Goal: Task Accomplishment & Management: Manage account settings

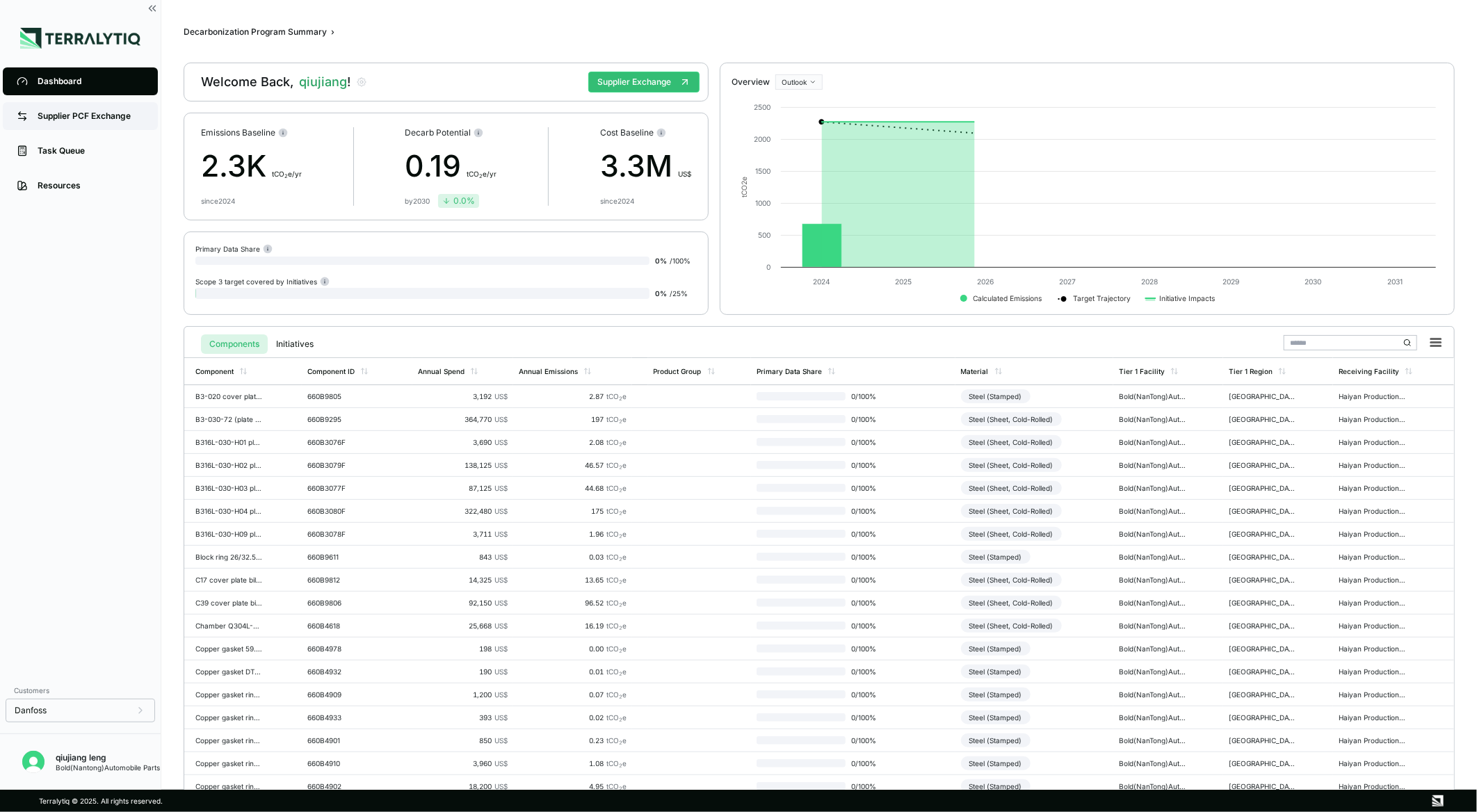
click at [113, 112] on div "Supplier PCF Exchange" at bounding box center [91, 116] width 107 height 11
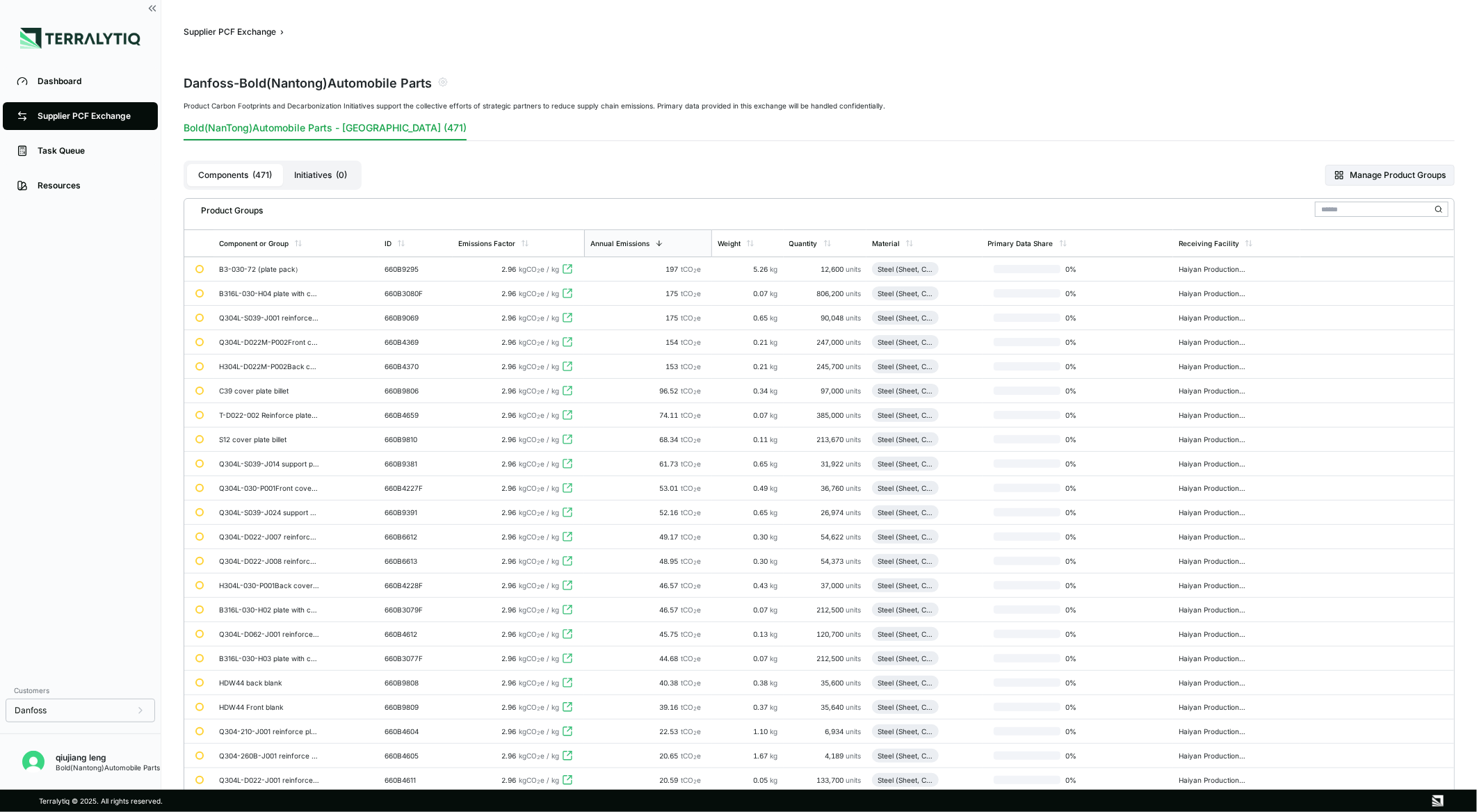
drag, startPoint x: 1351, startPoint y: 31, endPoint x: 1389, endPoint y: 2, distance: 47.8
click at [1434, 64] on div "Danfoss - Bold(Nantong)Automobile Parts" at bounding box center [819, 82] width 1271 height 39
click at [1369, 169] on button "Manage Product Groups" at bounding box center [1390, 175] width 129 height 21
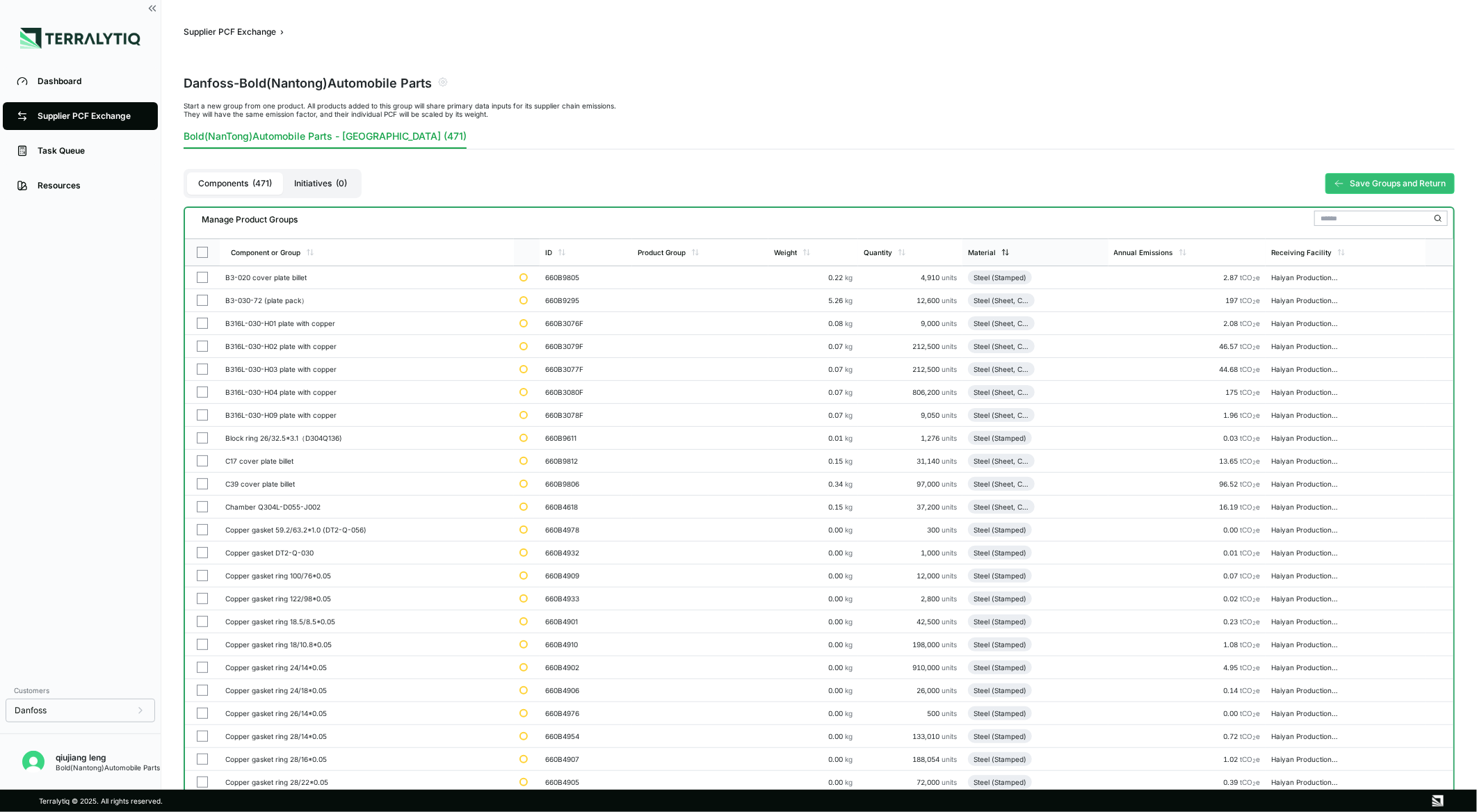
click at [1009, 252] on icon at bounding box center [1006, 252] width 8 height 8
drag, startPoint x: 1024, startPoint y: 260, endPoint x: 1127, endPoint y: 190, distance: 124.5
click at [1127, 190] on div "Components ( 471 ) Initiatives ( 0 ) Save Groups and Return" at bounding box center [819, 184] width 1271 height 46
drag, startPoint x: 991, startPoint y: 254, endPoint x: 1078, endPoint y: 262, distance: 87.4
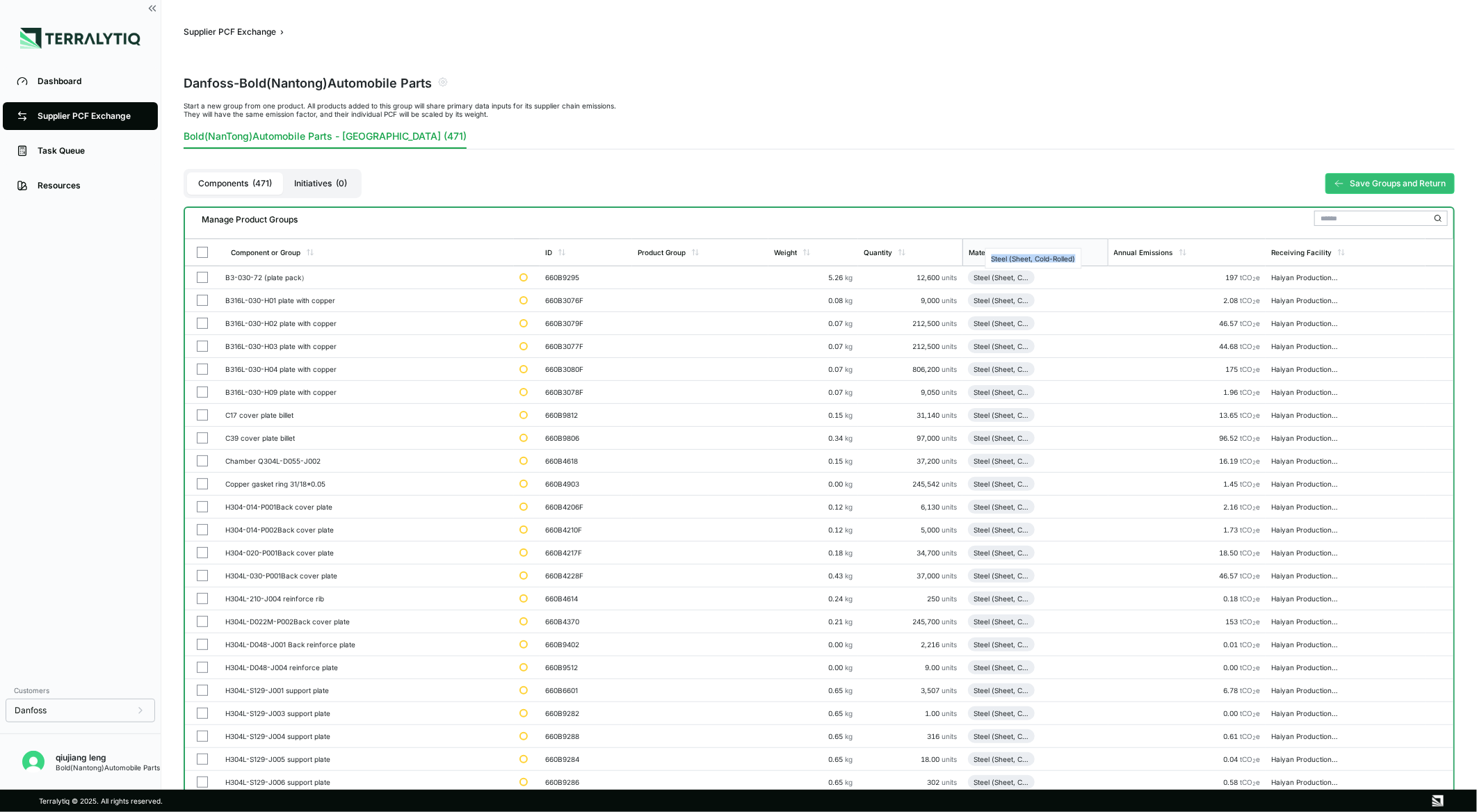
click at [1078, 262] on div "Steel (Sheet, Cold-Rolled)" at bounding box center [1034, 258] width 96 height 21
copy div "Steel (Sheet, Cold-Rolled)"
drag, startPoint x: 1069, startPoint y: 260, endPoint x: 986, endPoint y: 278, distance: 84.9
click at [986, 278] on div "Steel (Sheet, Cold-Rolled)" at bounding box center [1002, 277] width 56 height 8
drag, startPoint x: 991, startPoint y: 257, endPoint x: 1075, endPoint y: 260, distance: 84.1
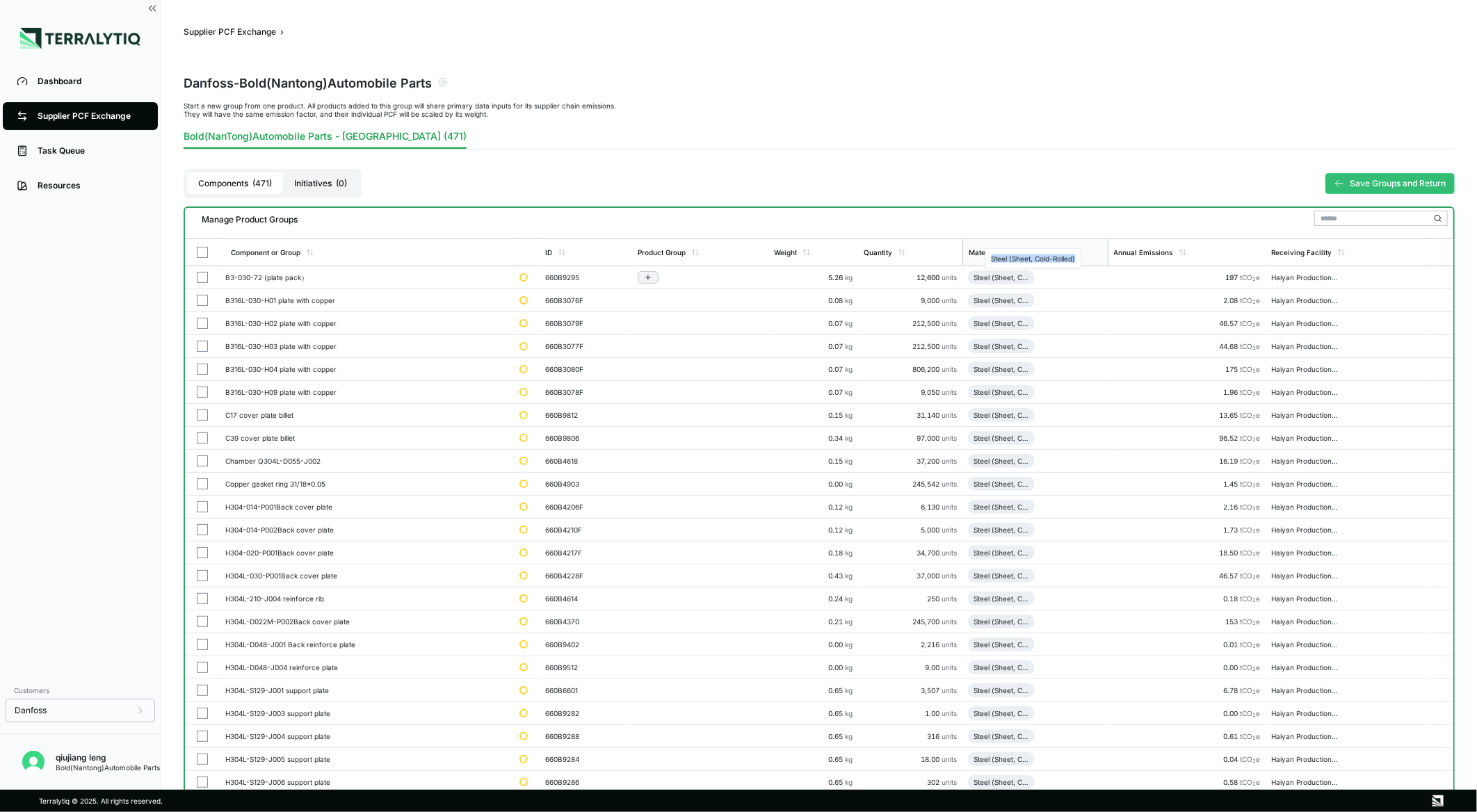
click at [1075, 260] on div "Steel (Sheet, Cold-Rolled)" at bounding box center [1034, 258] width 96 height 21
copy div "Steel (Sheet, Cold-Rolled)"
click at [1011, 275] on div "Steel (Sheet, Cold-Rolled)" at bounding box center [1002, 277] width 56 height 8
drag, startPoint x: 990, startPoint y: 255, endPoint x: 986, endPoint y: 275, distance: 20.4
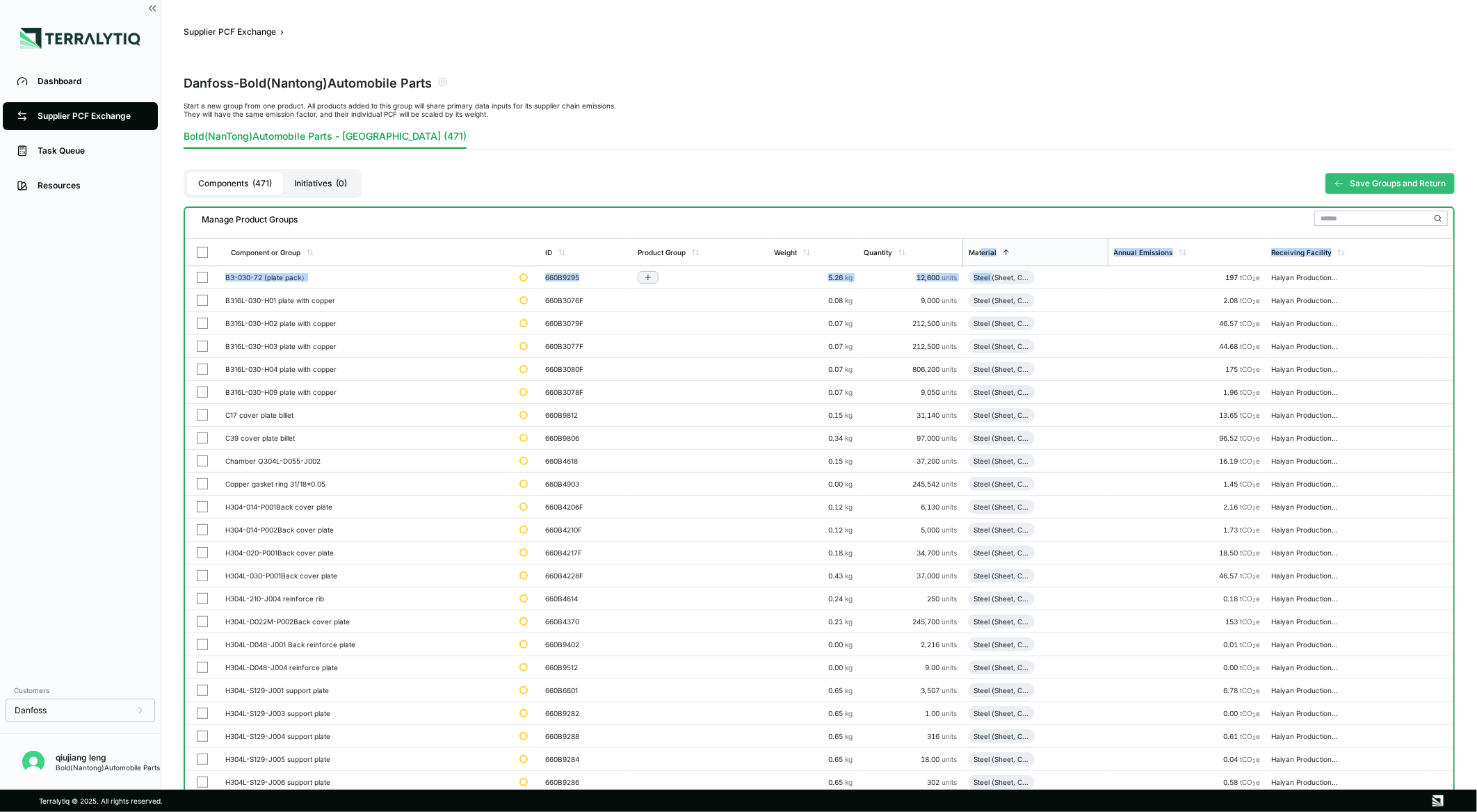
click at [986, 275] on div "Steel (Sheet, Cold-Rolled)" at bounding box center [1002, 277] width 56 height 8
copy div "Steel (Sheet, Cold-Rolled)"
drag, startPoint x: 991, startPoint y: 254, endPoint x: 1074, endPoint y: 258, distance: 83.1
click at [1074, 258] on div "Steel (Sheet, Cold-Rolled)" at bounding box center [1034, 258] width 96 height 21
copy div "Steel (Sheet, Cold-Rolled"
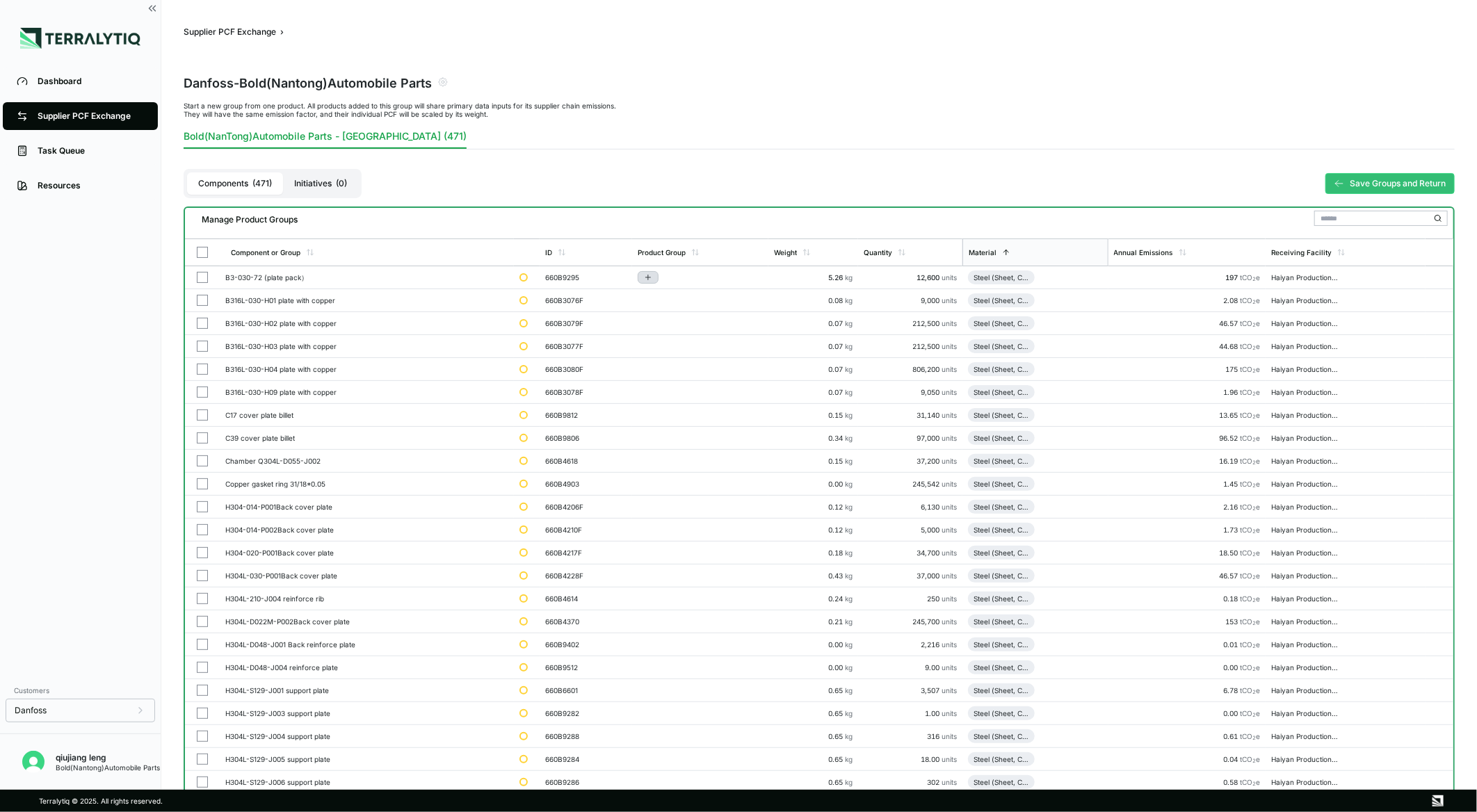
click at [649, 277] on icon "Add to group" at bounding box center [648, 277] width 5 height 0
click at [690, 299] on button "Add to New Group" at bounding box center [708, 299] width 132 height 24
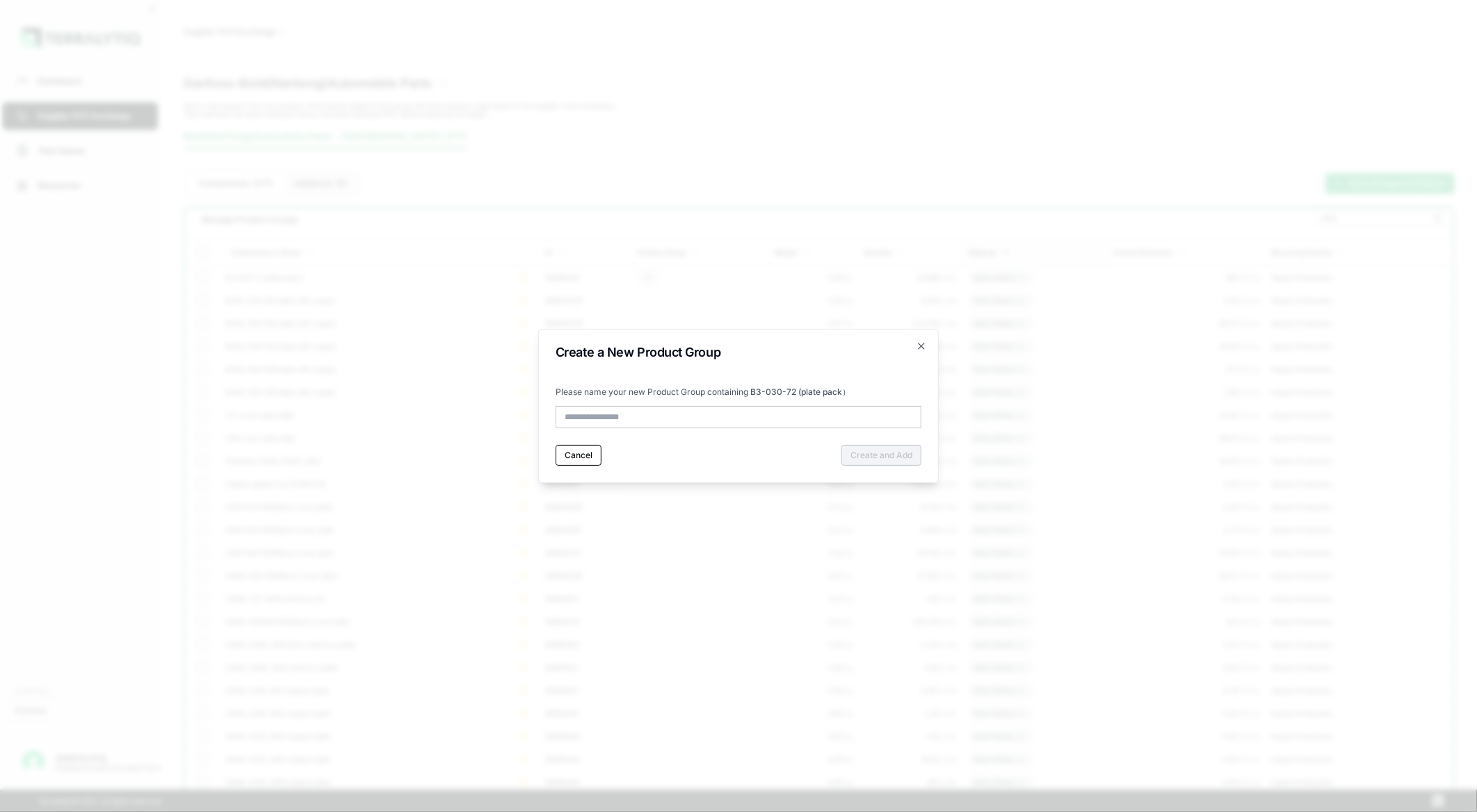
click at [634, 416] on input "text" at bounding box center [738, 417] width 365 height 22
type input "**********"
click at [871, 454] on button "Create and Add" at bounding box center [881, 455] width 80 height 21
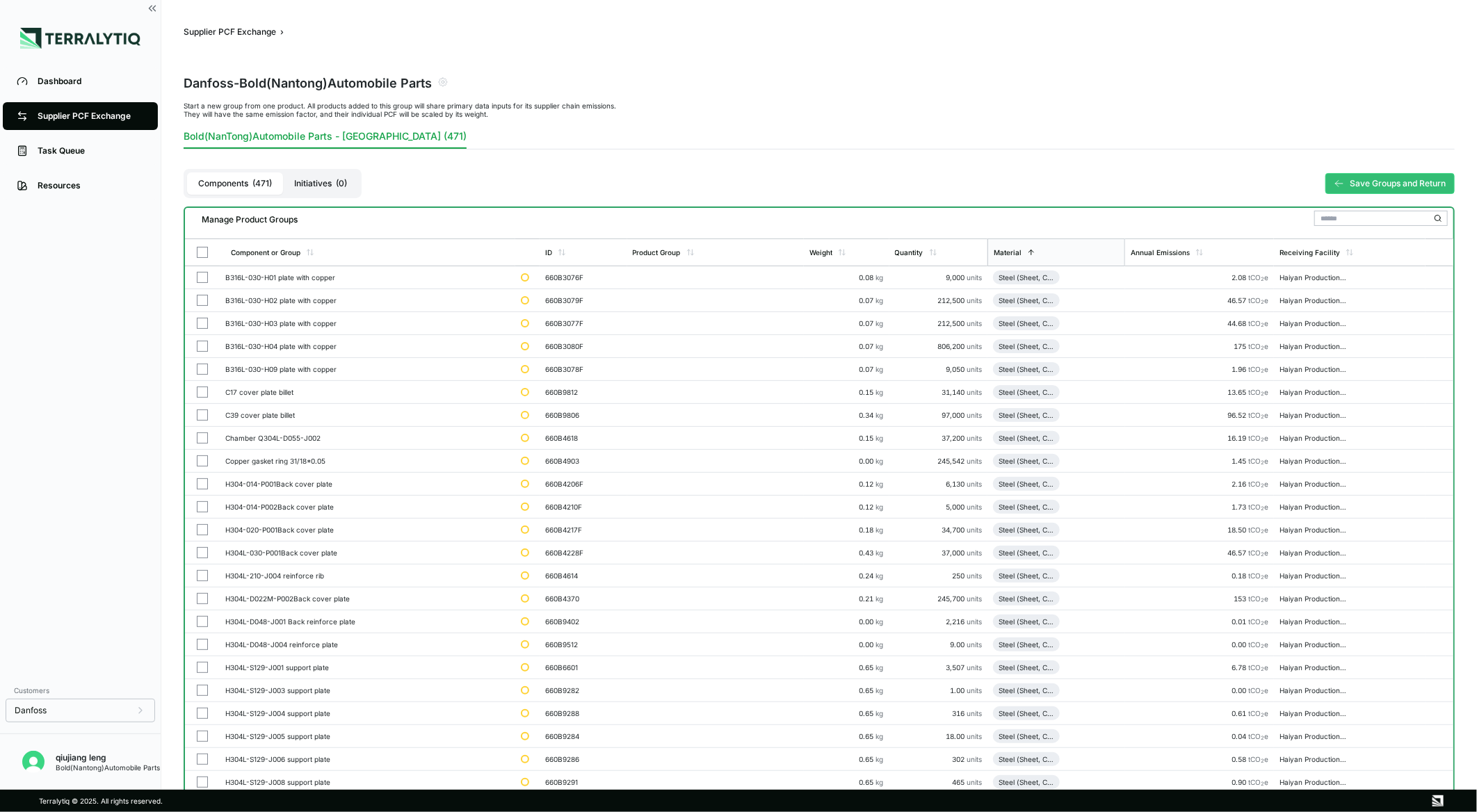
click at [1345, 217] on input "text" at bounding box center [1381, 218] width 134 height 15
paste input "**********"
type input "**********"
click at [1438, 217] on icon at bounding box center [1438, 218] width 8 height 8
click at [202, 250] on button "button" at bounding box center [202, 252] width 11 height 11
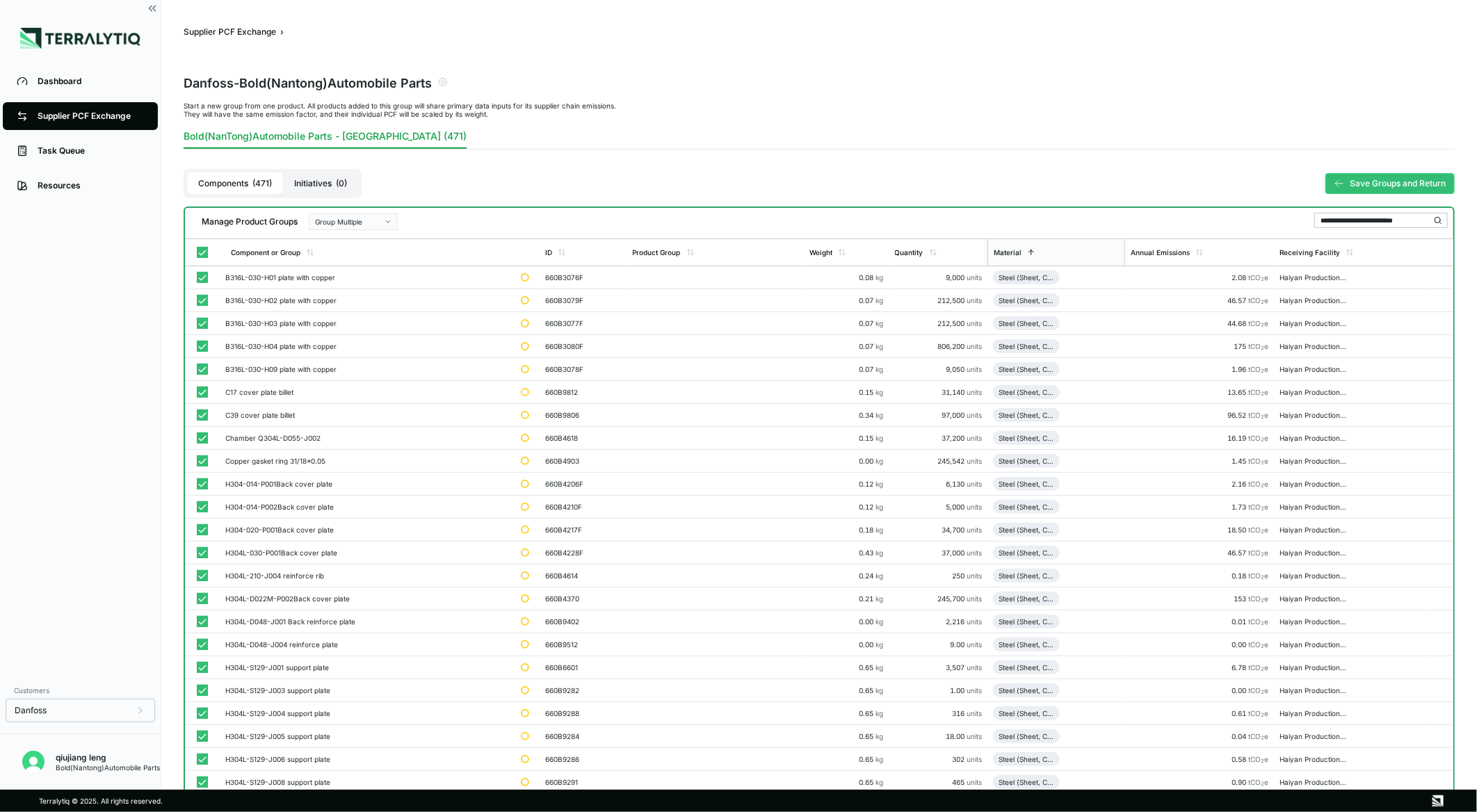
click at [391, 220] on icon "button" at bounding box center [388, 222] width 7 height 7
click at [379, 252] on div "Add To Steel (Sheet, Cold-Rolled)" at bounding box center [353, 255] width 76 height 8
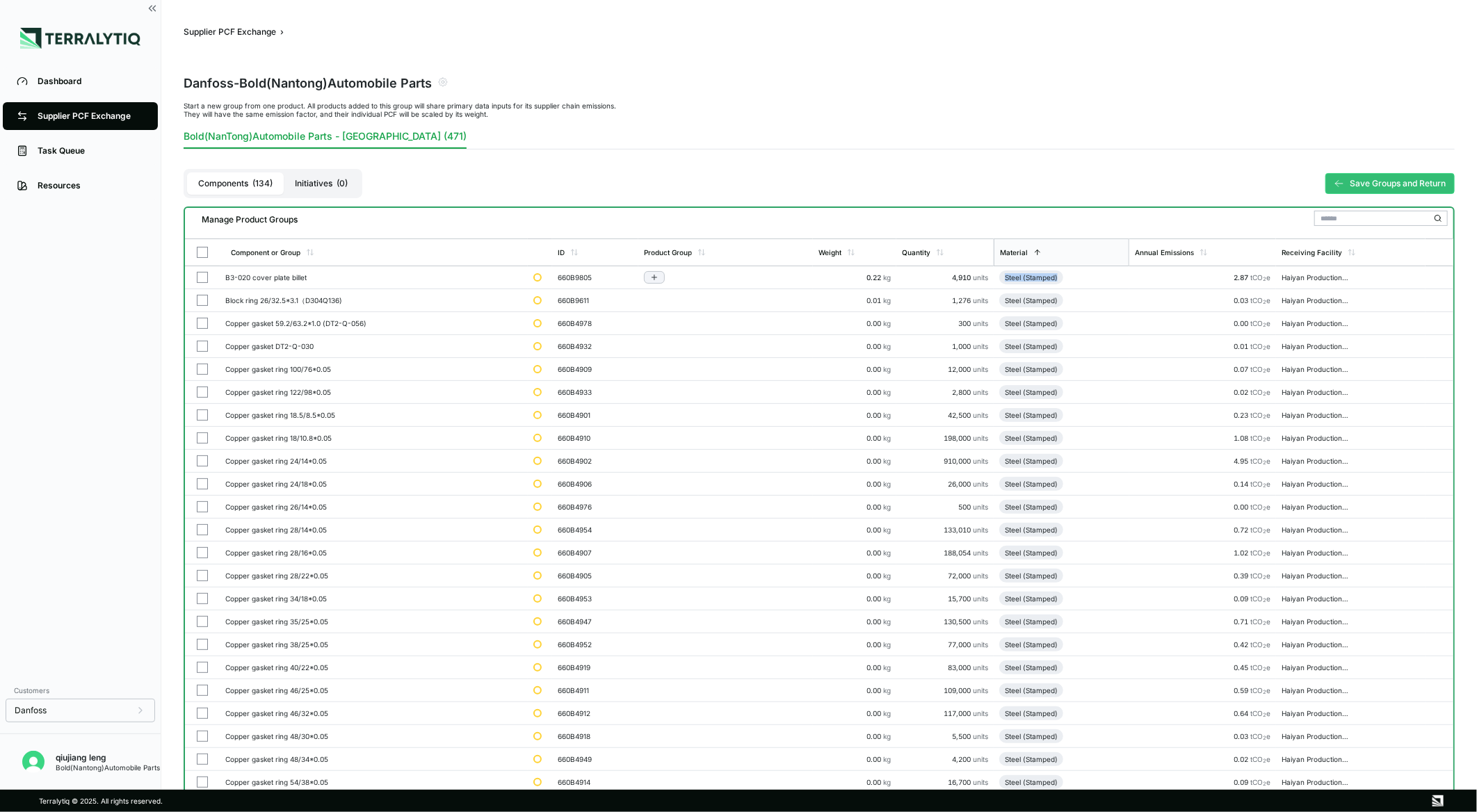
drag, startPoint x: 1062, startPoint y: 275, endPoint x: 1010, endPoint y: 276, distance: 52.0
click at [1010, 276] on div "Steel (Stamped)" at bounding box center [1031, 277] width 64 height 14
copy div "Steel (Stamped)"
click at [1046, 277] on div "Steel (Stamped)" at bounding box center [1031, 277] width 52 height 8
drag, startPoint x: 1011, startPoint y: 276, endPoint x: 1062, endPoint y: 281, distance: 51.2
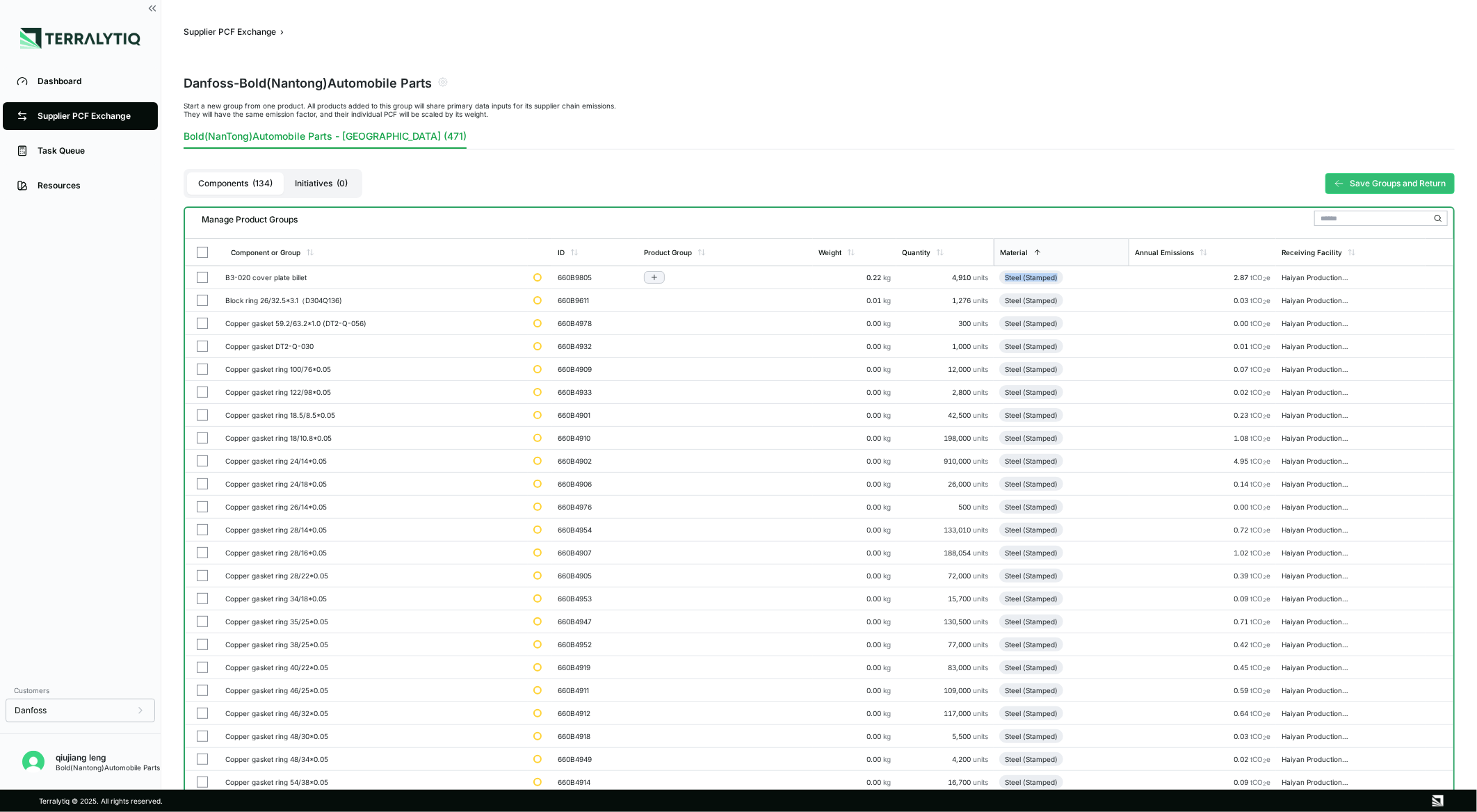
copy div "Steel (Stamped)"
click at [656, 279] on icon "Add to group" at bounding box center [655, 277] width 8 height 8
click at [686, 315] on button "Steel (Sheet, Cold-Rolled)" at bounding box center [714, 321] width 132 height 23
click at [760, 219] on div "Manage Product Groups" at bounding box center [819, 217] width 1257 height 18
click at [1346, 218] on input "text" at bounding box center [1381, 218] width 134 height 15
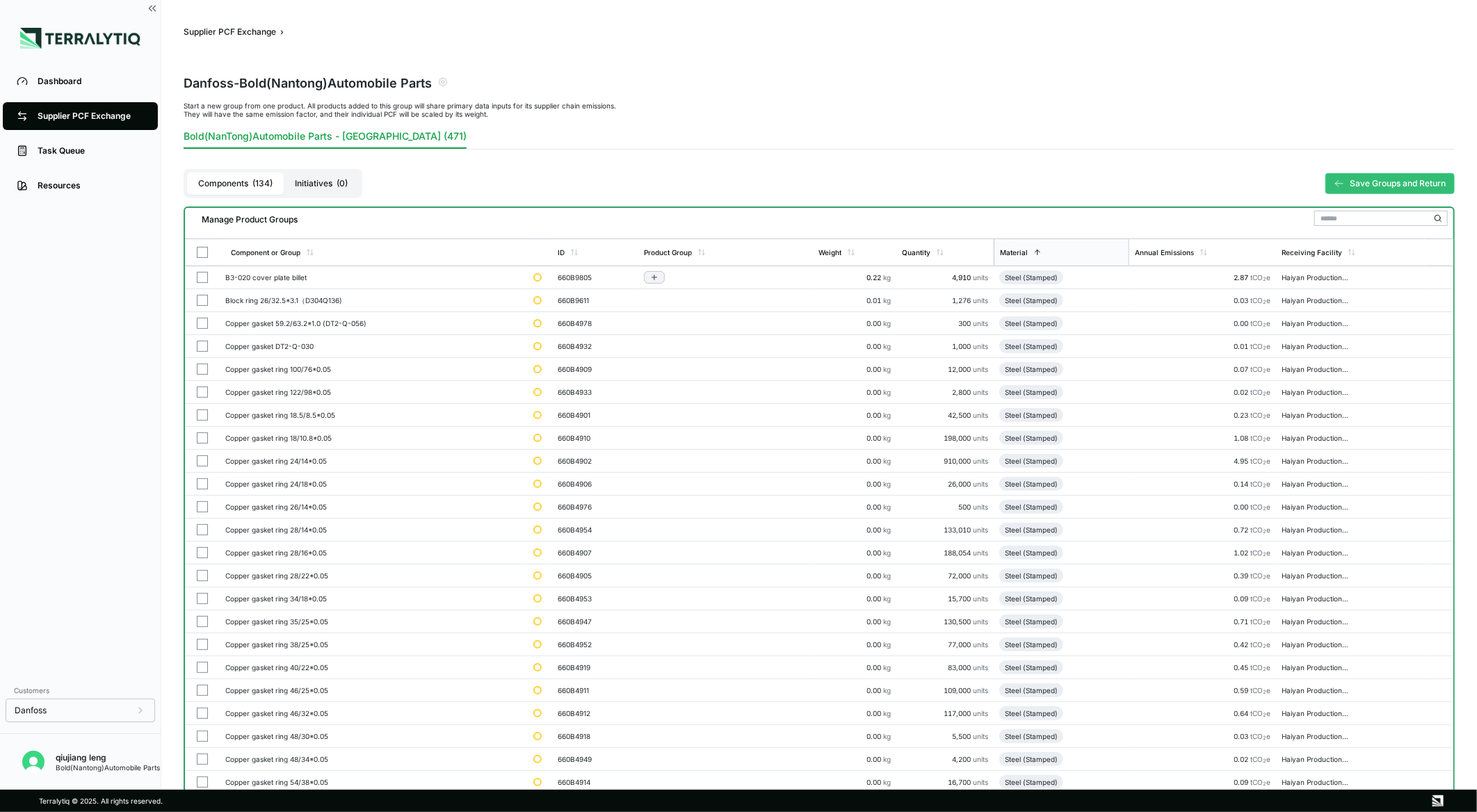
paste input "*******"
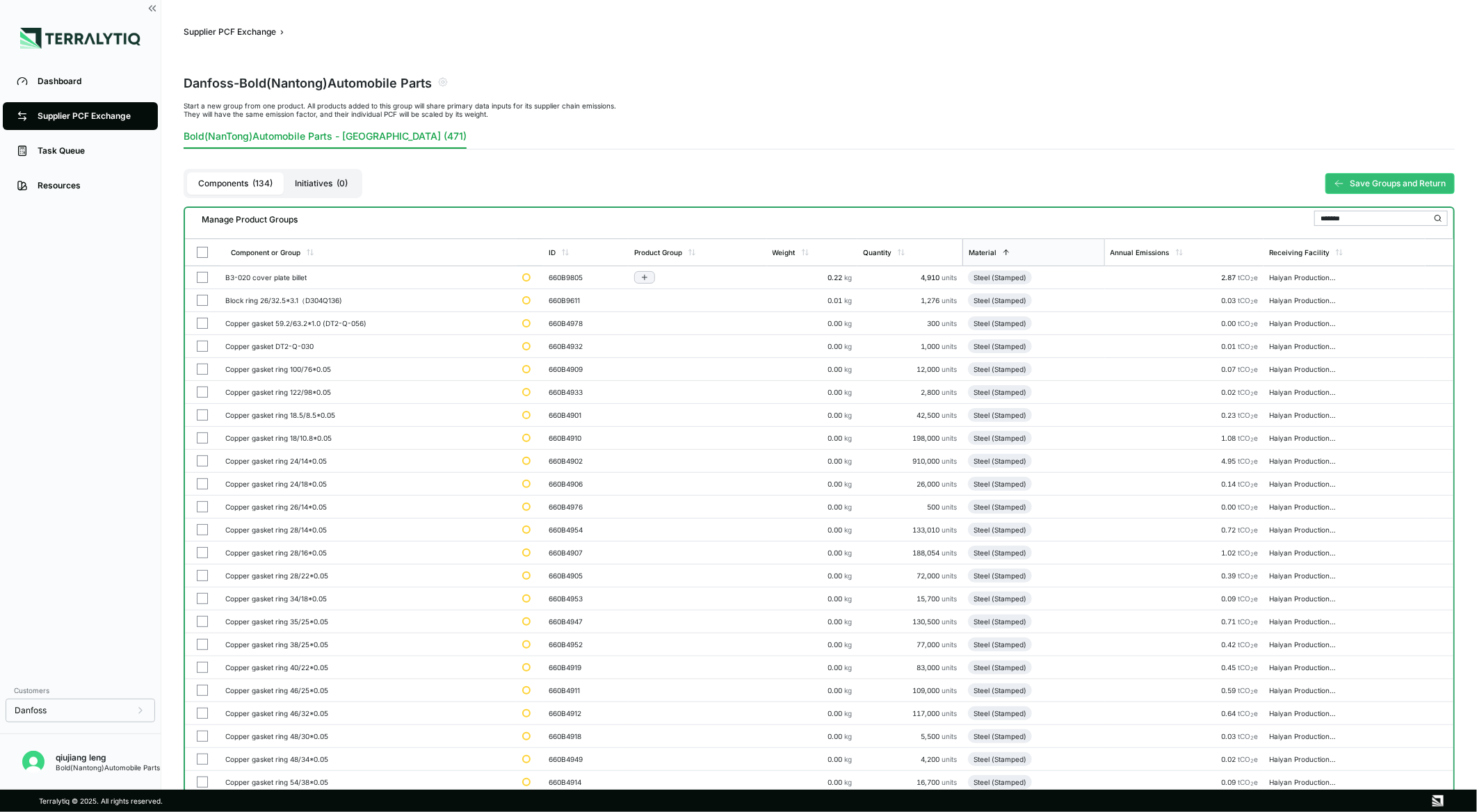
type input "*******"
drag, startPoint x: 1036, startPoint y: 275, endPoint x: 976, endPoint y: 275, distance: 60.0
click at [976, 275] on div "Steel (Stamped)" at bounding box center [1000, 277] width 64 height 14
copy div "Steel (Stamped)"
click at [1353, 220] on input "*******" at bounding box center [1381, 221] width 134 height 15
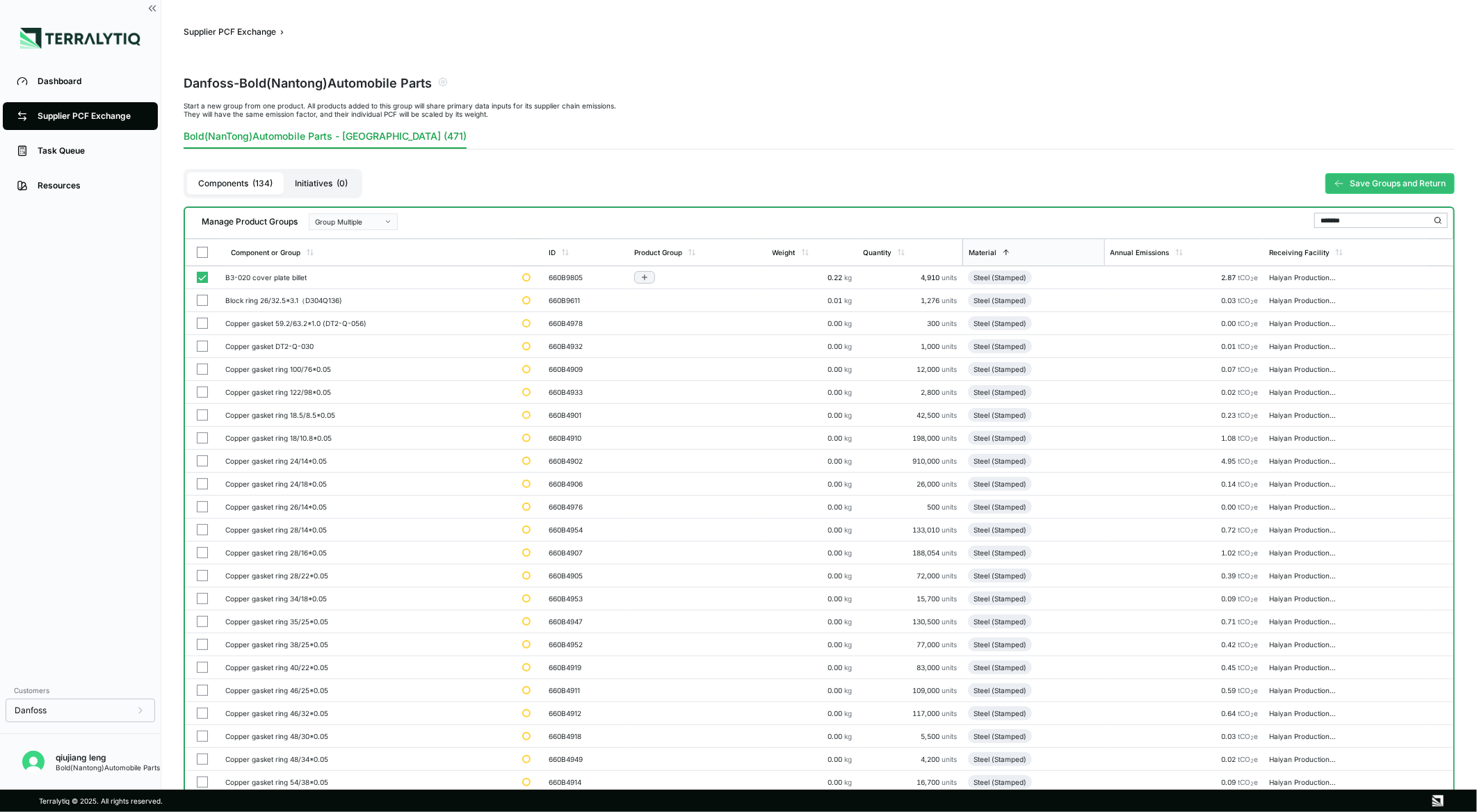
drag, startPoint x: 1375, startPoint y: 219, endPoint x: 1271, endPoint y: 219, distance: 104.0
click at [1271, 219] on div "Manage Product Groups Group Multiple *******" at bounding box center [819, 219] width 1257 height 22
click at [1388, 213] on input "*******" at bounding box center [1381, 221] width 134 height 15
drag, startPoint x: 1294, startPoint y: 211, endPoint x: 1256, endPoint y: 211, distance: 38.0
click at [1256, 211] on div "Manage Product Groups Group Multiple *******" at bounding box center [819, 219] width 1257 height 22
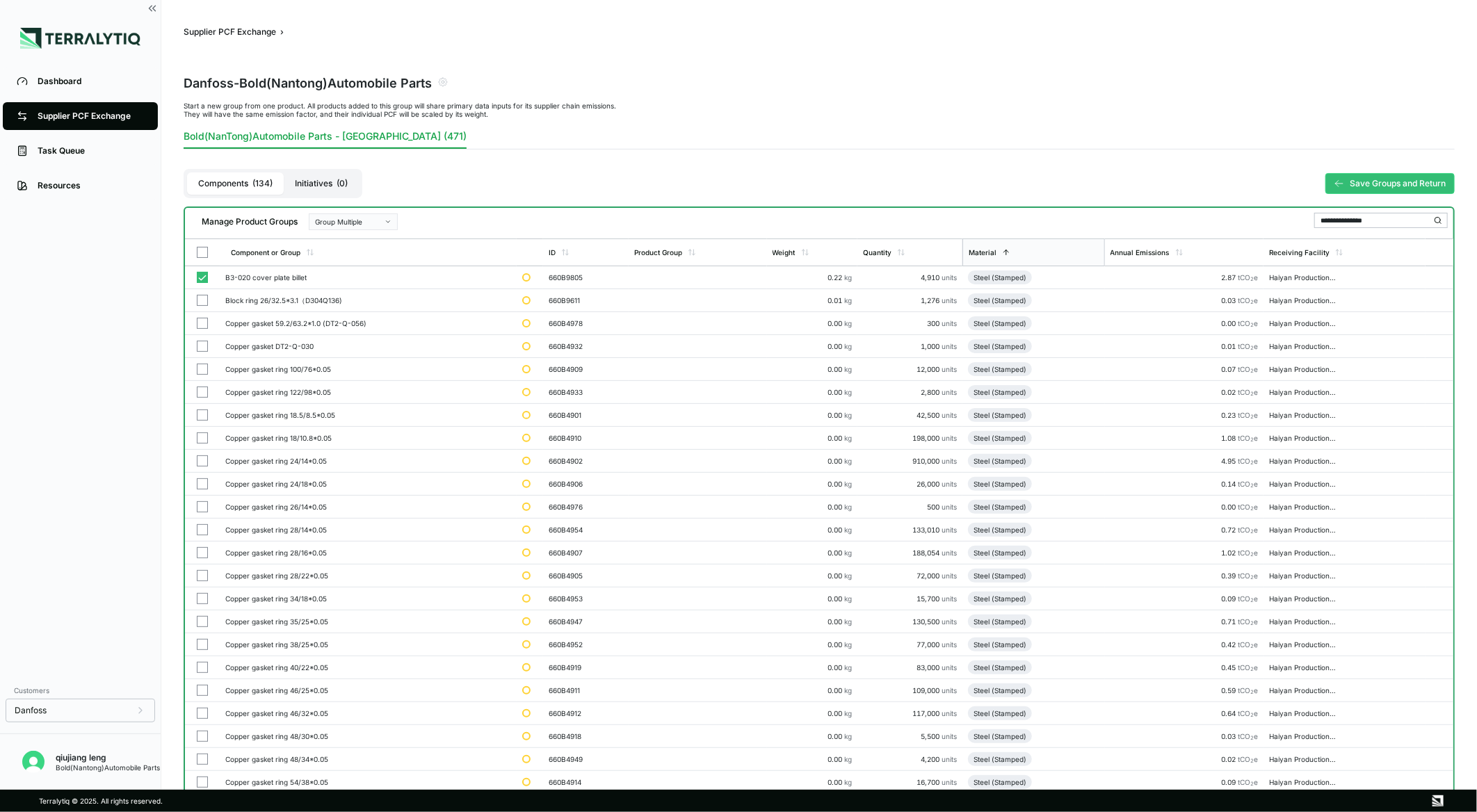
type input "**********"
click at [1438, 218] on icon at bounding box center [1438, 221] width 8 height 8
click at [197, 248] on button "button" at bounding box center [202, 252] width 11 height 11
click at [385, 221] on icon "button" at bounding box center [388, 222] width 7 height 7
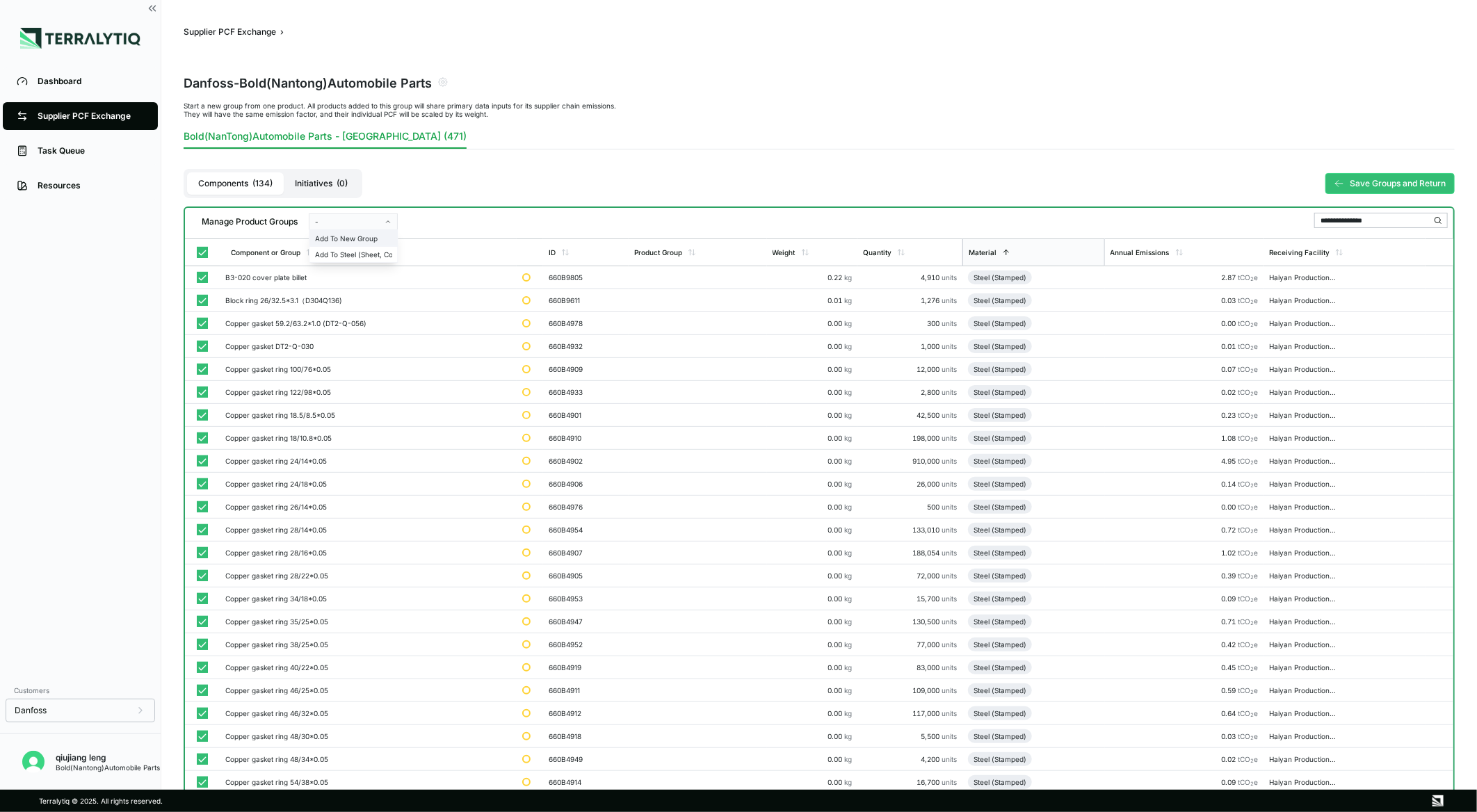
click at [369, 234] on div "Add To New Group" at bounding box center [353, 239] width 76 height 8
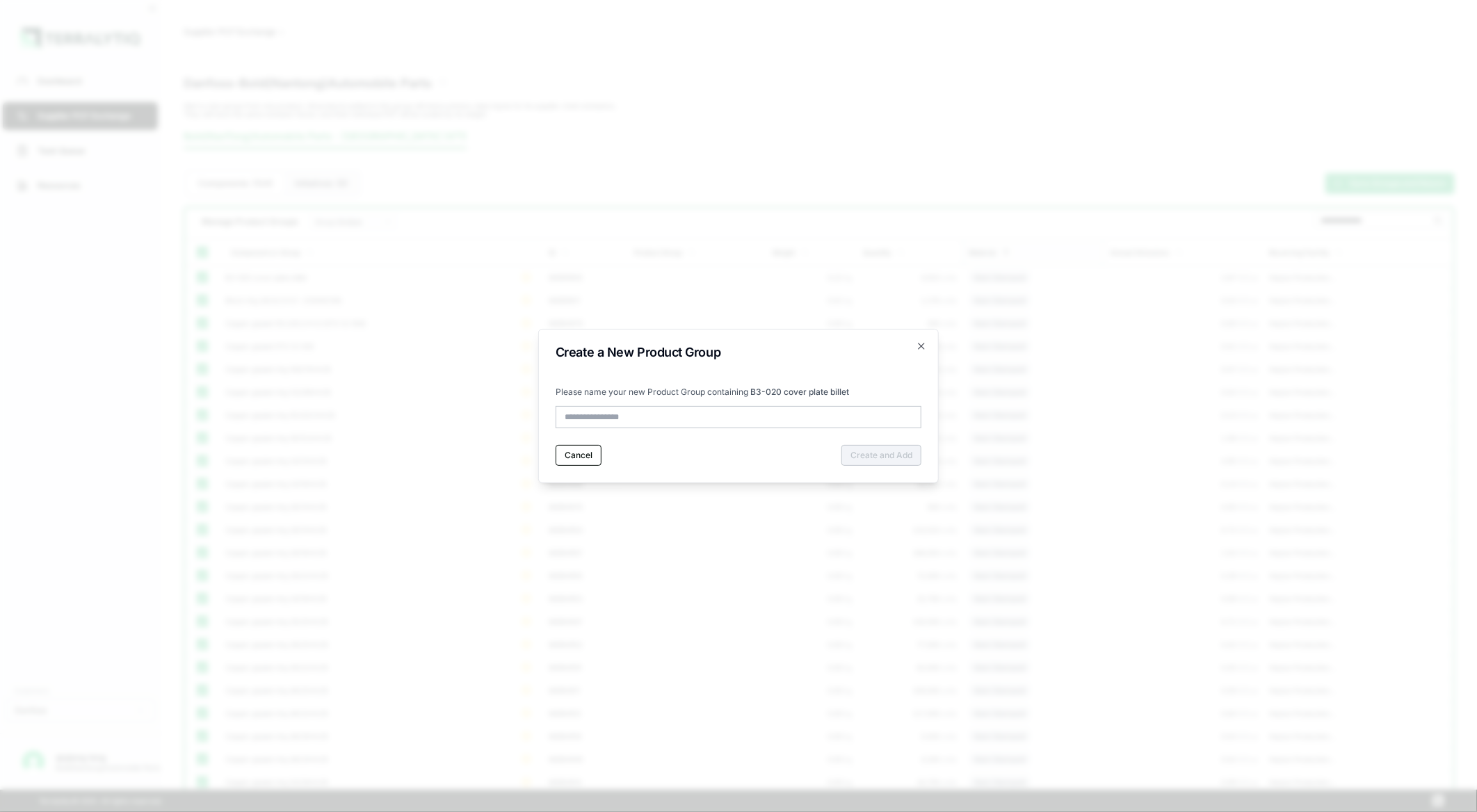
click at [745, 412] on input "text" at bounding box center [738, 417] width 365 height 22
type input "**********"
click at [869, 456] on button "Create and Add" at bounding box center [881, 455] width 80 height 21
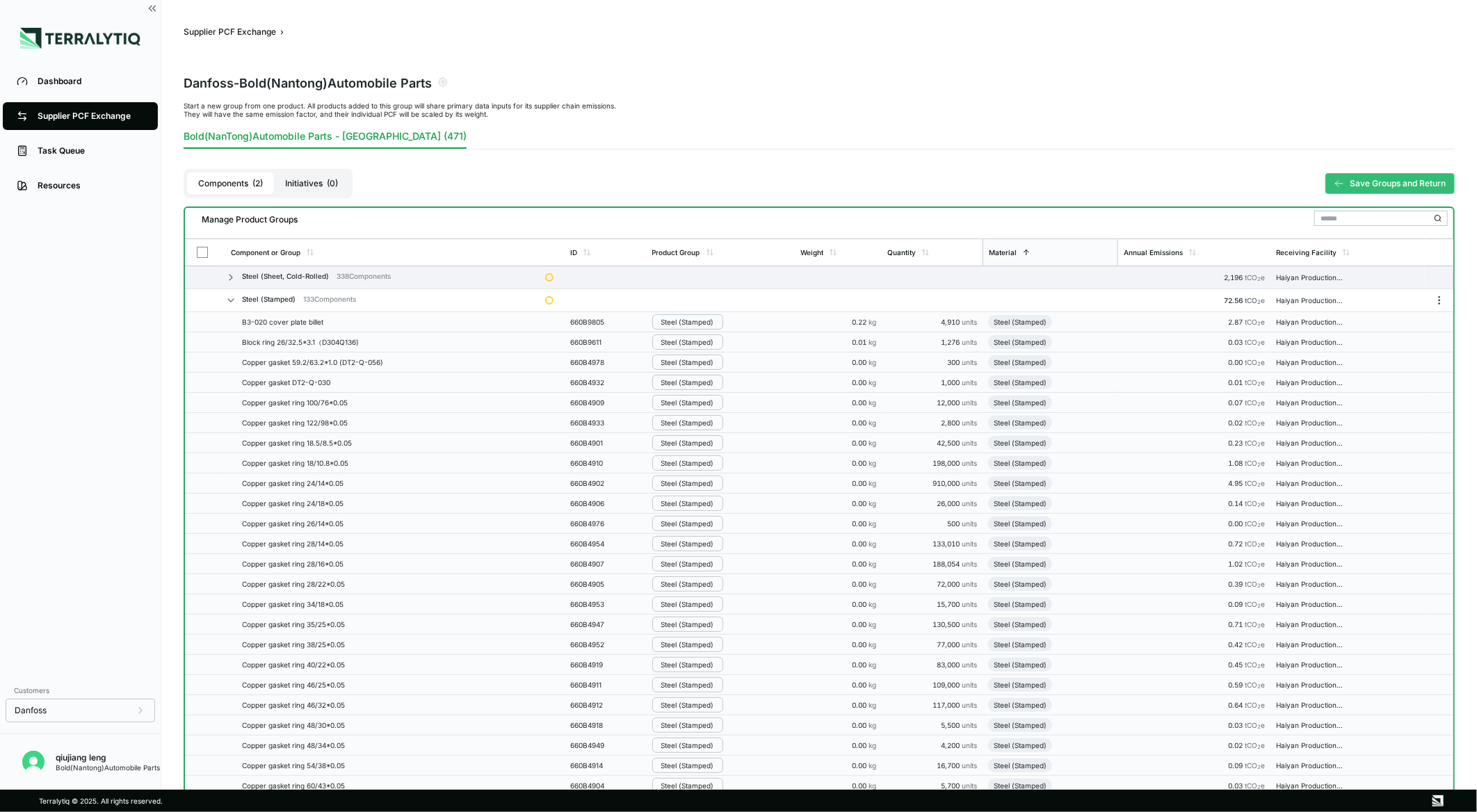
click at [230, 300] on icon at bounding box center [231, 299] width 6 height 3
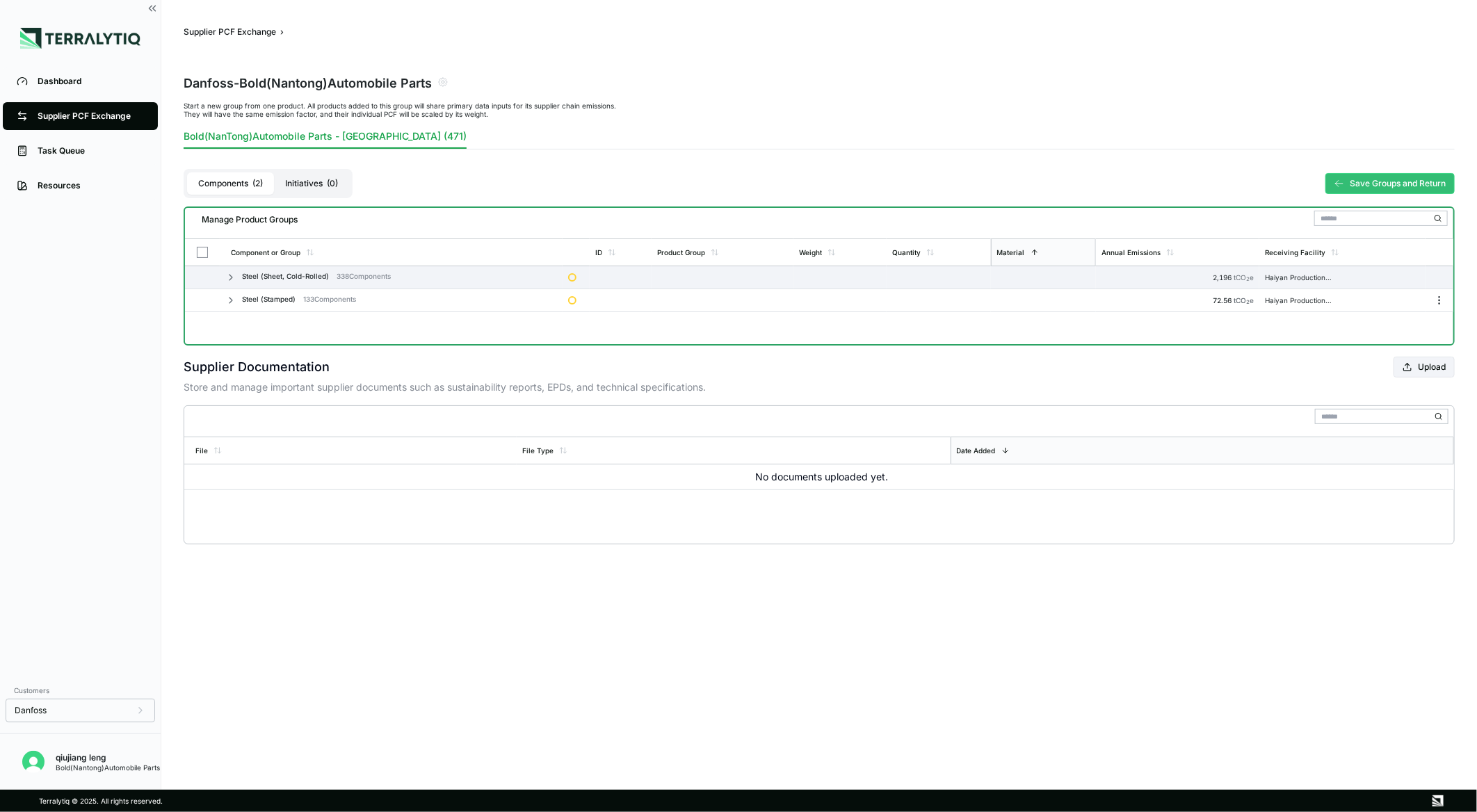
click at [230, 300] on icon at bounding box center [230, 300] width 3 height 6
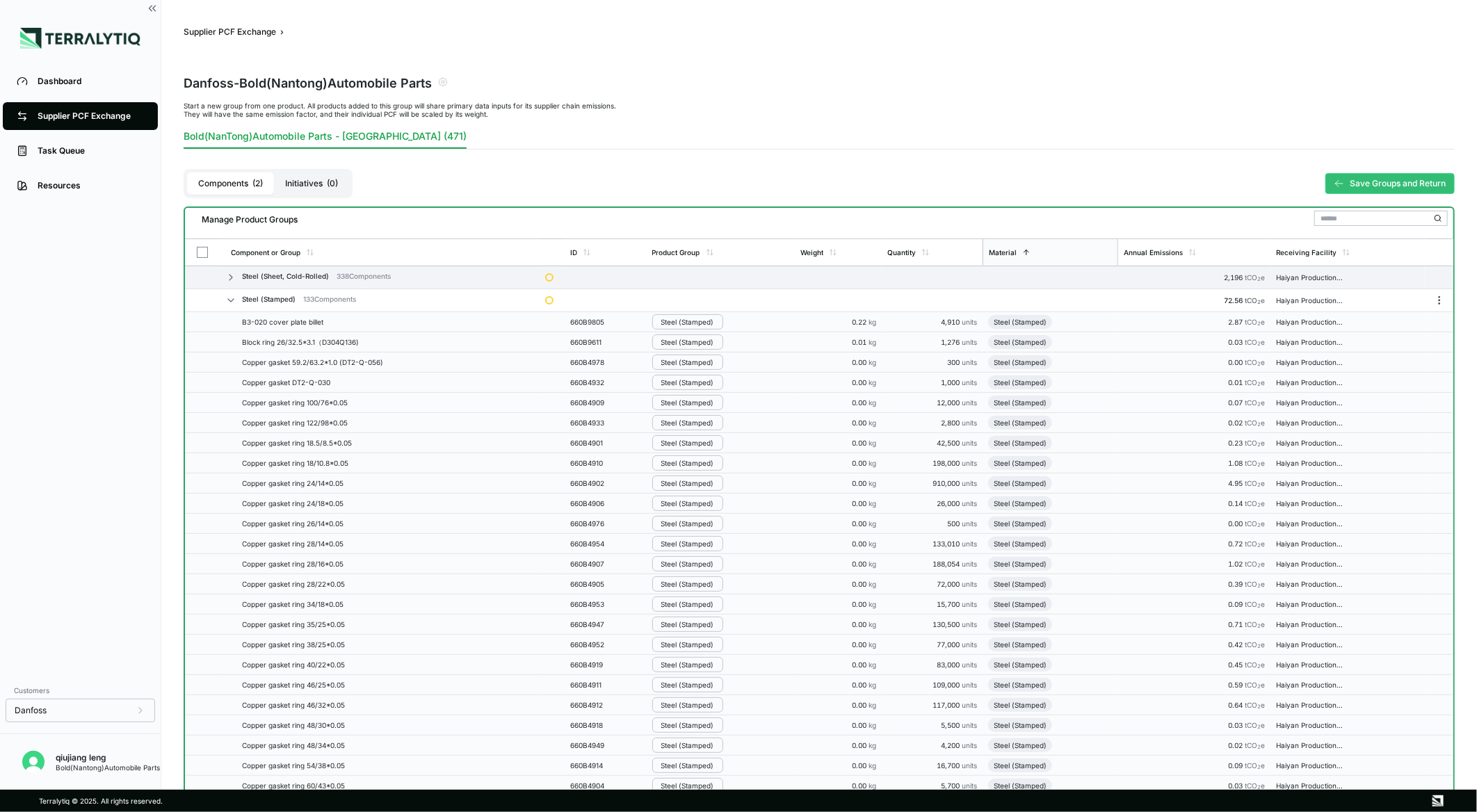
click at [230, 295] on icon at bounding box center [230, 300] width 11 height 11
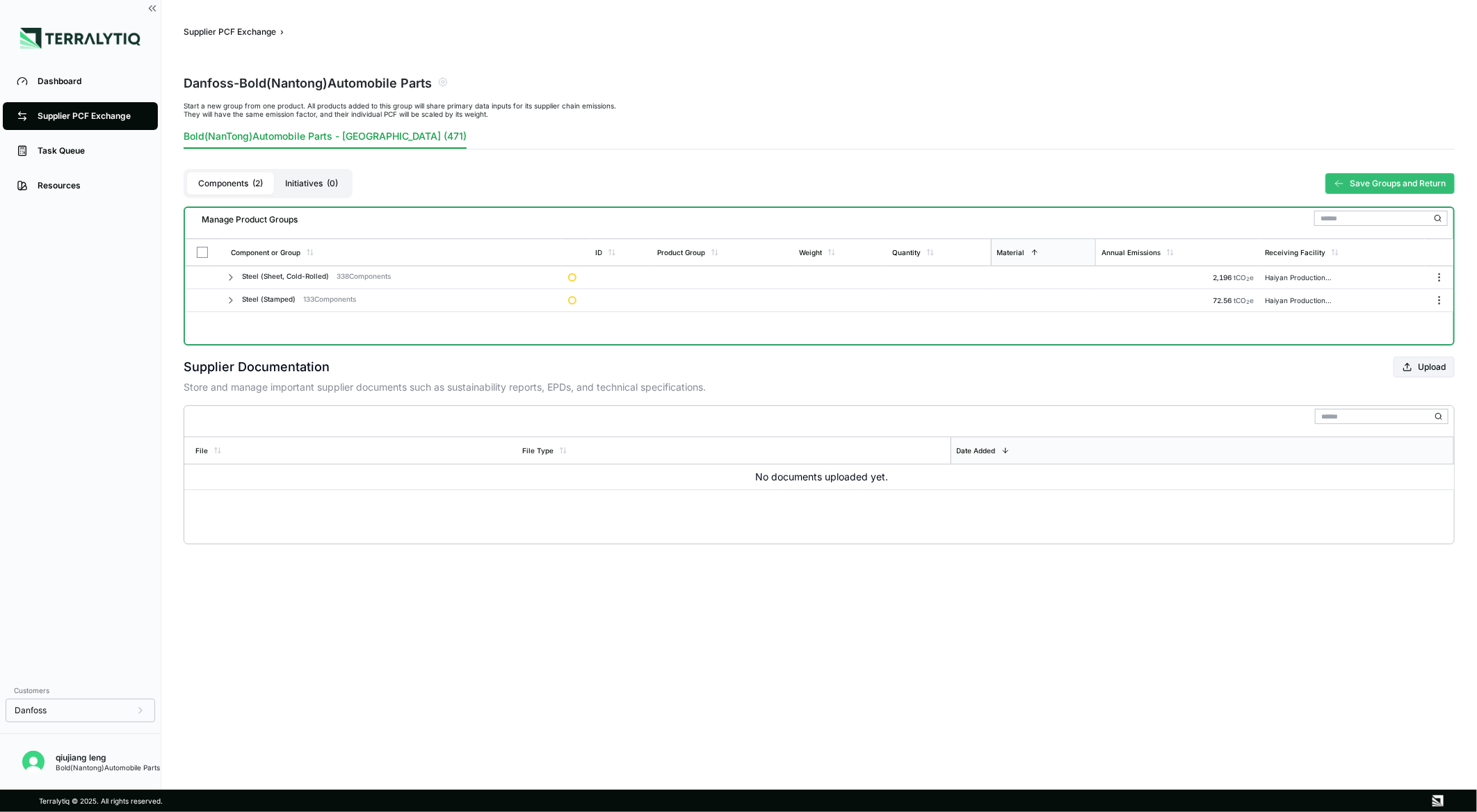
click at [229, 275] on icon at bounding box center [230, 277] width 3 height 6
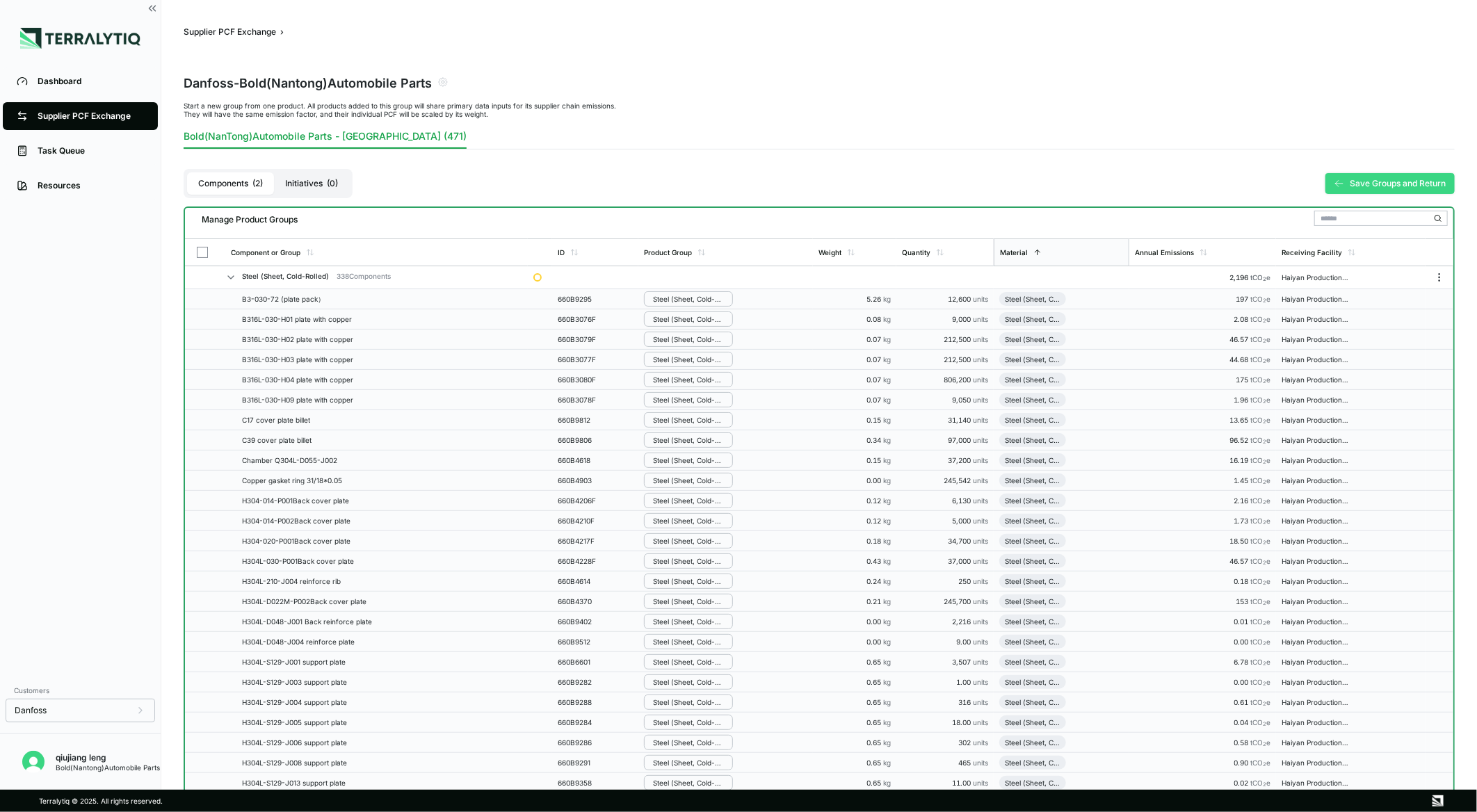
click at [1392, 177] on button "Save Groups and Return" at bounding box center [1390, 184] width 129 height 21
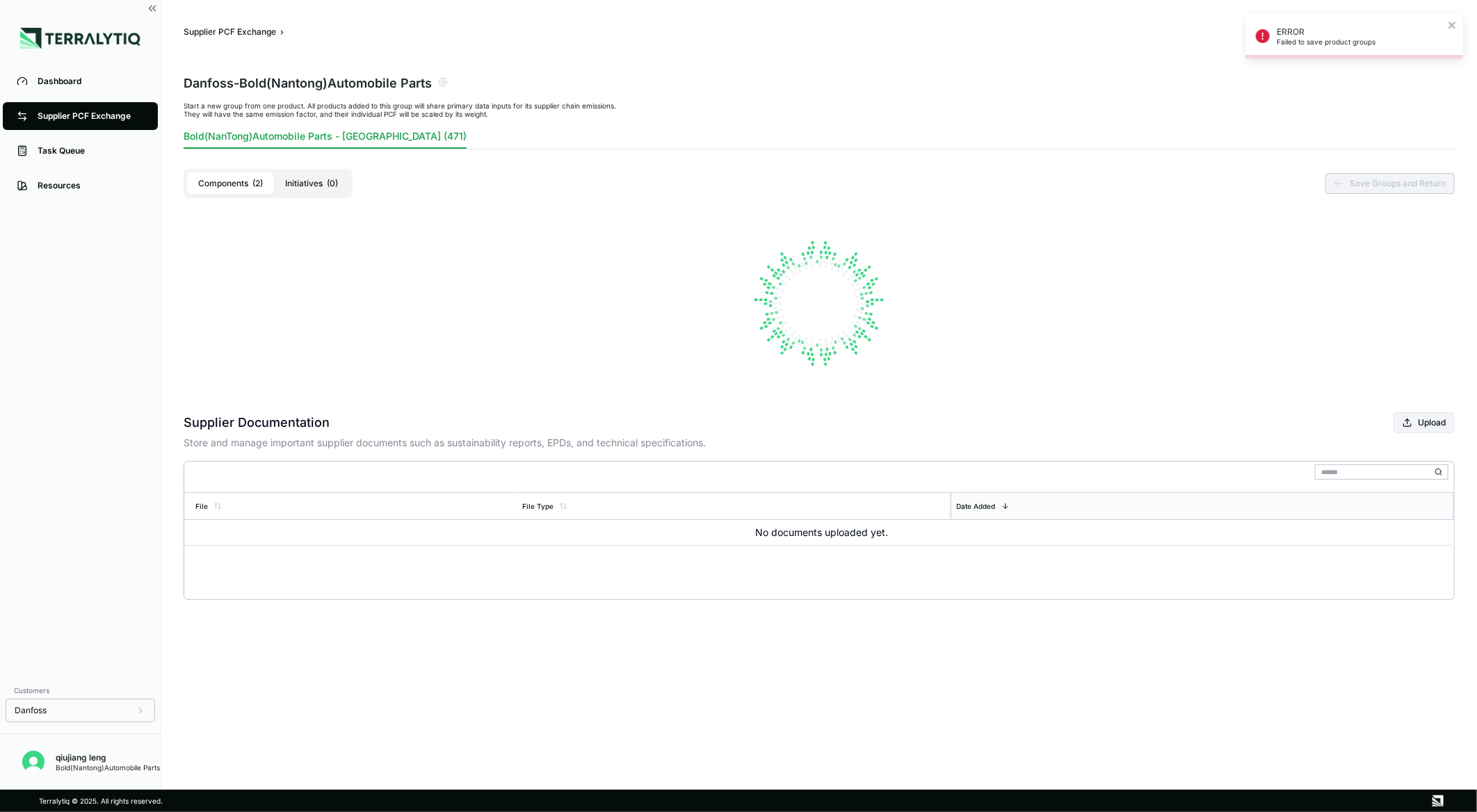
click at [1346, 45] on p "Failed to save product groups" at bounding box center [1359, 41] width 167 height 8
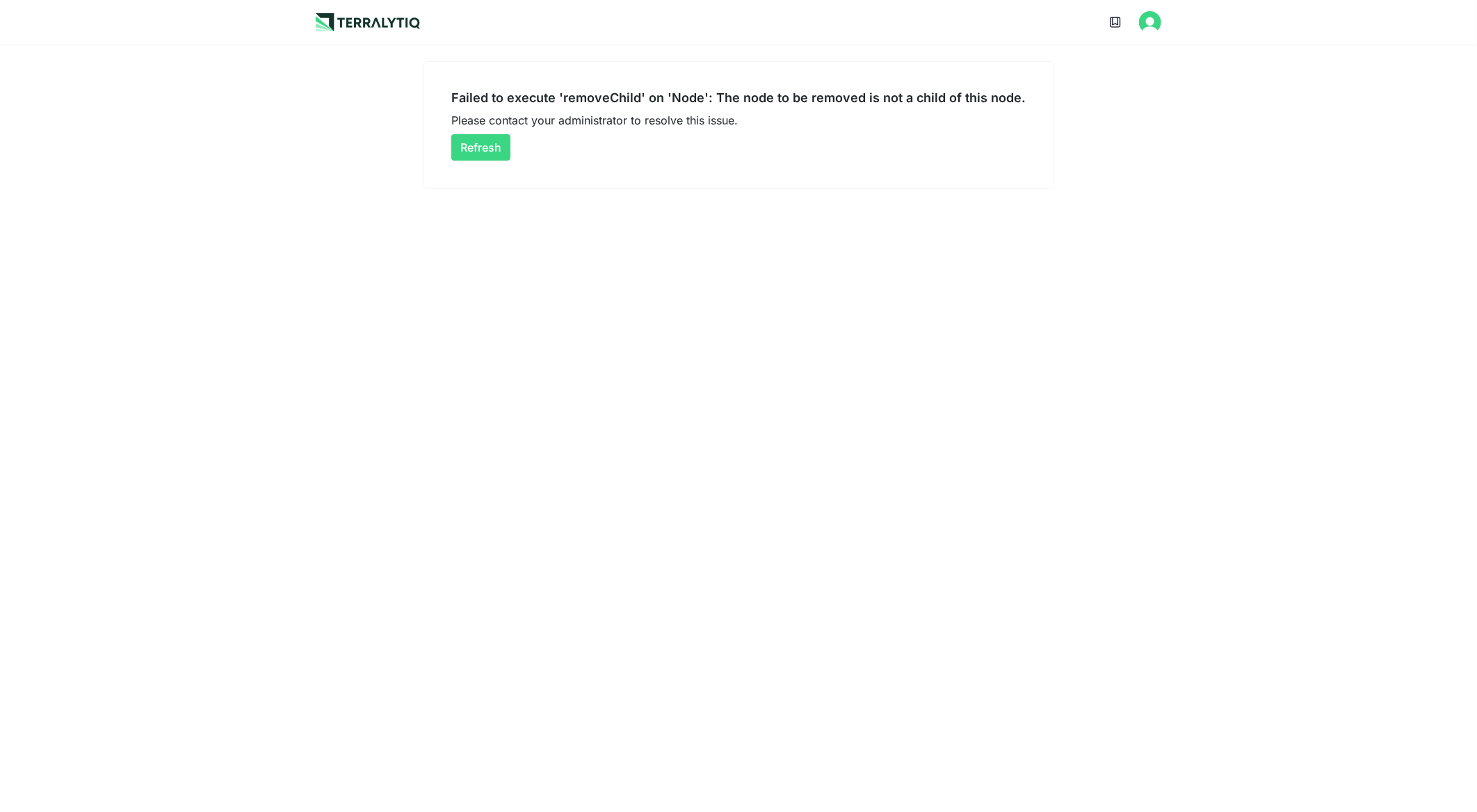
click at [469, 143] on button "Refresh" at bounding box center [480, 147] width 59 height 26
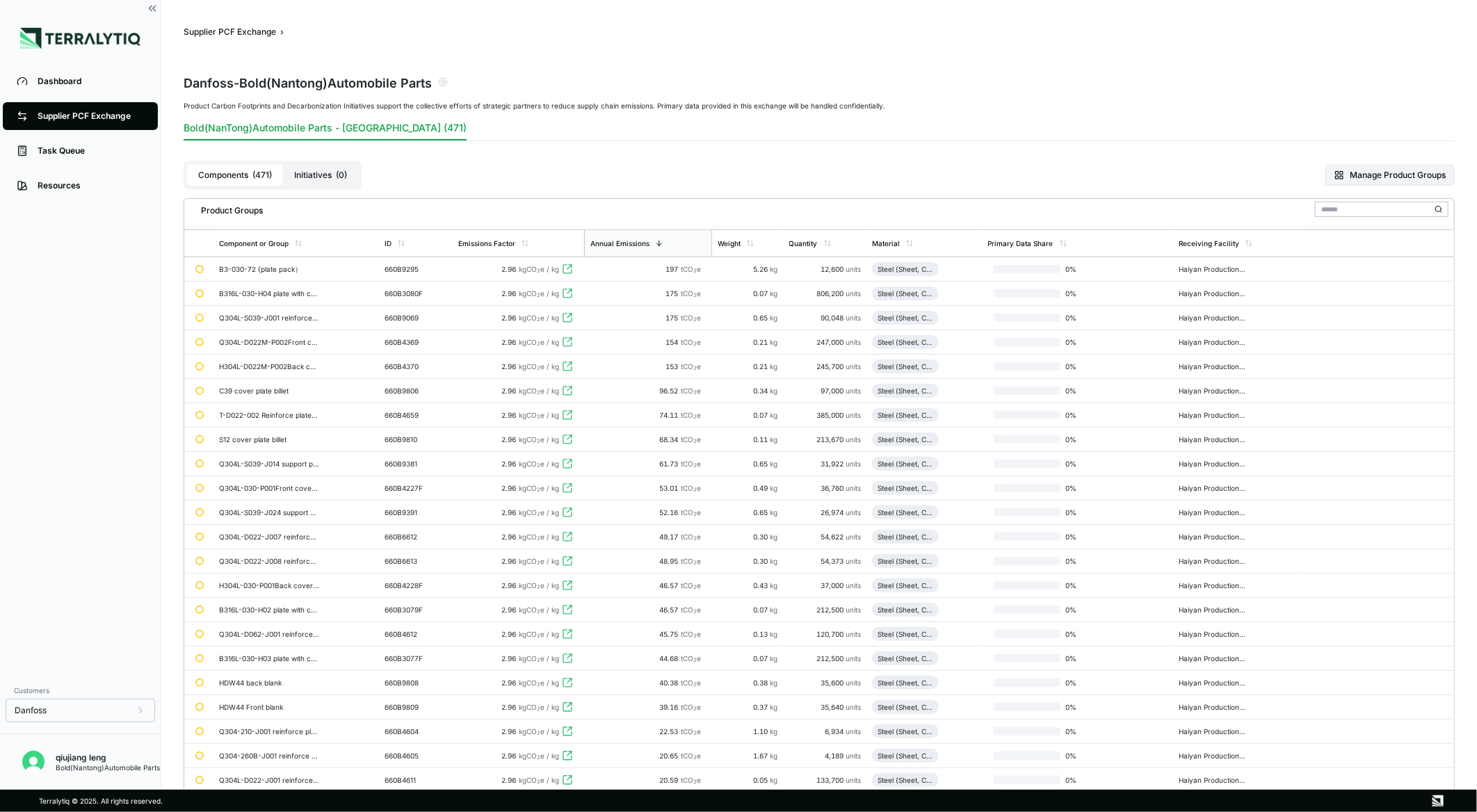
click at [993, 156] on div "Components ( 471 ) Initiatives ( 0 ) Manage Product Groups" at bounding box center [819, 175] width 1271 height 46
click at [1095, 94] on div "Danfoss - Bold(Nantong)Automobile Parts" at bounding box center [819, 82] width 1271 height 39
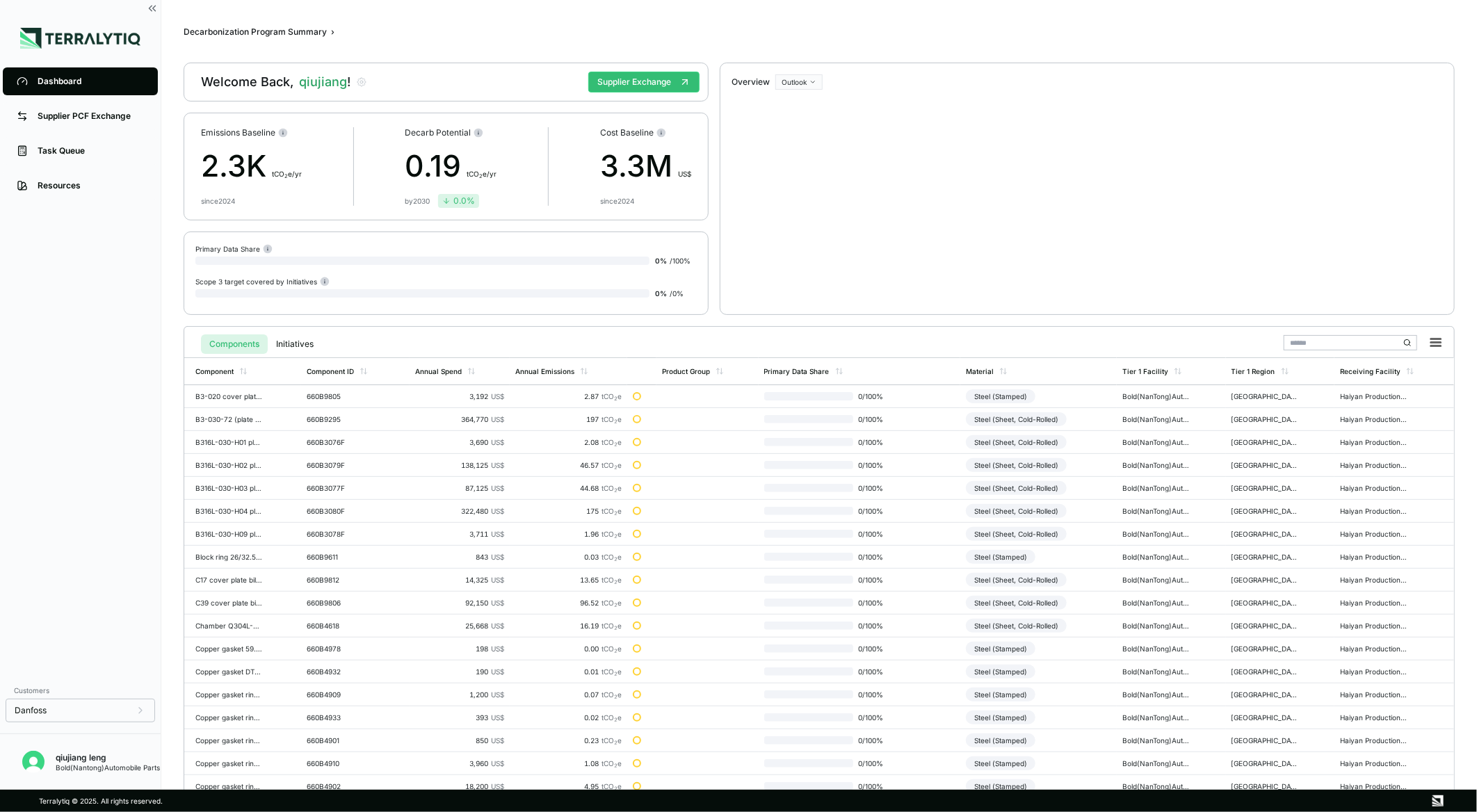
click at [52, 108] on link "Supplier PCF Exchange" at bounding box center [80, 116] width 155 height 28
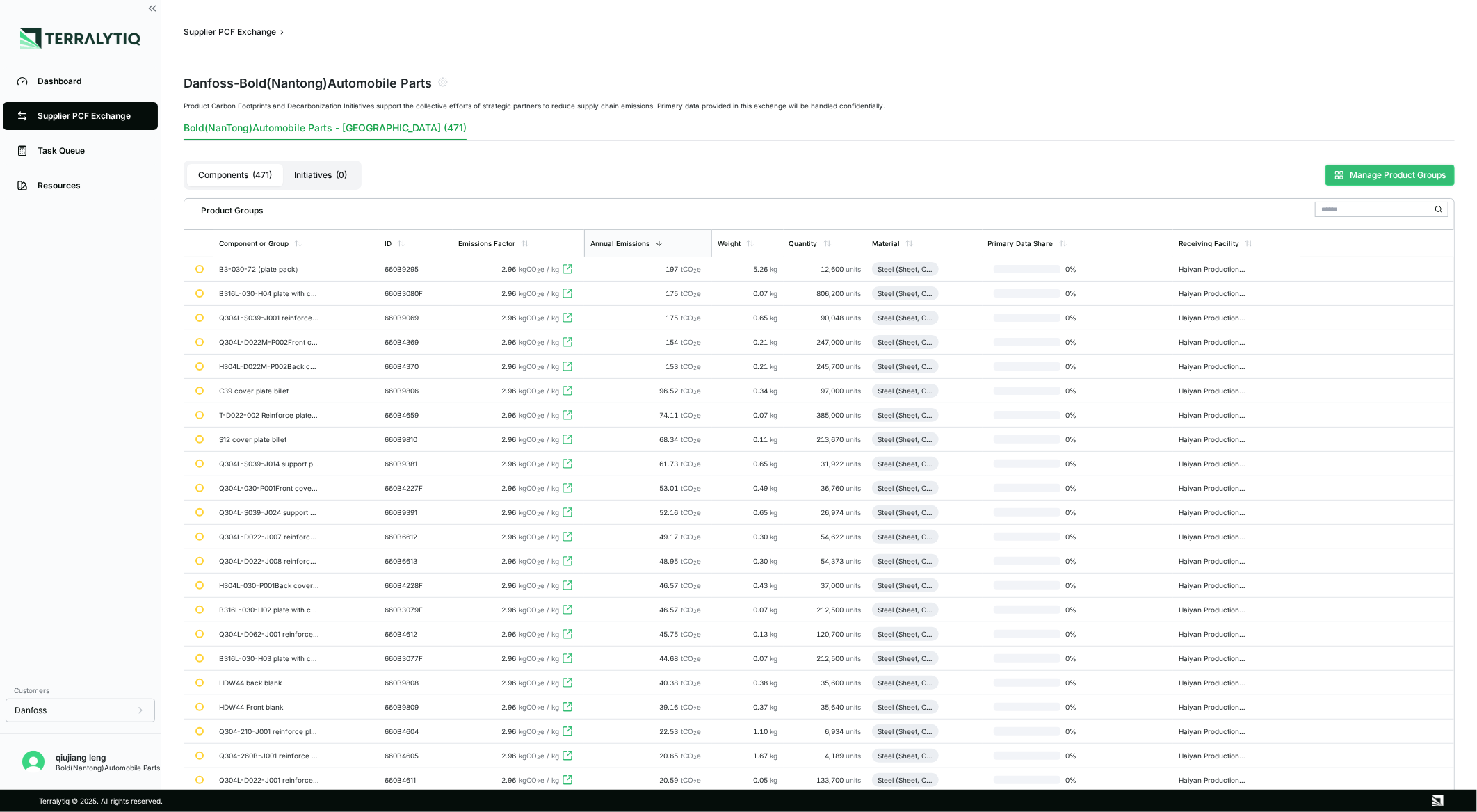
click at [1354, 165] on button "Manage Product Groups" at bounding box center [1390, 175] width 129 height 21
click at [1353, 178] on button "Manage Product Groups" at bounding box center [1390, 175] width 129 height 21
click at [404, 240] on icon at bounding box center [401, 244] width 8 height 8
click at [1123, 74] on div "Danfoss - Bold(Nantong)Automobile Parts" at bounding box center [819, 82] width 1271 height 39
click at [1396, 170] on button "Manage Product Groups" at bounding box center [1390, 175] width 129 height 21
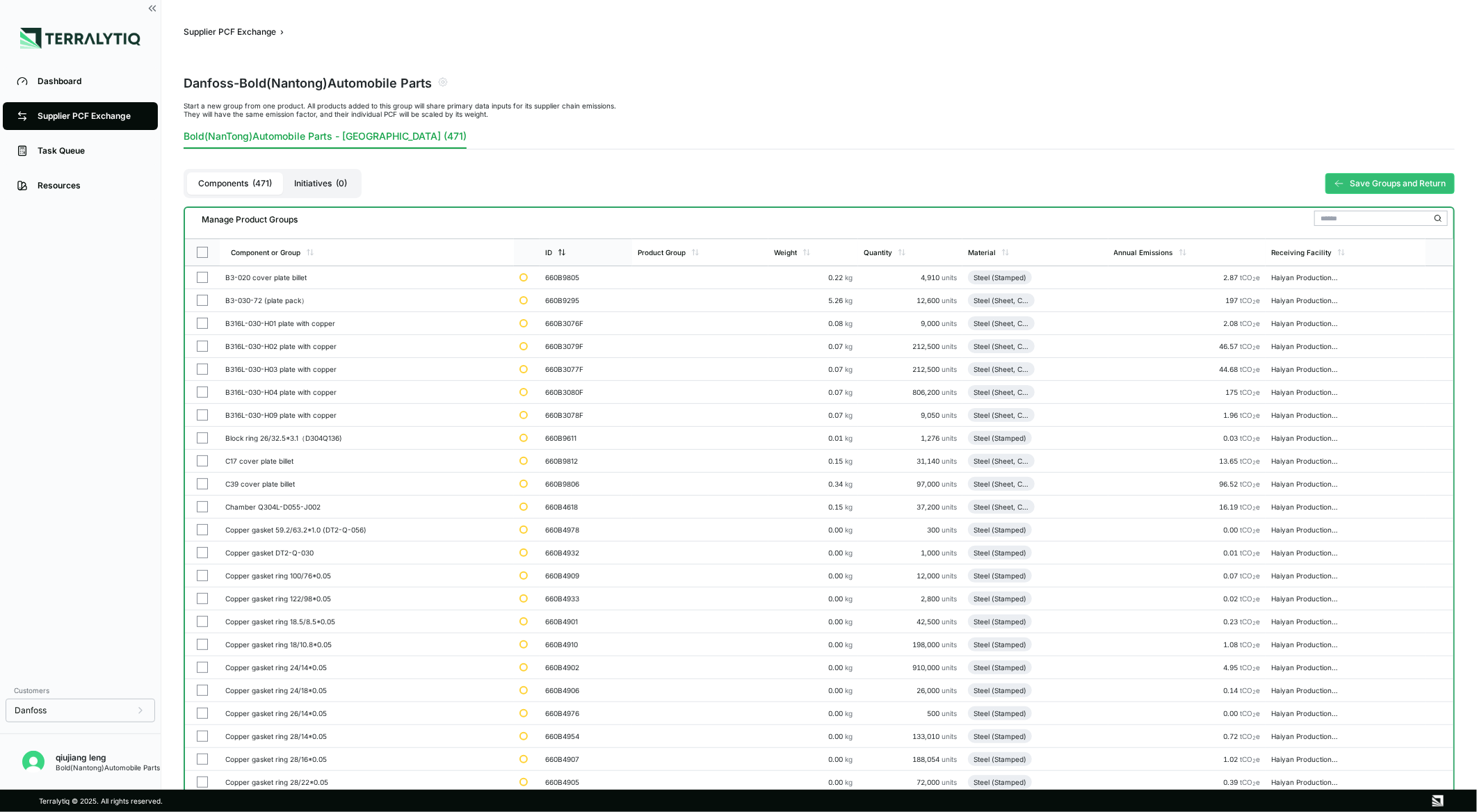
click at [566, 248] on icon at bounding box center [562, 252] width 8 height 8
click at [567, 248] on icon at bounding box center [563, 252] width 8 height 8
click at [588, 221] on div "Manage Product Groups" at bounding box center [819, 217] width 1257 height 18
click at [566, 250] on icon at bounding box center [562, 252] width 8 height 8
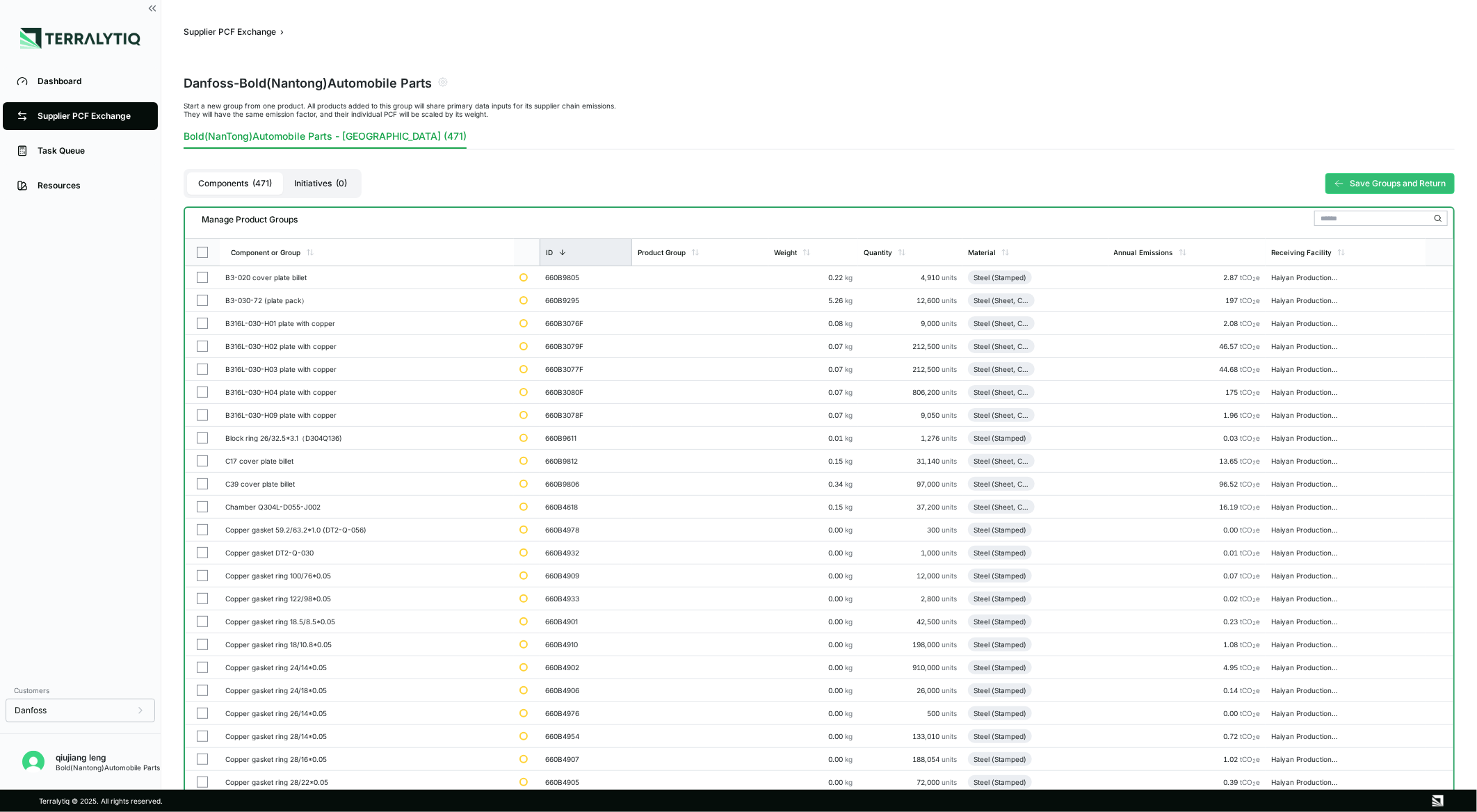
click at [564, 252] on icon at bounding box center [563, 253] width 5 height 3
click at [561, 245] on div "ID" at bounding box center [585, 252] width 92 height 26
click at [552, 253] on div "ID" at bounding box center [549, 252] width 7 height 8
click at [557, 255] on div "ID" at bounding box center [556, 252] width 21 height 8
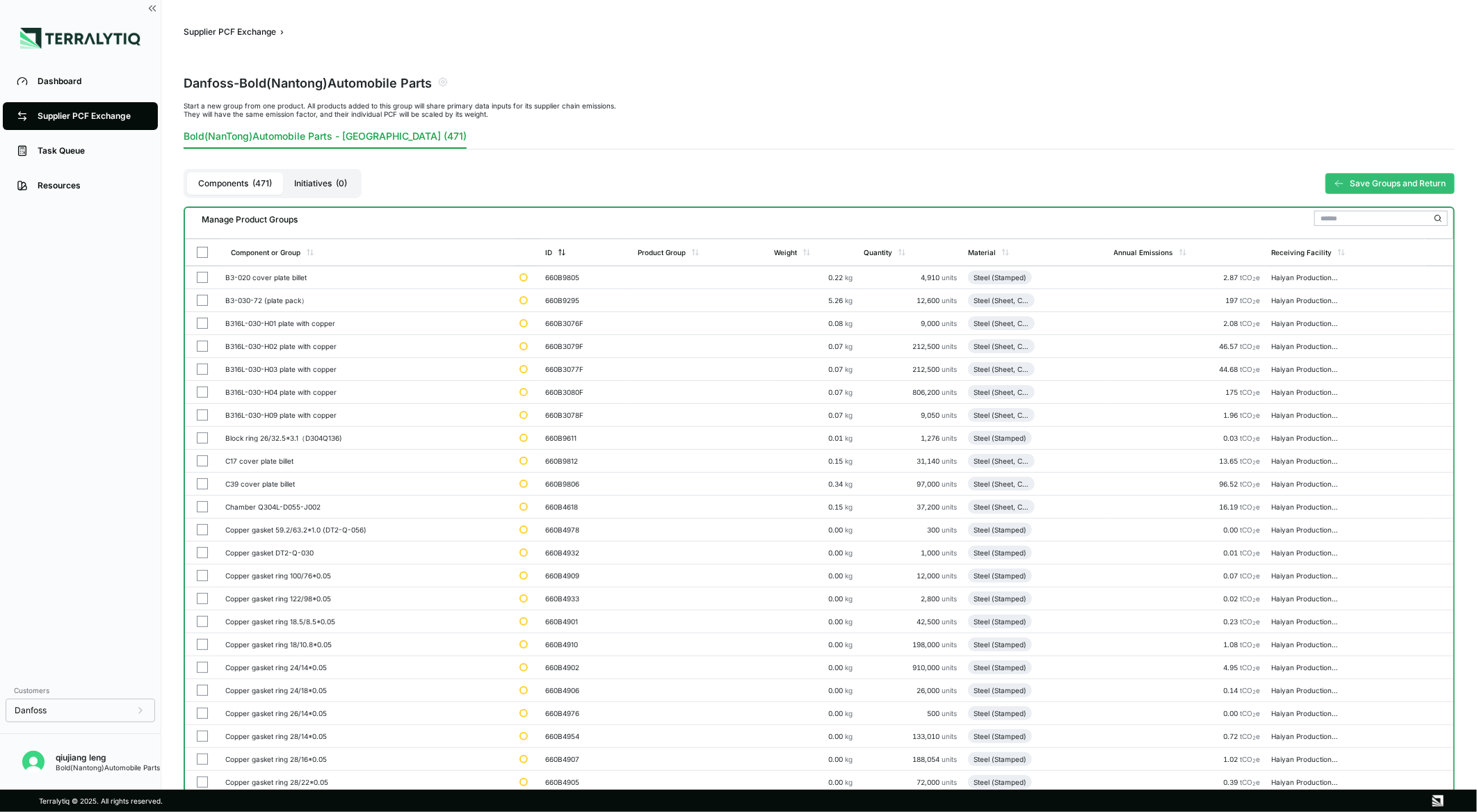
click at [564, 251] on icon at bounding box center [562, 252] width 8 height 8
click at [603, 282] on td "660B9805" at bounding box center [585, 277] width 92 height 23
click at [600, 280] on div "660B9805" at bounding box center [578, 277] width 67 height 8
click at [310, 254] on icon at bounding box center [311, 255] width 3 height 2
click at [310, 253] on icon at bounding box center [310, 252] width 8 height 8
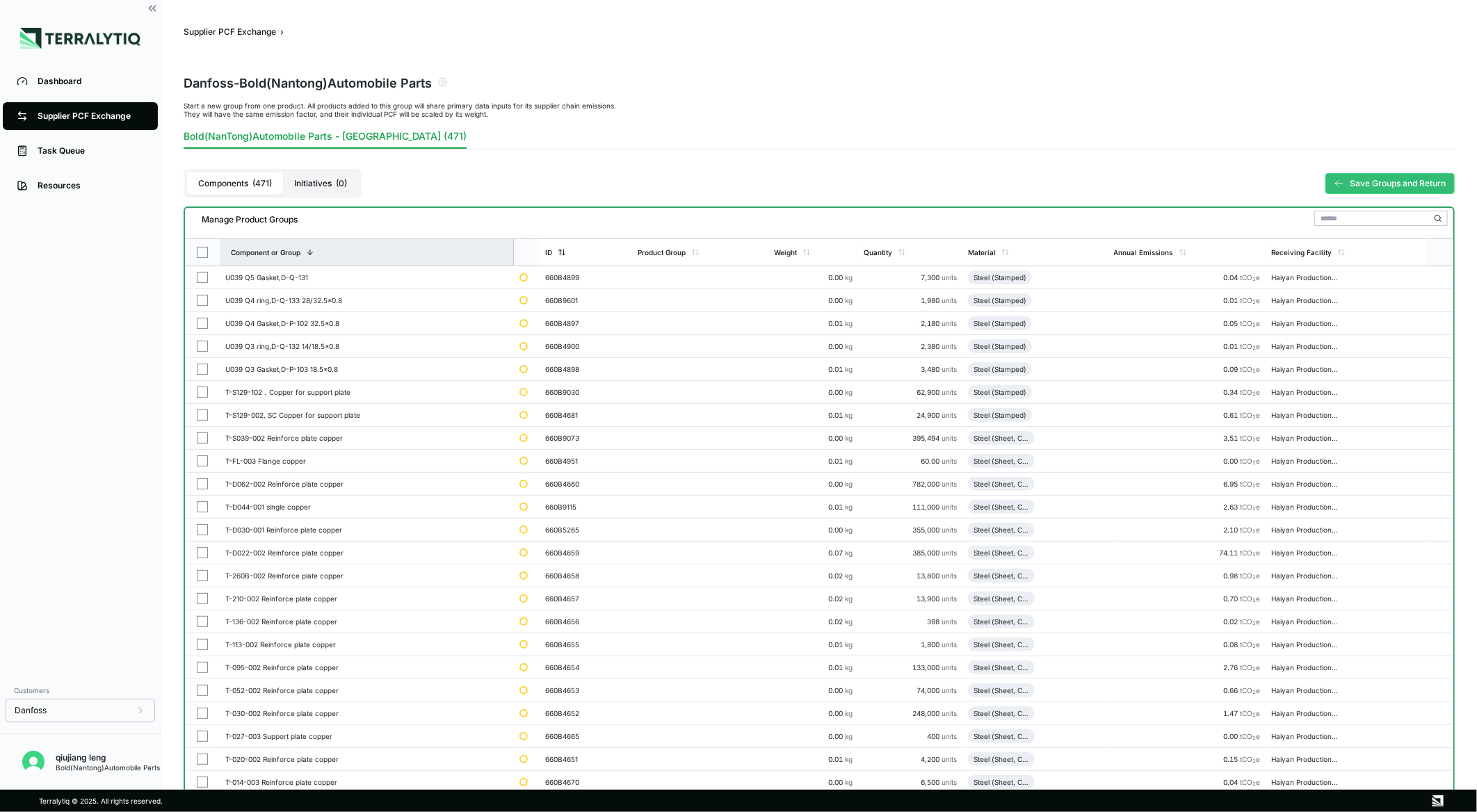
click at [564, 252] on icon at bounding box center [562, 252] width 8 height 8
click at [564, 252] on icon at bounding box center [563, 252] width 8 height 8
click at [562, 248] on icon at bounding box center [563, 252] width 8 height 8
click at [552, 248] on div "ID" at bounding box center [548, 252] width 7 height 8
click at [561, 248] on icon at bounding box center [563, 252] width 8 height 8
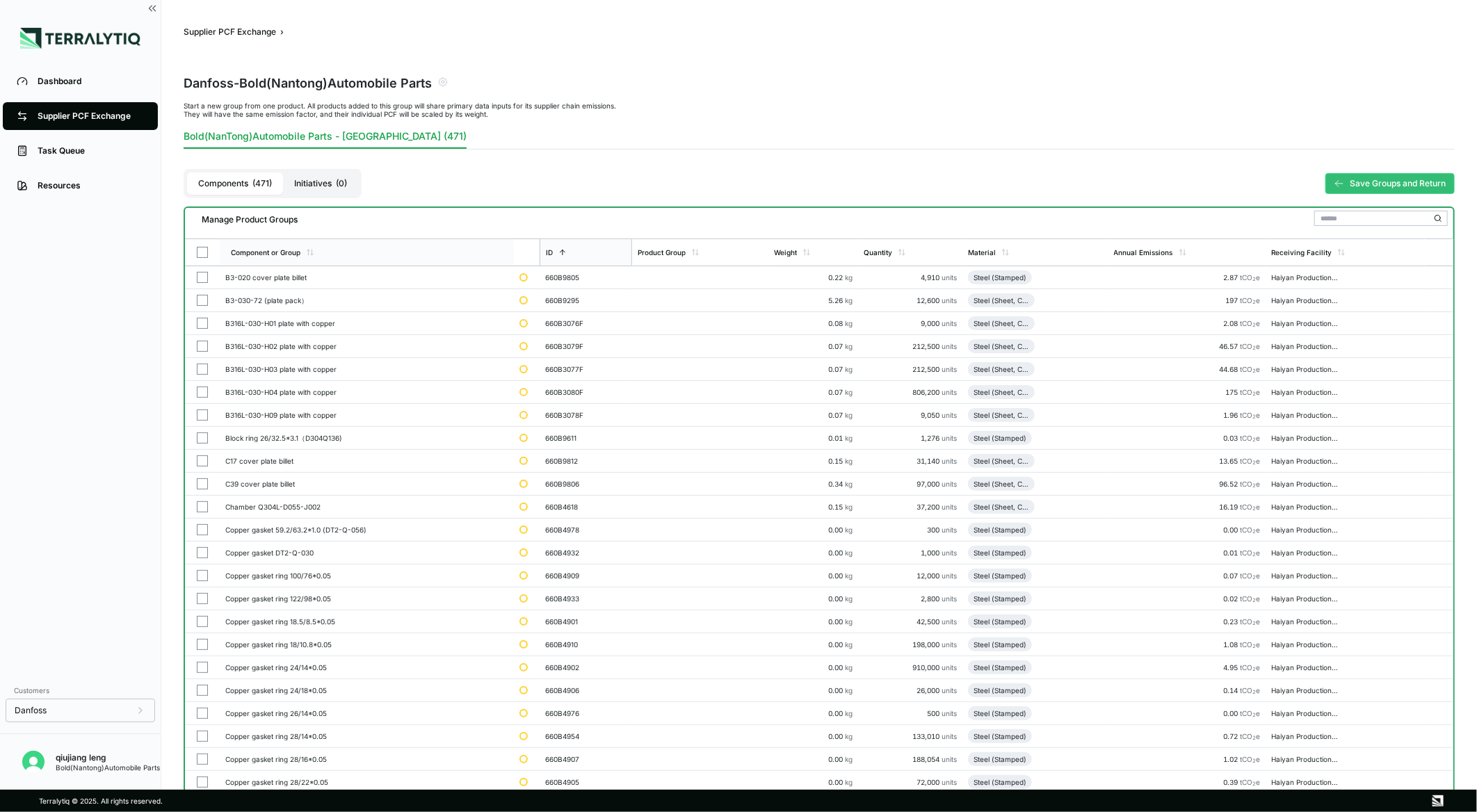
click at [561, 248] on icon at bounding box center [563, 252] width 8 height 8
click at [563, 245] on div "ID" at bounding box center [585, 252] width 92 height 26
click at [564, 253] on icon at bounding box center [563, 253] width 5 height 3
click at [585, 249] on div "ID" at bounding box center [585, 252] width 92 height 26
click at [584, 250] on div "ID" at bounding box center [585, 252] width 92 height 26
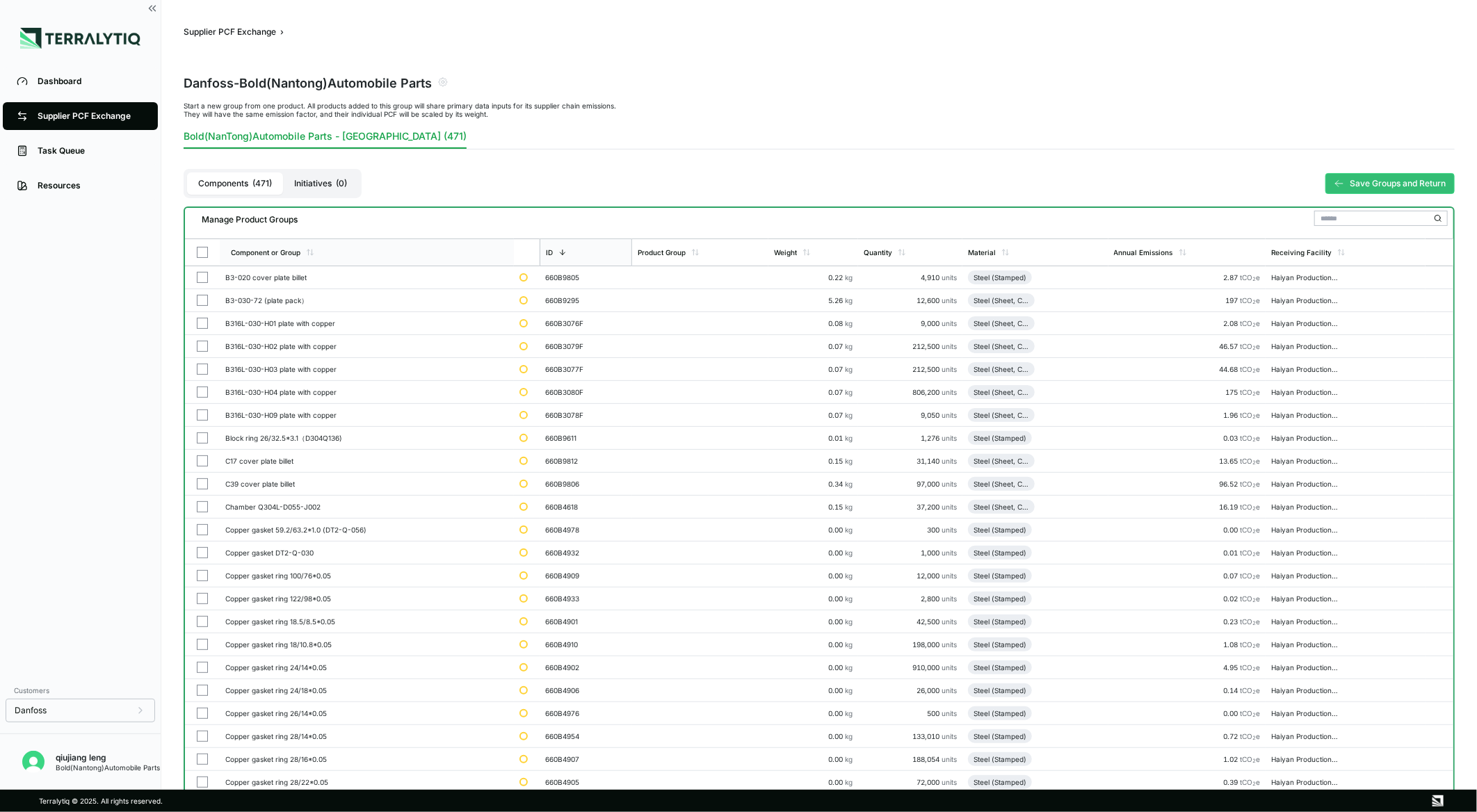
click at [455, 252] on div "Component or Group" at bounding box center [367, 252] width 294 height 26
click at [313, 251] on icon at bounding box center [310, 252] width 8 height 8
click at [652, 277] on icon "Add to group" at bounding box center [648, 277] width 8 height 8
click at [696, 294] on button "Add to New Group" at bounding box center [708, 299] width 132 height 24
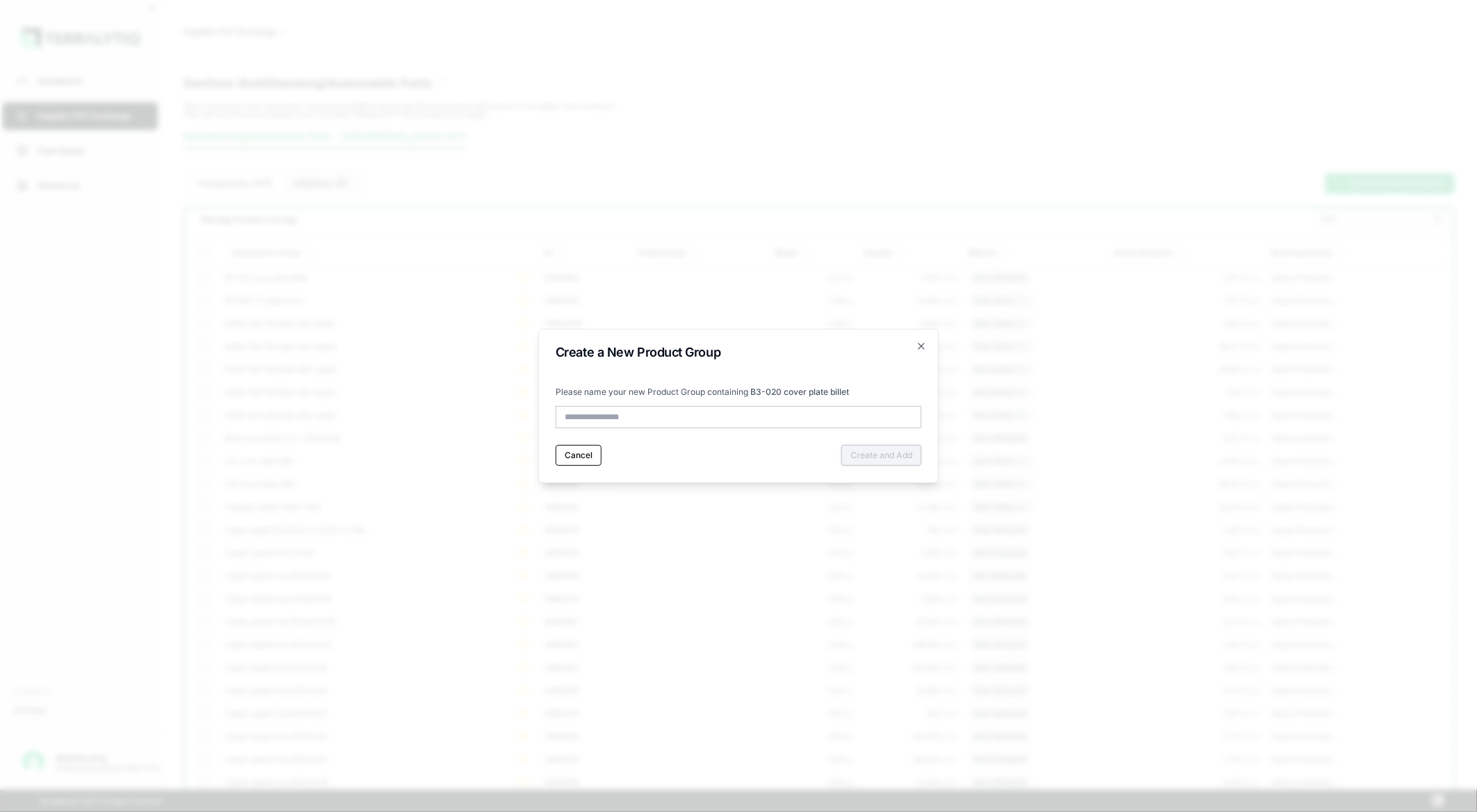
type input "**********"
click at [892, 463] on button "Create and Add" at bounding box center [881, 455] width 80 height 21
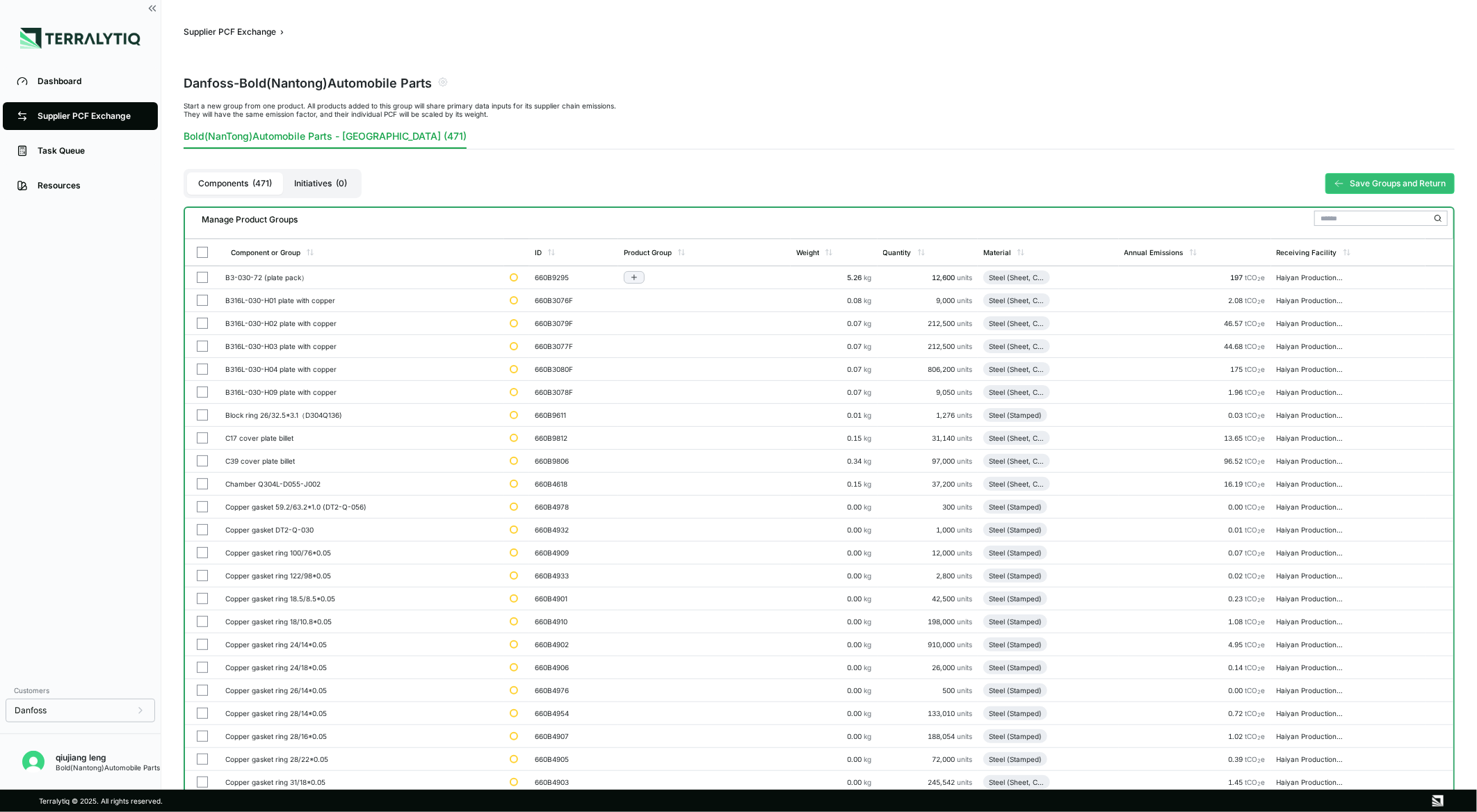
click at [198, 273] on button "button" at bounding box center [202, 277] width 11 height 11
click at [201, 392] on button "button" at bounding box center [202, 392] width 11 height 11
click at [199, 364] on button "button" at bounding box center [202, 369] width 11 height 11
click at [201, 343] on button "button" at bounding box center [202, 346] width 11 height 11
click at [203, 321] on button "button" at bounding box center [202, 323] width 11 height 11
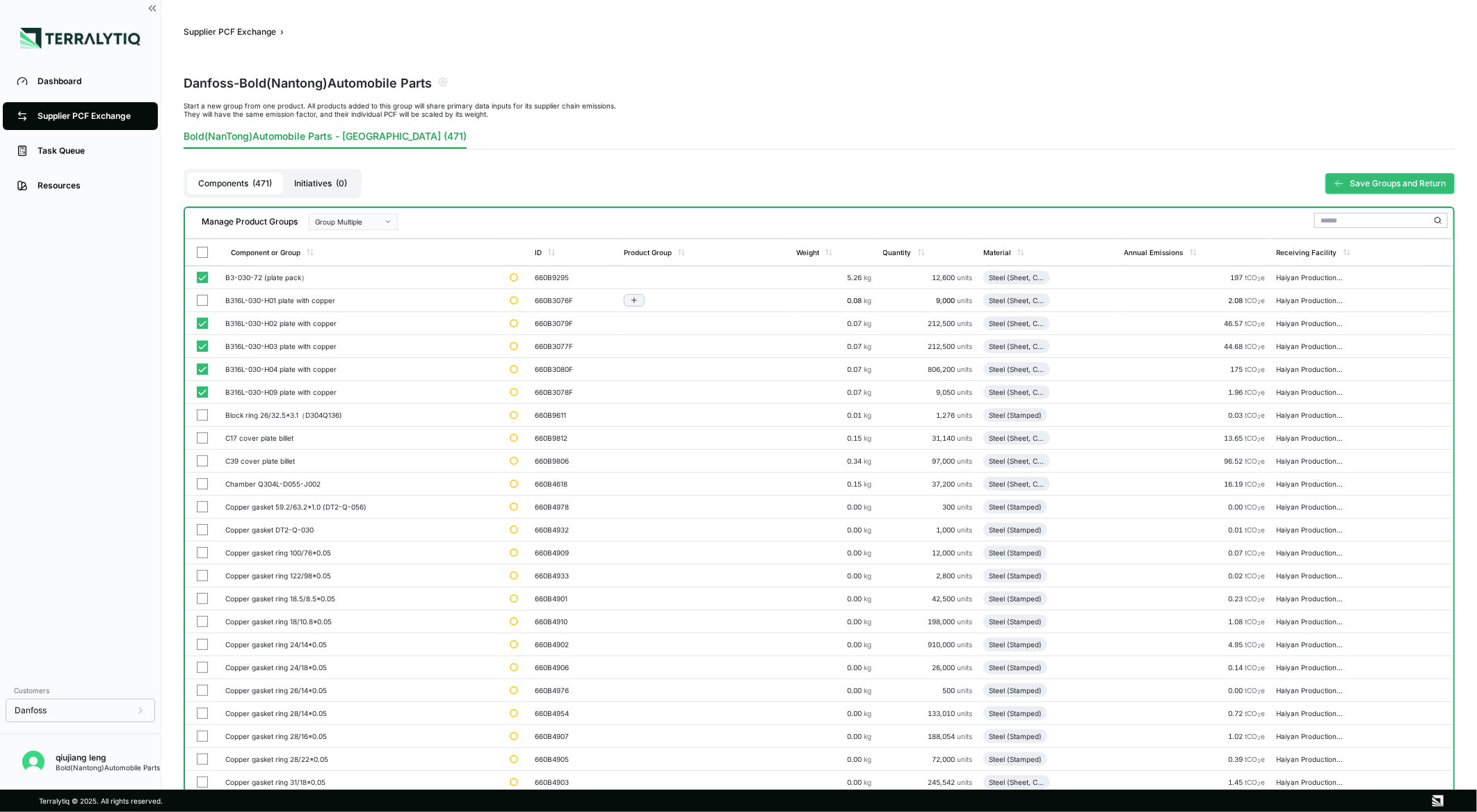
click at [200, 295] on button "button" at bounding box center [202, 300] width 11 height 11
click at [388, 219] on icon "button" at bounding box center [388, 222] width 7 height 7
click at [365, 236] on div "Add To New Group" at bounding box center [353, 239] width 76 height 8
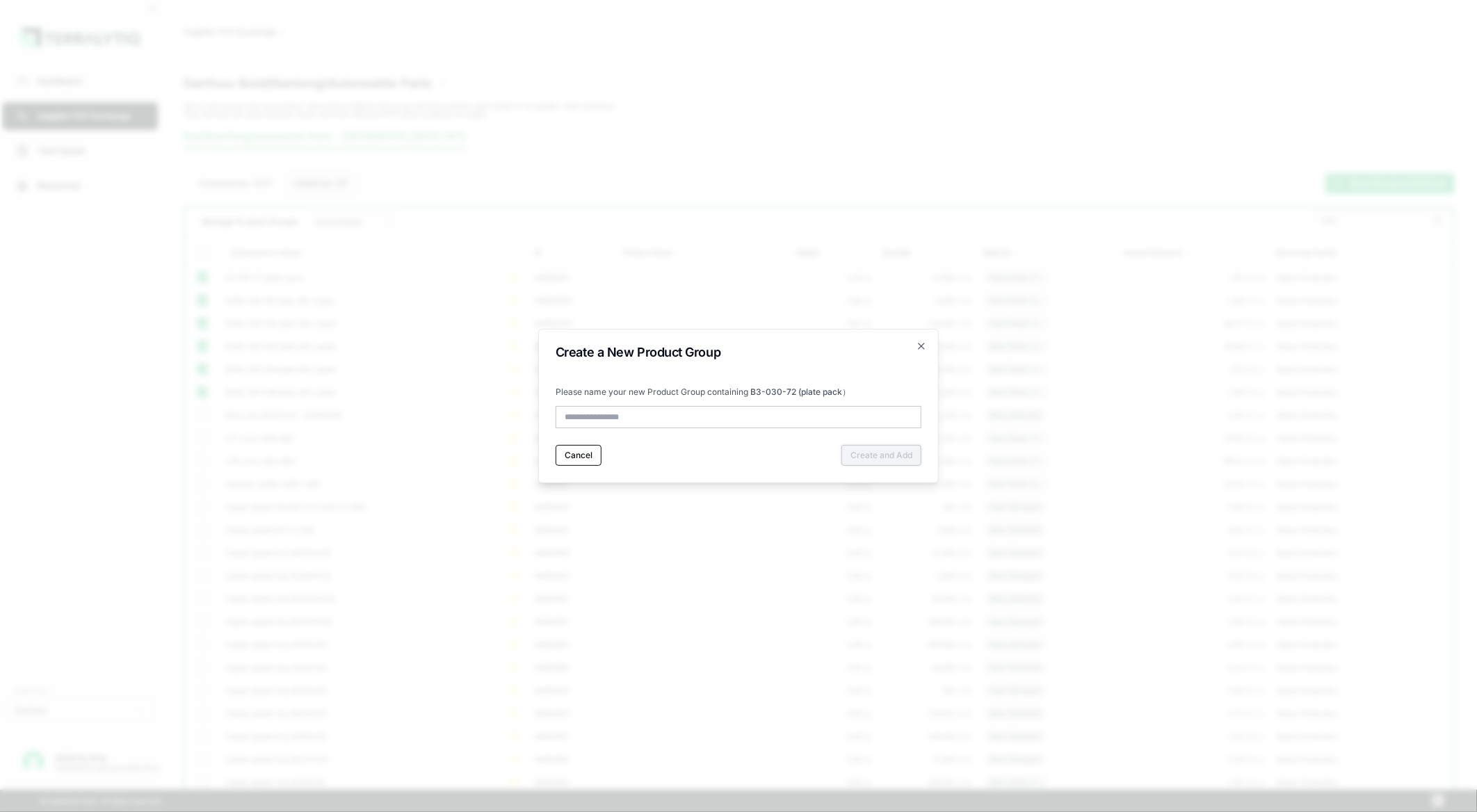
type input "**********"
click at [881, 457] on button "Create and Add" at bounding box center [881, 455] width 80 height 21
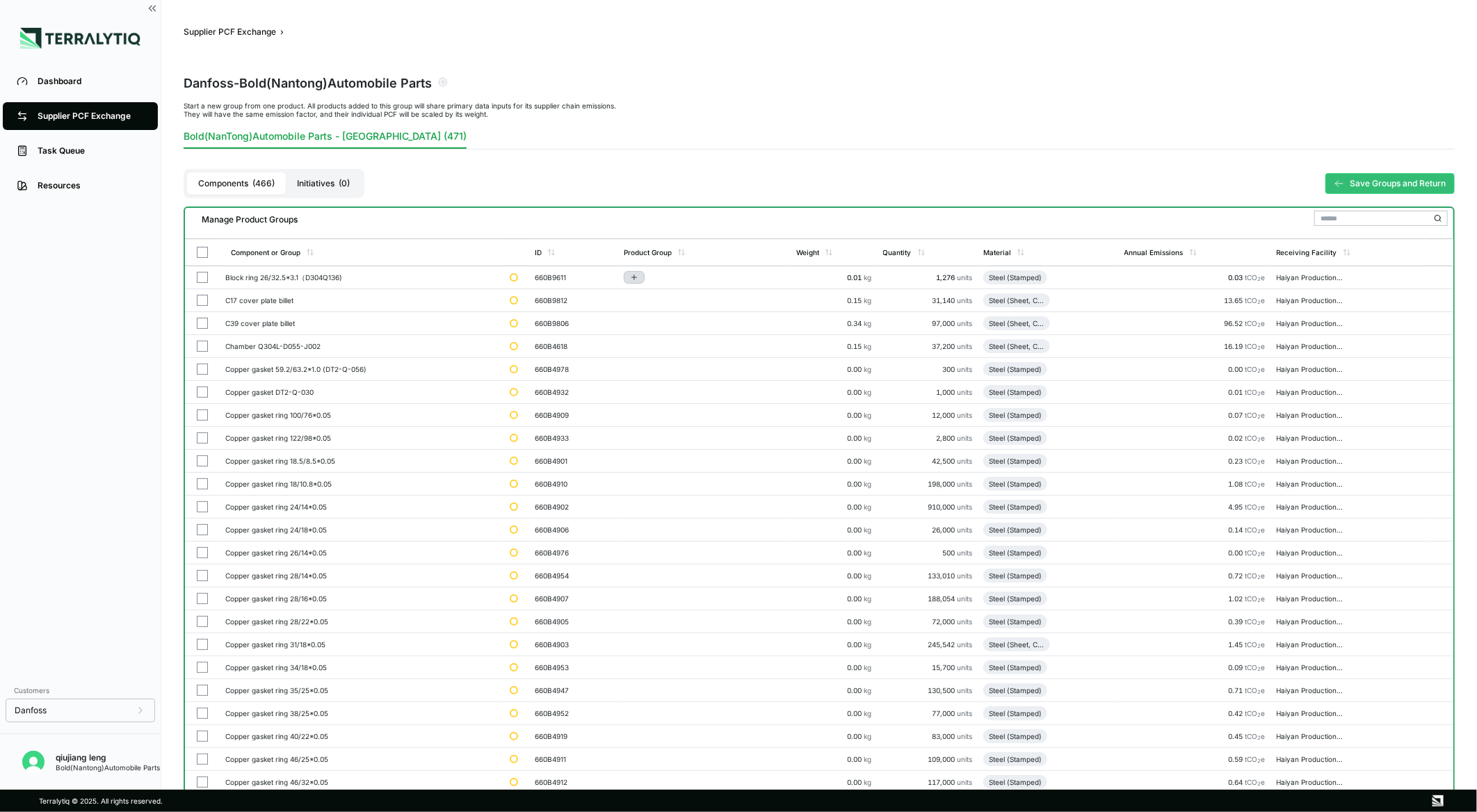
click at [634, 277] on icon "Add to group" at bounding box center [634, 277] width 8 height 8
click at [1343, 184] on icon at bounding box center [1339, 184] width 10 height 10
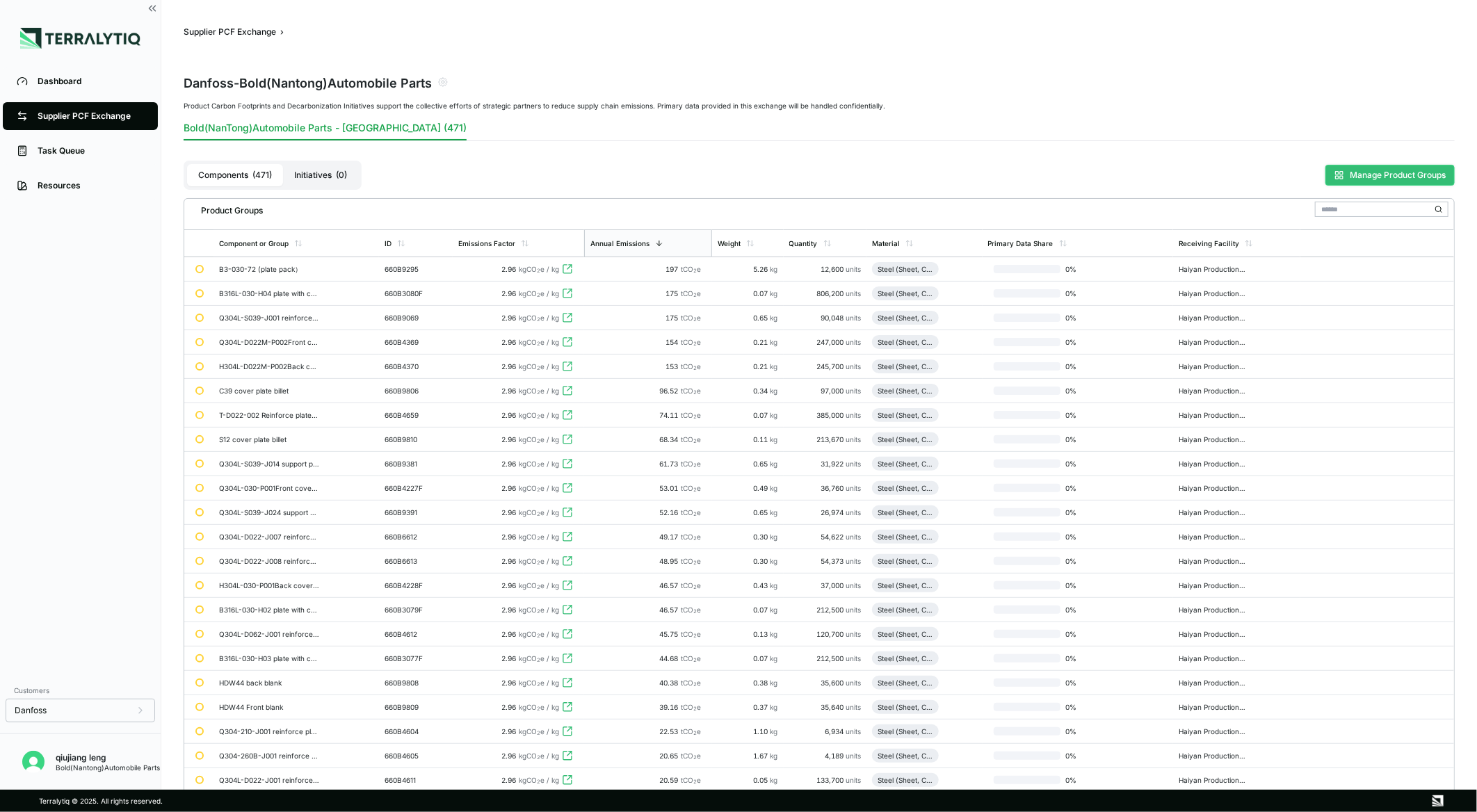
click at [1384, 169] on button "Manage Product Groups" at bounding box center [1390, 175] width 129 height 21
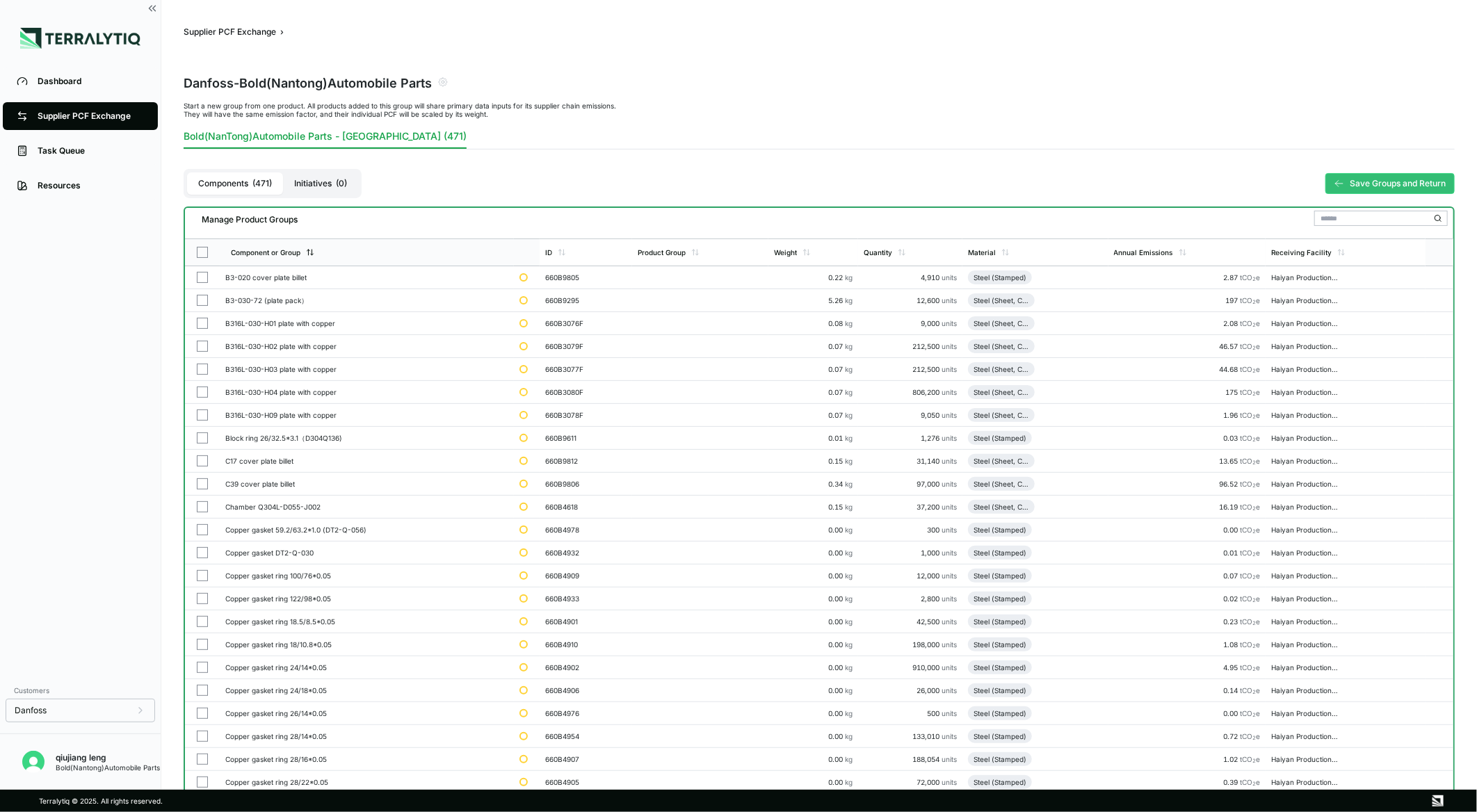
click at [311, 245] on div "Component or Group" at bounding box center [367, 252] width 294 height 26
click at [197, 274] on button "button" at bounding box center [202, 277] width 11 height 11
click at [198, 295] on button "button" at bounding box center [202, 300] width 11 height 11
click at [198, 322] on button "button" at bounding box center [202, 323] width 11 height 11
click at [201, 300] on button "button" at bounding box center [202, 300] width 11 height 11
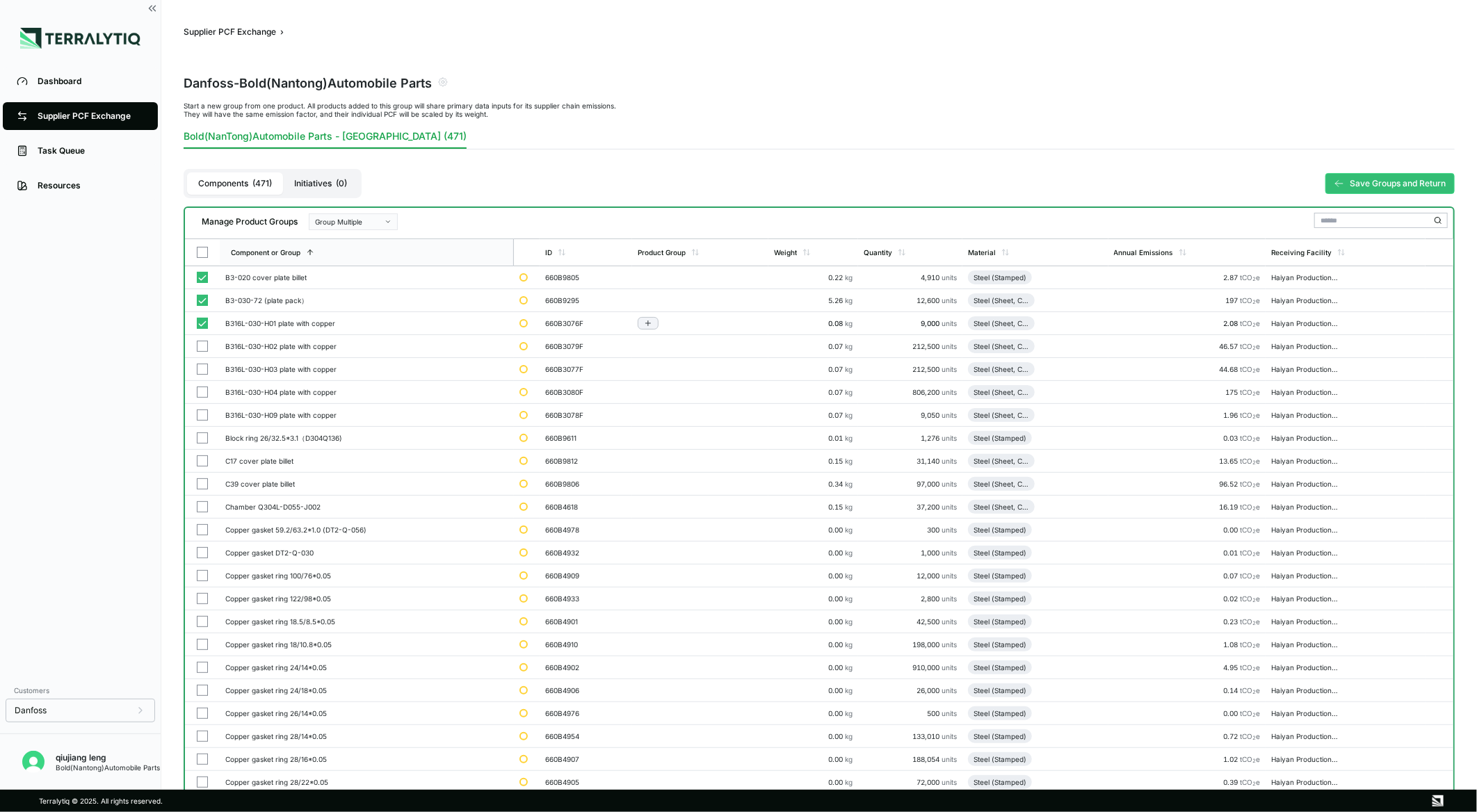
click at [198, 324] on button "button" at bounding box center [202, 323] width 11 height 11
type button "on"
click at [658, 275] on button "Add to group" at bounding box center [648, 277] width 21 height 13
click at [667, 293] on button "Add to New Group" at bounding box center [708, 299] width 132 height 24
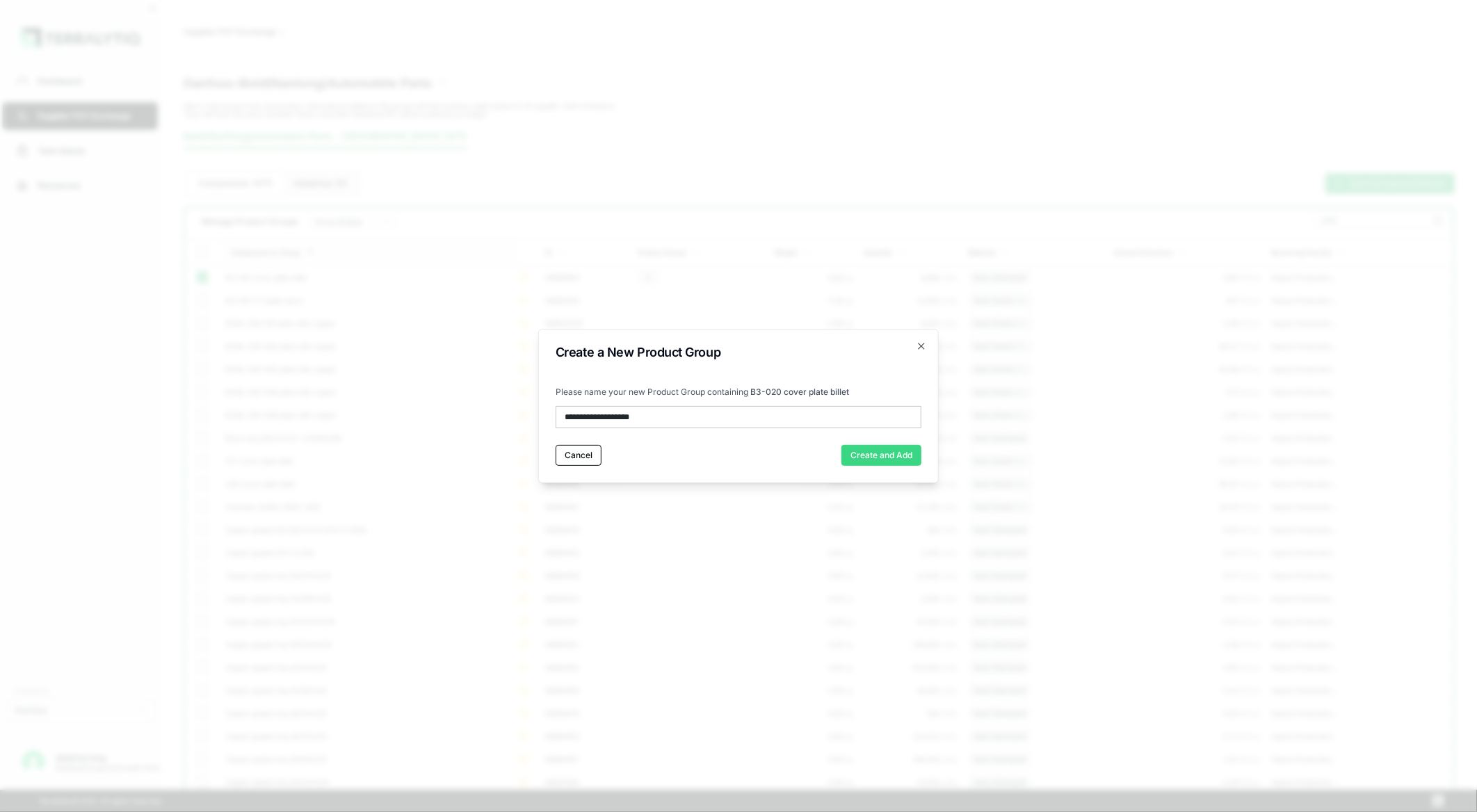
type input "**********"
click at [872, 455] on button "Create and Add" at bounding box center [881, 455] width 80 height 21
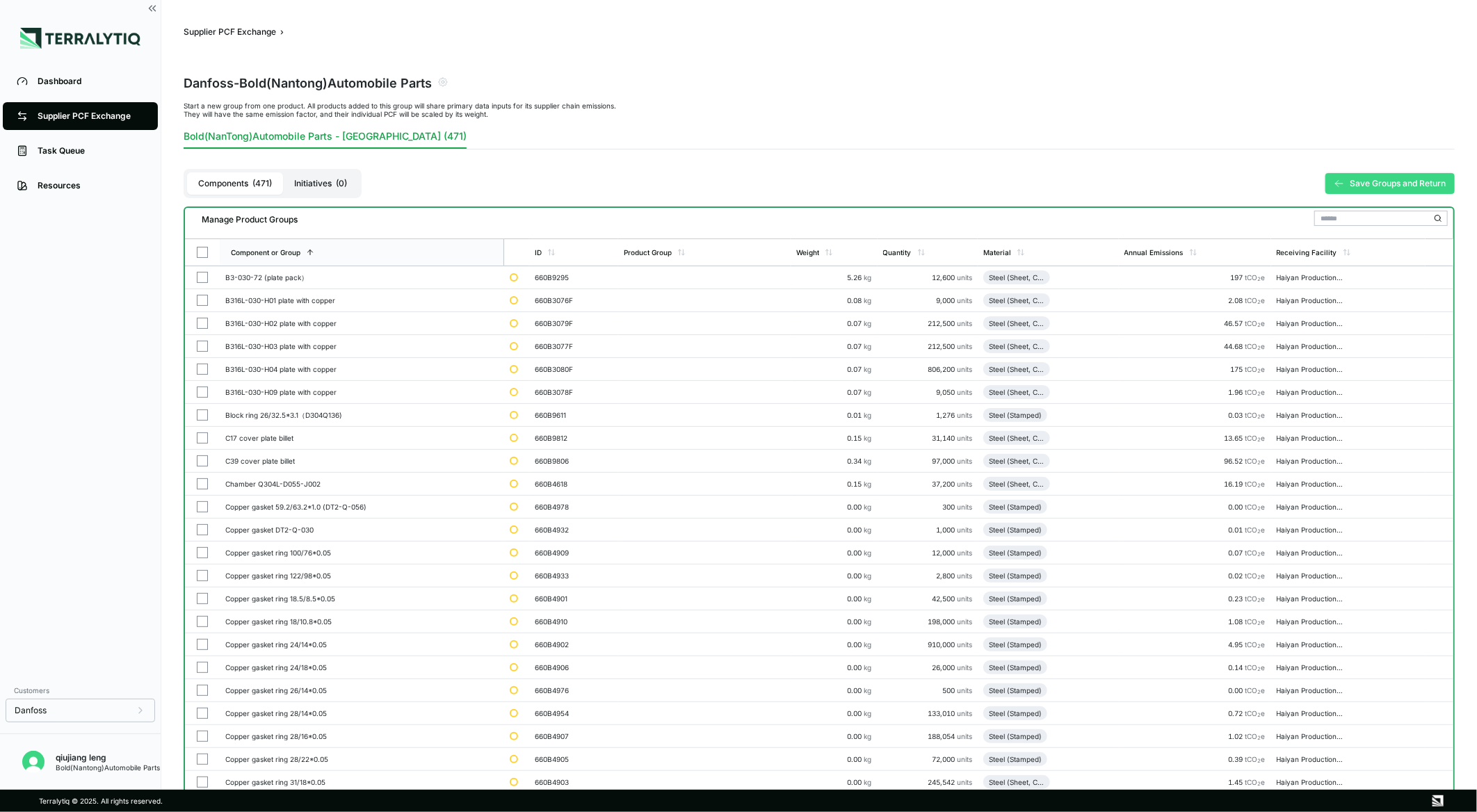
click at [1400, 182] on button "Save Groups and Return" at bounding box center [1390, 184] width 129 height 21
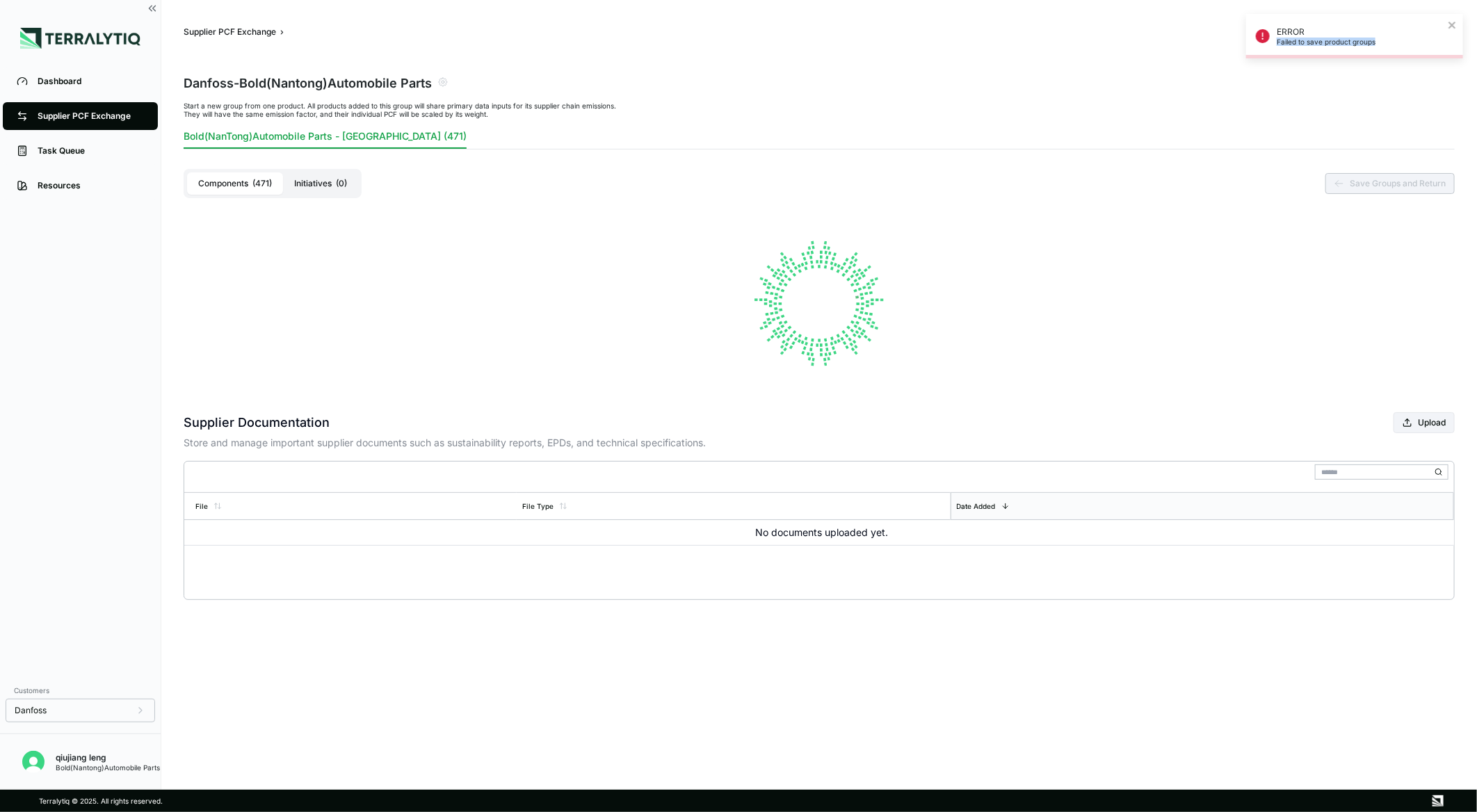
drag, startPoint x: 1375, startPoint y: 43, endPoint x: 1274, endPoint y: 47, distance: 101.1
click at [1274, 47] on div "ERROR Failed to save product groups" at bounding box center [1350, 36] width 196 height 28
copy p "Failed to save product groups"
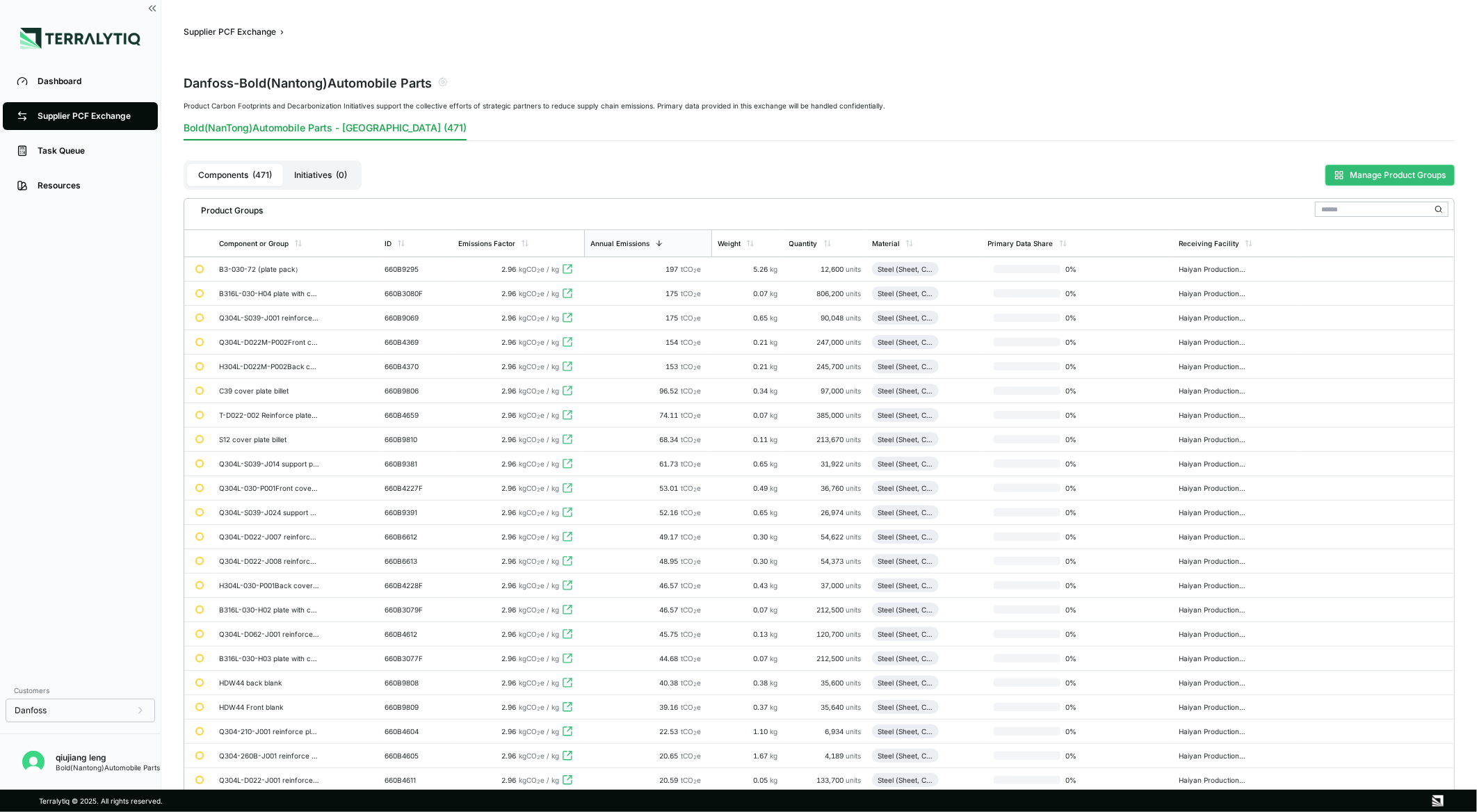
click at [1389, 172] on button "Manage Product Groups" at bounding box center [1390, 175] width 129 height 21
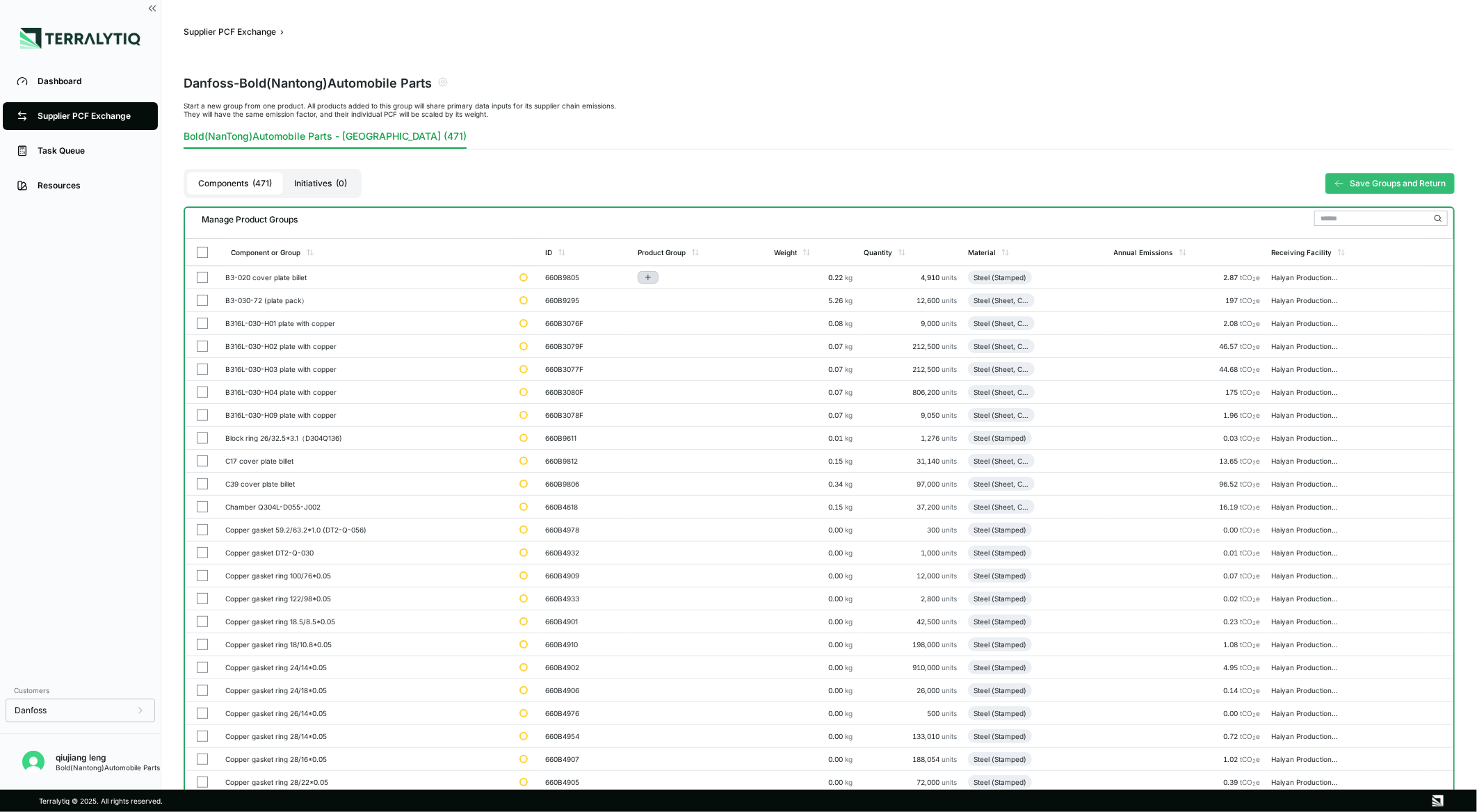
click at [652, 274] on icon "Add to group" at bounding box center [648, 277] width 8 height 8
click at [199, 275] on button "button" at bounding box center [202, 277] width 11 height 11
click at [652, 275] on icon "Add to group" at bounding box center [648, 277] width 8 height 8
click at [683, 293] on button "Add to New Group" at bounding box center [708, 299] width 132 height 24
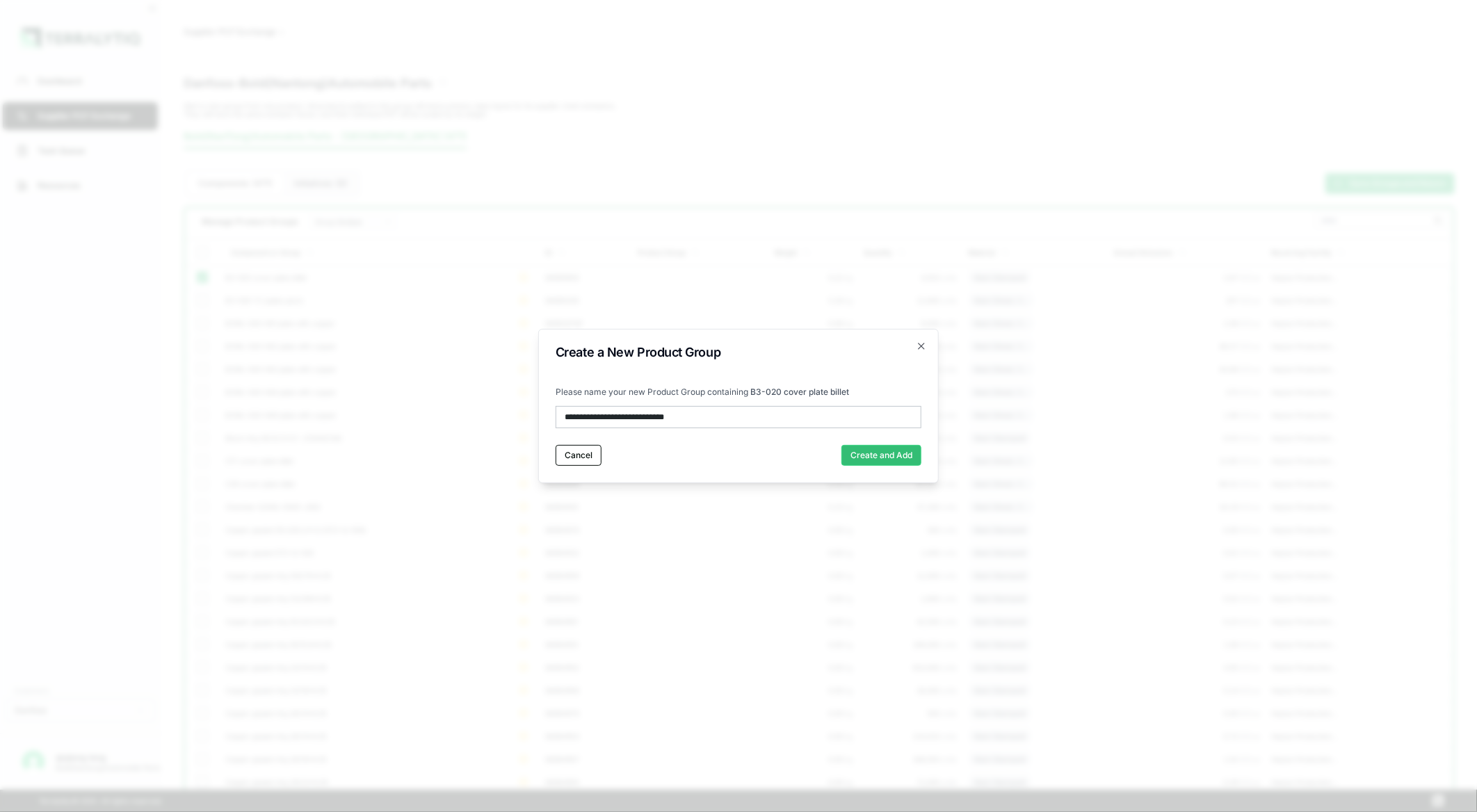
click at [722, 418] on input "**********" at bounding box center [738, 417] width 365 height 22
drag, startPoint x: 727, startPoint y: 420, endPoint x: 545, endPoint y: 425, distance: 182.1
click at [365, 420] on body "Dashboard Supplier PCF Exchange Task Queue Resources Customers Danfoss qiujiang…" at bounding box center [738, 406] width 1477 height 812
paste input "text"
drag, startPoint x: 584, startPoint y: 420, endPoint x: 803, endPoint y: 412, distance: 219.1
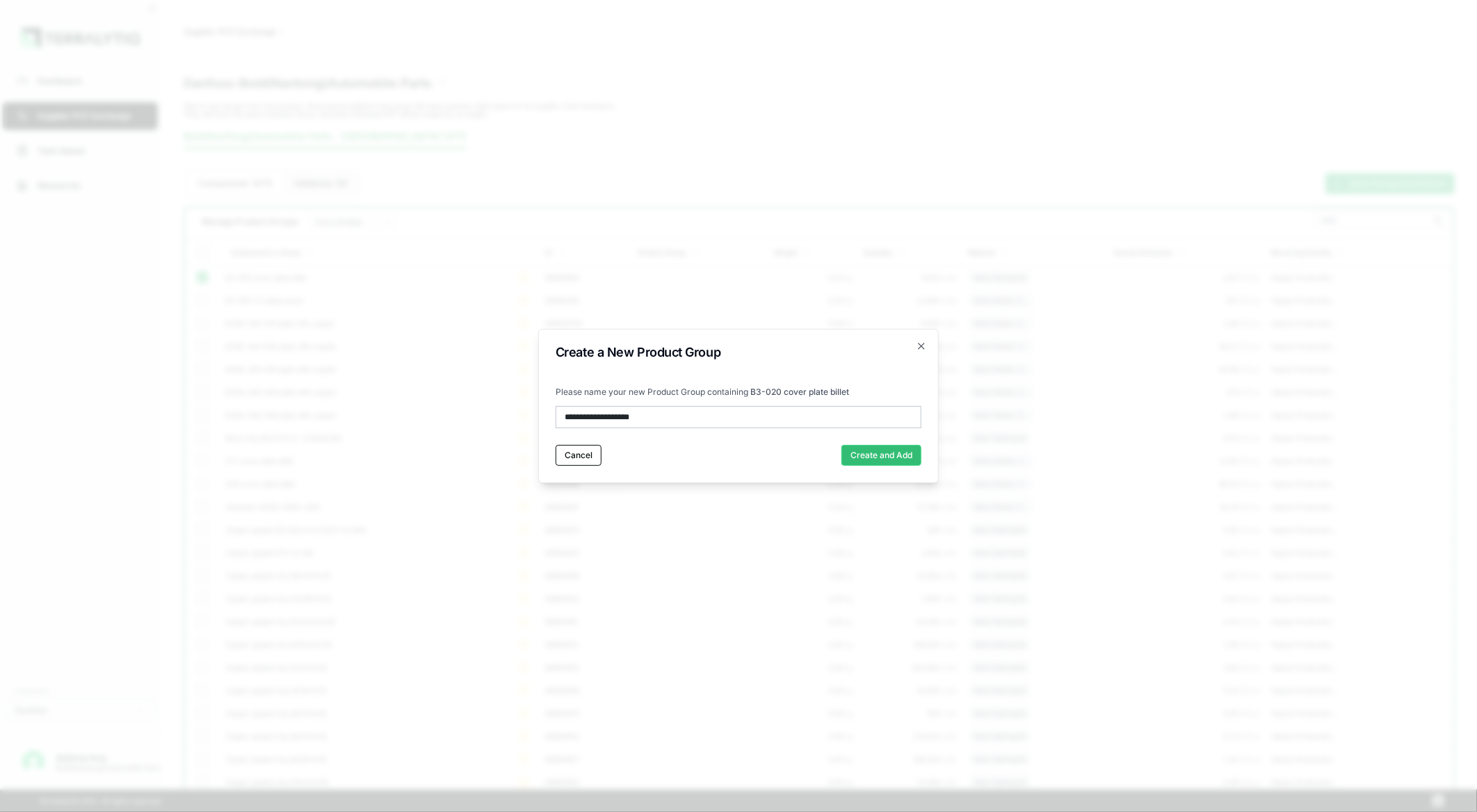
click at [803, 412] on input "**********" at bounding box center [738, 417] width 365 height 22
click at [656, 412] on input "**********" at bounding box center [738, 417] width 365 height 22
drag, startPoint x: 659, startPoint y: 417, endPoint x: 490, endPoint y: 413, distance: 169.0
click at [490, 413] on body "Dashboard Supplier PCF Exchange Task Queue Resources Customers Danfoss qiujiang…" at bounding box center [738, 406] width 1477 height 812
paste input "text"
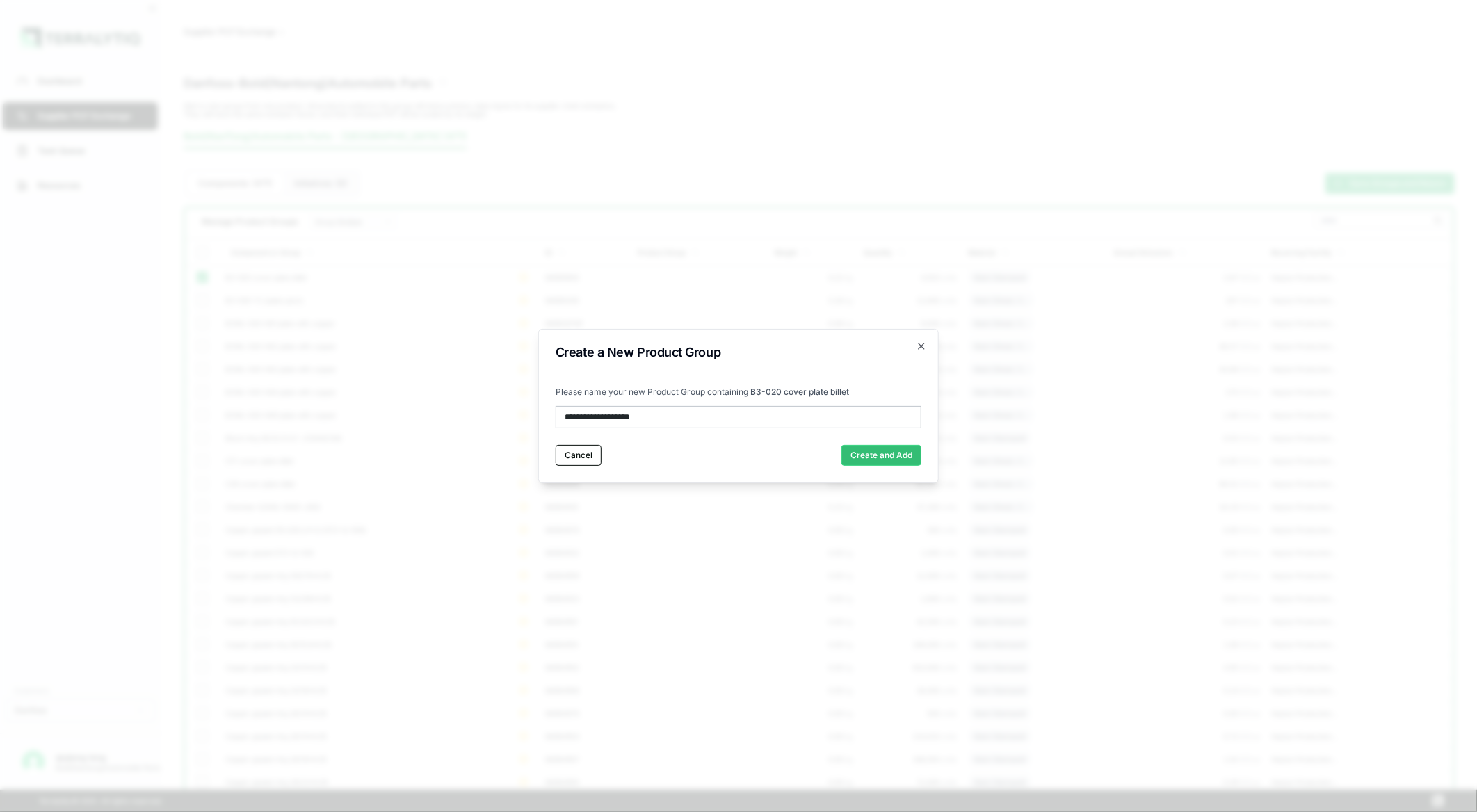
type input "**********"
click at [878, 464] on button "Create and Add" at bounding box center [881, 455] width 80 height 21
click at [876, 473] on td "97,000 units" at bounding box center [909, 484] width 104 height 23
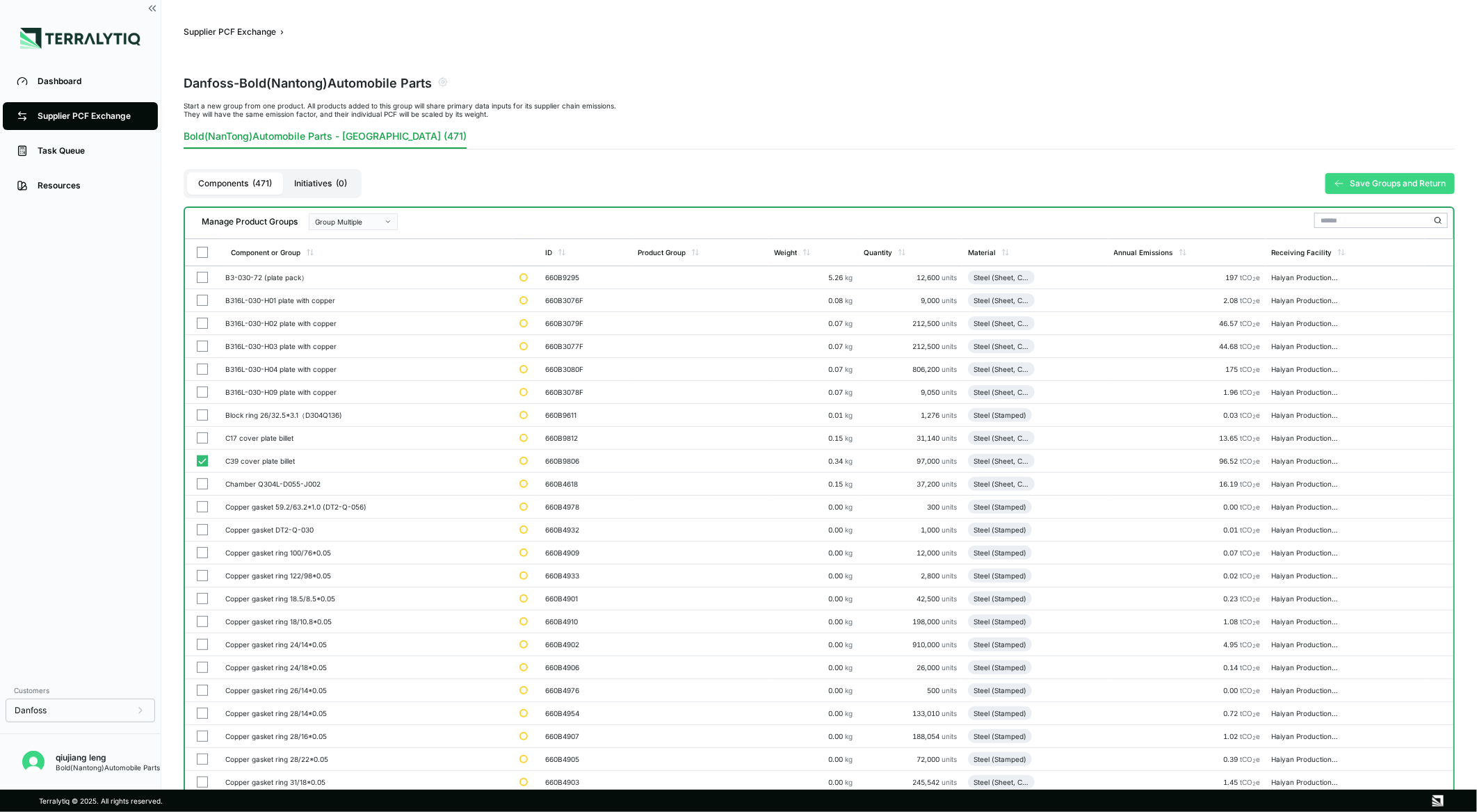
click at [1408, 176] on button "Save Groups and Return" at bounding box center [1390, 184] width 129 height 21
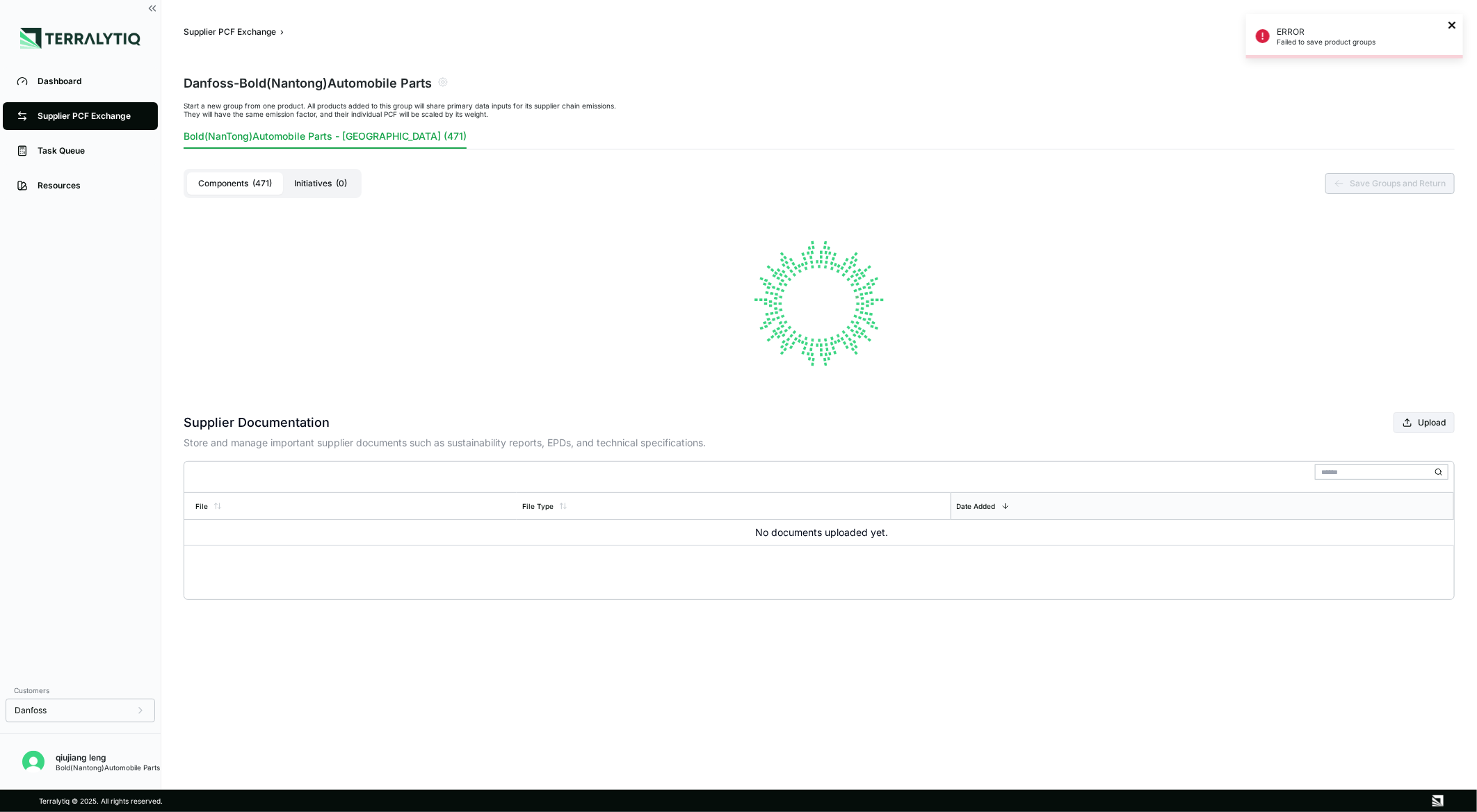
click at [1454, 23] on icon "close" at bounding box center [1452, 25] width 7 height 7
click at [1198, 361] on div at bounding box center [819, 304] width 1271 height 195
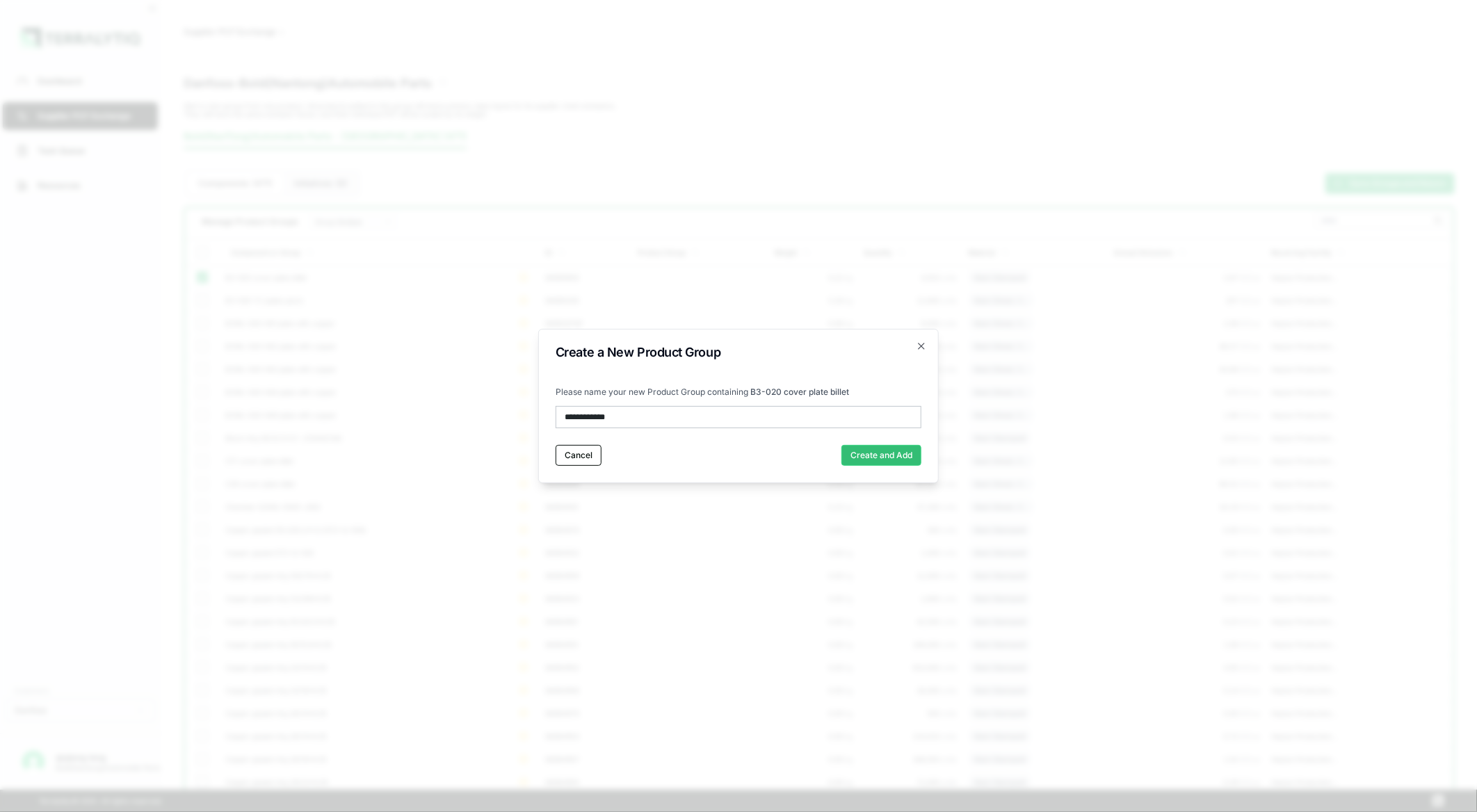
click at [673, 417] on input "**********" at bounding box center [738, 417] width 365 height 22
click at [385, 416] on body "Dashboard Supplier PCF Exchange Task Queue Resources Customers Danfoss qiujiang…" at bounding box center [738, 406] width 1477 height 812
paste input "text"
click at [485, 403] on body "Dashboard Supplier PCF Exchange Task Queue Resources Customers Danfoss qiujiang…" at bounding box center [738, 406] width 1477 height 812
paste input "*"
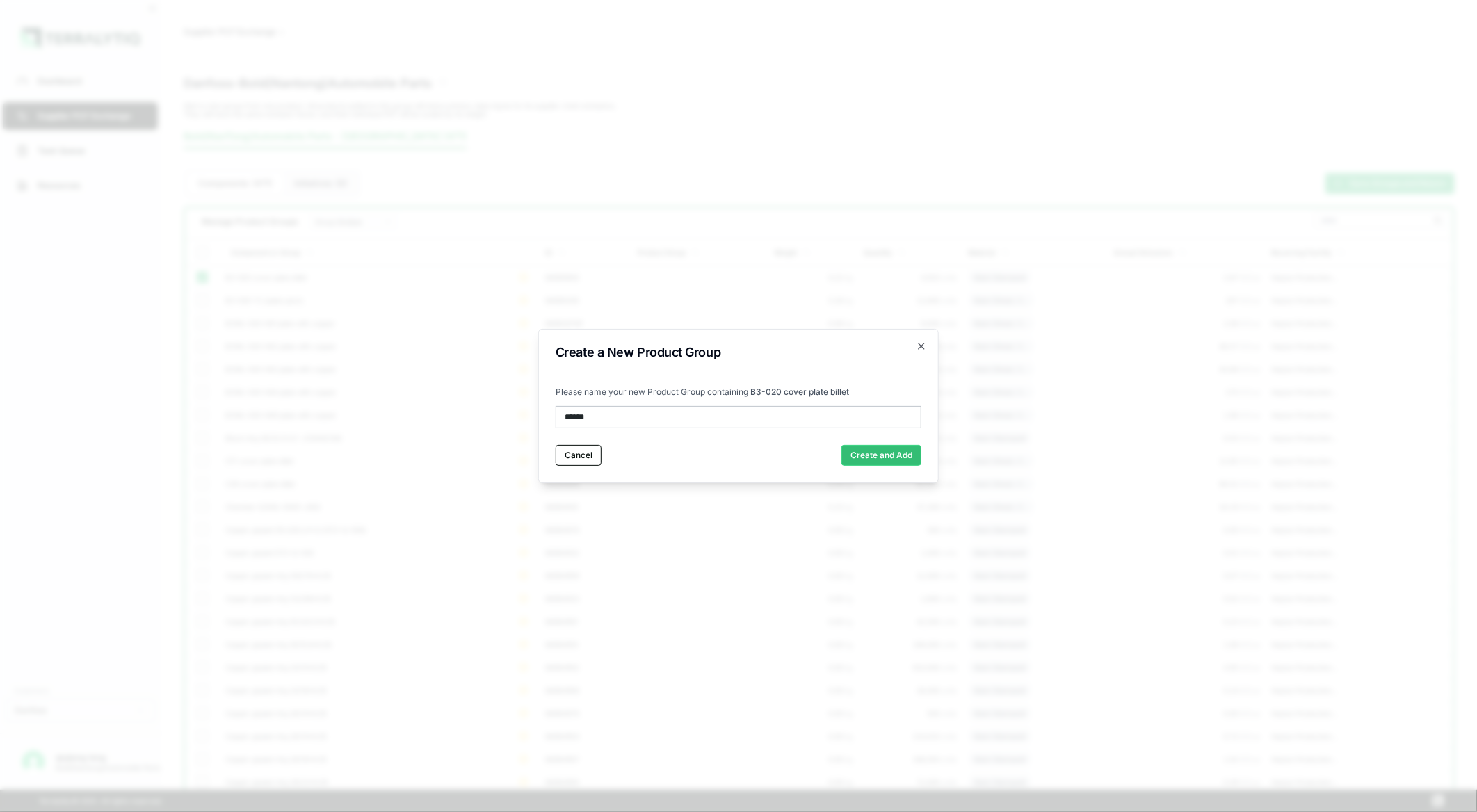
click at [652, 420] on input "******" at bounding box center [738, 417] width 365 height 22
type input "******"
click at [867, 448] on button "Create and Add" at bounding box center [881, 455] width 80 height 21
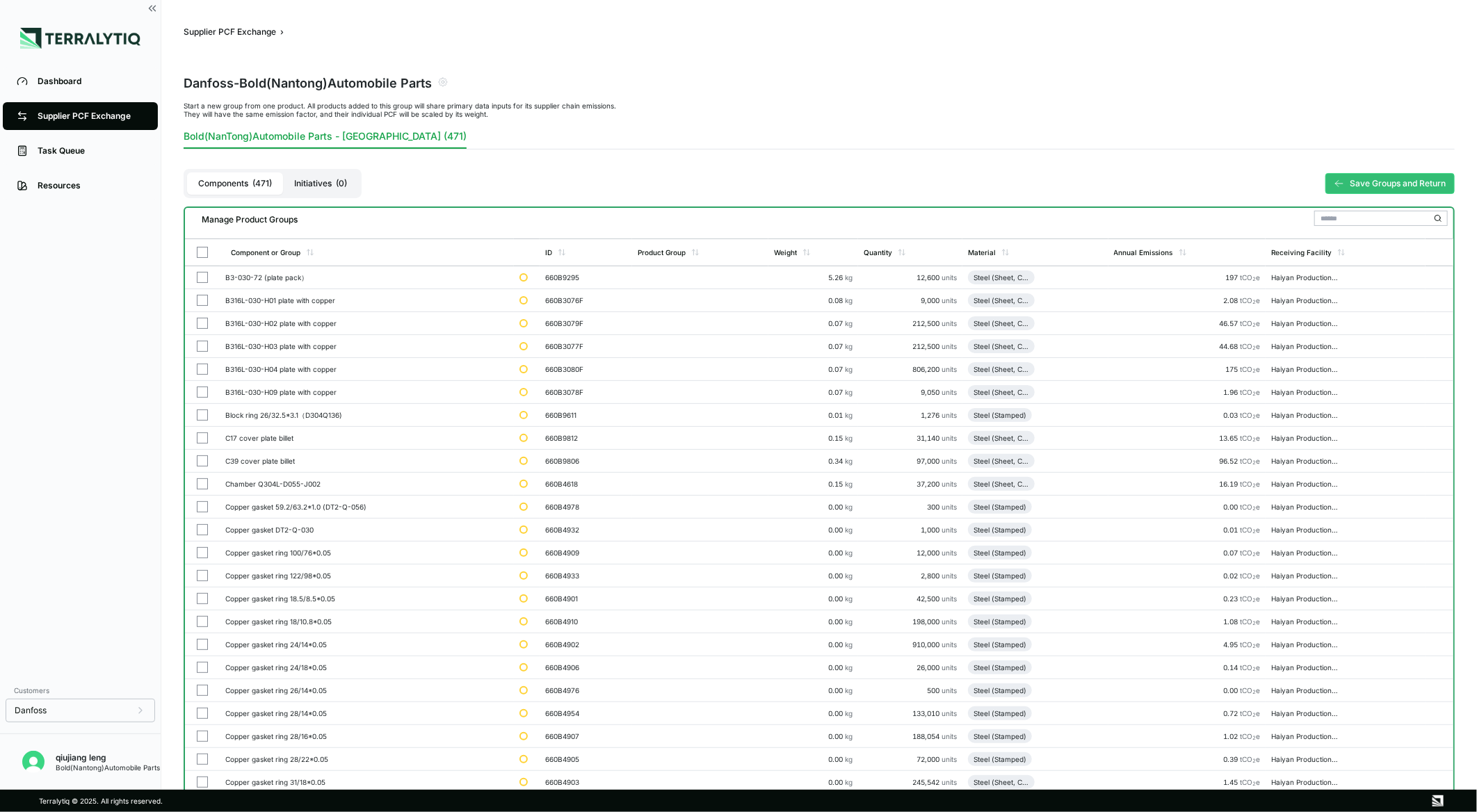
click at [1379, 175] on button "Save Groups and Return" at bounding box center [1390, 184] width 129 height 21
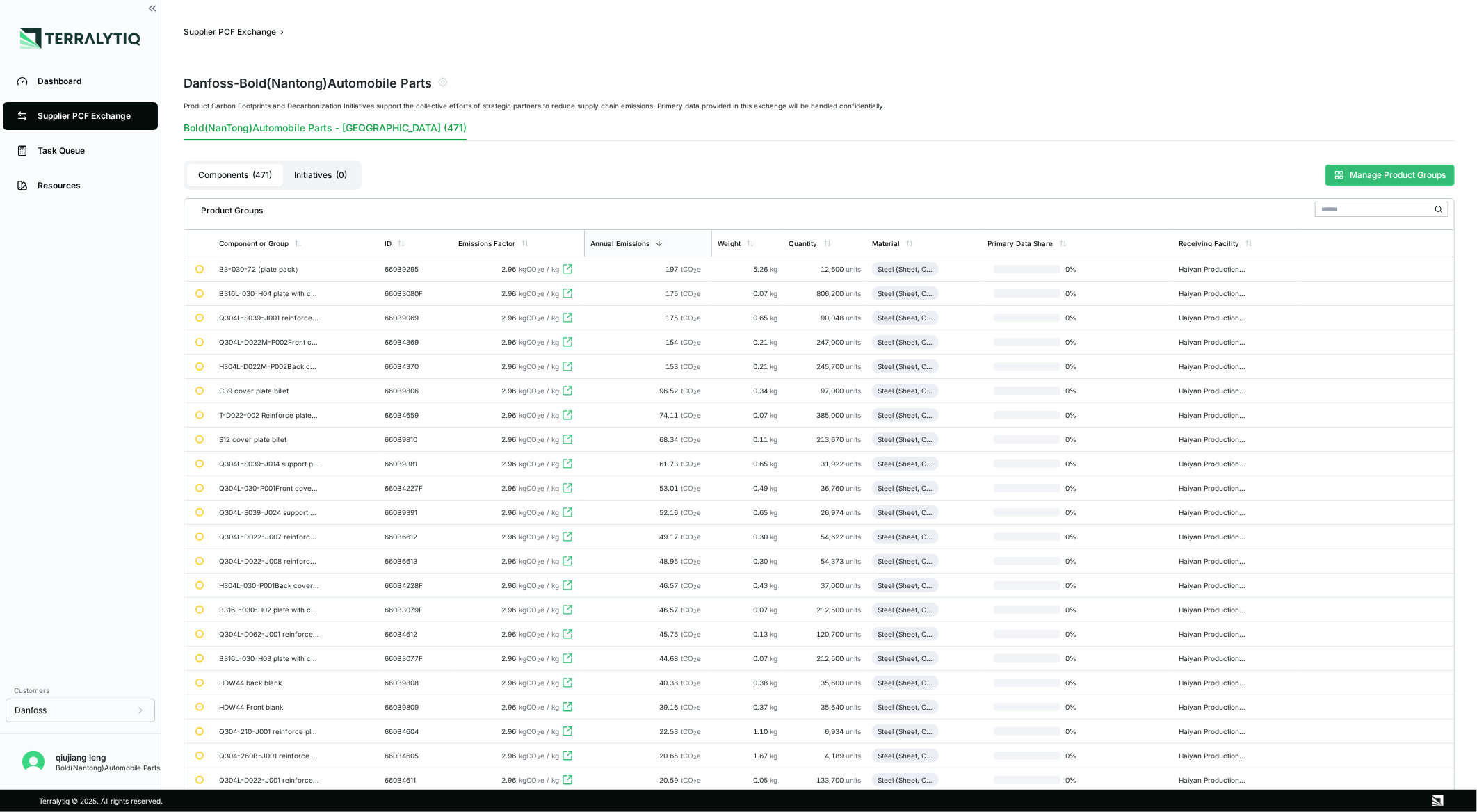
click at [1353, 172] on button "Manage Product Groups" at bounding box center [1390, 175] width 129 height 21
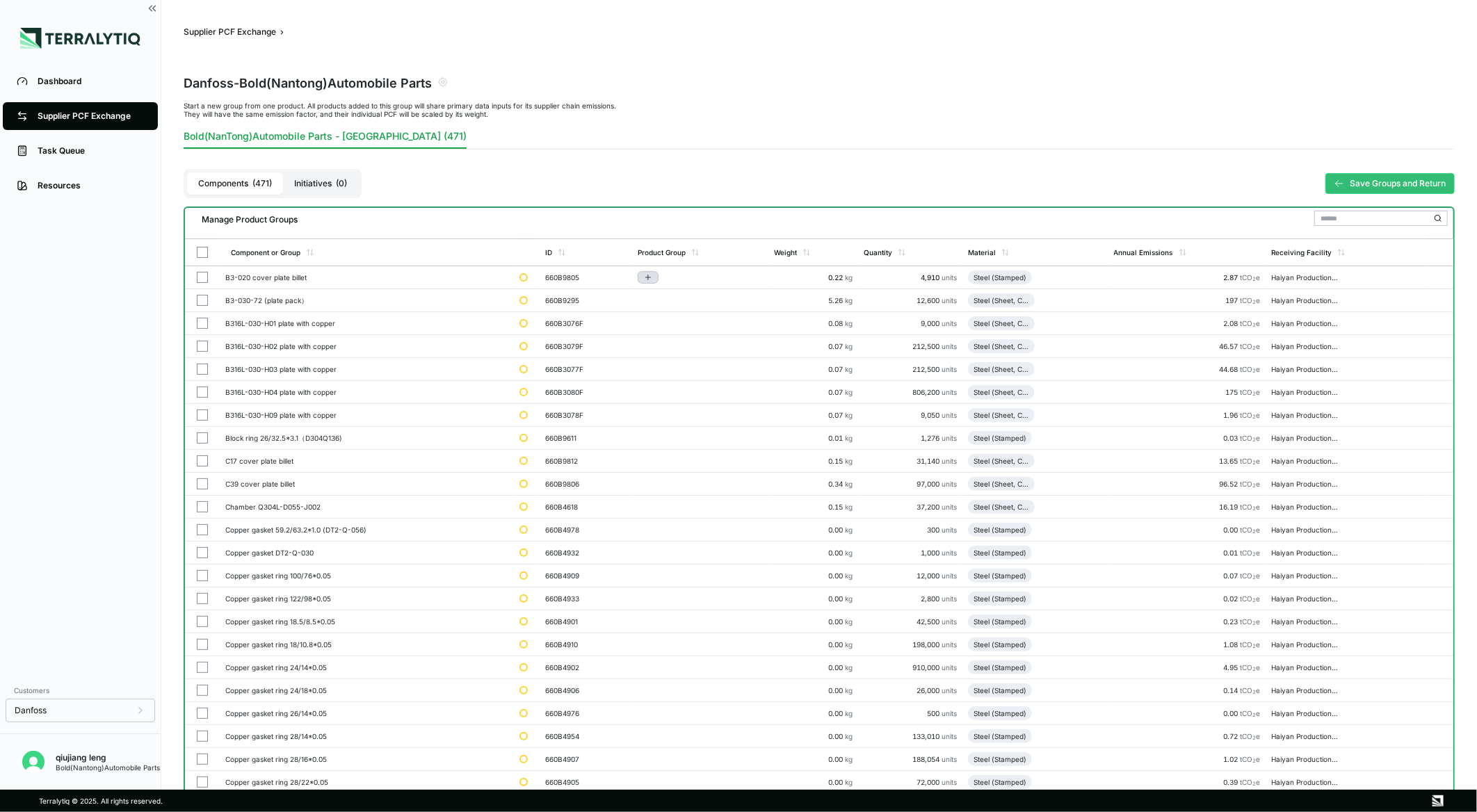
click at [648, 275] on icon "Add to group" at bounding box center [648, 277] width 0 height 5
click at [677, 293] on button "Add to New Group" at bounding box center [708, 299] width 132 height 24
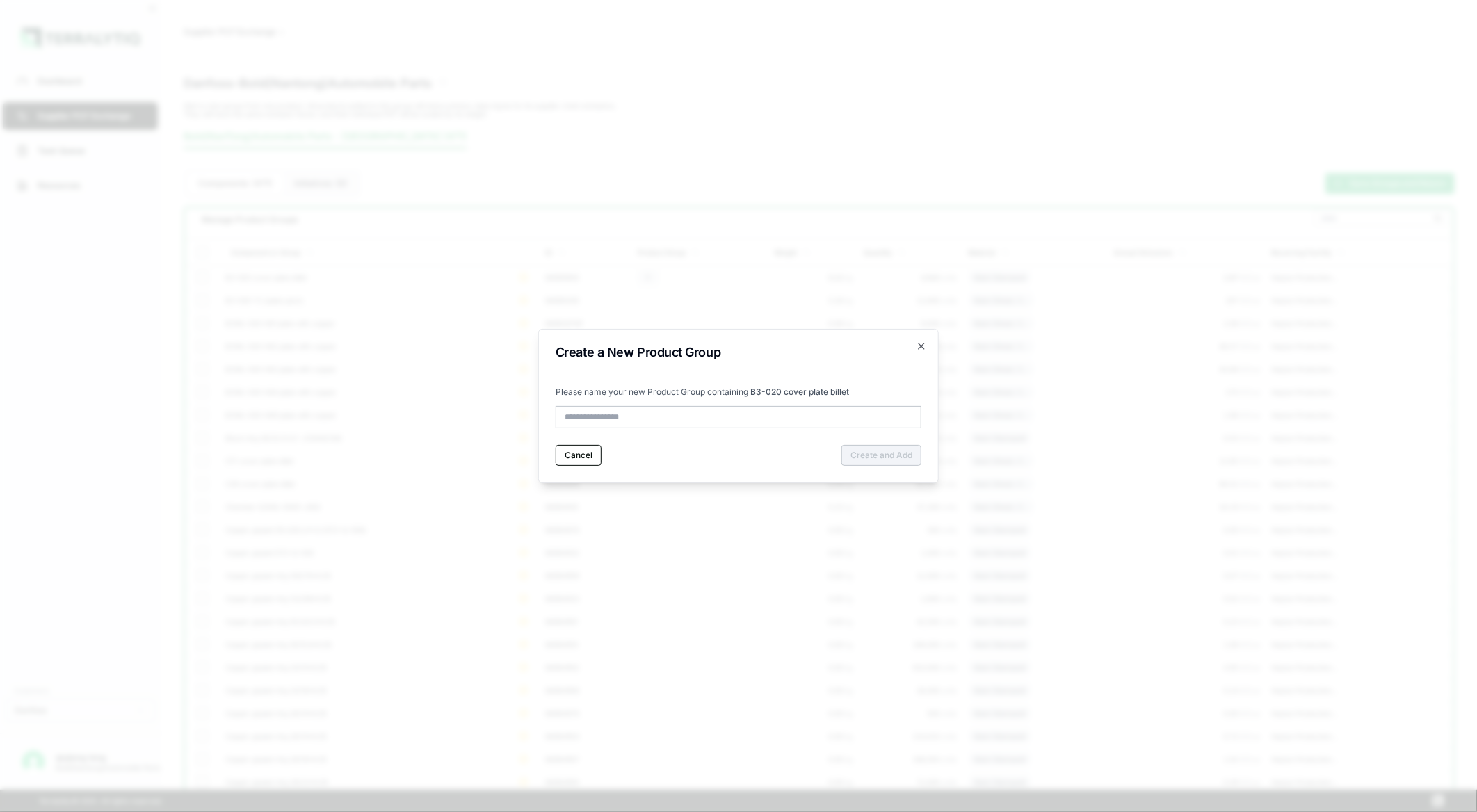
click at [652, 418] on input "text" at bounding box center [738, 417] width 365 height 22
type input "*****"
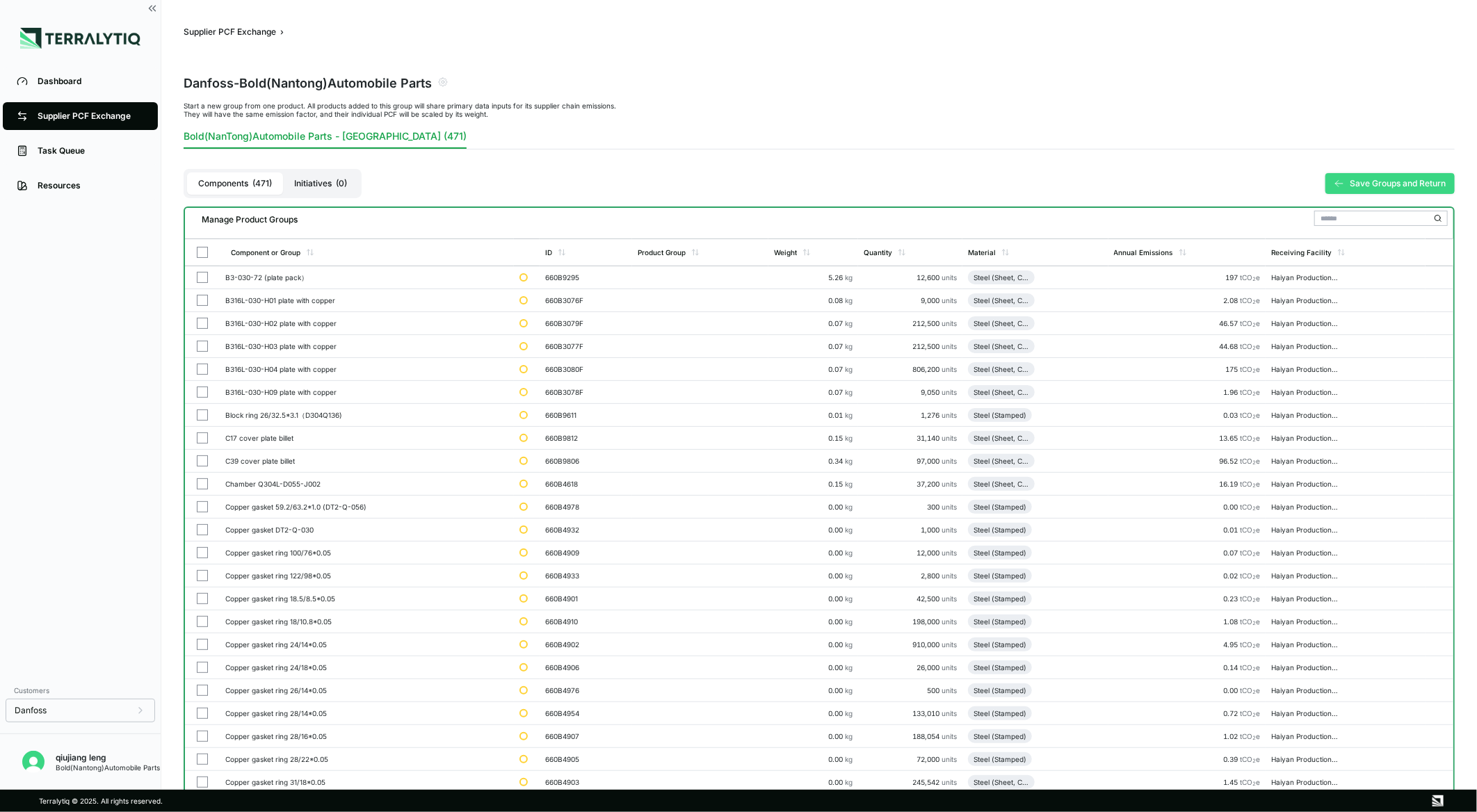
click at [1392, 175] on button "Save Groups and Return" at bounding box center [1390, 184] width 129 height 21
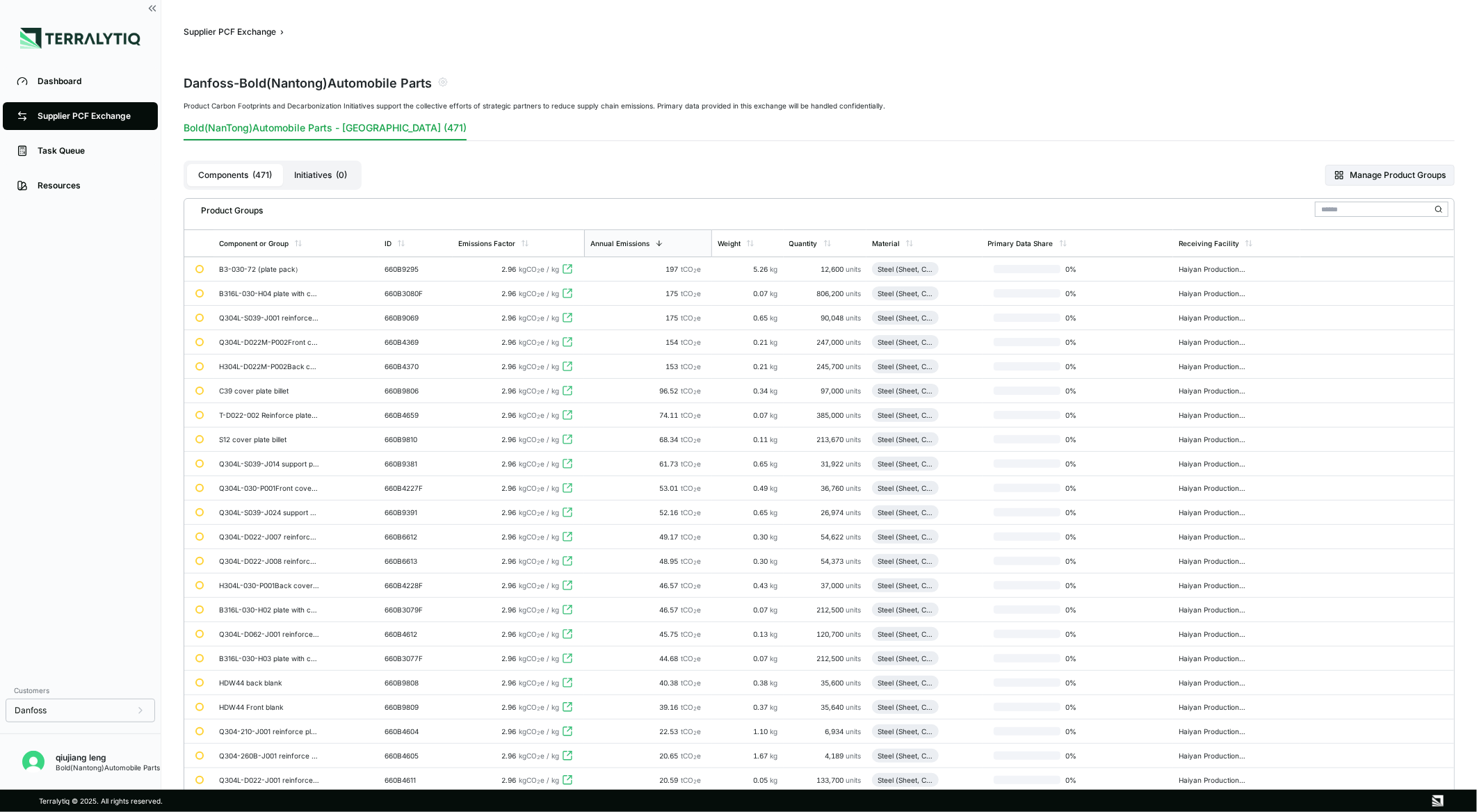
click at [1068, 93] on div "Danfoss - Bold(Nantong)Automobile Parts" at bounding box center [819, 82] width 1271 height 39
click at [1358, 172] on font "Manage Product Groups" at bounding box center [1397, 175] width 96 height 11
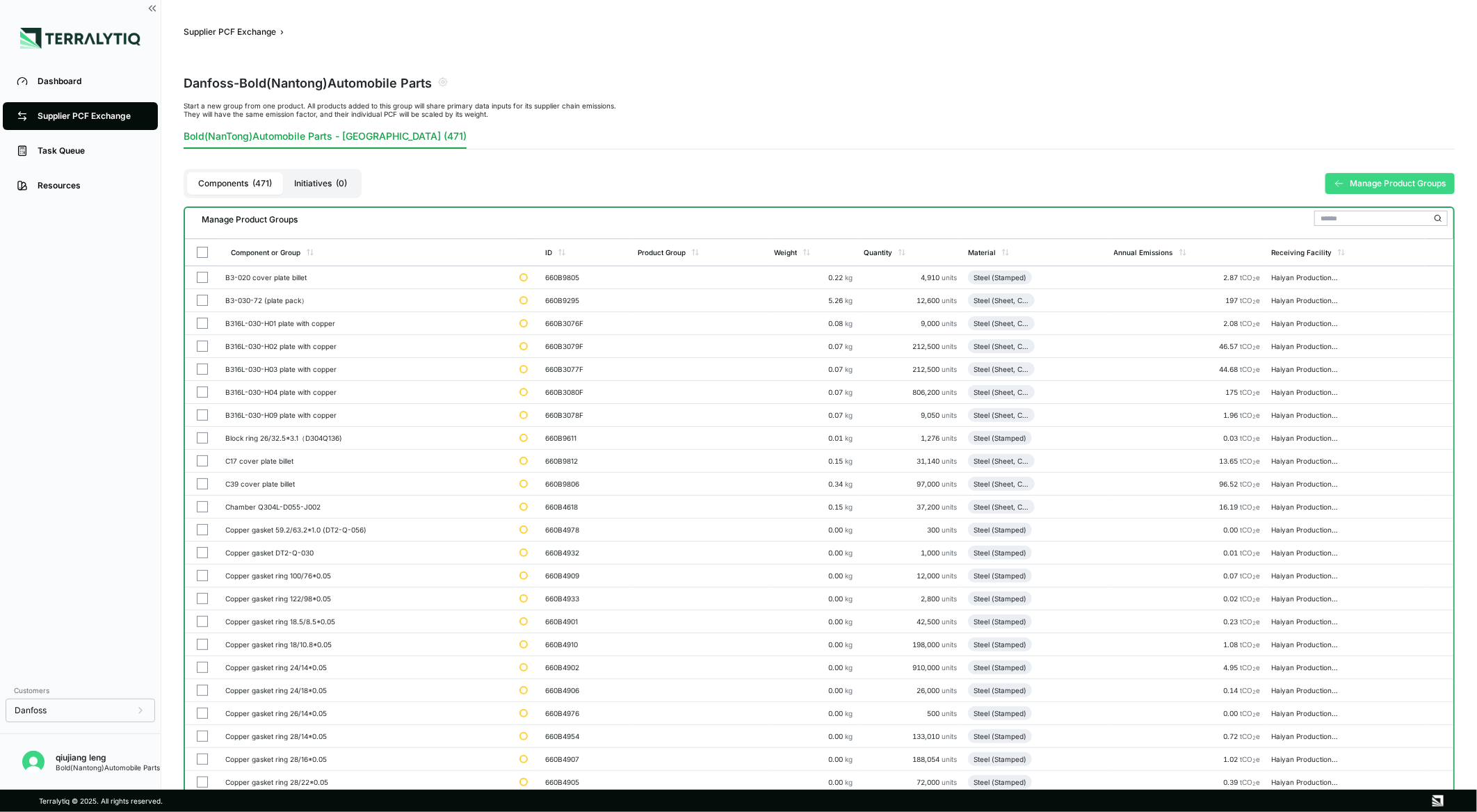
click at [1391, 184] on font "Manage Product Groups" at bounding box center [1397, 183] width 96 height 11
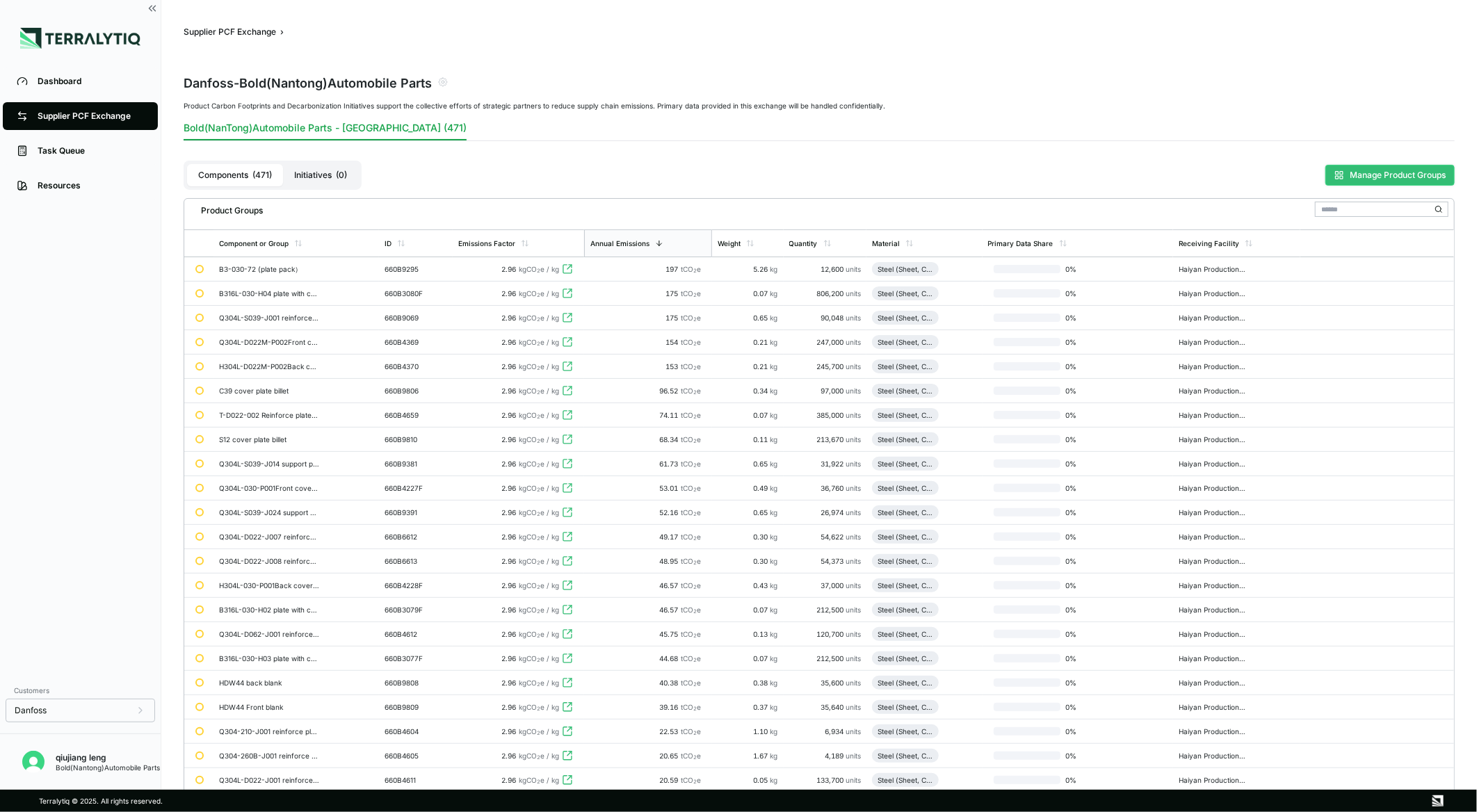
click at [1386, 178] on font "Manage Product Groups" at bounding box center [1397, 175] width 96 height 11
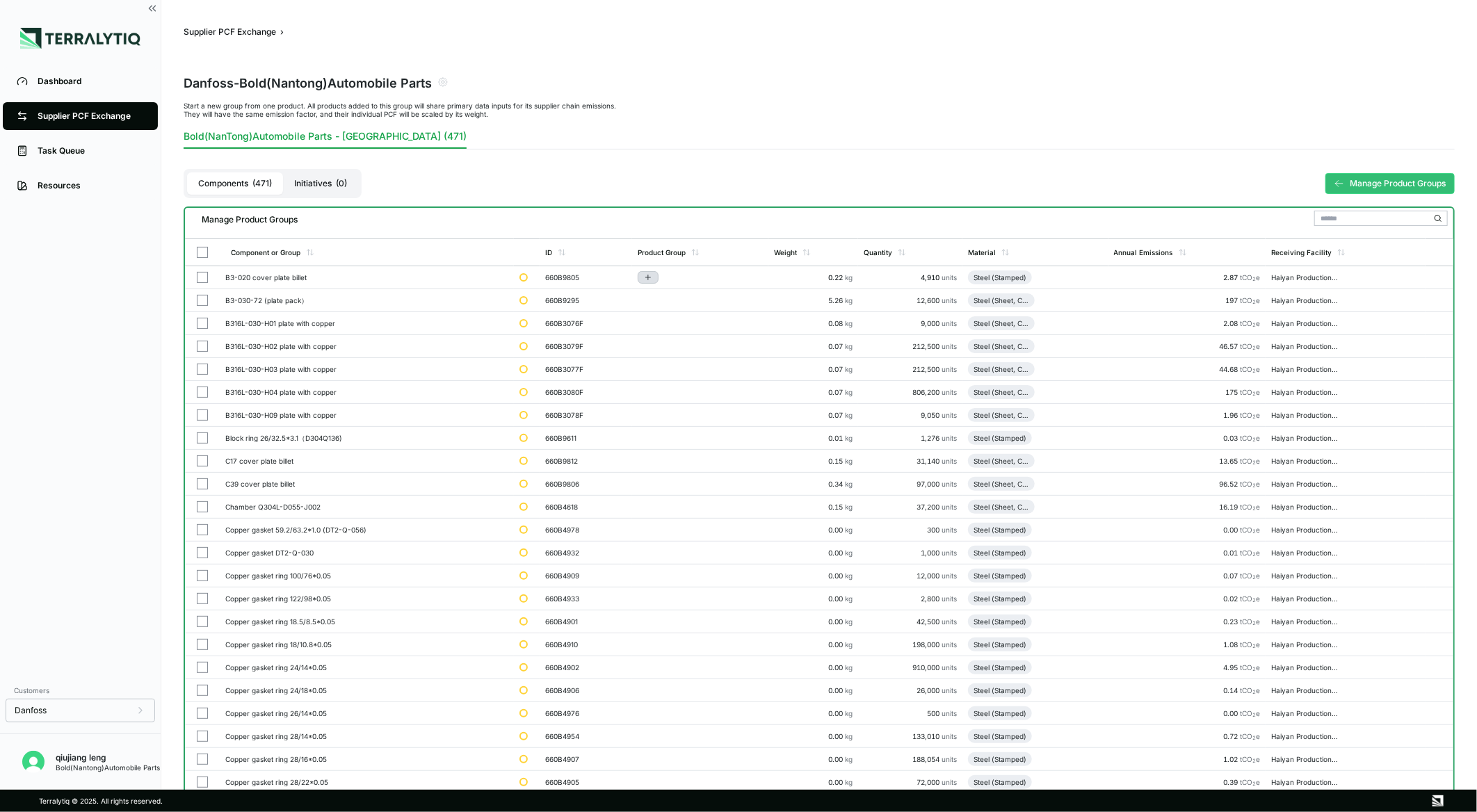
click icon "Add to group"
click button "Add to New Group"
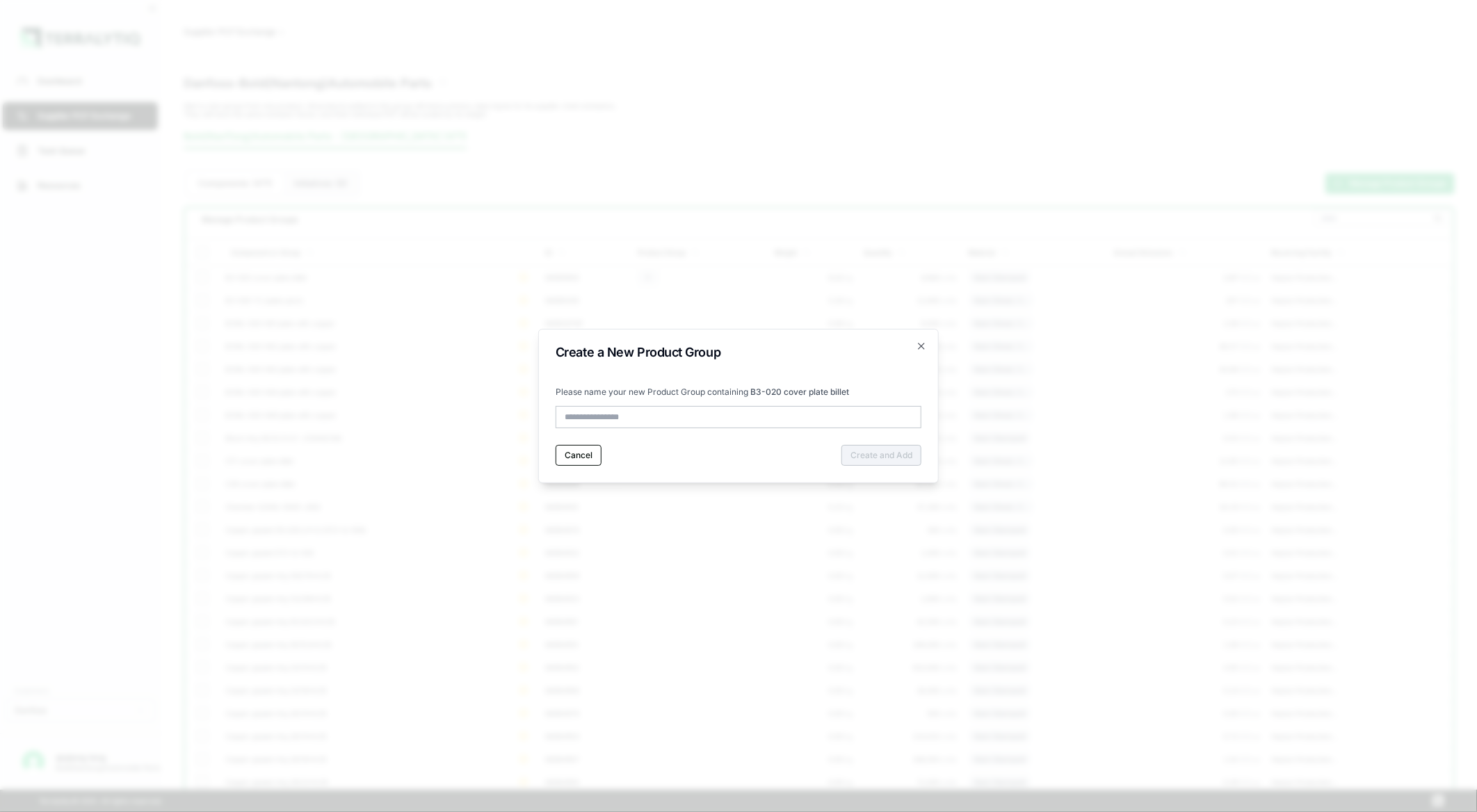
click input "text"
type input "******"
click button "Create and Add"
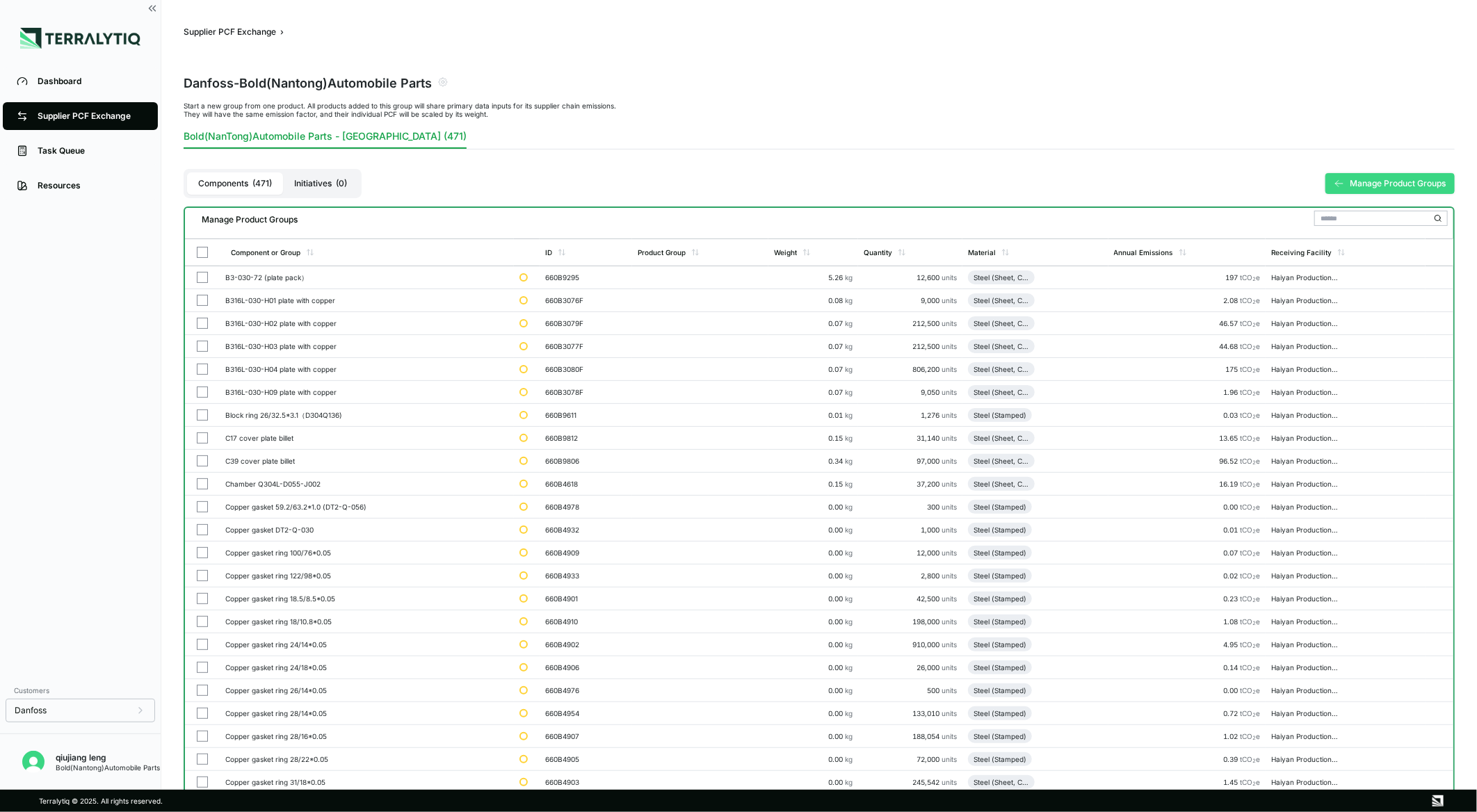
click font "Manage Product Groups"
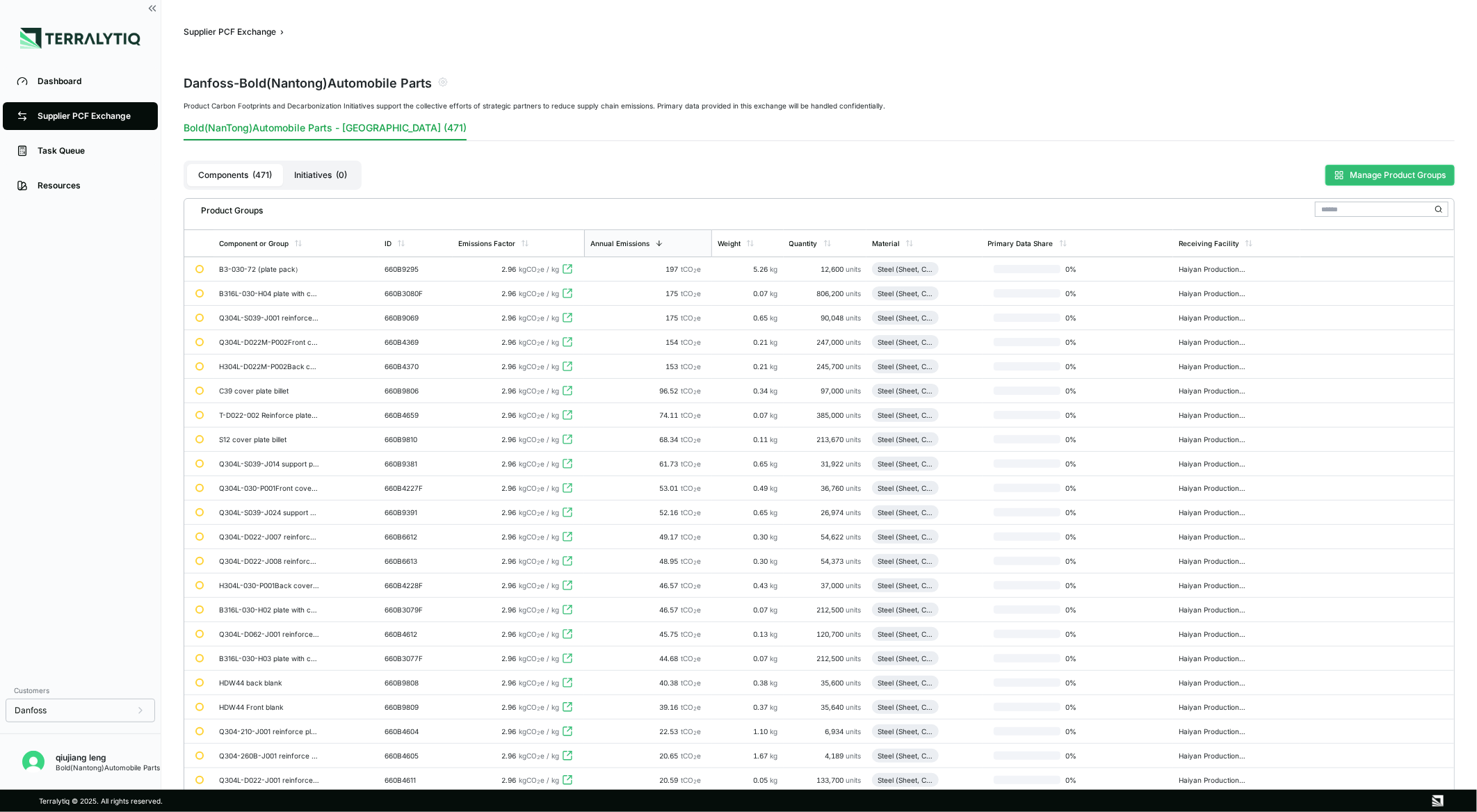
click at [1337, 178] on rect at bounding box center [1337, 177] width 3 height 3
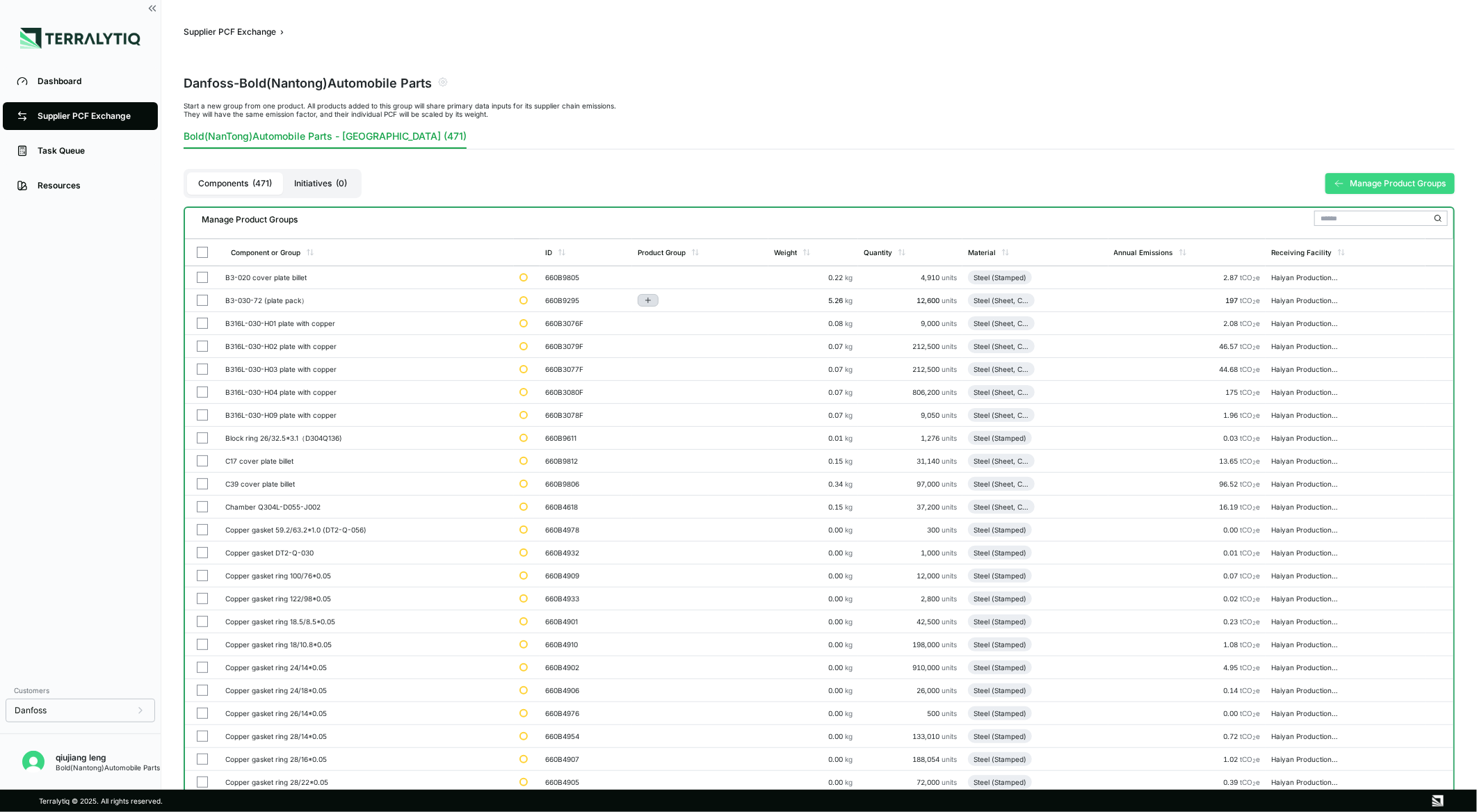
click at [658, 295] on button "Add to group" at bounding box center [648, 300] width 21 height 13
click at [685, 317] on button "Add to New Group" at bounding box center [708, 322] width 132 height 24
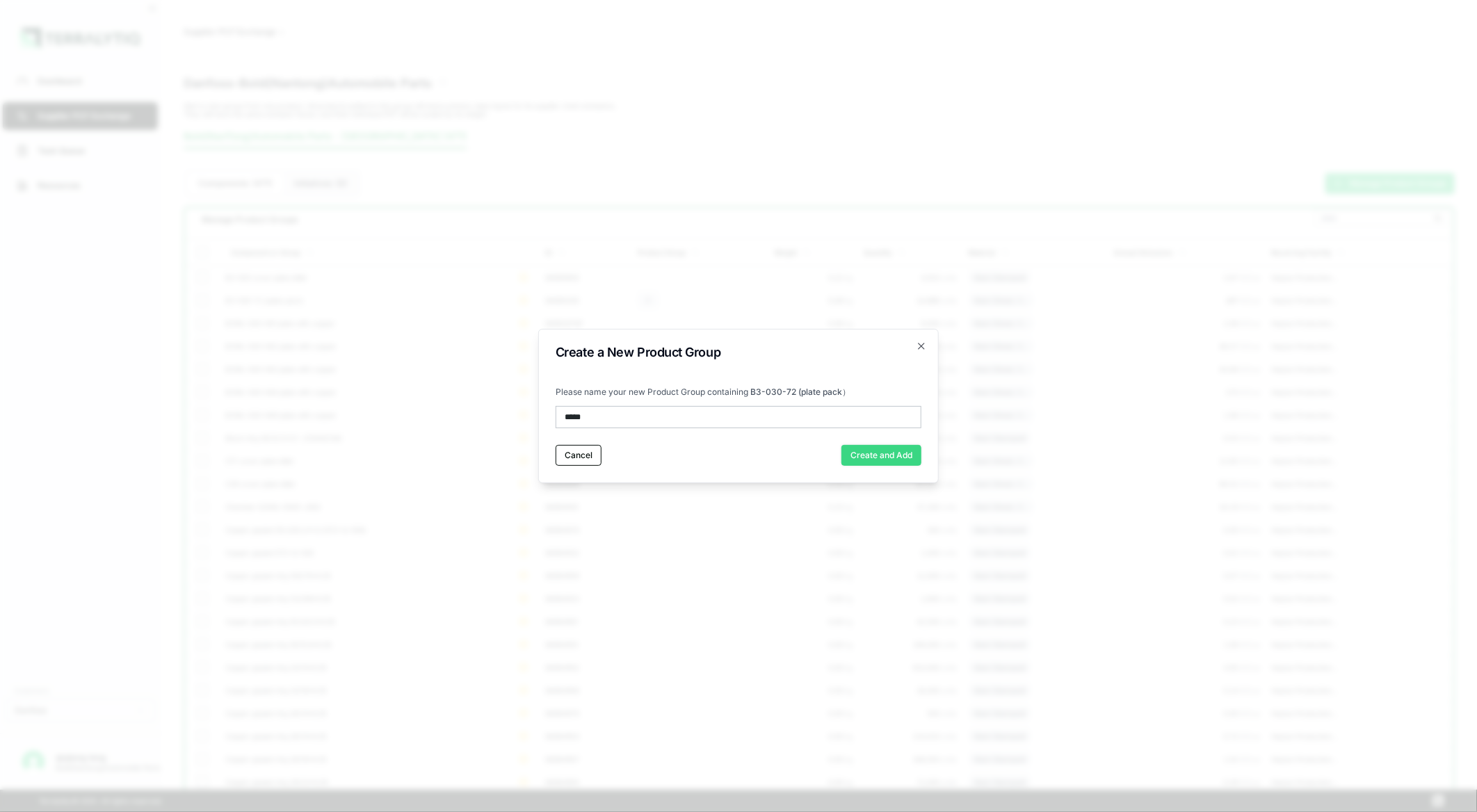
type input "*****"
click at [885, 456] on button "Create and Add" at bounding box center [881, 455] width 80 height 21
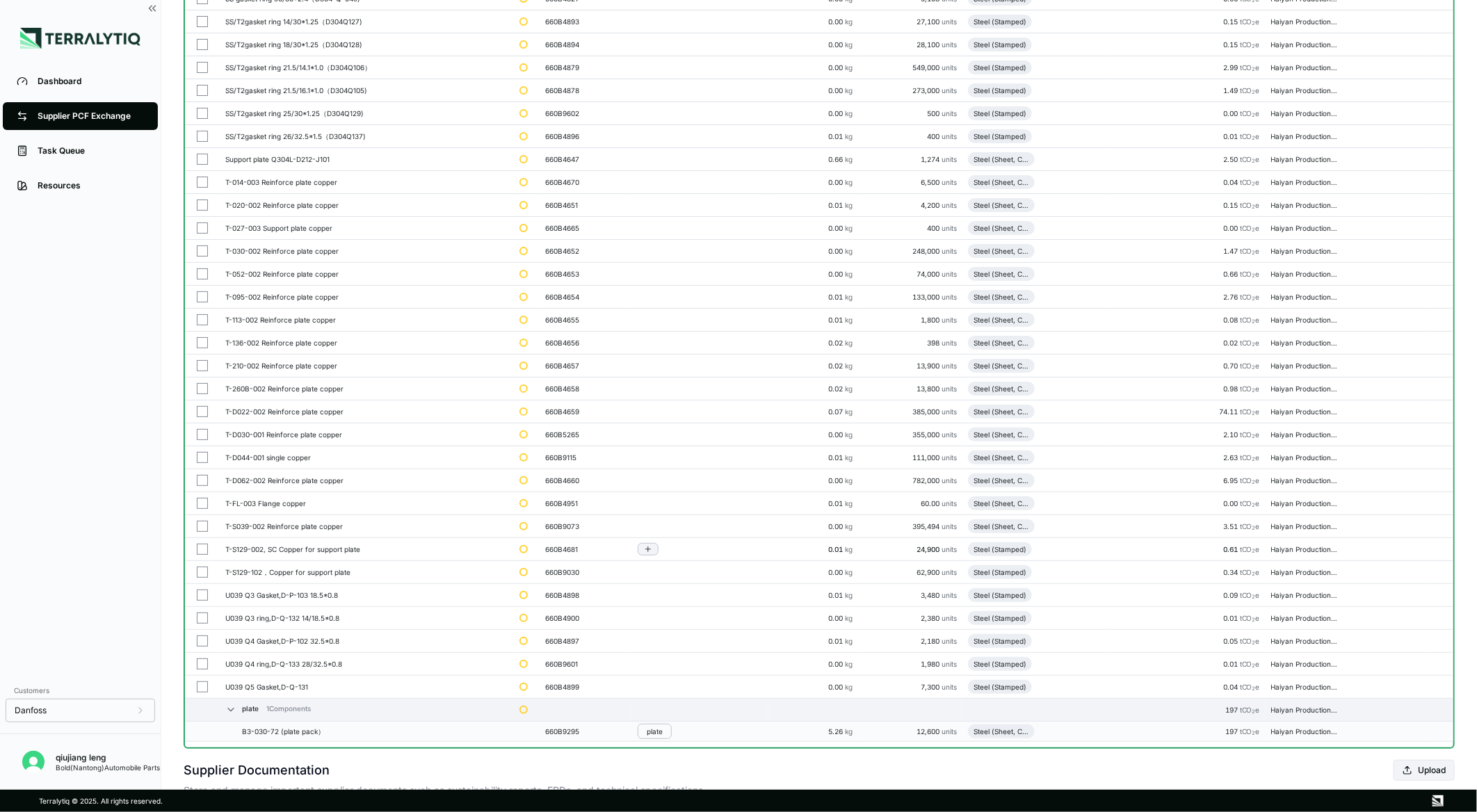
scroll to position [10564, 0]
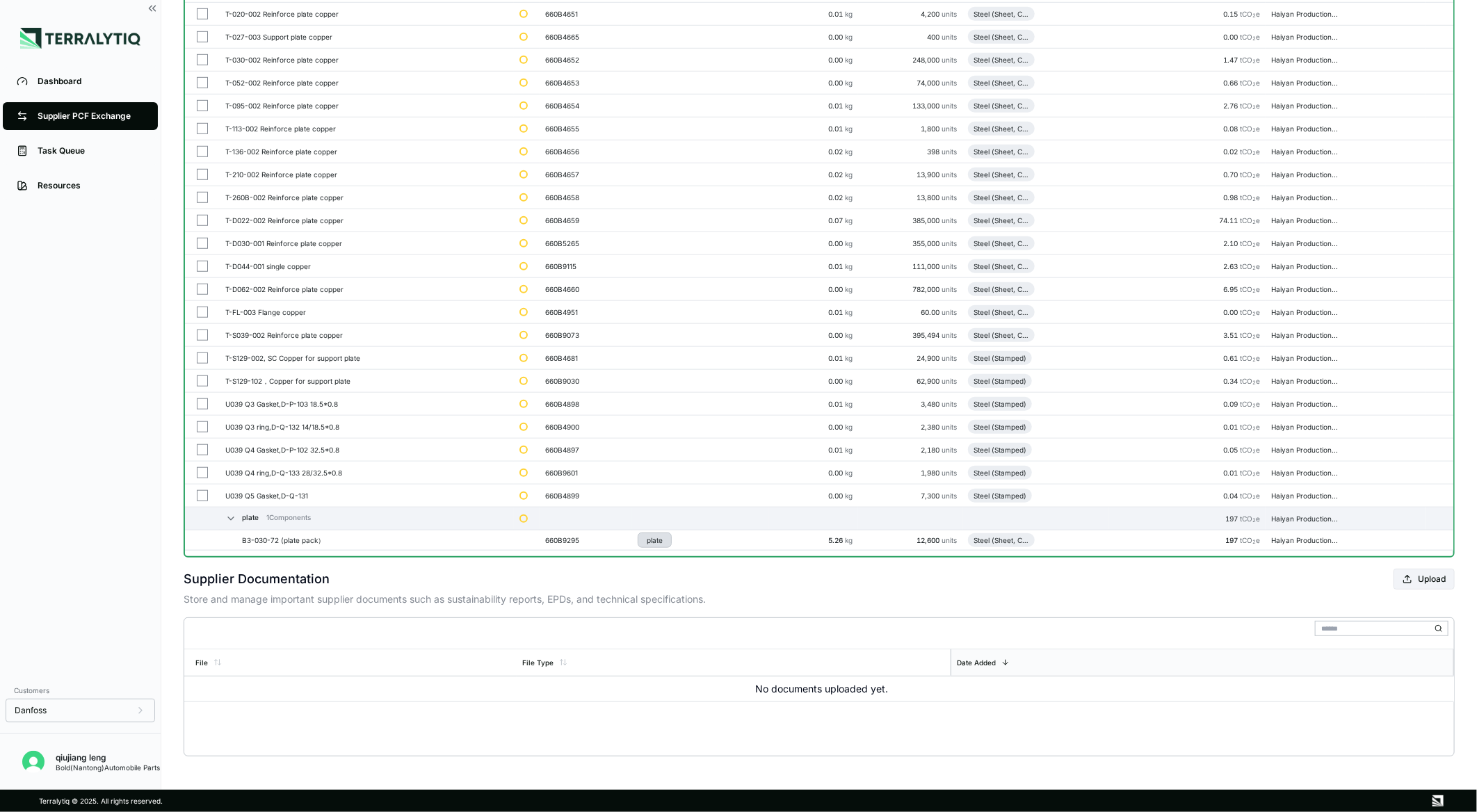
click at [659, 542] on div "plate" at bounding box center [654, 540] width 16 height 8
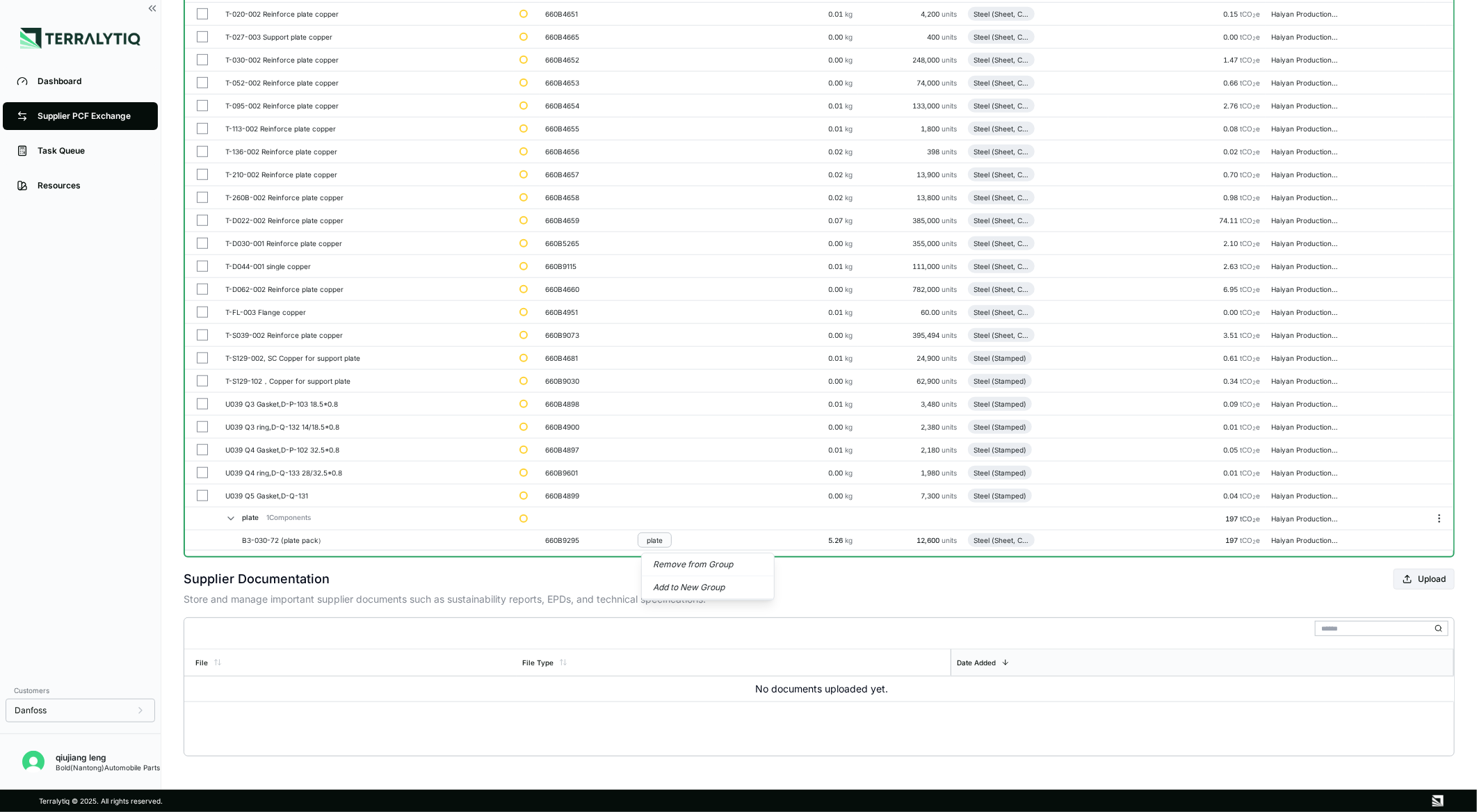
click at [657, 519] on td at bounding box center [700, 518] width 136 height 23
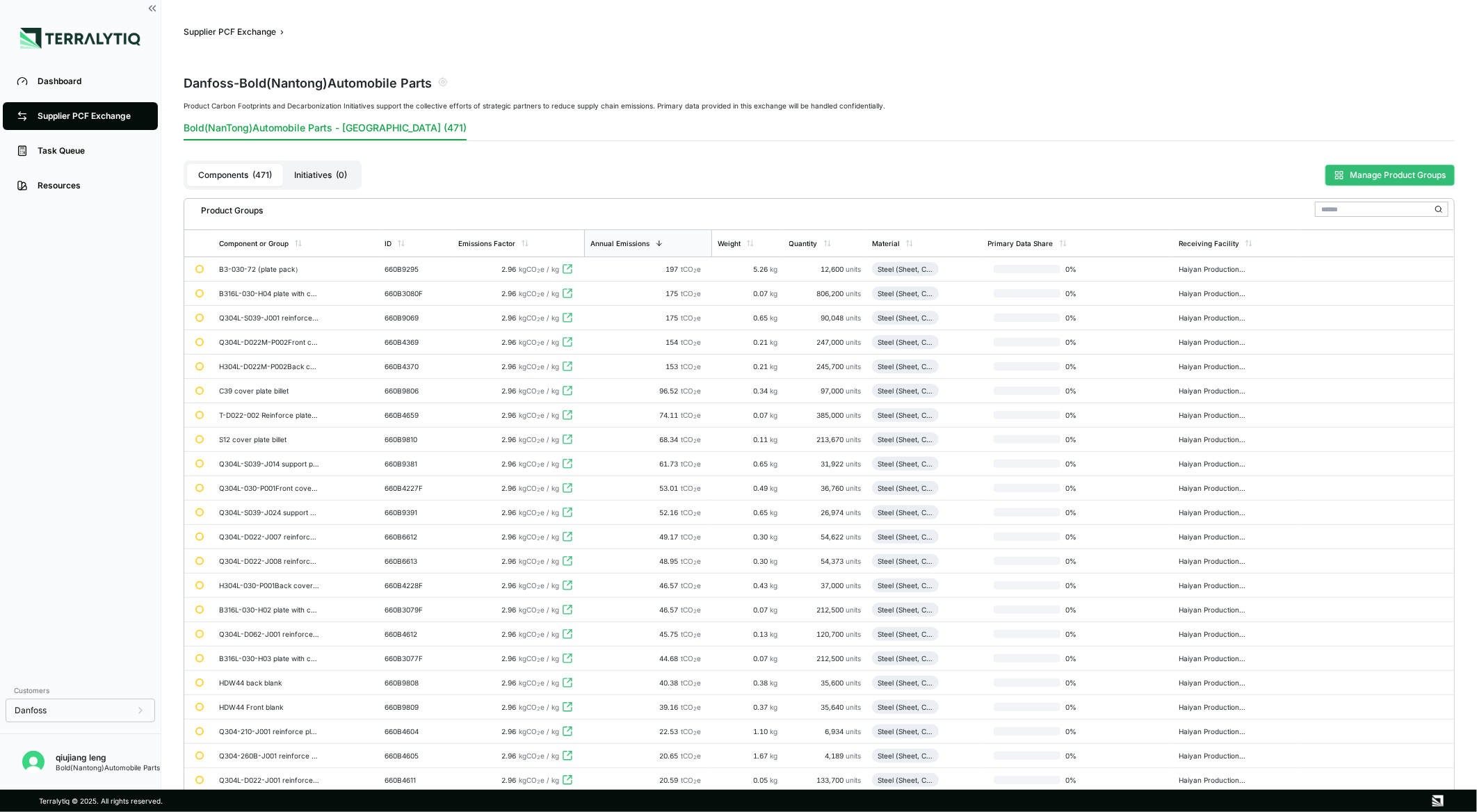
click at [1338, 176] on icon at bounding box center [1339, 175] width 10 height 10
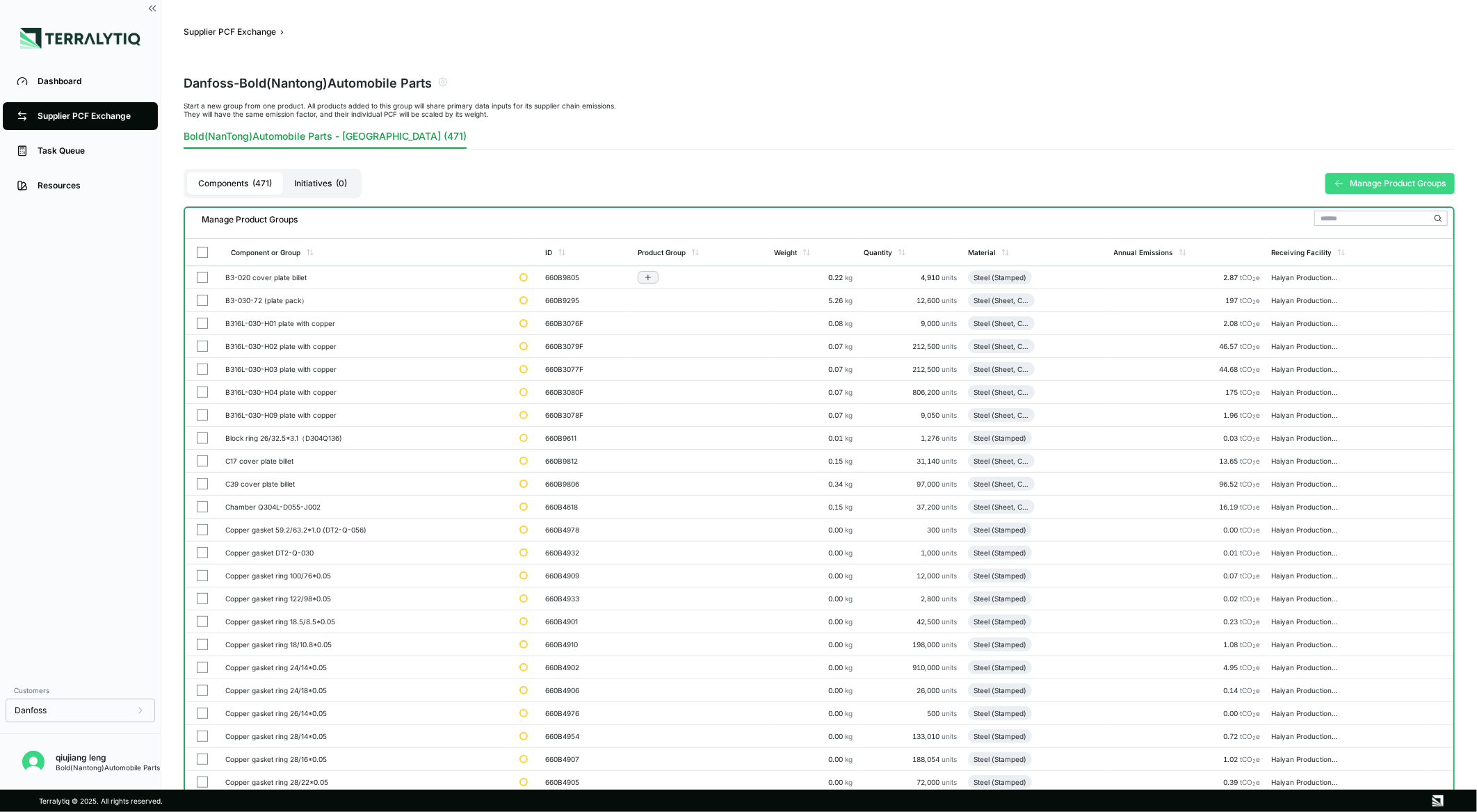
click at [202, 274] on button "button" at bounding box center [202, 277] width 11 height 11
click at [658, 272] on button "Add to group" at bounding box center [648, 277] width 21 height 13
click at [672, 299] on button "Add to New Group" at bounding box center [708, 299] width 132 height 24
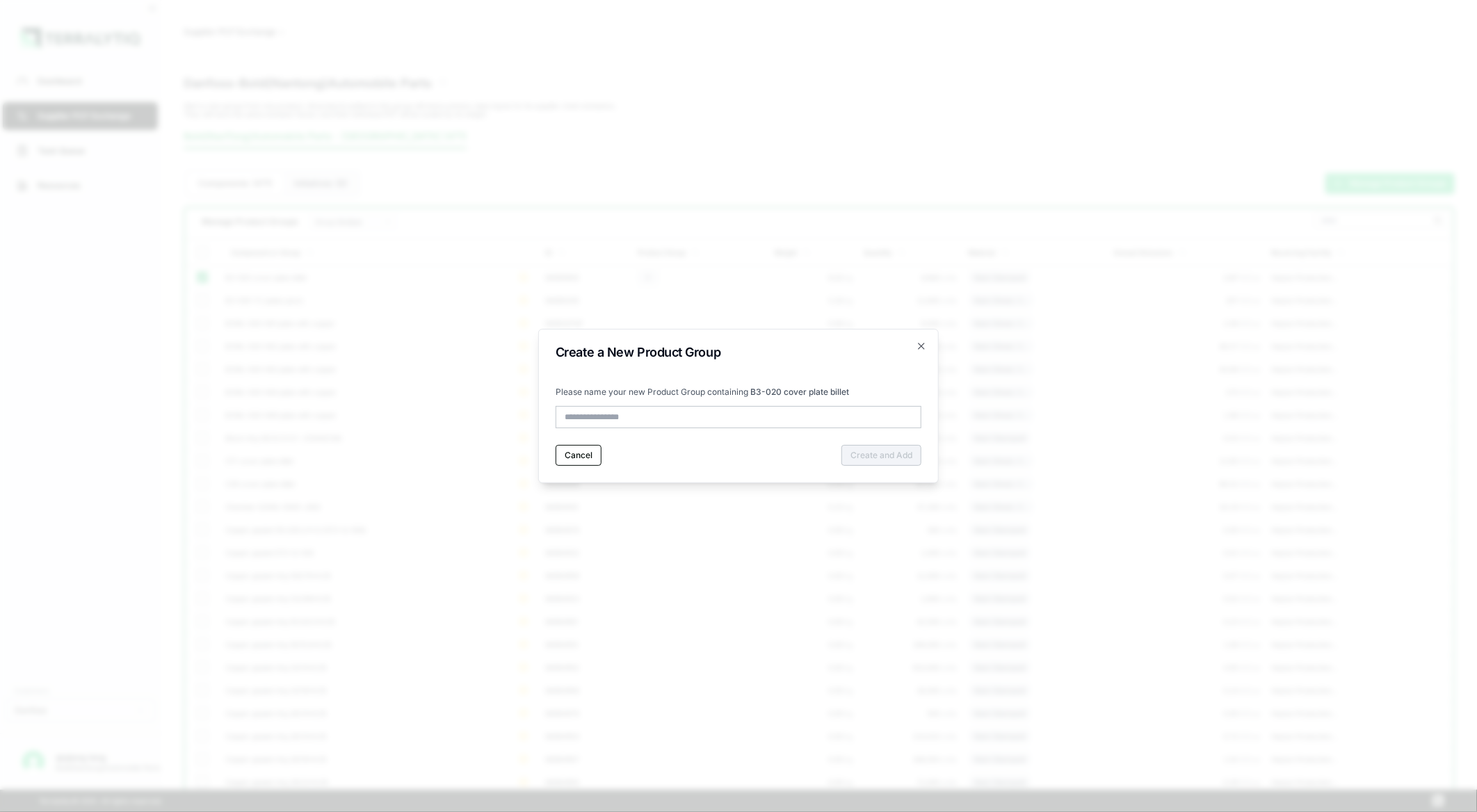
click at [656, 410] on input "text" at bounding box center [738, 417] width 365 height 22
click at [651, 421] on input "text" at bounding box center [738, 417] width 365 height 22
click at [705, 412] on input "text" at bounding box center [738, 417] width 365 height 22
type input "*"
click at [751, 387] on span "B3-020 cover plate billet" at bounding box center [799, 392] width 99 height 10
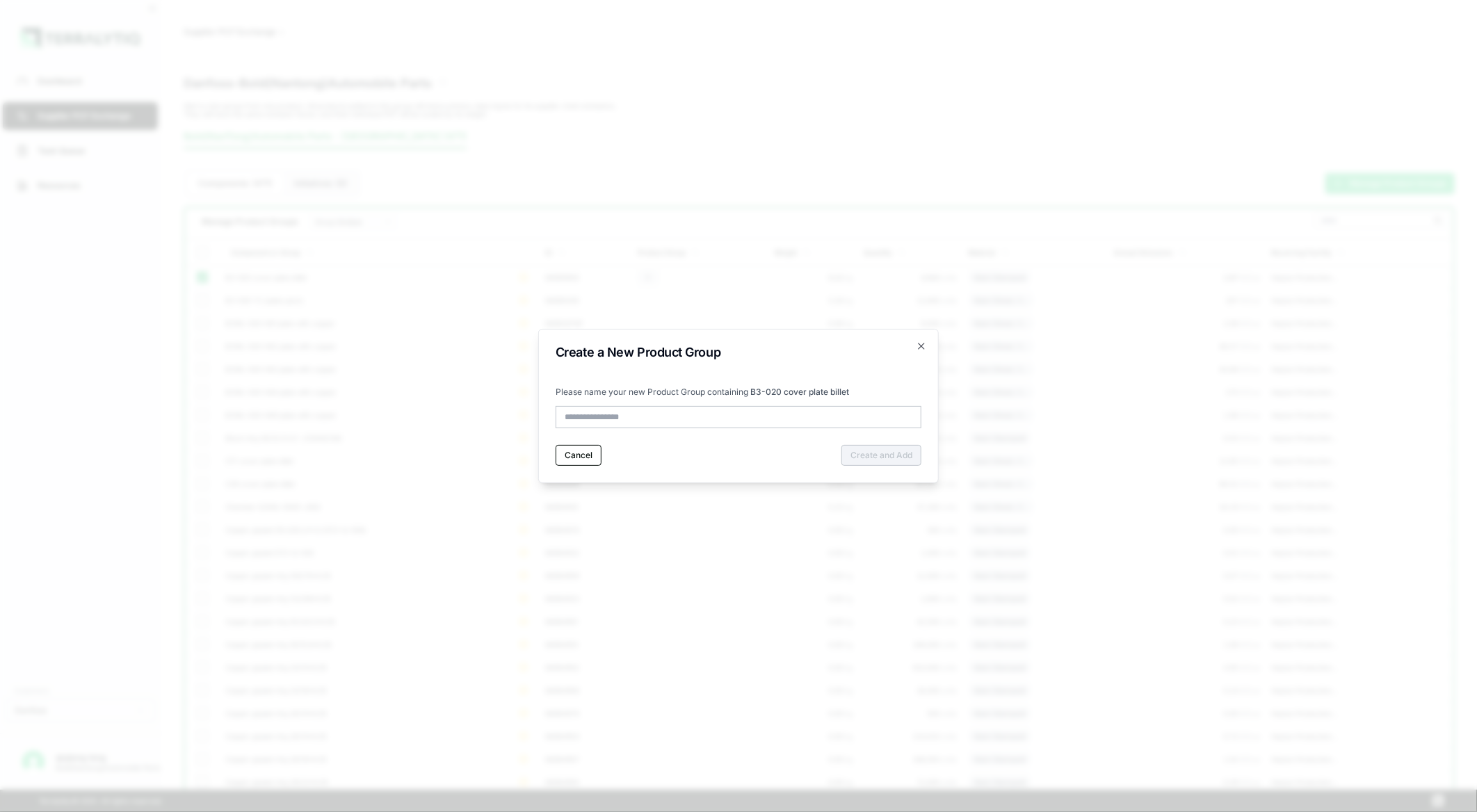
click at [685, 400] on div "Please name your new Product Group containing B3-020 cover plate billet" at bounding box center [738, 407] width 365 height 41
click at [635, 398] on p "Please name your new Product Group containing B3-020 cover plate billet" at bounding box center [738, 392] width 365 height 11
click at [595, 392] on p "Please name your new Product Group containing B3-020 cover plate billet" at bounding box center [738, 392] width 365 height 11
click at [920, 345] on icon "button" at bounding box center [921, 346] width 6 height 6
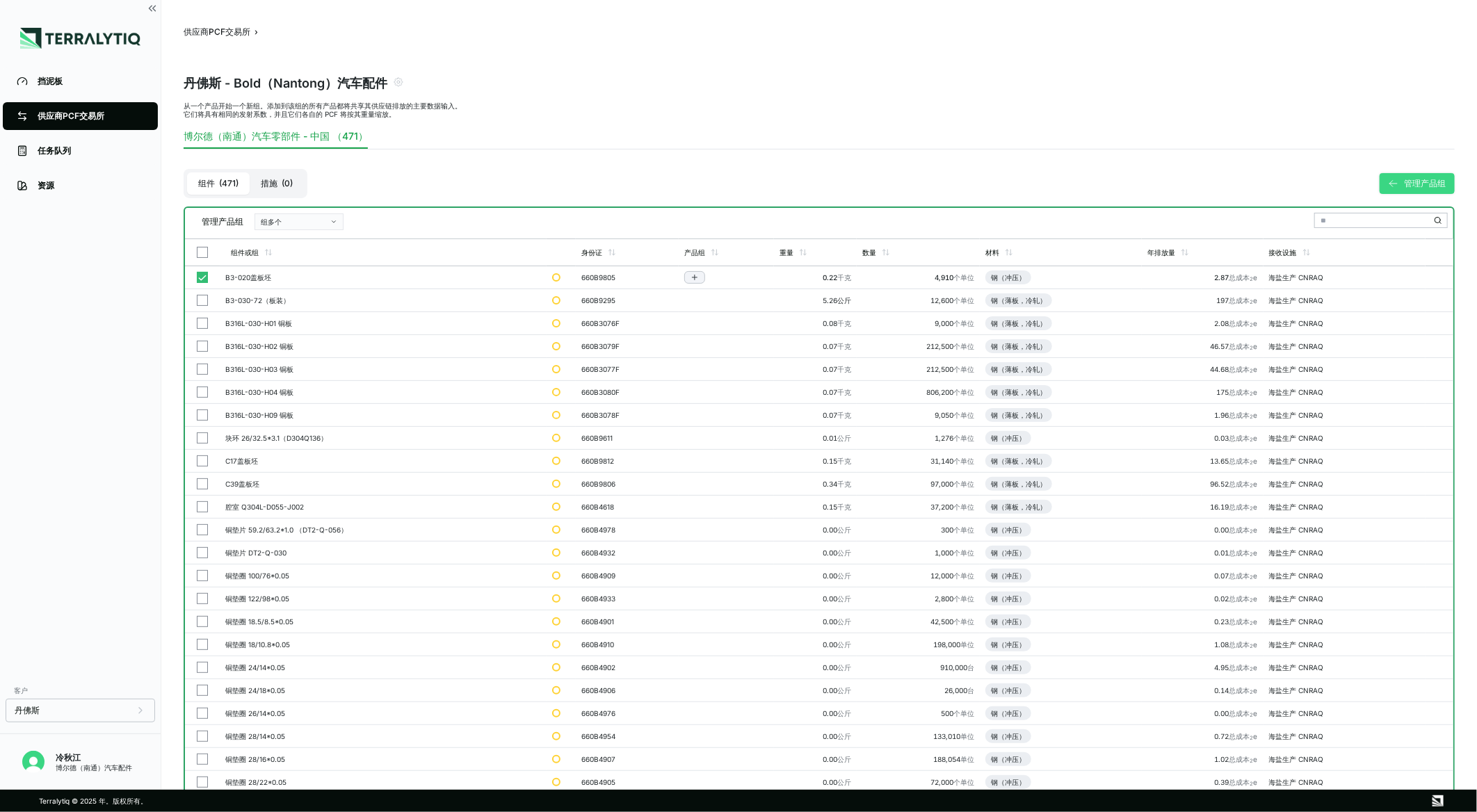
click at [328, 219] on button "组多个" at bounding box center [299, 222] width 89 height 17
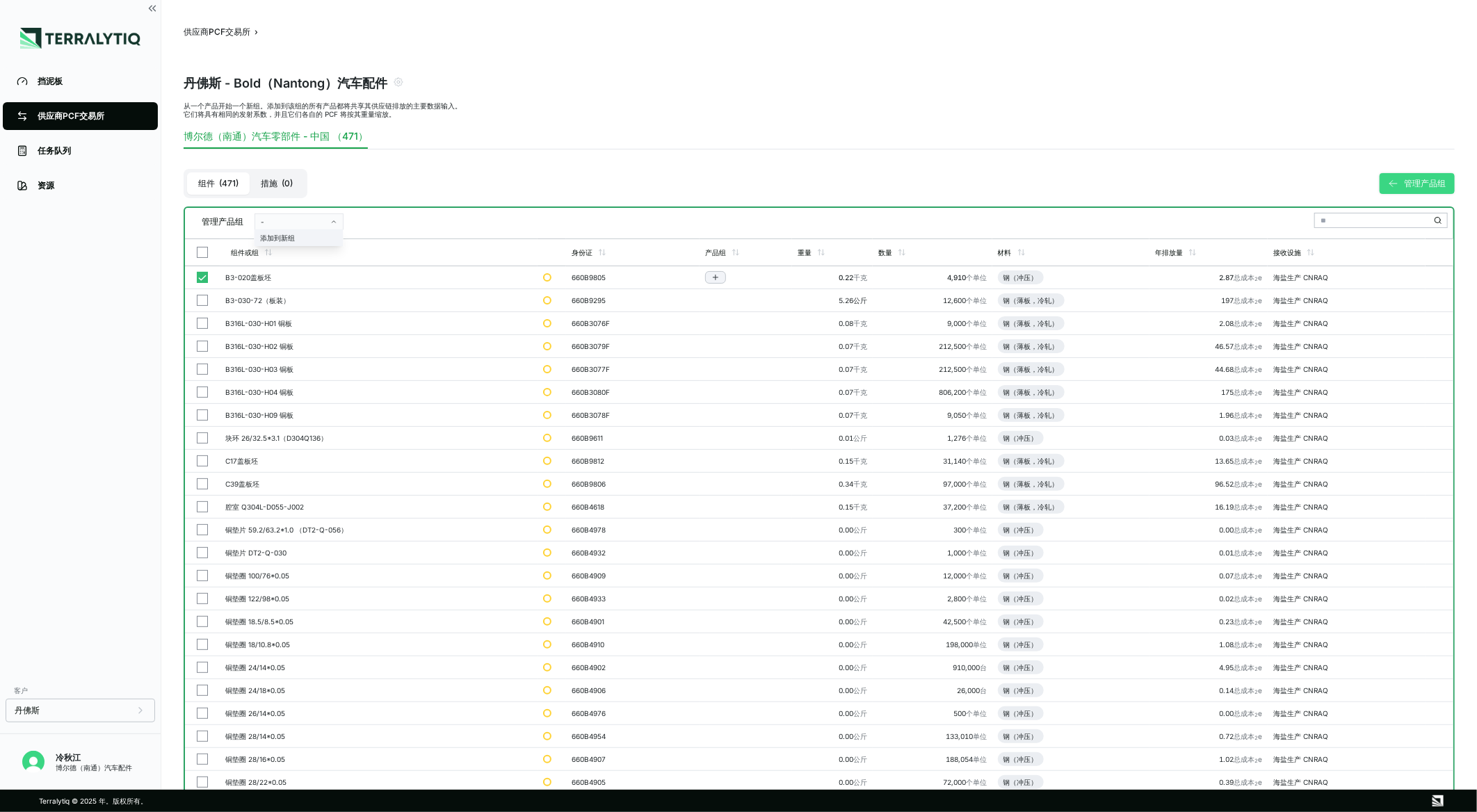
click at [294, 233] on div "添加到新组" at bounding box center [299, 238] width 76 height 8
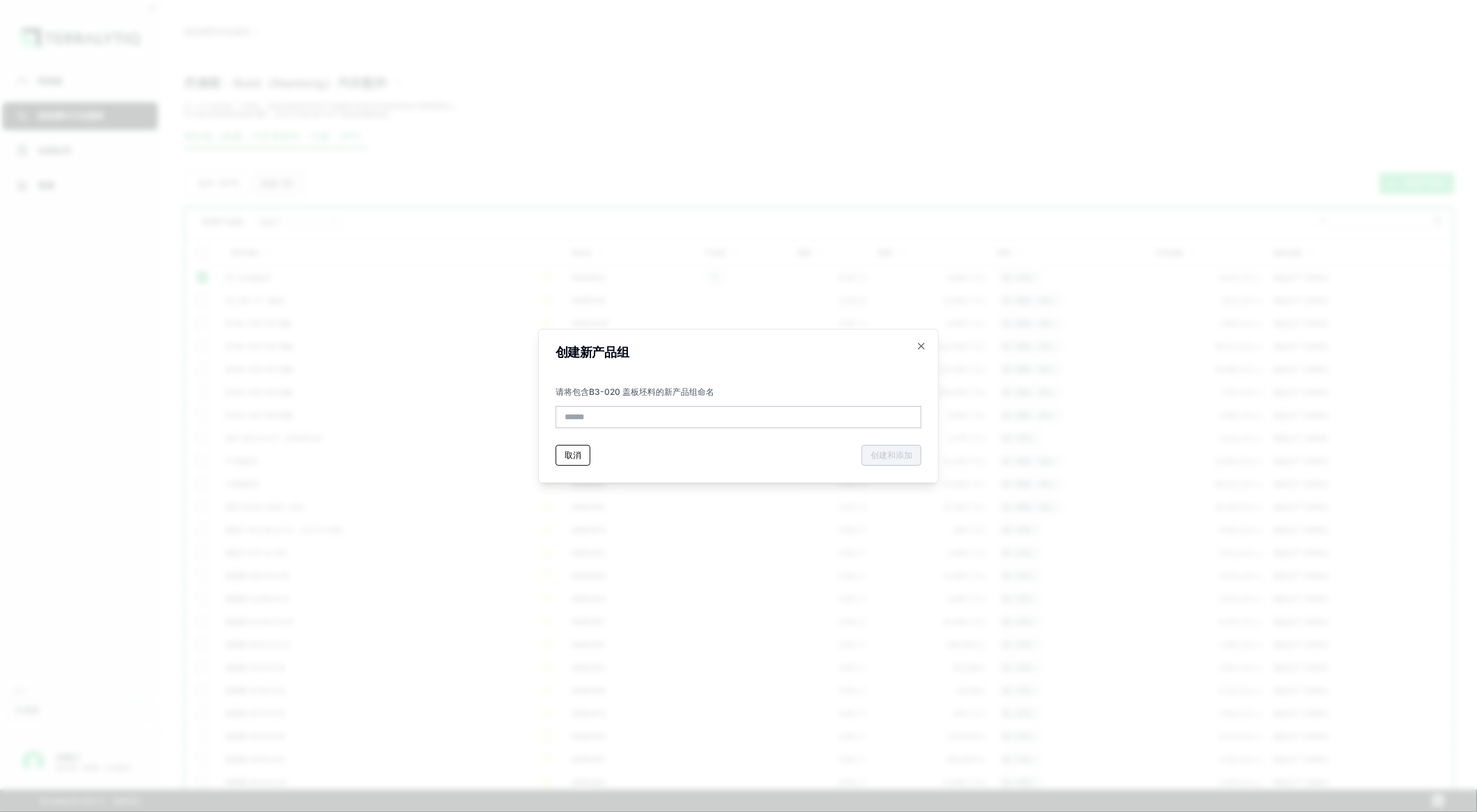
click at [666, 412] on input "text" at bounding box center [738, 417] width 365 height 22
click at [662, 414] on input "text" at bounding box center [738, 417] width 365 height 22
type input "*"
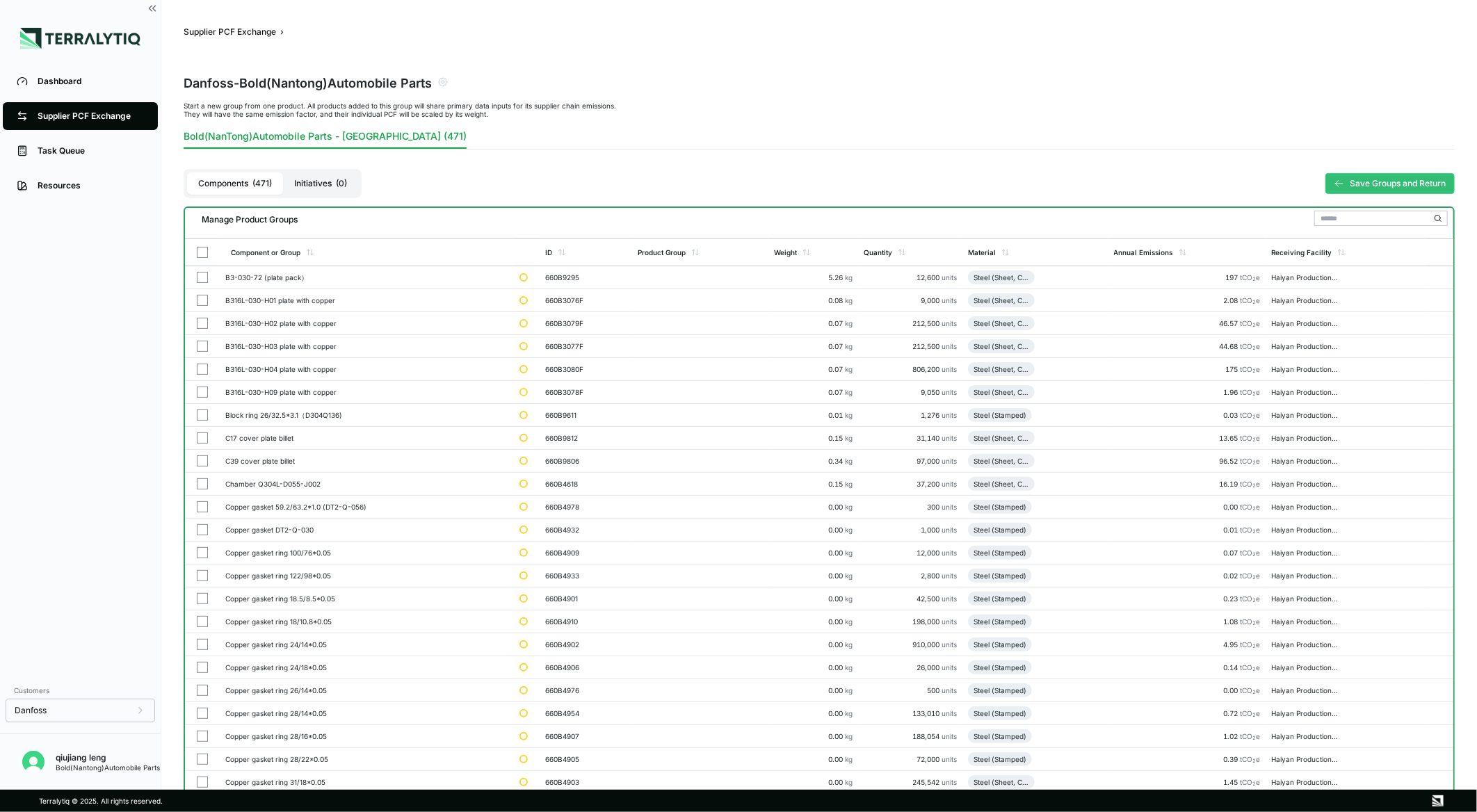
click at [1364, 179] on button "Save Groups and Return" at bounding box center [1390, 184] width 129 height 21
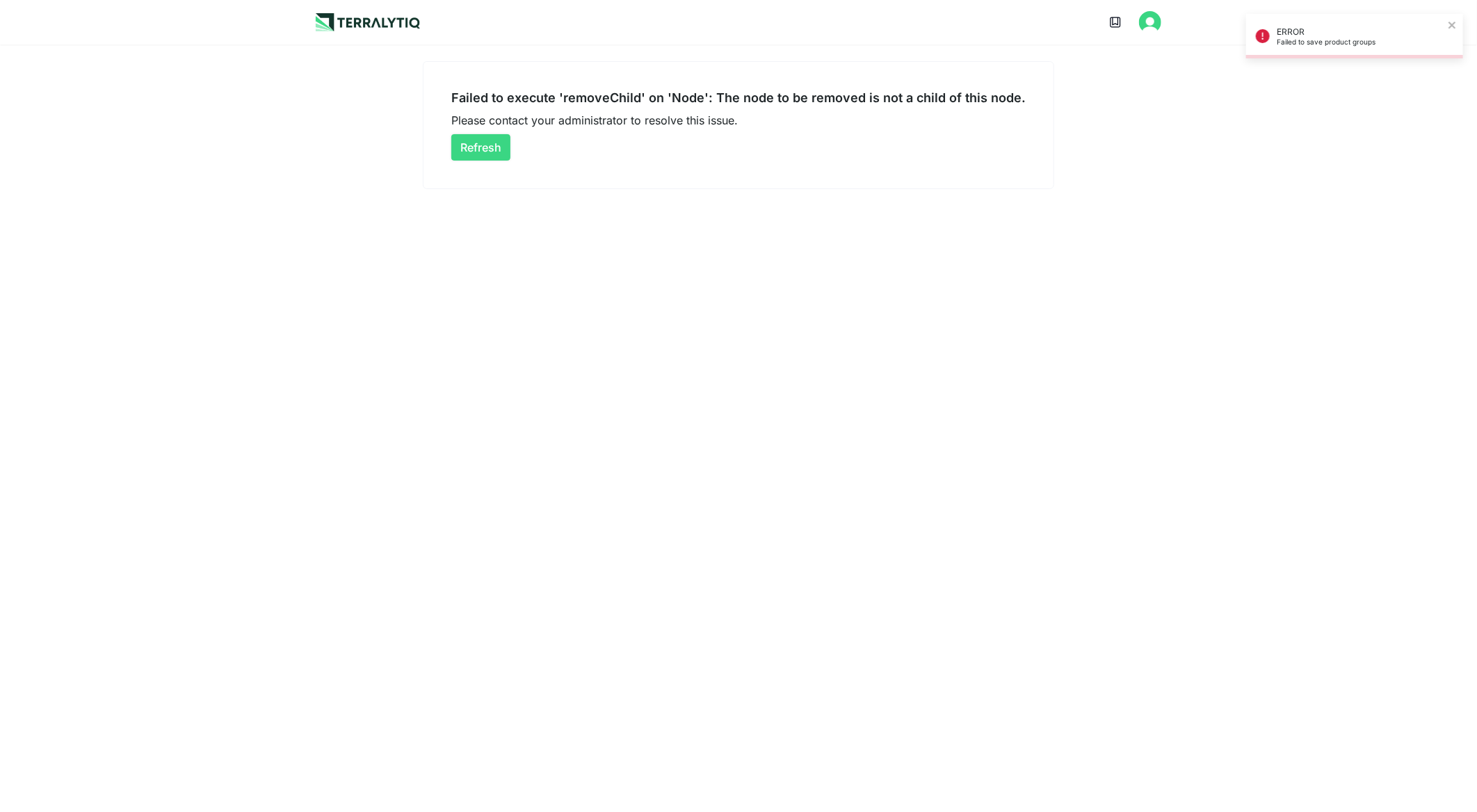
click at [502, 146] on button "Refresh" at bounding box center [480, 147] width 59 height 26
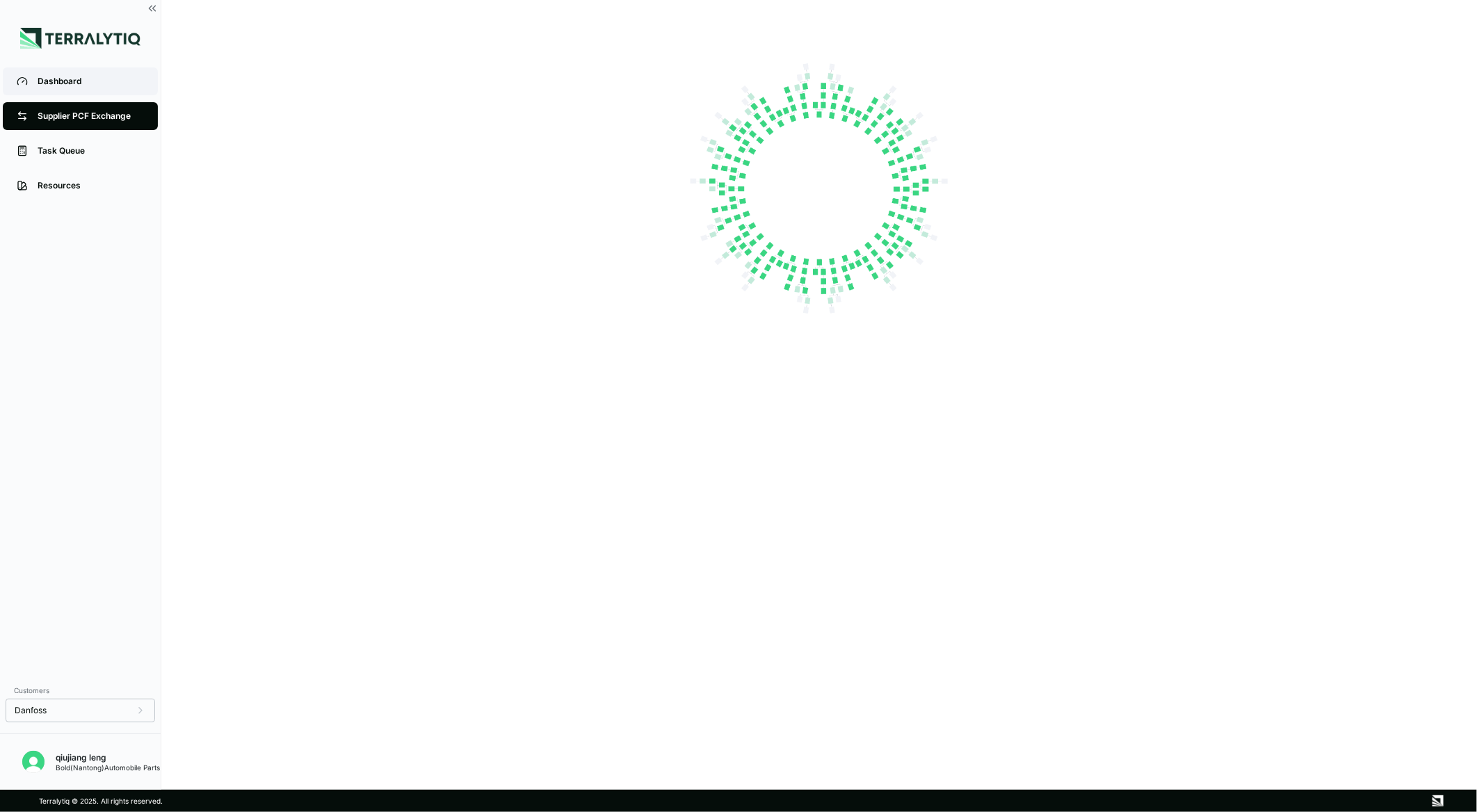
click at [65, 70] on link "Dashboard" at bounding box center [80, 81] width 155 height 28
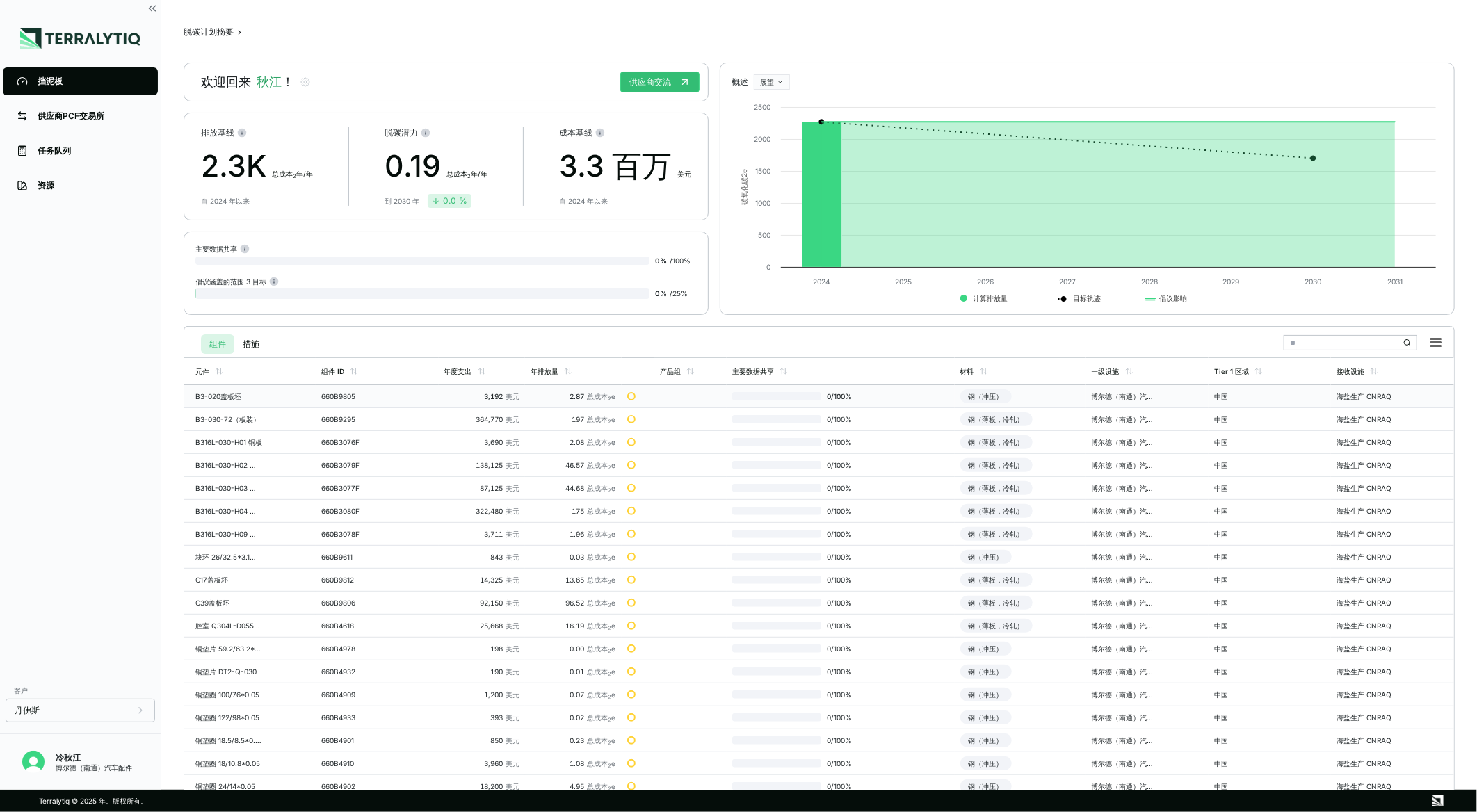
click at [990, 395] on div "钢（冲压）" at bounding box center [986, 396] width 52 height 14
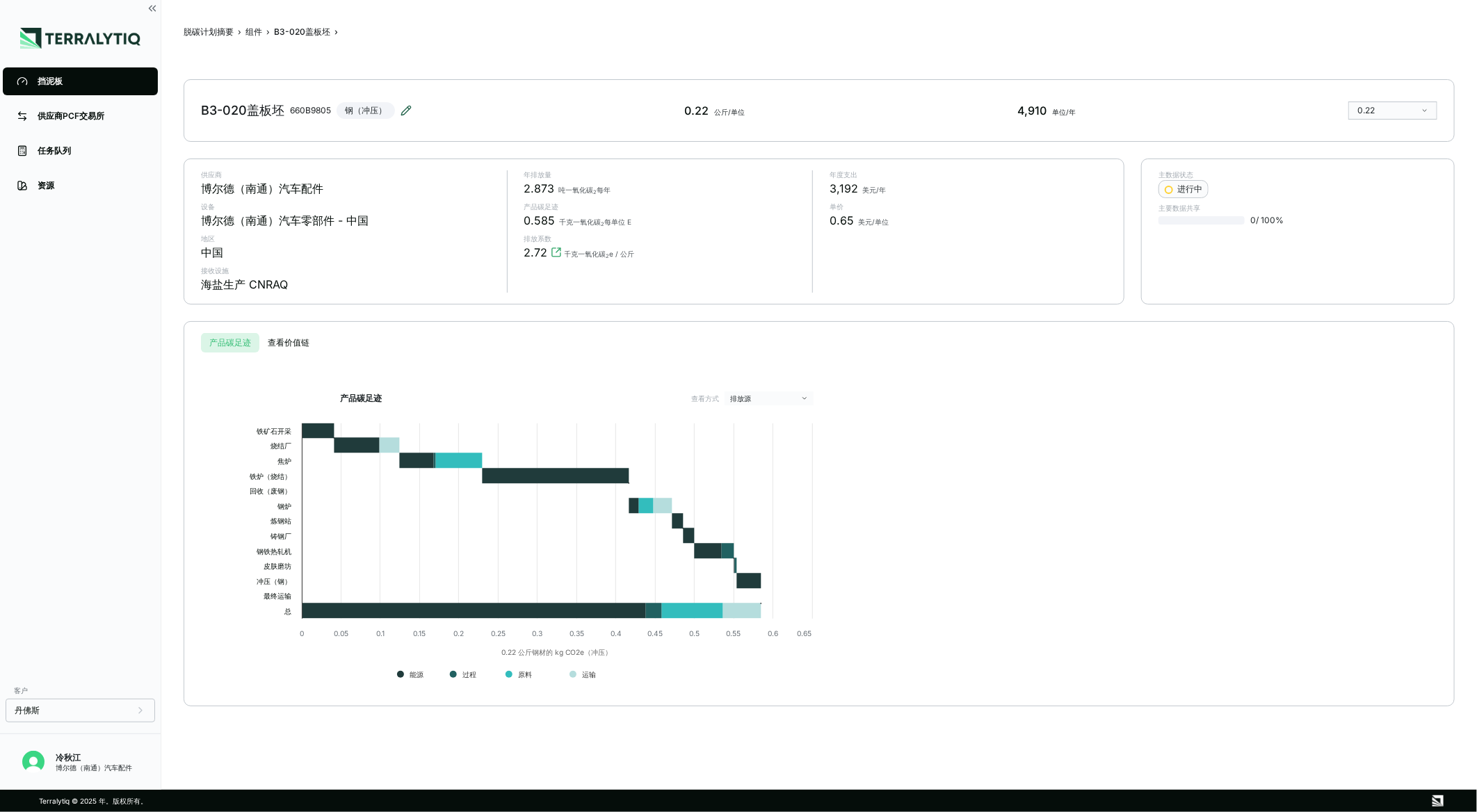
click at [411, 112] on icon at bounding box center [405, 110] width 11 height 11
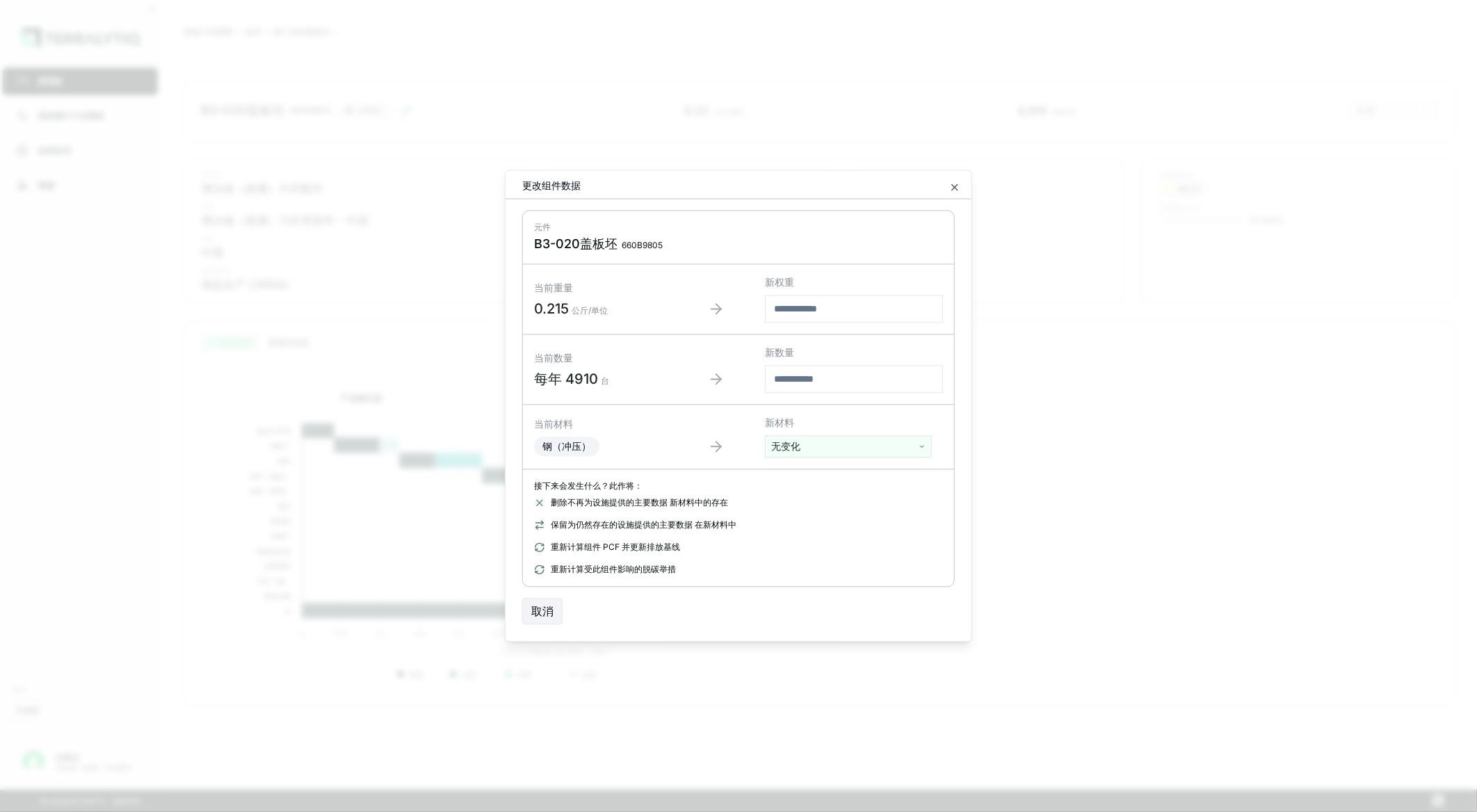
click at [574, 441] on span "钢（冲压）" at bounding box center [567, 447] width 49 height 12
click at [840, 443] on html "挡泥板 供应商PCF交易所 任务队列 资源 客户 丹佛斯 冷秋江 博尔德（南通）汽车配件 脱碳计划摘要 › 组件 › B3-020盖板坯 › B3-020盖板…" at bounding box center [738, 406] width 1477 height 812
click at [679, 434] on html "挡泥板 供应商PCF交易所 任务队列 资源 客户 丹佛斯 冷秋江 博尔德（南通）汽车配件 脱碳计划摘要 › 组件 › B3-020盖板坯 › B3-020盖板…" at bounding box center [738, 406] width 1477 height 812
click at [904, 447] on html "挡泥板 供应商PCF交易所 任务队列 资源 客户 丹佛斯 冷秋江 博尔德（南通）汽车配件 脱碳计划摘要 › 组件 › B3-020盖板坯 › B3-020盖板…" at bounding box center [738, 406] width 1477 height 812
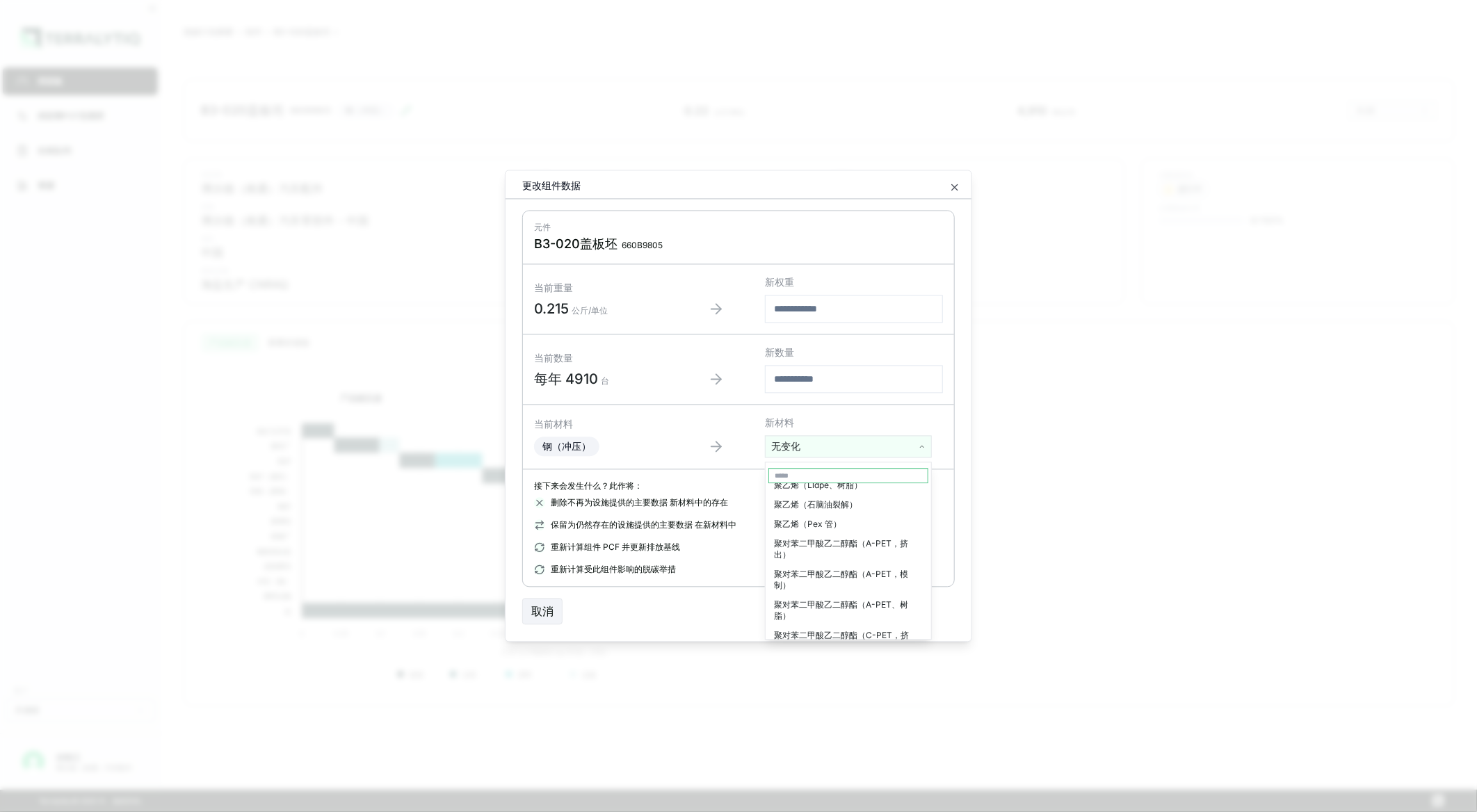
scroll to position [2086, 0]
click at [954, 185] on html "挡泥板 供应商PCF交易所 任务队列 资源 客户 丹佛斯 冷秋江 博尔德（南通）汽车配件 脱碳计划摘要 › 组件 › B3-020盖板坯 › B3-020盖板…" at bounding box center [738, 406] width 1477 height 812
click at [954, 185] on icon "button" at bounding box center [954, 188] width 6 height 6
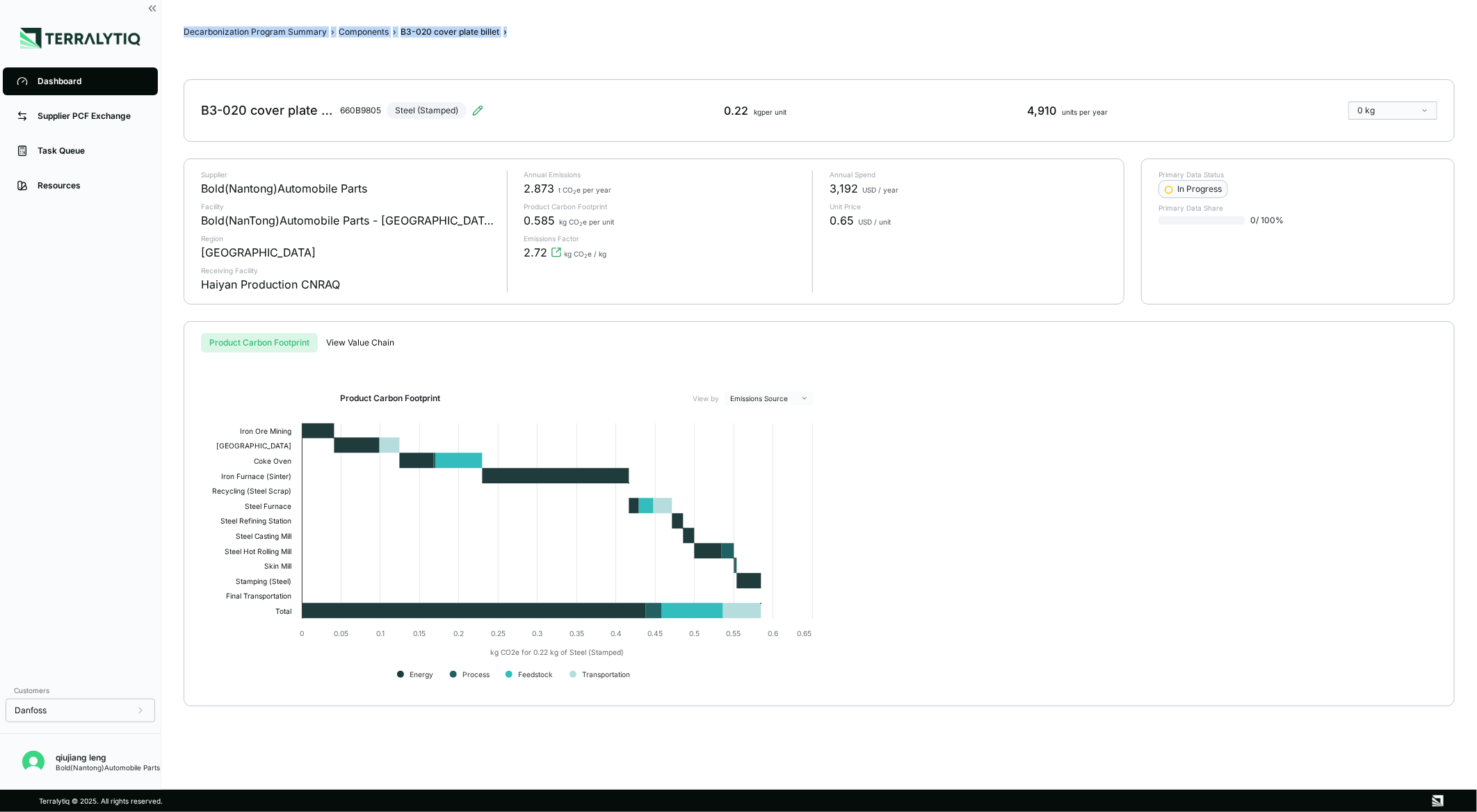
drag, startPoint x: 178, startPoint y: 26, endPoint x: 533, endPoint y: 36, distance: 355.1
click at [533, 36] on main "Decarbonization Program Summary › Components › B3-020 cover plate billet › B3-0…" at bounding box center [819, 395] width 1315 height 790
drag, startPoint x: 533, startPoint y: 36, endPoint x: 511, endPoint y: 59, distance: 31.8
click at [511, 59] on div "Decarbonization Program Summary › Components › B3-020 cover plate billet › B3-0…" at bounding box center [819, 394] width 1271 height 745
click at [435, 107] on div "B3-020 cover plate billet 660B9805 Steel (Stamped)" at bounding box center [343, 111] width 283 height 39
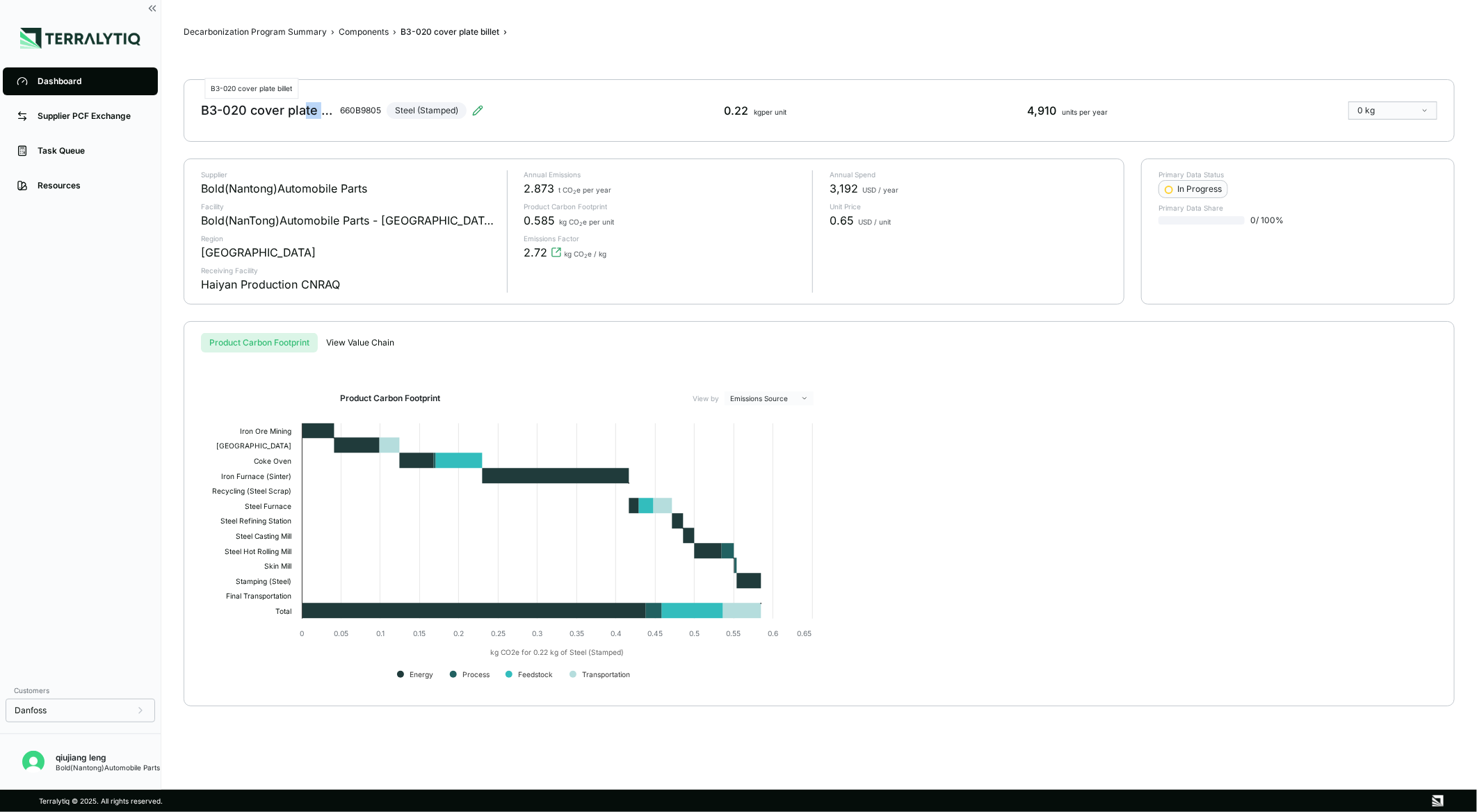
drag, startPoint x: 305, startPoint y: 110, endPoint x: 325, endPoint y: 112, distance: 20.1
click at [325, 112] on div "B3-020 cover plate billet" at bounding box center [268, 111] width 134 height 17
drag, startPoint x: 325, startPoint y: 112, endPoint x: 321, endPoint y: 133, distance: 21.4
click at [321, 133] on div "B3-020 cover plate billet 660B9805 Steel (Stamped) 0.22 kg per unit 4,910 units…" at bounding box center [819, 111] width 1271 height 63
click at [497, 115] on div "B3-020 cover plate billet 660B9805 Steel (Stamped) 0.22 kg per unit 4,910 units…" at bounding box center [819, 111] width 1271 height 63
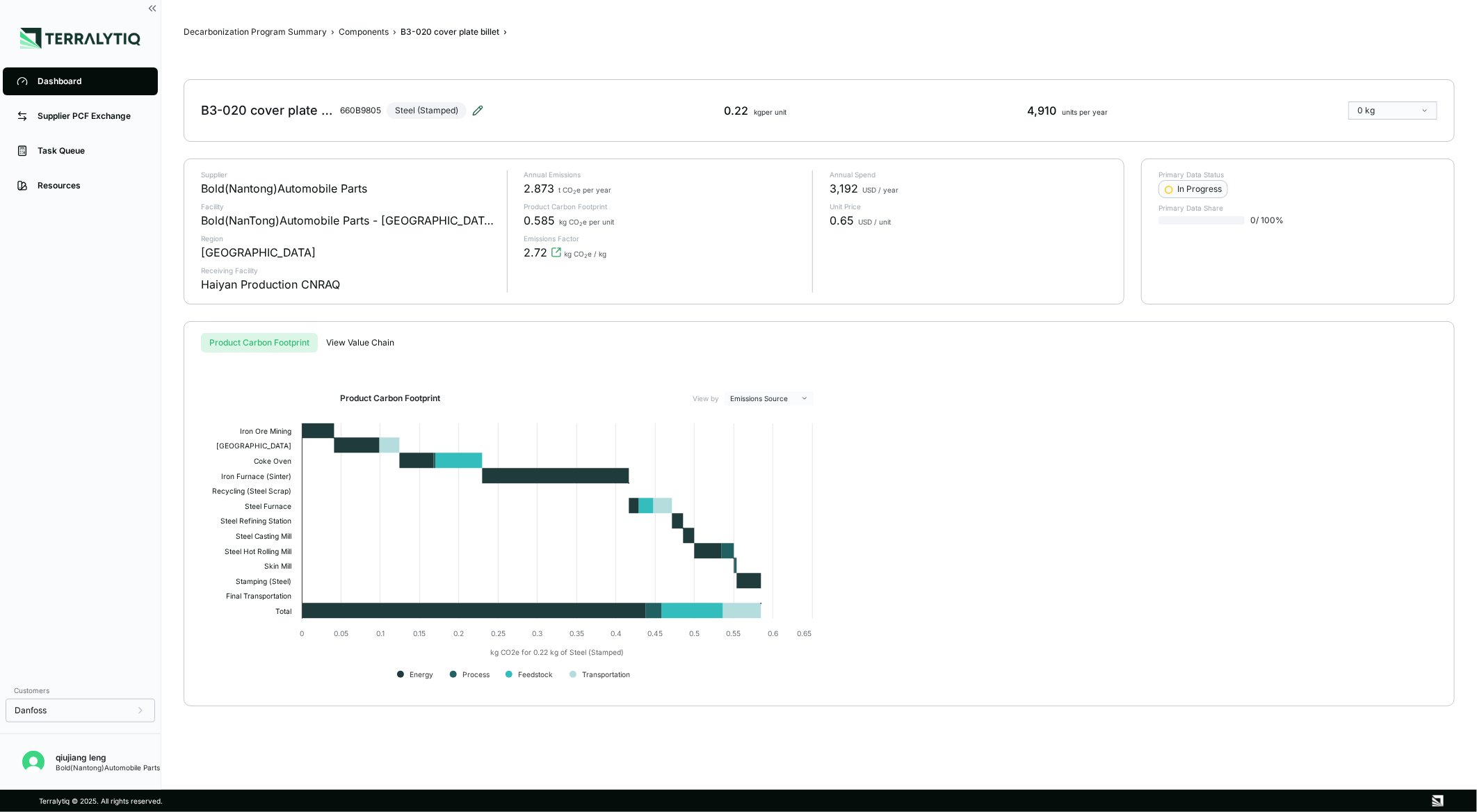
click at [476, 109] on icon at bounding box center [477, 110] width 11 height 11
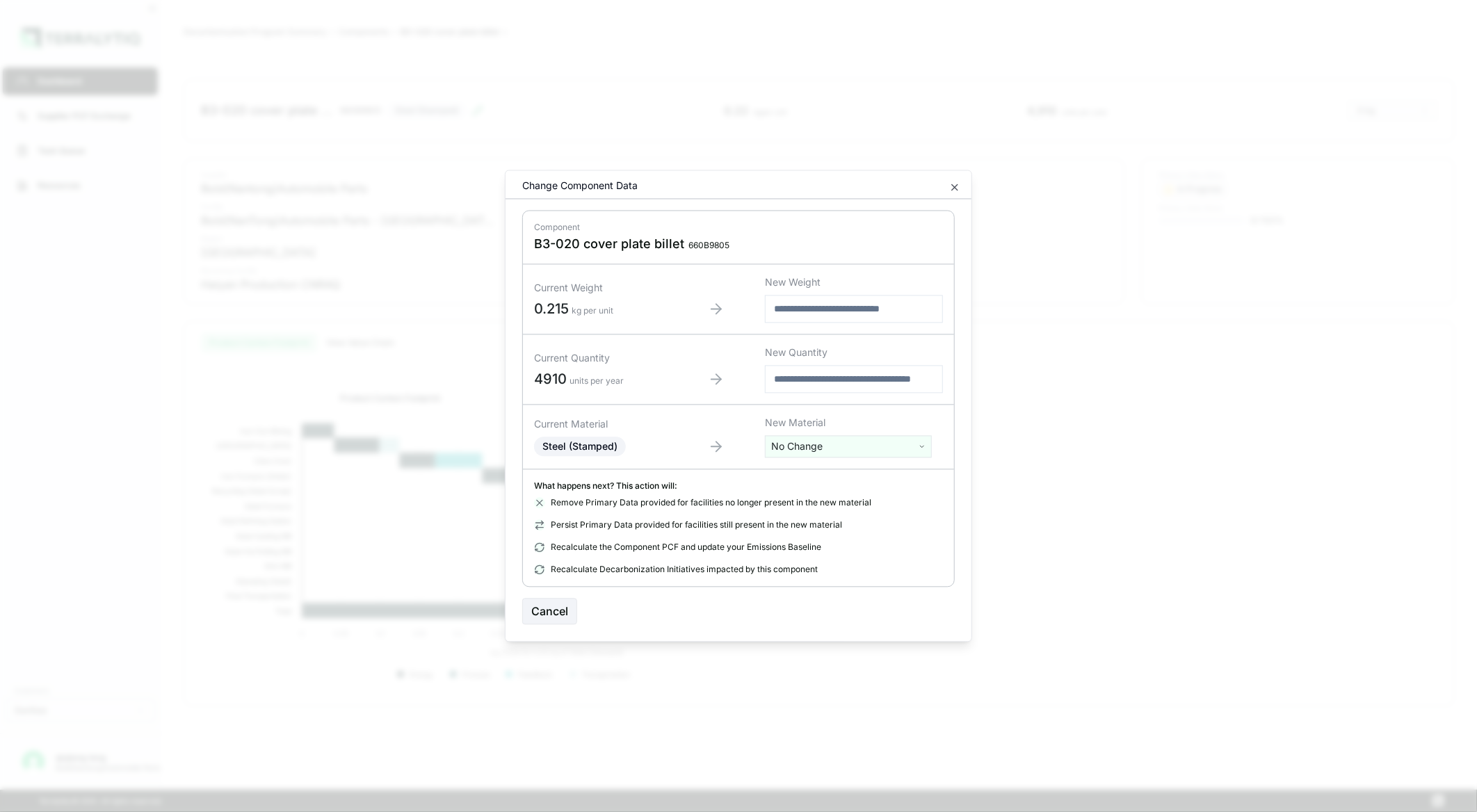
click at [914, 443] on html "Dashboard Supplier PCF Exchange Task Queue Resources Customers Danfoss qiujiang…" at bounding box center [738, 406] width 1477 height 812
click at [995, 520] on html "Dashboard Supplier PCF Exchange Task Queue Resources Customers Danfoss qiujiang…" at bounding box center [738, 406] width 1477 height 812
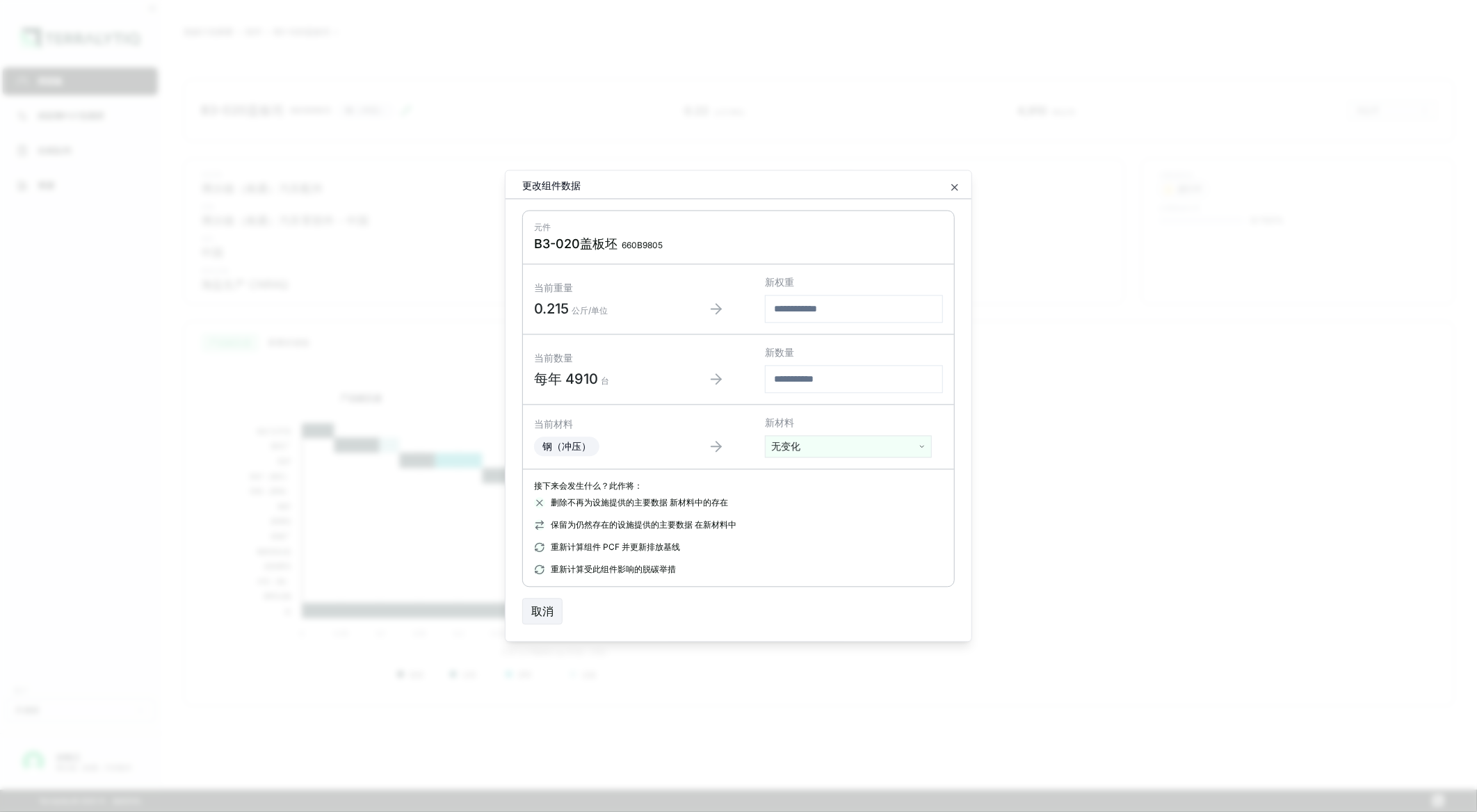
click at [873, 385] on input "number" at bounding box center [854, 379] width 178 height 28
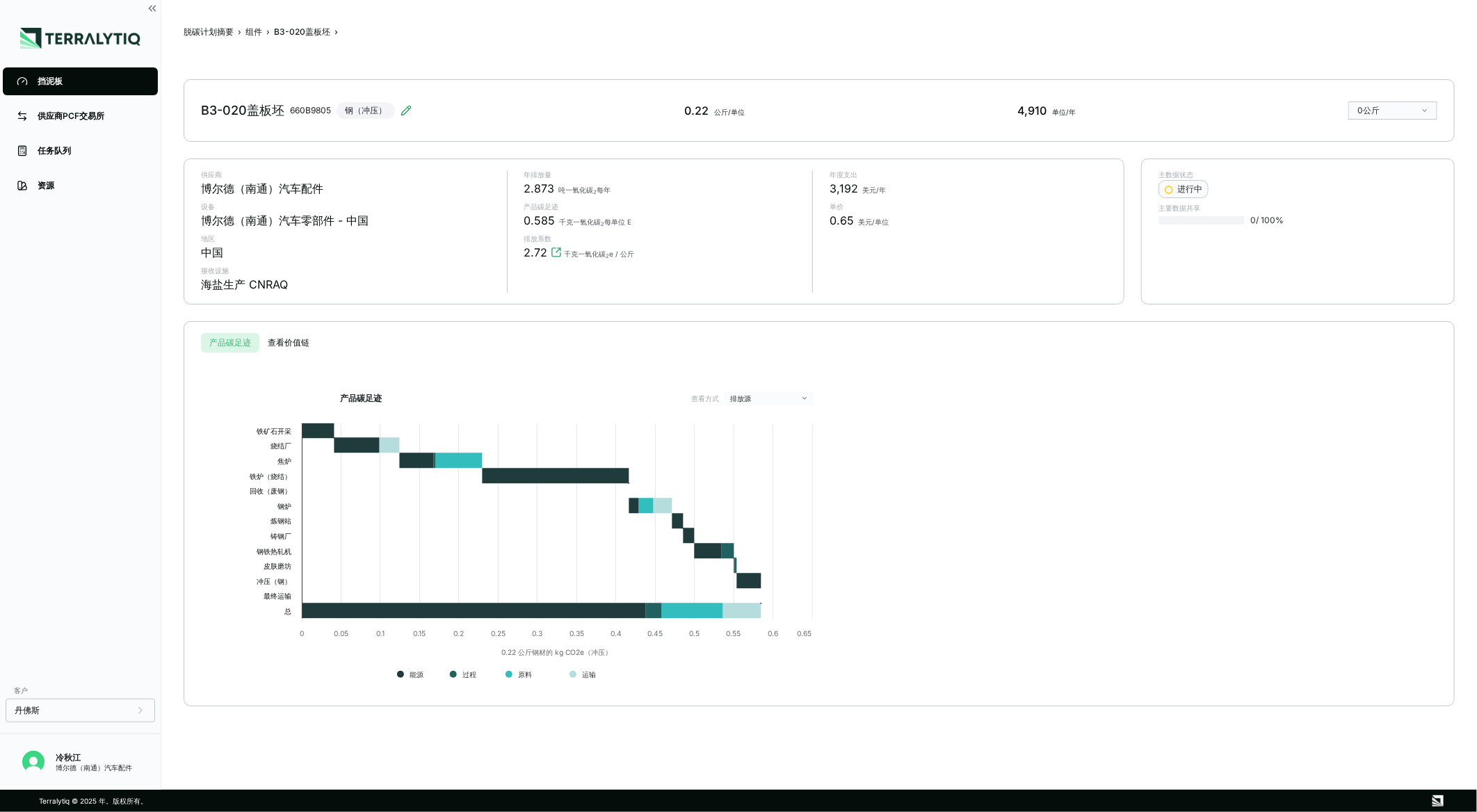
click at [1227, 47] on div "脱碳计划摘要 › 组件 › B3-020盖板坯 › B3-020盖板坯 660B9805 钢（冲压） 0.22 公斤/单位 4,910 单位/年 0公斤 供应…" at bounding box center [819, 394] width 1271 height 745
click at [1211, 58] on div "脱碳计划摘要 › 组件 › B3-020盖板坯 › B3-020盖板坯 660B9805 钢（冲压） 0.22 公斤/单位 4,910 单位/年 0公斤 供应…" at bounding box center [819, 394] width 1271 height 745
click at [1388, 115] on html "挡泥板 供应商PCF交易所 任务队列 资源 客户 丹佛斯 冷秋江 博尔德（南通）汽车配件 脱碳计划摘要 › 组件 › B3-020盖板坯 › B3-020盖板…" at bounding box center [738, 406] width 1477 height 812
click at [1346, 72] on html "挡泥板 供应商PCF交易所 任务队列 资源 客户 丹佛斯 冷秋江 博尔德（南通）汽车配件 脱碳计划摘要 › 组件 › B3-020盖板坯 › B3-020盖板…" at bounding box center [738, 406] width 1477 height 812
click at [877, 146] on div "脱碳计划摘要 › 组件 › B3-020盖板坯 › B3-020盖板坯 660B9805 钢（冲压） 0.22 公斤/单位 4,910 单位/年 0公斤 供应…" at bounding box center [819, 394] width 1271 height 745
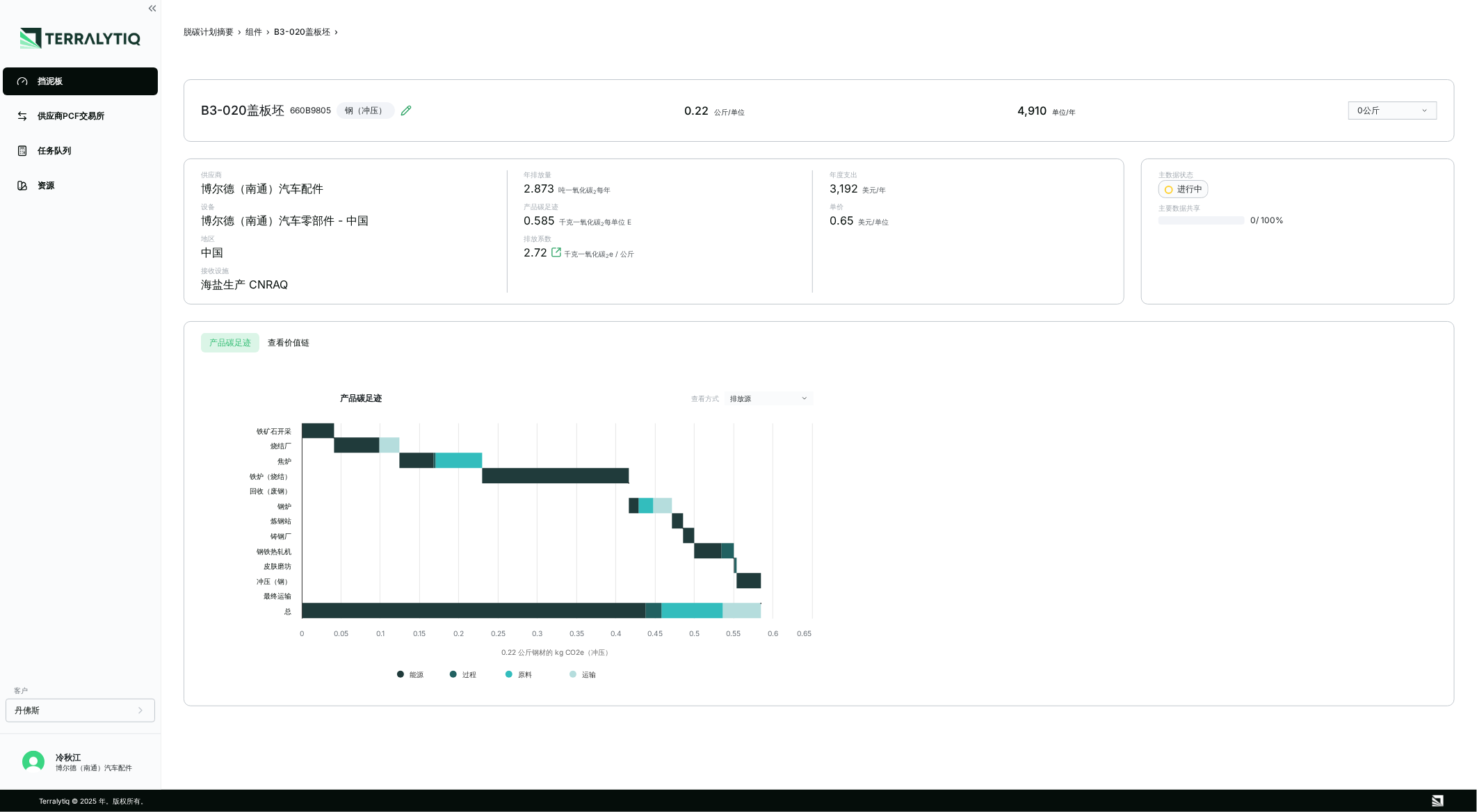
click at [877, 146] on div "脱碳计划摘要 › 组件 › B3-020盖板坯 › B3-020盖板坯 660B9805 钢（冲压） 0.22 公斤/单位 4,910 单位/年 0公斤 供应…" at bounding box center [819, 394] width 1271 height 745
drag, startPoint x: 678, startPoint y: 112, endPoint x: 787, endPoint y: 112, distance: 109.0
click at [787, 112] on div "B3-020盖板坯 660B9805 钢（冲压） 0.22 公斤/单位 4,910 单位/年 0公斤" at bounding box center [819, 111] width 1271 height 63
drag, startPoint x: 787, startPoint y: 112, endPoint x: 755, endPoint y: 115, distance: 32.1
click at [755, 115] on div "B3-020盖板坯 660B9805 钢（冲压） 0.22 公斤/单位 4,910 单位/年 0公斤" at bounding box center [819, 111] width 1271 height 63
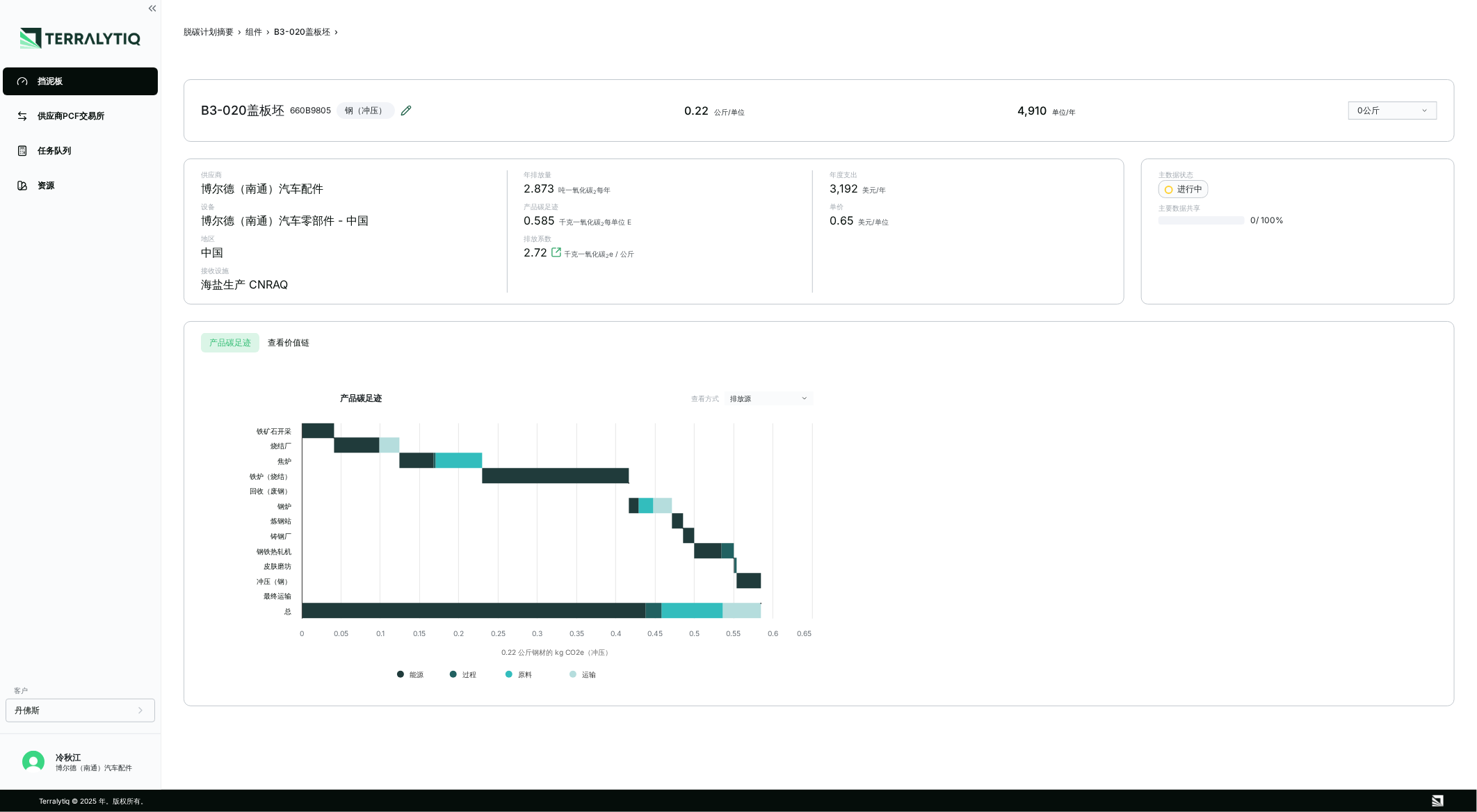
click at [405, 112] on icon at bounding box center [405, 110] width 11 height 11
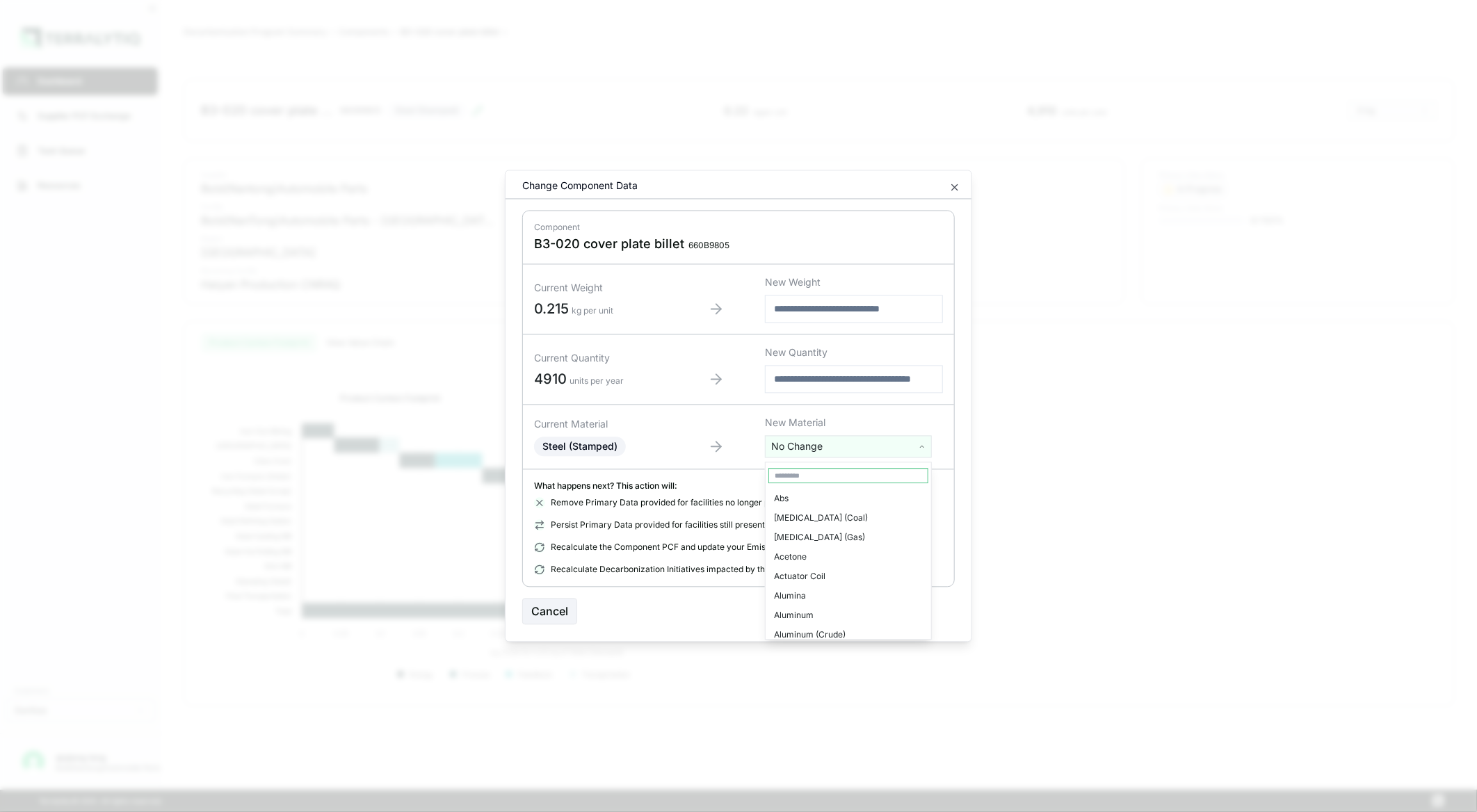
click at [916, 441] on html "Dashboard Supplier PCF Exchange Task Queue Resources Customers Danfoss qiujiang…" at bounding box center [738, 406] width 1477 height 812
click at [853, 475] on input "text" at bounding box center [848, 475] width 160 height 15
type input "***"
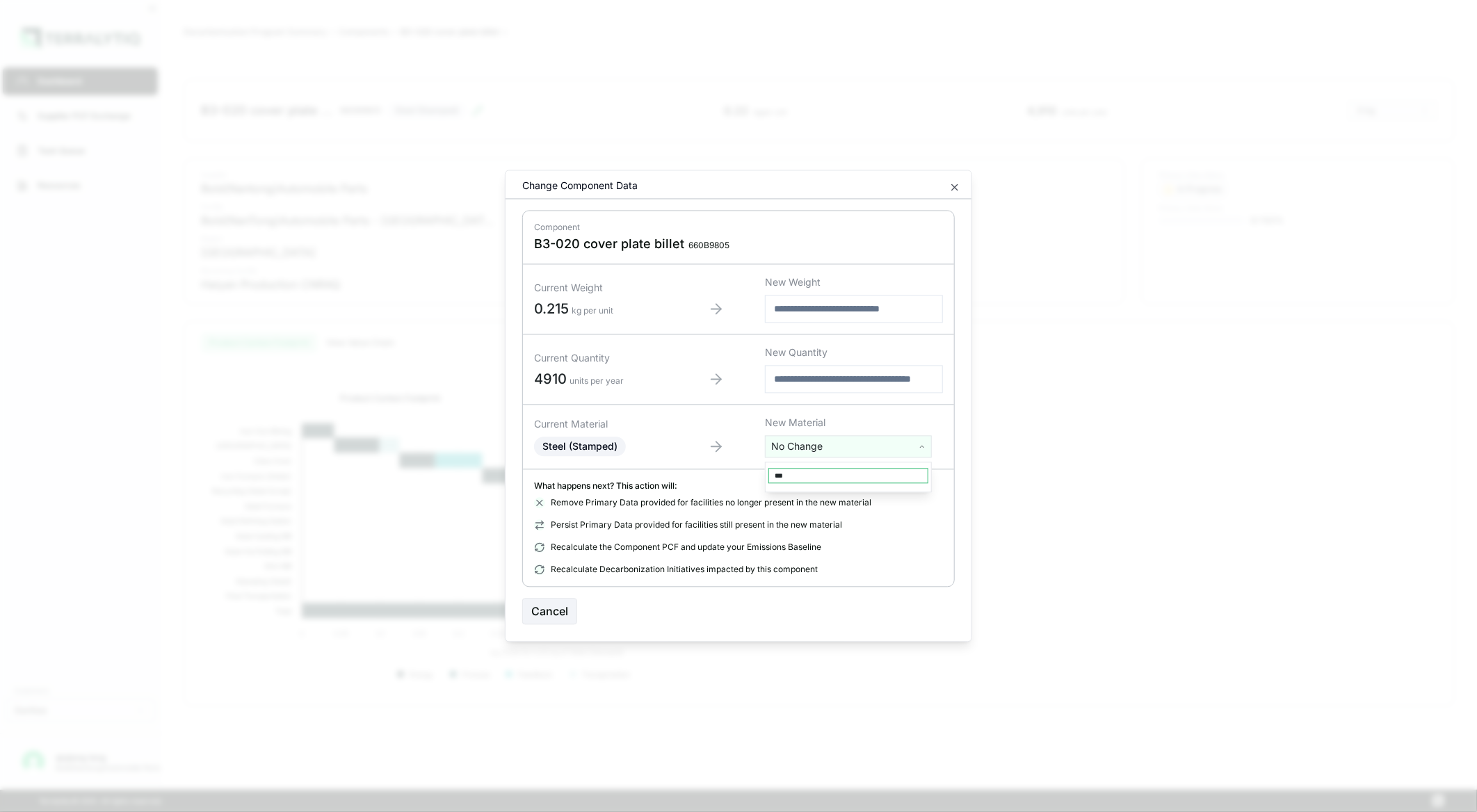
click at [853, 476] on input "***" at bounding box center [848, 475] width 160 height 15
click at [975, 477] on html "Dashboard Supplier PCF Exchange Task Queue Resources Customers Danfoss qiujiang…" at bounding box center [738, 406] width 1477 height 812
click at [902, 447] on html "Dashboard Supplier PCF Exchange Task Queue Resources Customers Danfoss qiujiang…" at bounding box center [738, 406] width 1477 height 812
click at [851, 481] on input "***" at bounding box center [848, 475] width 160 height 15
drag, startPoint x: 828, startPoint y: 481, endPoint x: 684, endPoint y: 481, distance: 144.0
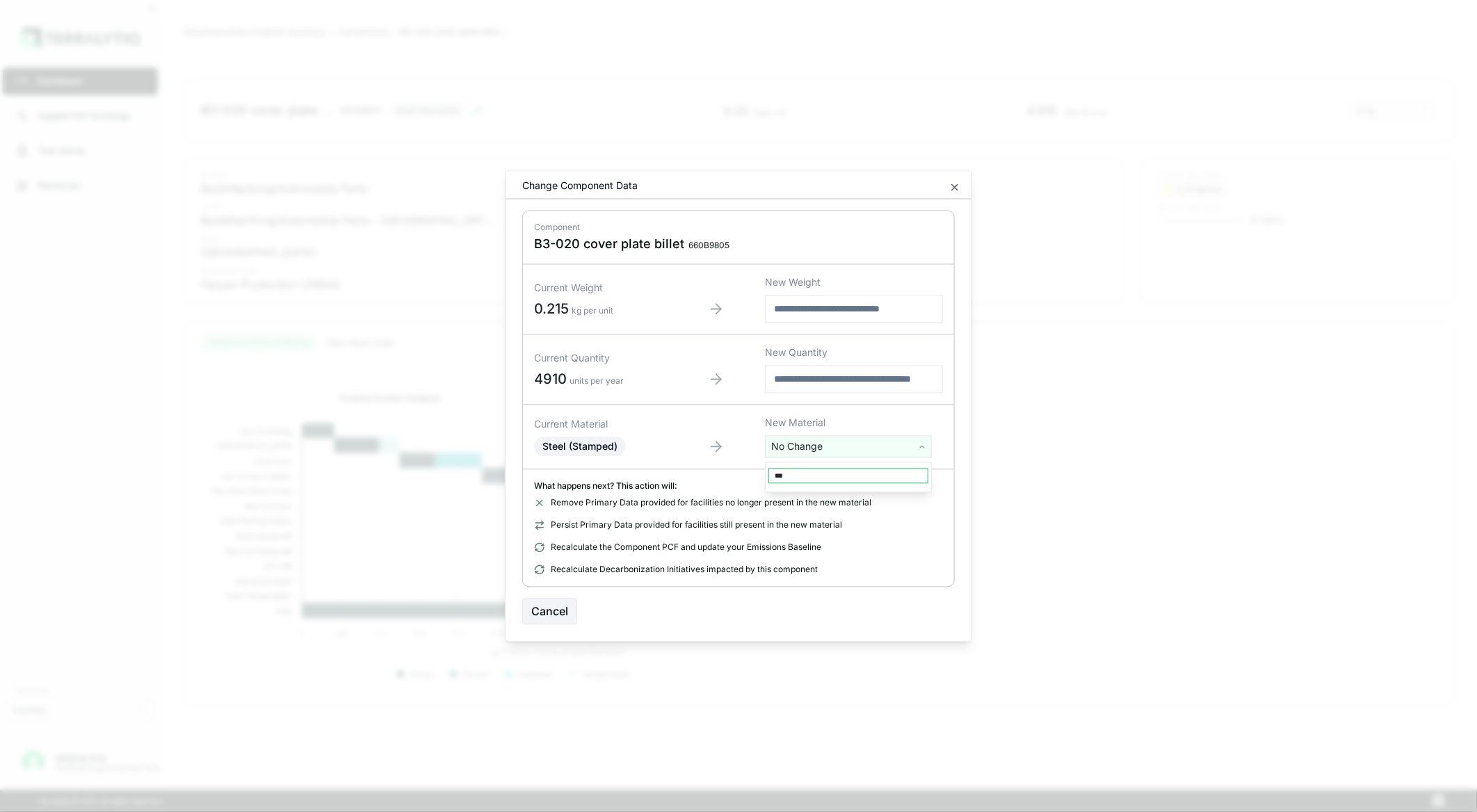
click at [684, 481] on html "Dashboard Supplier PCF Exchange Task Queue Resources Customers Danfoss qiujiang…" at bounding box center [738, 406] width 1477 height 812
drag, startPoint x: 783, startPoint y: 475, endPoint x: 752, endPoint y: 478, distance: 31.1
click at [751, 479] on html "Dashboard Supplier PCF Exchange Task Queue Resources Customers Danfoss qiujiang…" at bounding box center [738, 406] width 1477 height 812
type input "*"
click at [900, 447] on html "Dashboard Supplier PCF Exchange Task Queue Resources Customers Danfoss qiujiang…" at bounding box center [738, 406] width 1477 height 812
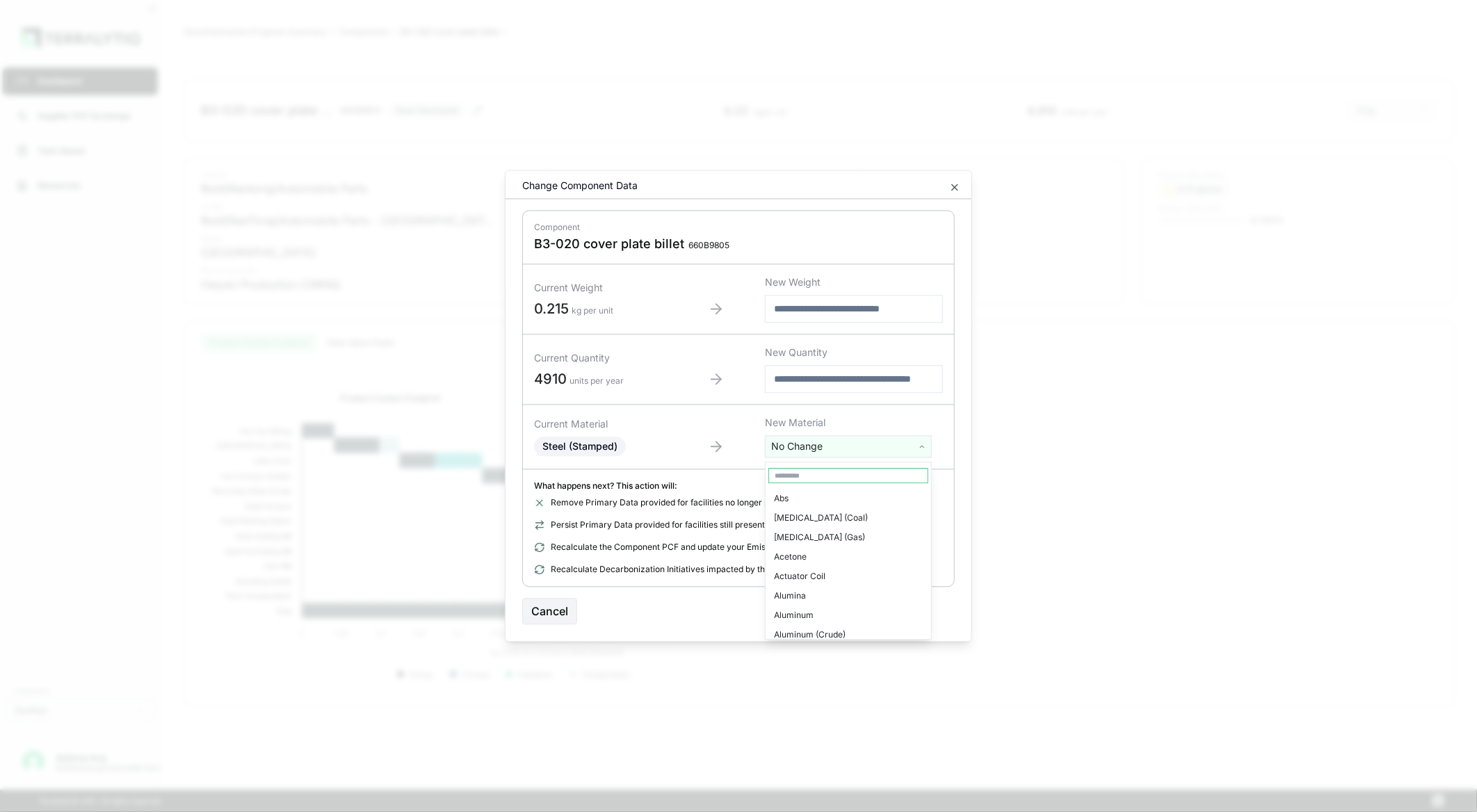
click at [900, 447] on html "Dashboard Supplier PCF Exchange Task Queue Resources Customers Danfoss qiujiang…" at bounding box center [738, 406] width 1477 height 812
click at [707, 236] on html "Dashboard Supplier PCF Exchange Task Queue Resources Customers Danfoss qiujiang…" at bounding box center [738, 406] width 1477 height 812
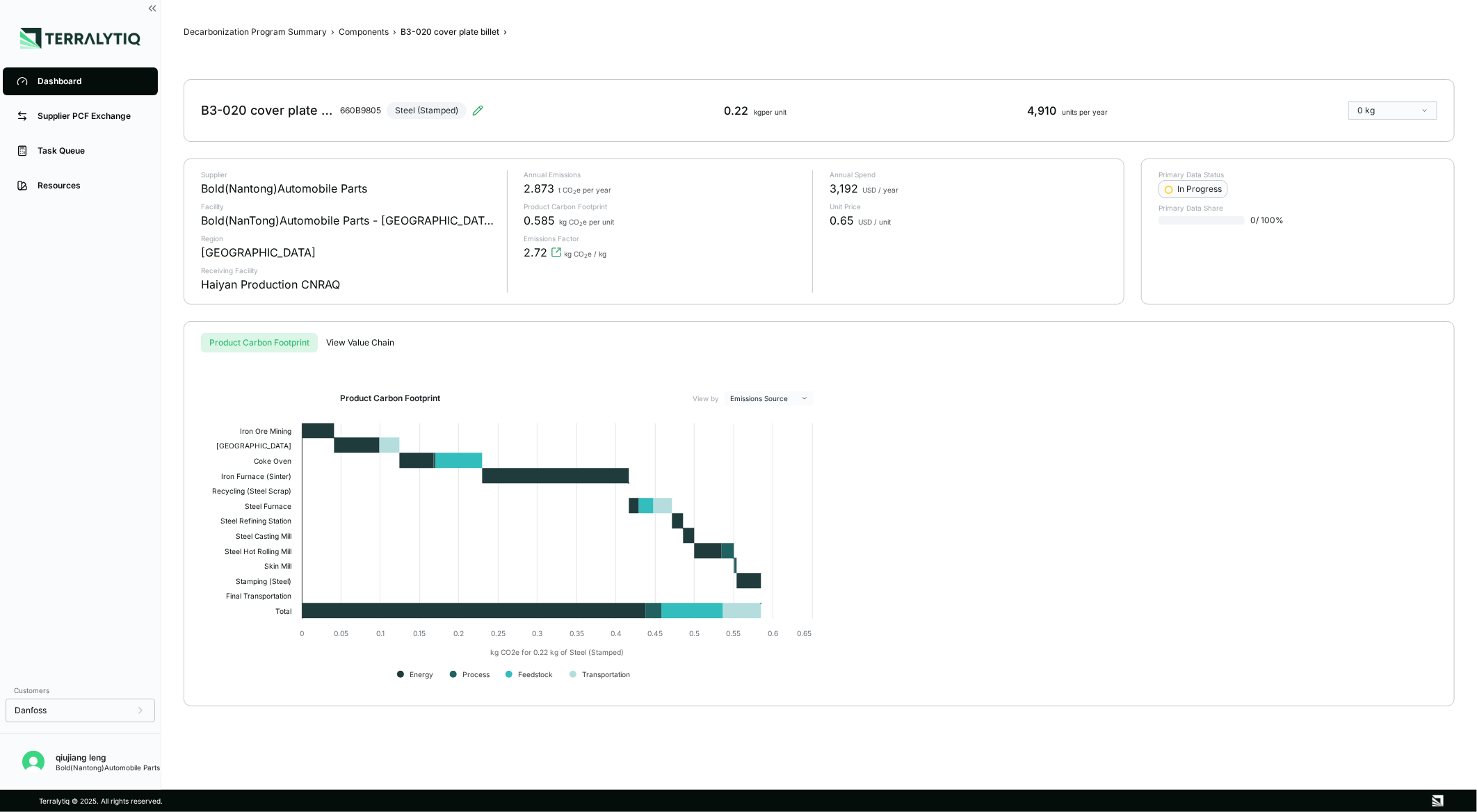
click at [1018, 362] on div "Product Carbon Footprint View by Emissions Source Created with Highcharts 11.4.…" at bounding box center [819, 524] width 1225 height 342
click at [477, 112] on icon at bounding box center [477, 110] width 11 height 11
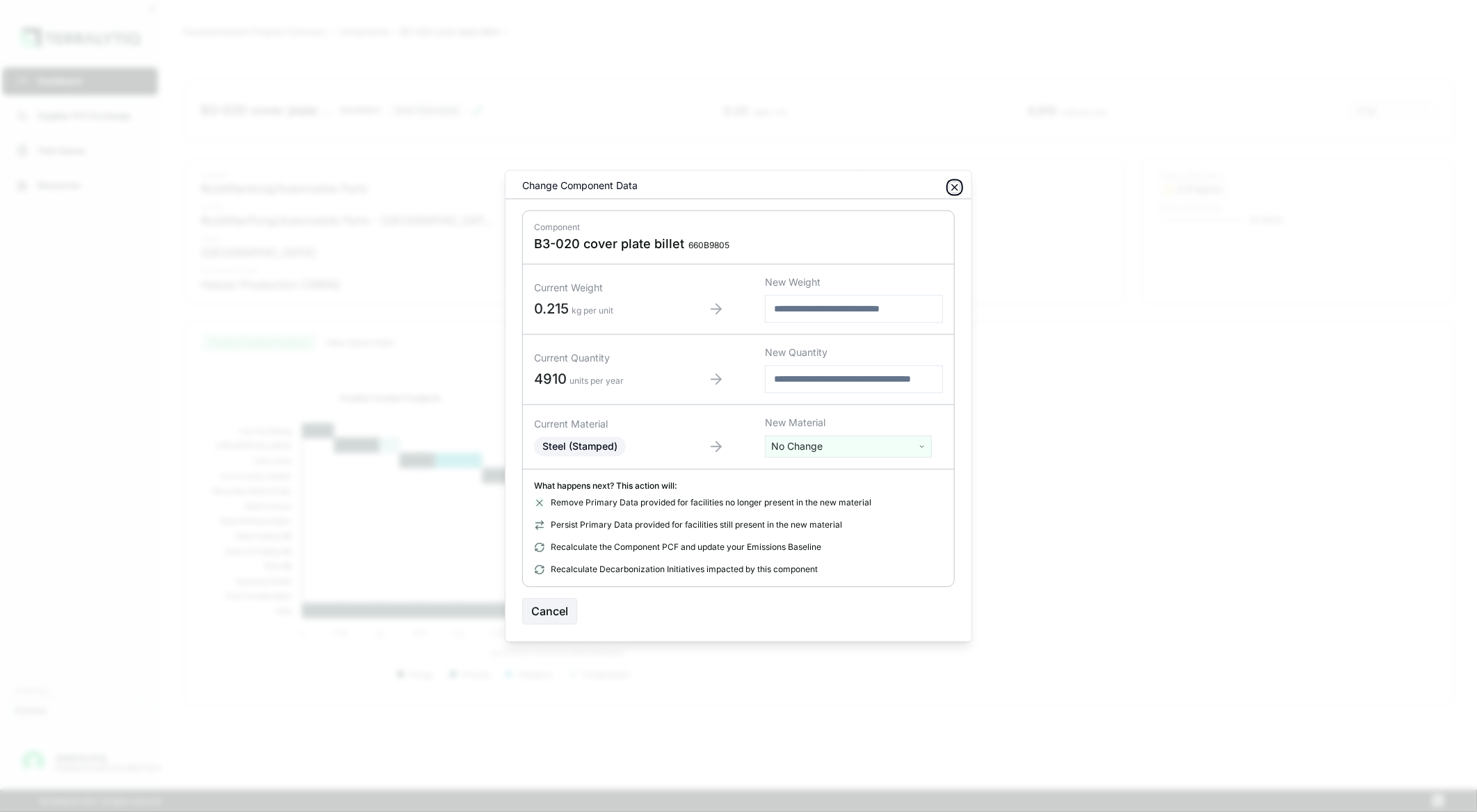
click at [955, 188] on icon "button" at bounding box center [954, 188] width 6 height 6
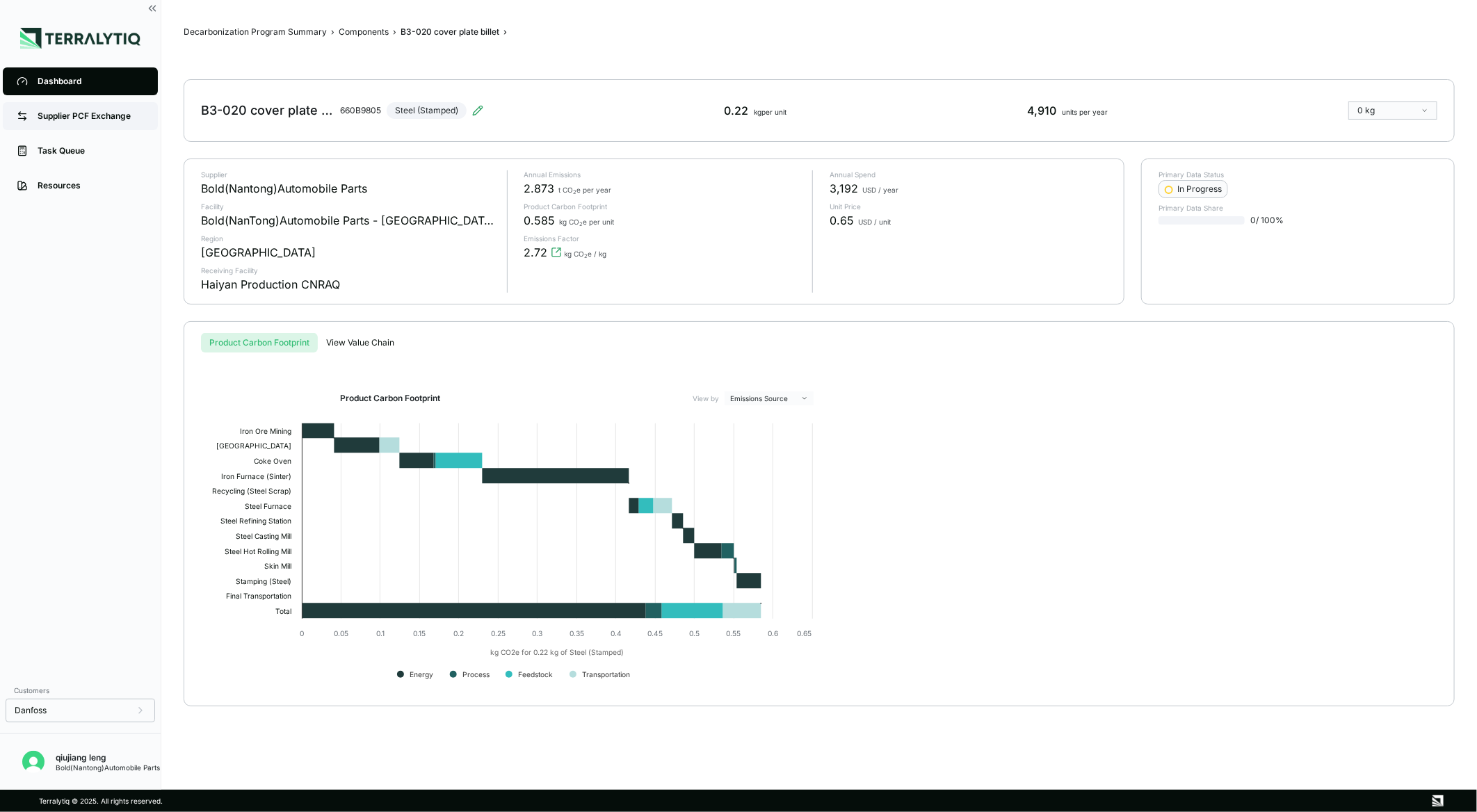
click at [74, 111] on div "Supplier PCF Exchange" at bounding box center [91, 116] width 107 height 11
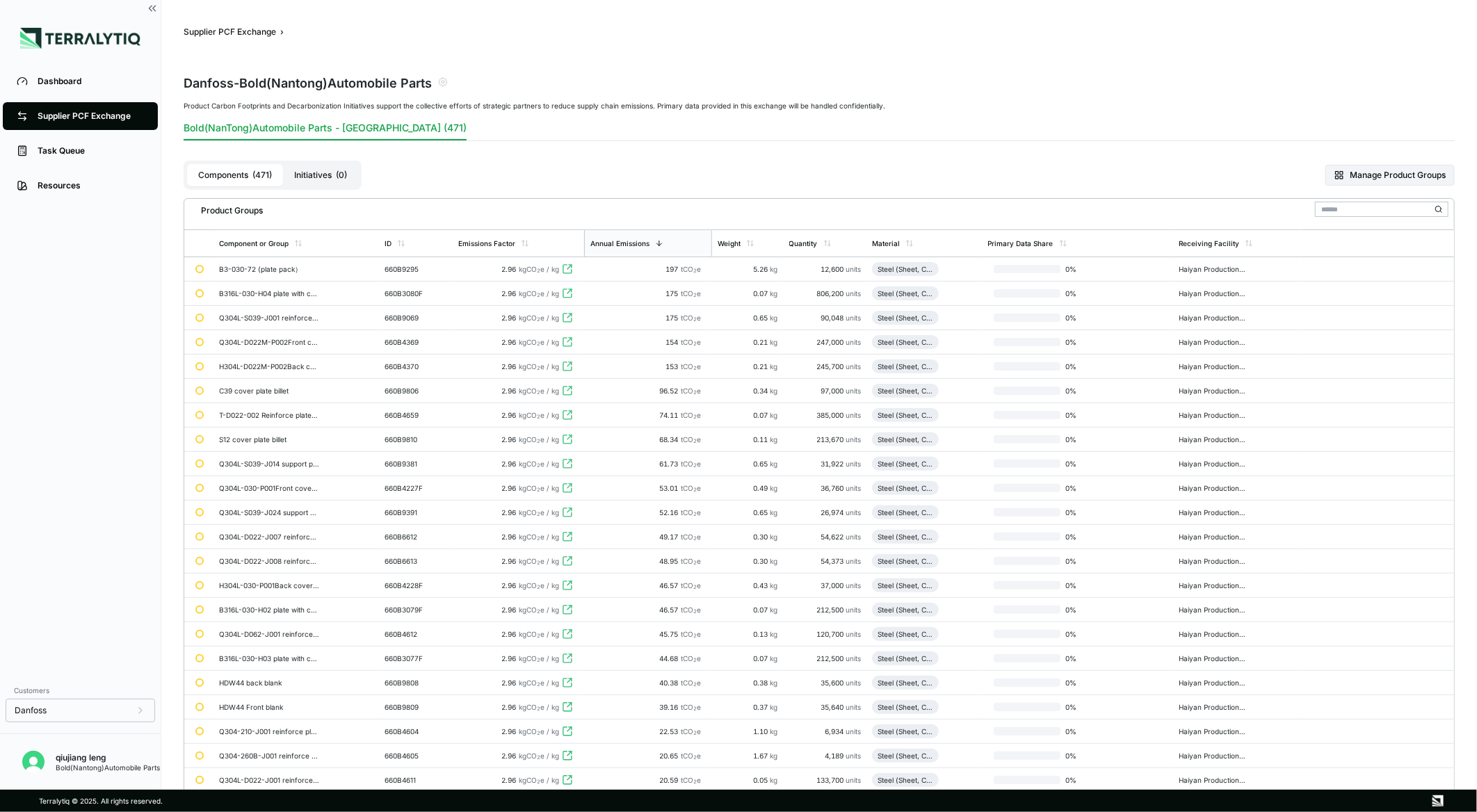
click at [443, 169] on div "Components ( 471 ) Initiatives ( 0 ) Manage Product Groups" at bounding box center [819, 175] width 1271 height 46
click at [96, 81] on div "Dashboard" at bounding box center [91, 81] width 107 height 11
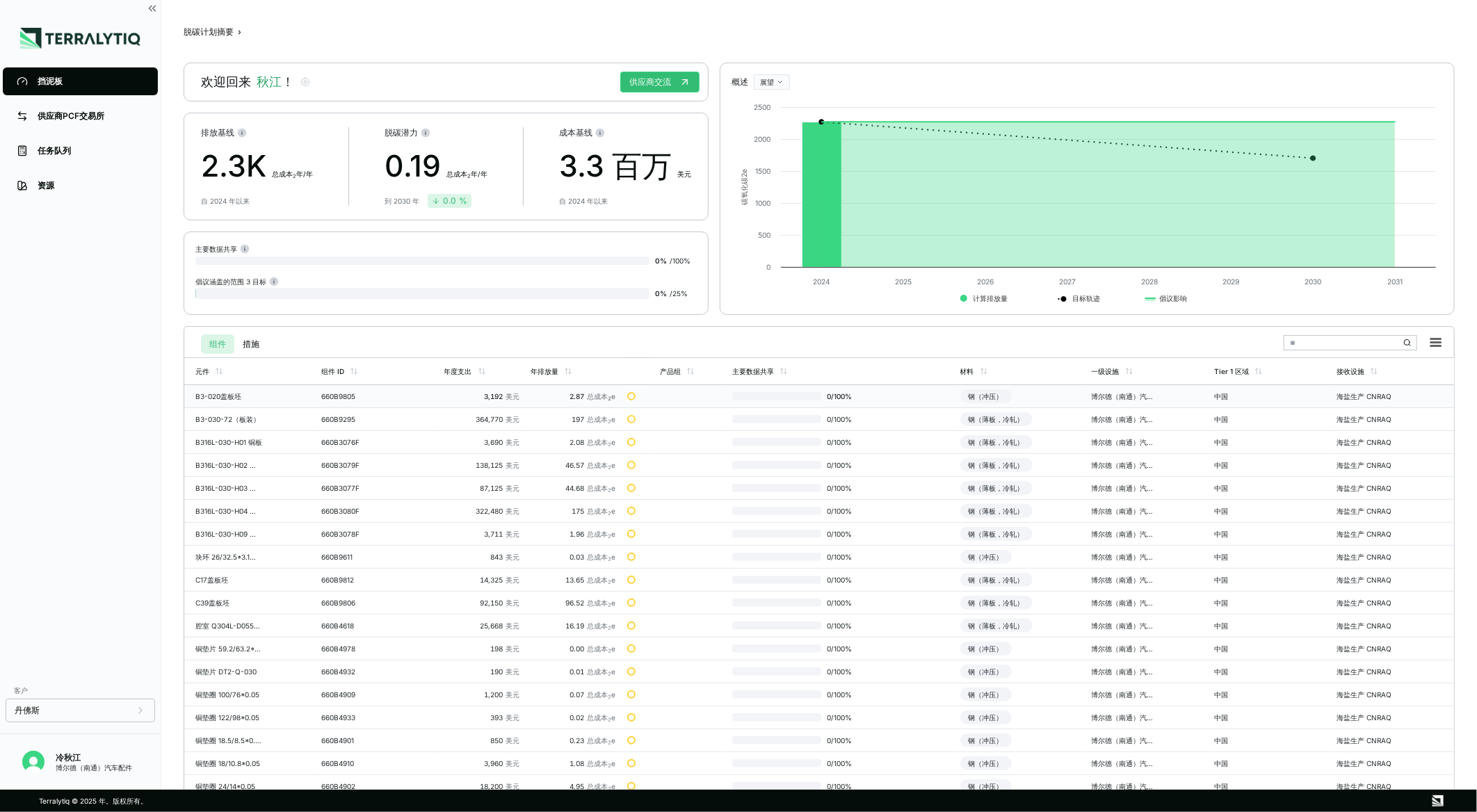
click at [360, 398] on div "660B9805" at bounding box center [354, 397] width 67 height 8
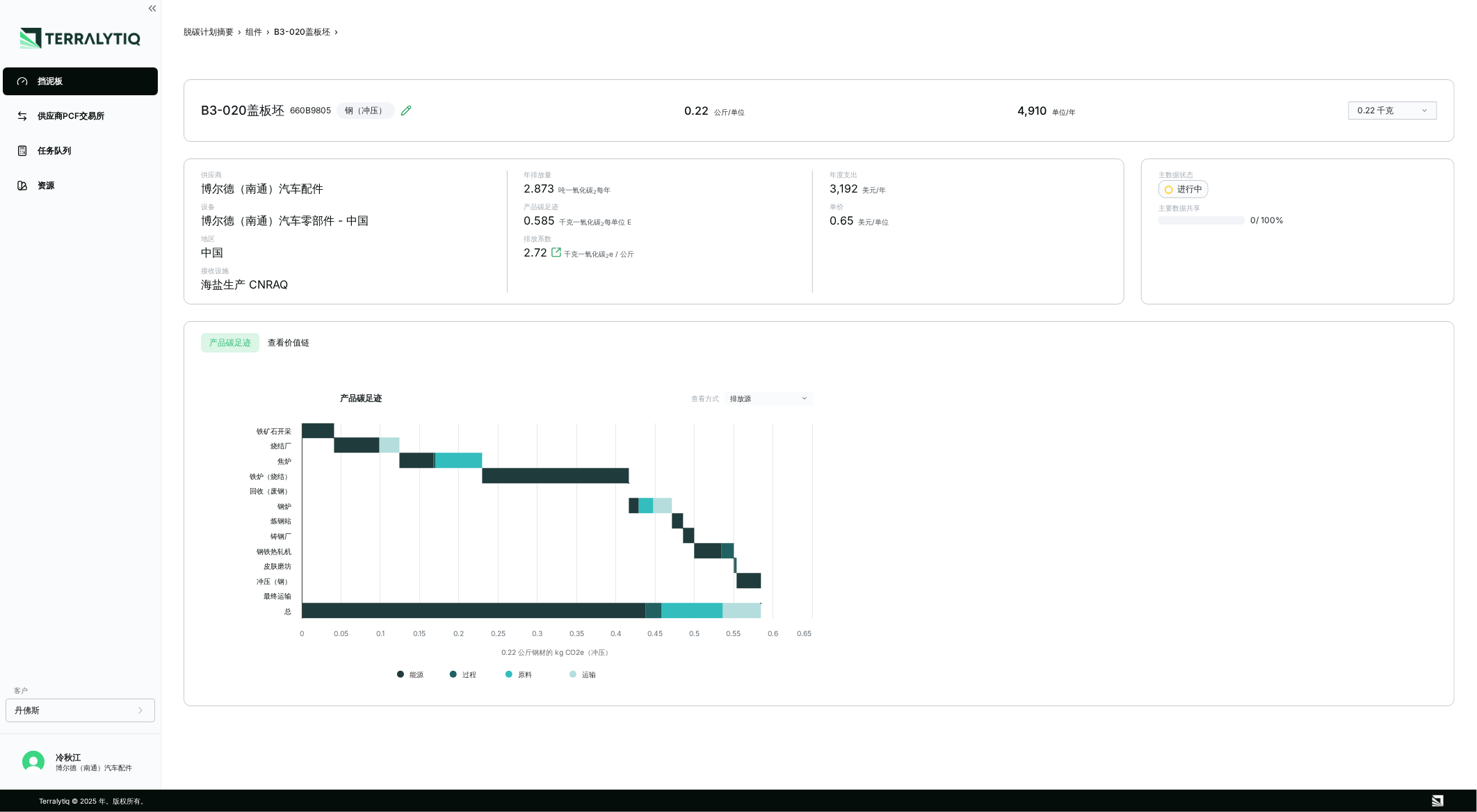
click at [258, 32] on div "组件" at bounding box center [254, 31] width 17 height 11
click at [66, 85] on div "挡泥板" at bounding box center [91, 81] width 107 height 11
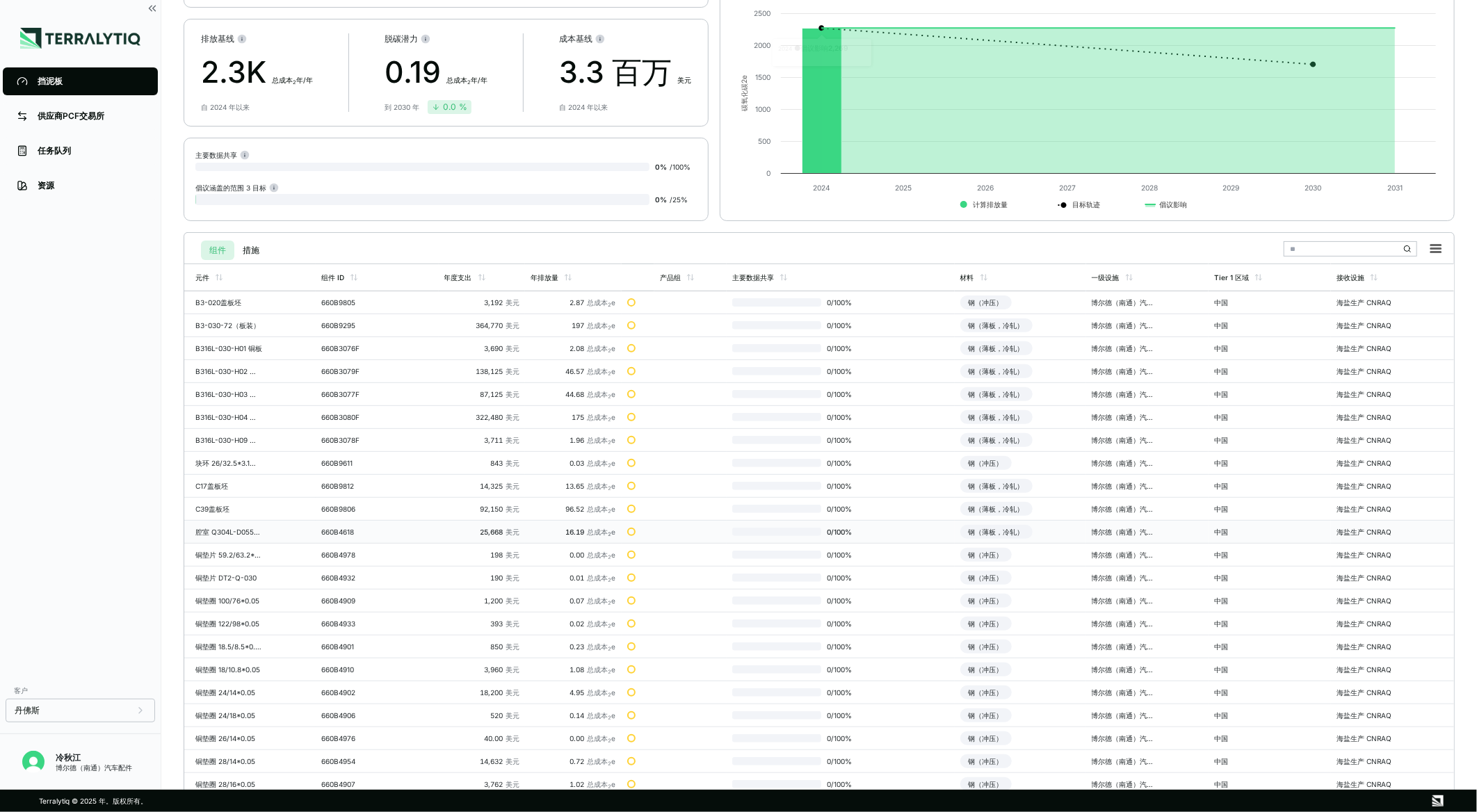
scroll to position [175, 0]
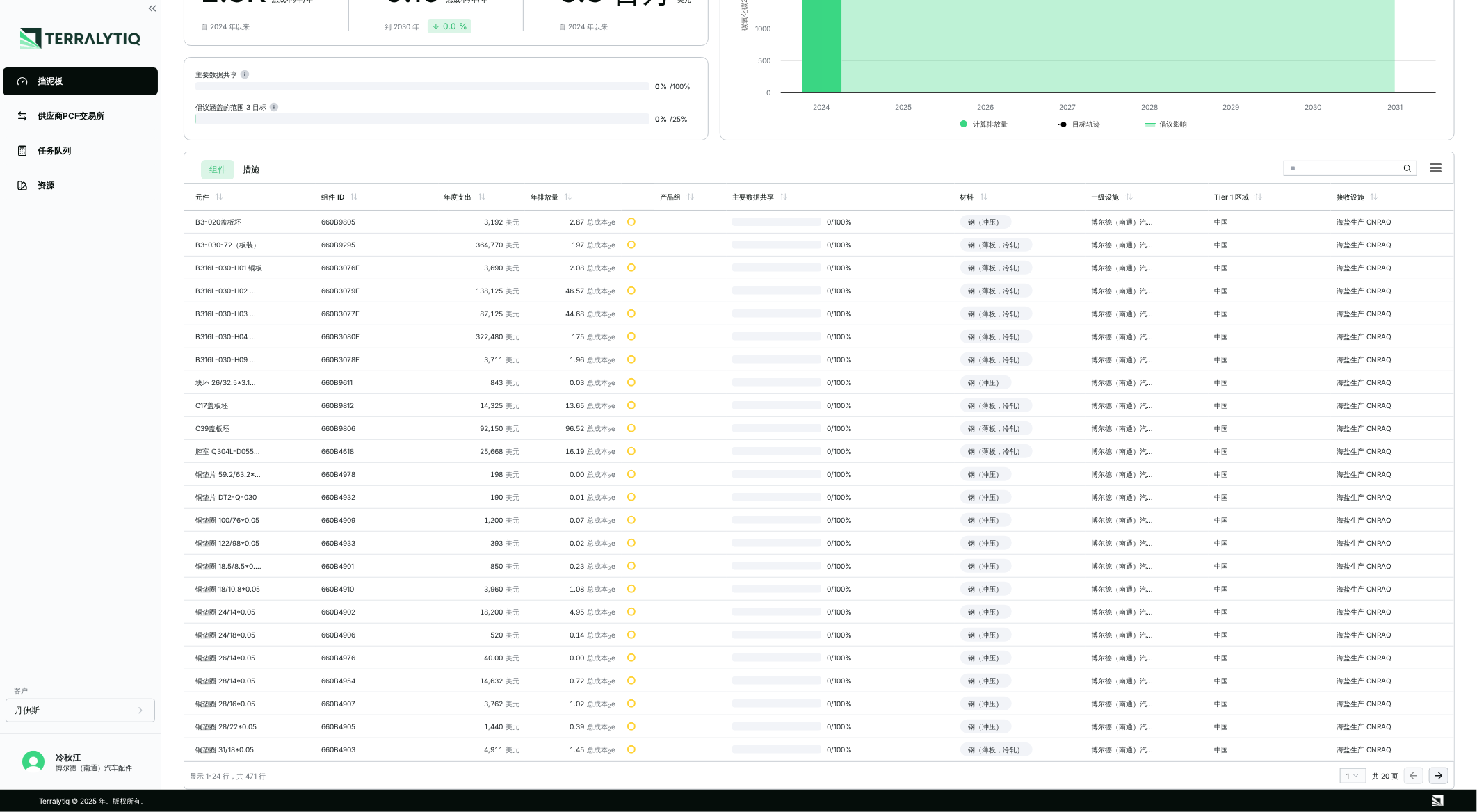
click at [1382, 775] on span "共 20 页" at bounding box center [1385, 776] width 26 height 8
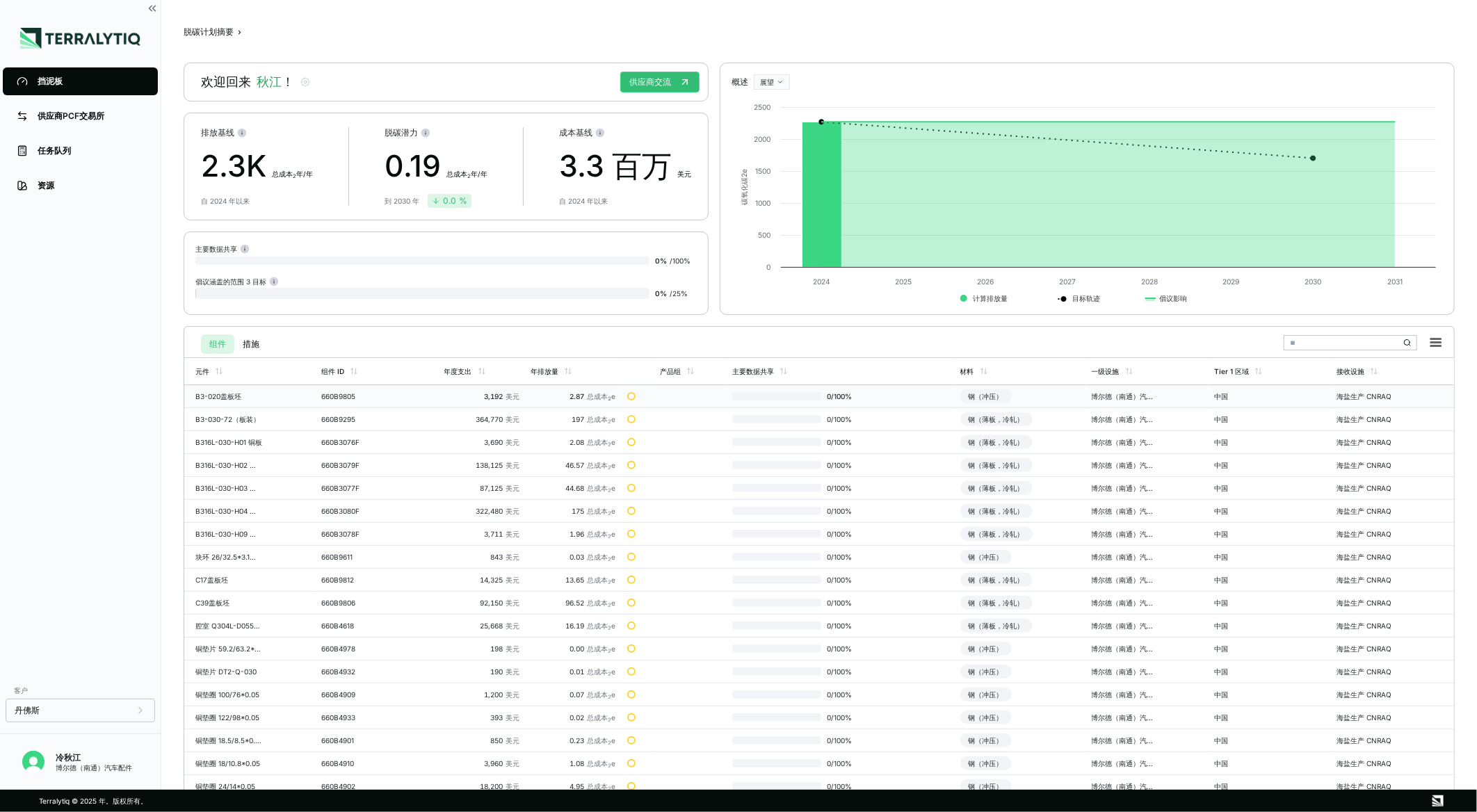
click at [975, 392] on div "钢（冲压）" at bounding box center [986, 396] width 52 height 14
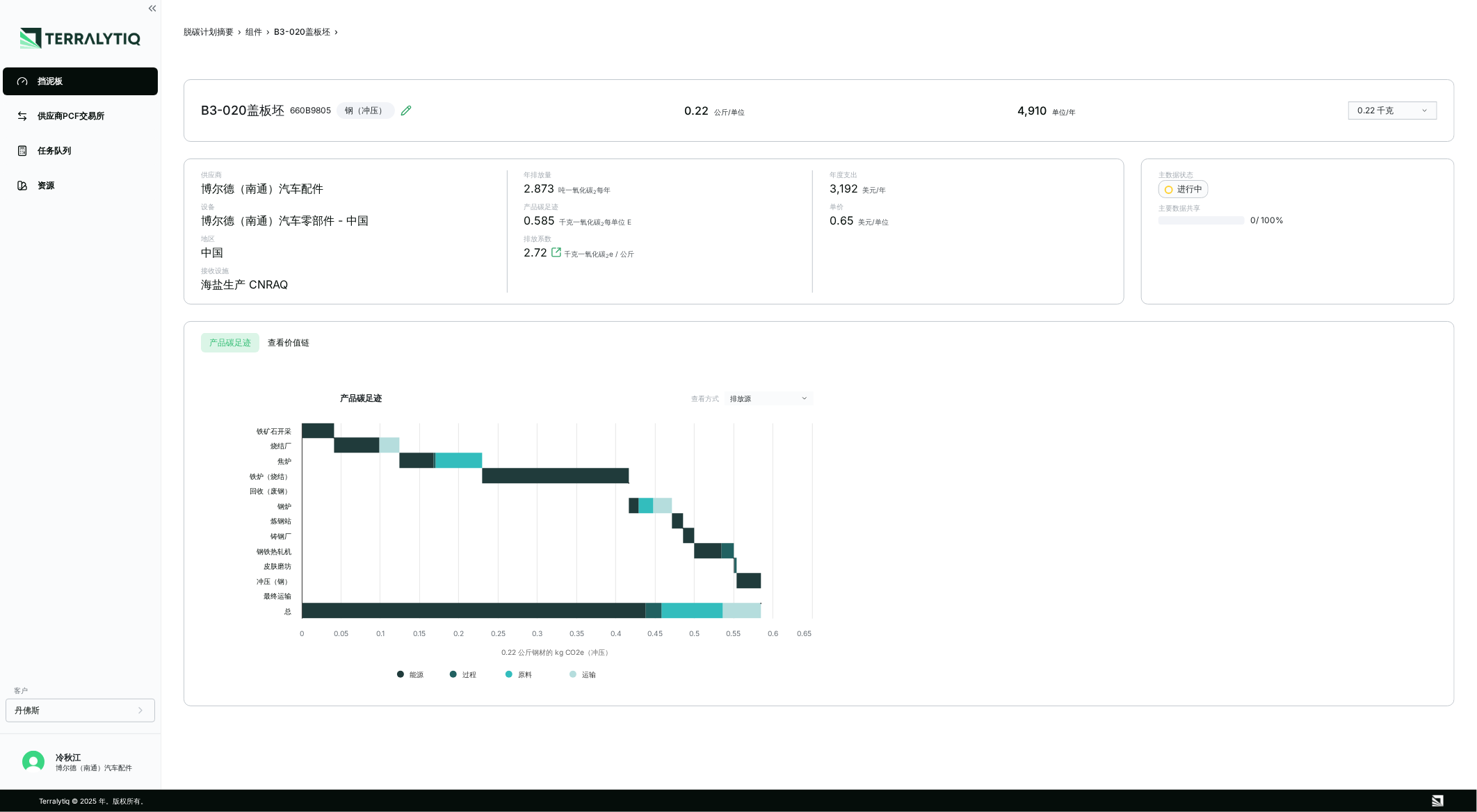
click at [413, 107] on div "B3-020盖板坯 660B9805 钢（冲压） 0.22 公斤/单位 4,910 单位/年 0.22 千克" at bounding box center [819, 111] width 1271 height 63
click at [408, 107] on icon at bounding box center [409, 108] width 2 height 2
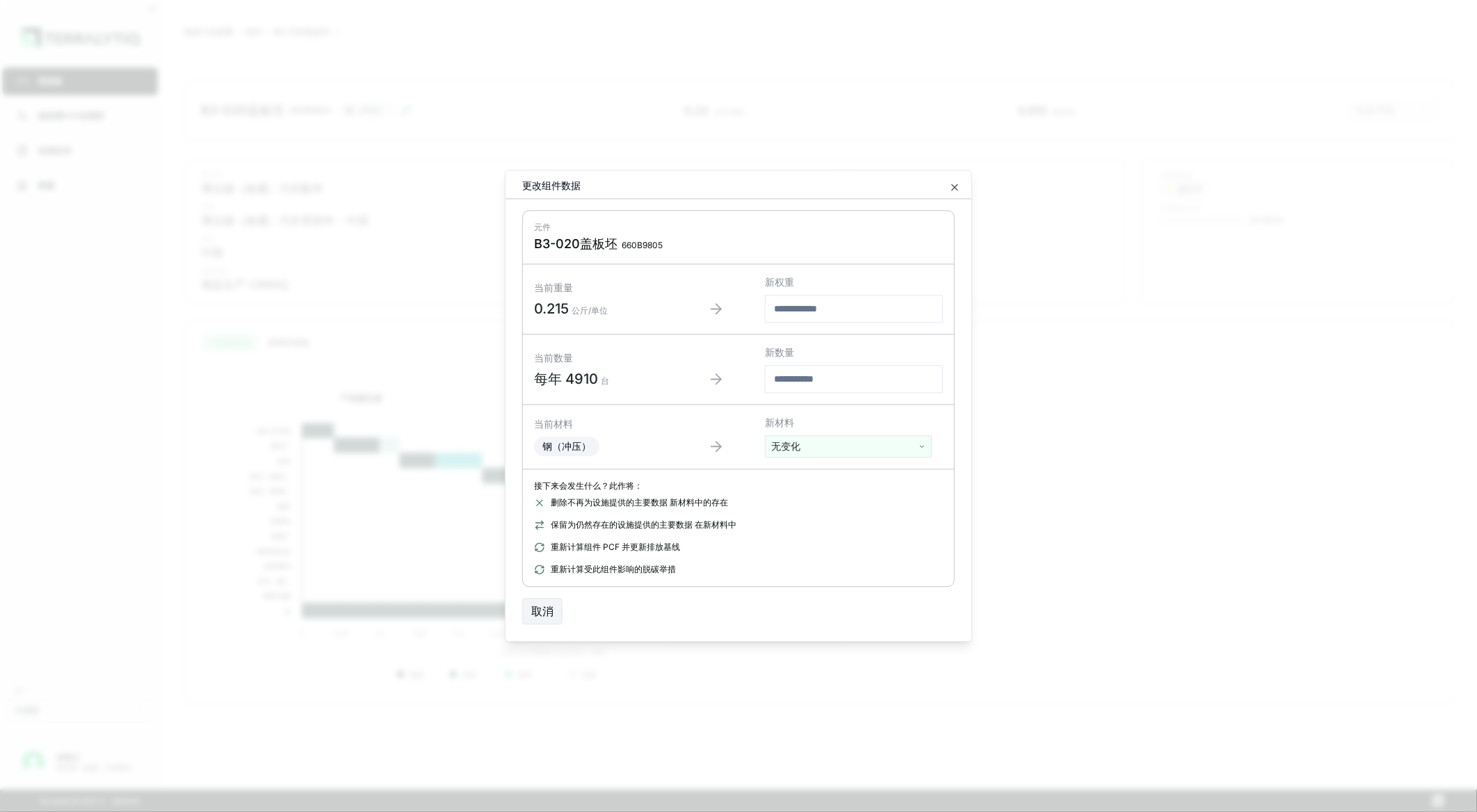
click at [844, 447] on html "挡泥板 供应商PCF交易所 任务队列 资源 客户 丹佛斯 冷秋江 博尔德（南通）汽车配件 脱碳计划摘要 › 组件 › B3-020盖板坯 › B3-020盖板…" at bounding box center [738, 406] width 1477 height 812
click at [612, 434] on html "挡泥板 供应商PCF交易所 任务队列 资源 客户 丹佛斯 冷秋江 博尔德（南通）汽车配件 脱碳计划摘要 › 组件 › B3-020盖板坯 › B3-020盖板…" at bounding box center [738, 406] width 1477 height 812
click at [551, 443] on span "钢（冲压）" at bounding box center [567, 447] width 49 height 12
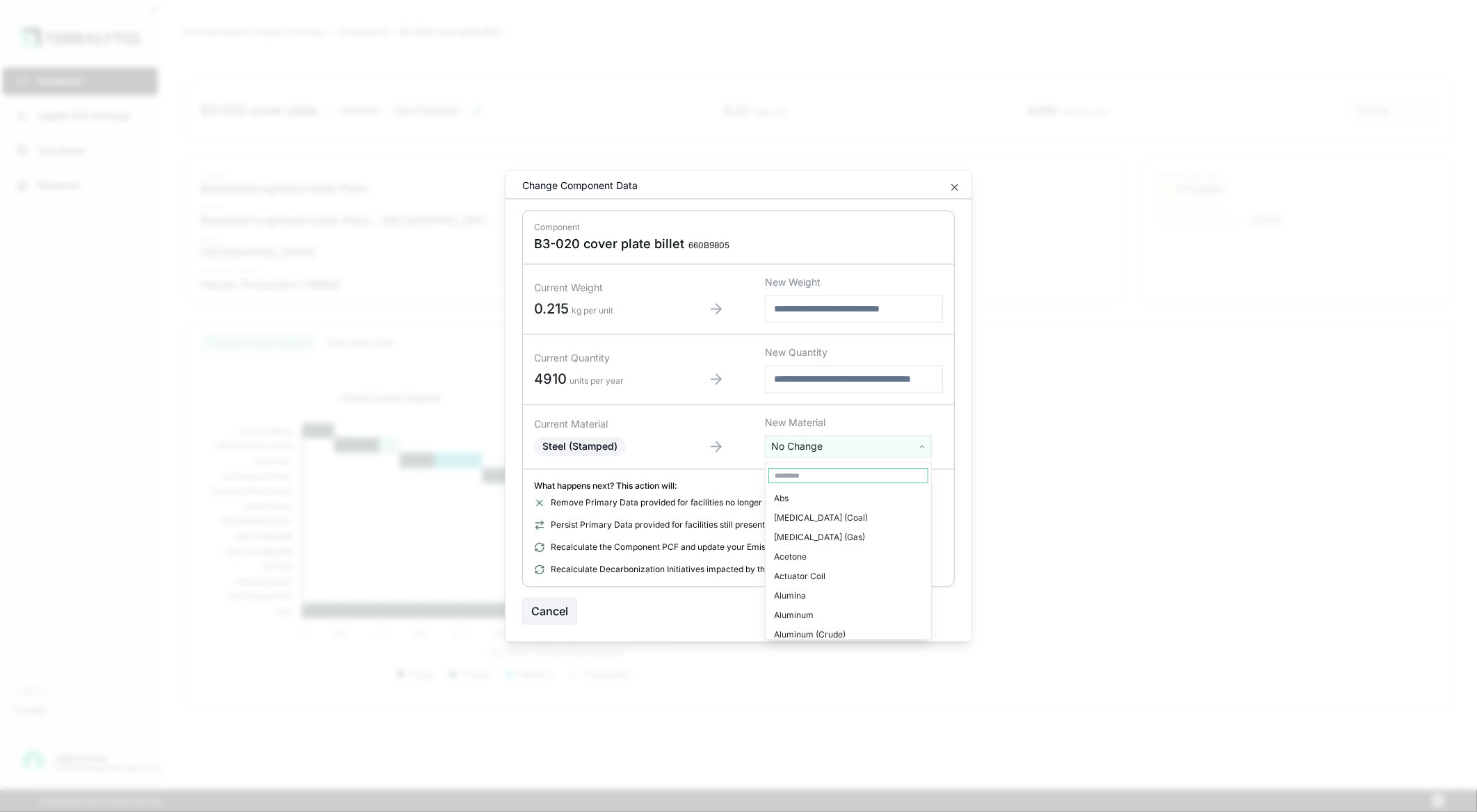
click at [912, 448] on html "Dashboard Supplier PCF Exchange Task Queue Resources Customers Danfoss qiujiang…" at bounding box center [738, 406] width 1477 height 812
click at [842, 470] on input "text" at bounding box center [848, 475] width 160 height 15
type input "*********"
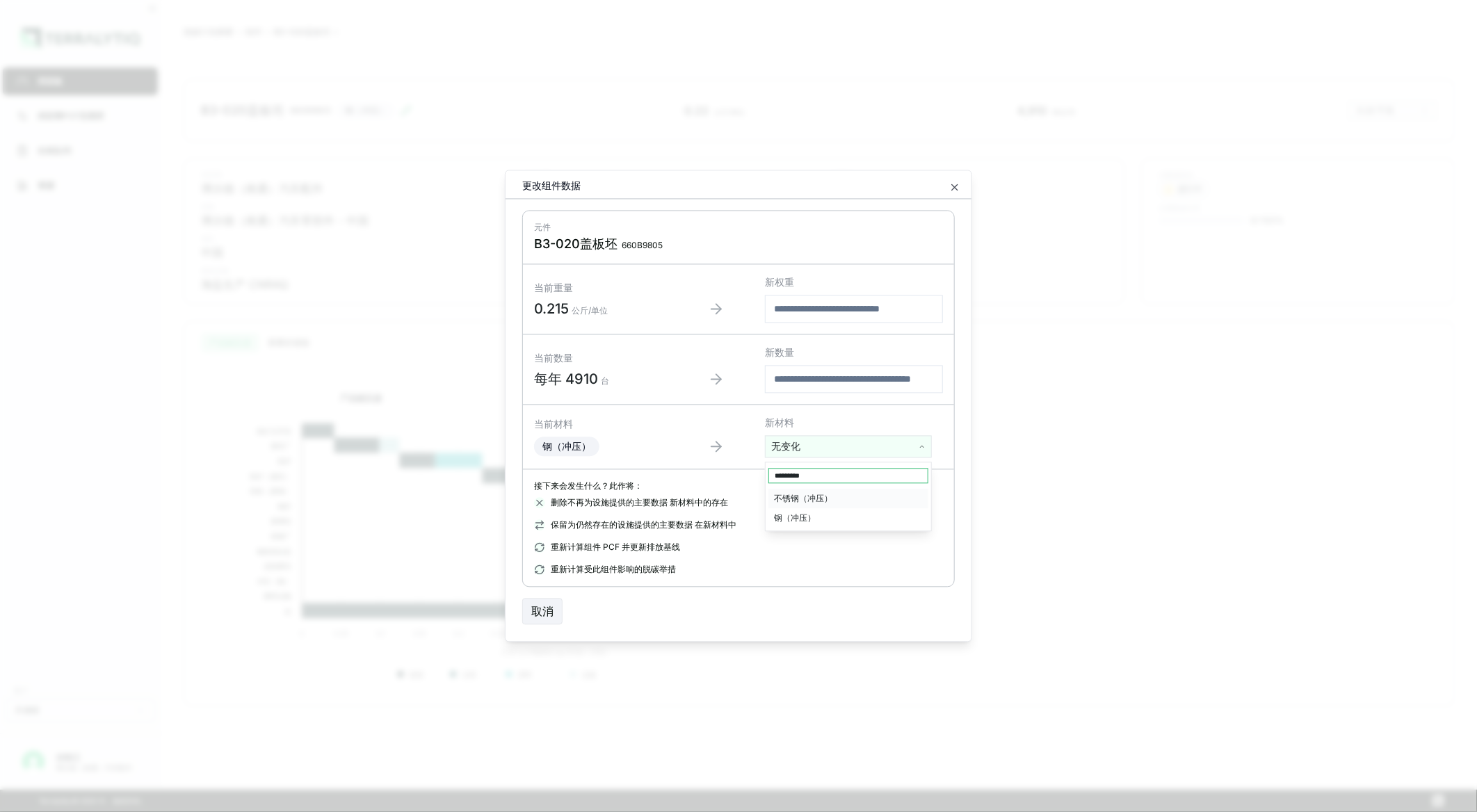
click at [821, 496] on div "不锈钢（冲压）" at bounding box center [848, 498] width 160 height 19
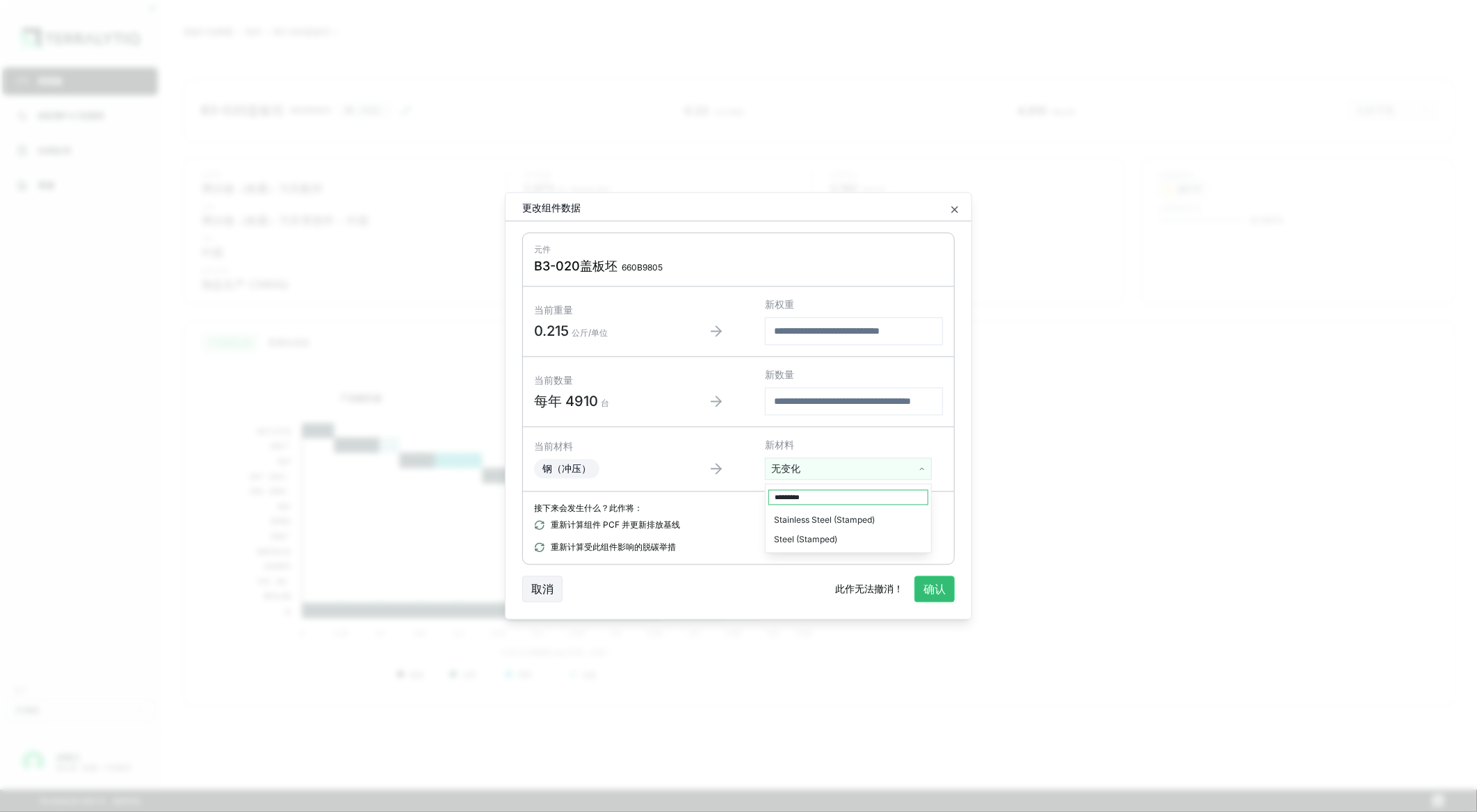
click at [904, 471] on html "挡泥板 供应商PCF交易所 任务队列 资源 客户 丹佛斯 冷秋江 博尔德（南通）汽车配件 脱碳计划摘要 › 组件 › B3-020盖板坯 › B3-020盖板…" at bounding box center [738, 406] width 1477 height 812
click at [835, 521] on div "Stainless Steel (Stamped)" at bounding box center [848, 520] width 160 height 19
click at [830, 475] on html "挡泥板 供应商PCF交易所 任务队列 资源 客户 丹佛斯 冷秋江 博尔德（南通）汽车配件 脱碳计划摘要 › 组件 › B3-020盖板坯 › B3-020盖板…" at bounding box center [738, 406] width 1477 height 812
click at [799, 540] on div "Steel (Stamped)" at bounding box center [848, 540] width 160 height 19
click at [892, 475] on html "挡泥板 供应商PCF交易所 任务队列 资源 客户 丹佛斯 冷秋江 博尔德（南通）汽车配件 脱碳计划摘要 › 组件 › B3-020盖板坯 › B3-020盖板…" at bounding box center [738, 406] width 1477 height 812
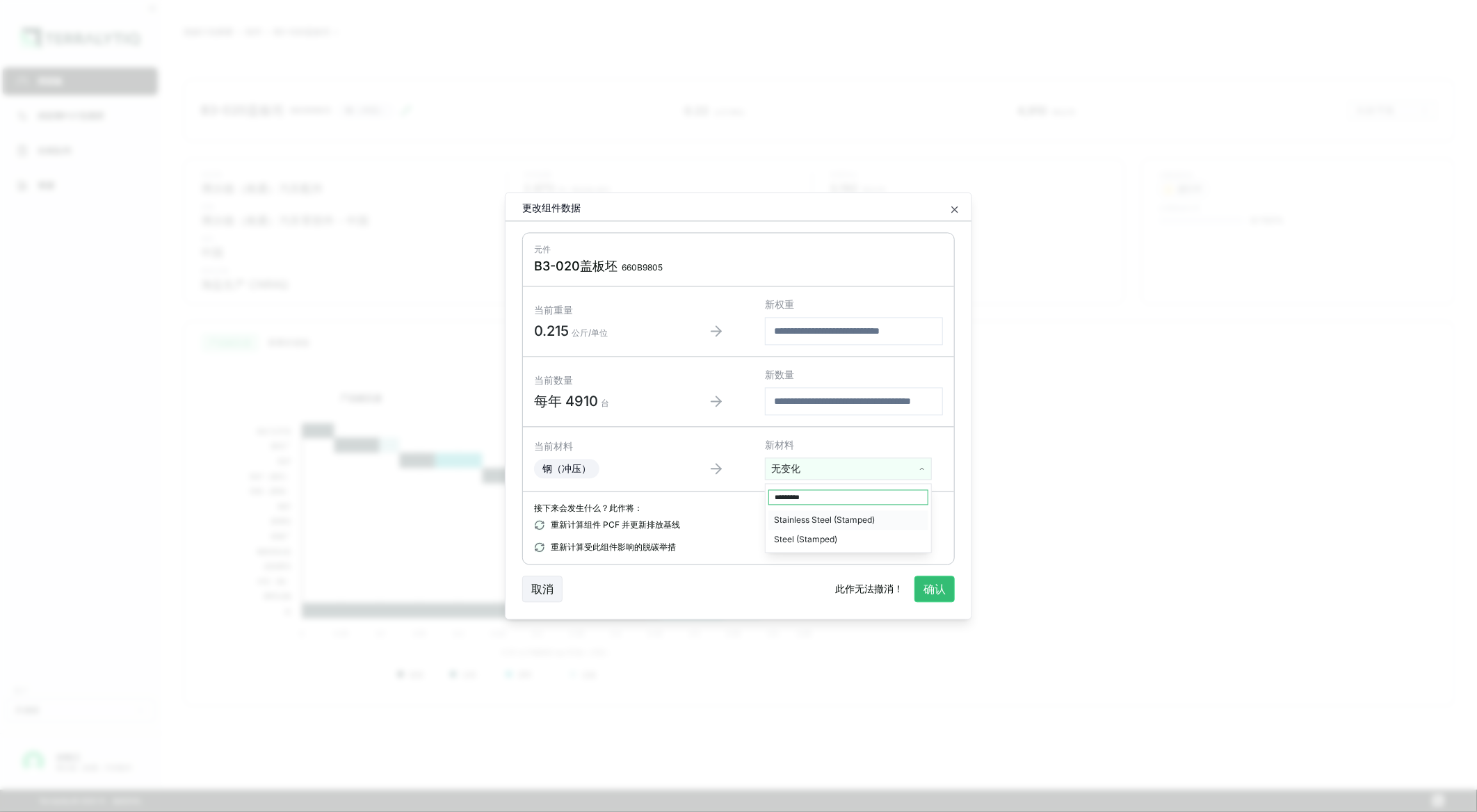
click at [805, 520] on div "Stainless Steel (Stamped)" at bounding box center [848, 520] width 160 height 19
drag, startPoint x: 859, startPoint y: 587, endPoint x: 878, endPoint y: 587, distance: 19.0
click at [878, 587] on span "此作无法撤消！" at bounding box center [869, 590] width 69 height 14
drag, startPoint x: 878, startPoint y: 587, endPoint x: 810, endPoint y: 502, distance: 108.9
click at [810, 502] on div "接下来会发生什么？此作将： 重新计算组件 PCF 并更新排放基线 重新计算受此组件影响的脱碳举措" at bounding box center [738, 528] width 431 height 72
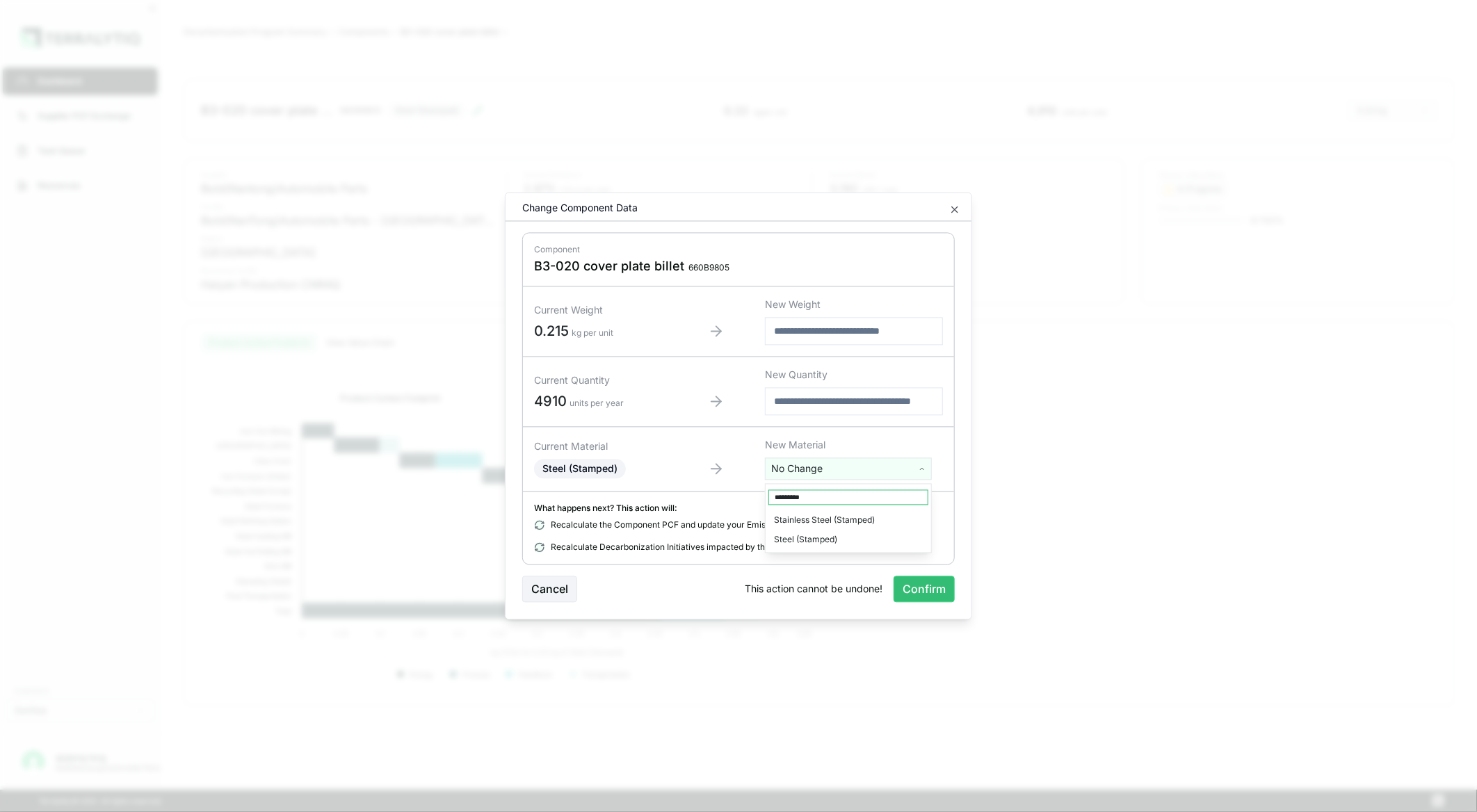
click at [900, 467] on html "Dashboard Supplier PCF Exchange Task Queue Resources Customers Danfoss qiujiang…" at bounding box center [738, 406] width 1477 height 812
click at [837, 520] on div "Stainless Steel (Stamped)" at bounding box center [848, 520] width 160 height 19
click at [829, 475] on html "Dashboard Supplier PCF Exchange Task Queue Resources Customers Danfoss qiujiang…" at bounding box center [738, 406] width 1477 height 812
drag, startPoint x: 815, startPoint y: 501, endPoint x: 748, endPoint y: 497, distance: 67.1
click at [748, 497] on html "Dashboard Supplier PCF Exchange Task Queue Resources Customers Danfoss qiujiang…" at bounding box center [738, 406] width 1477 height 812
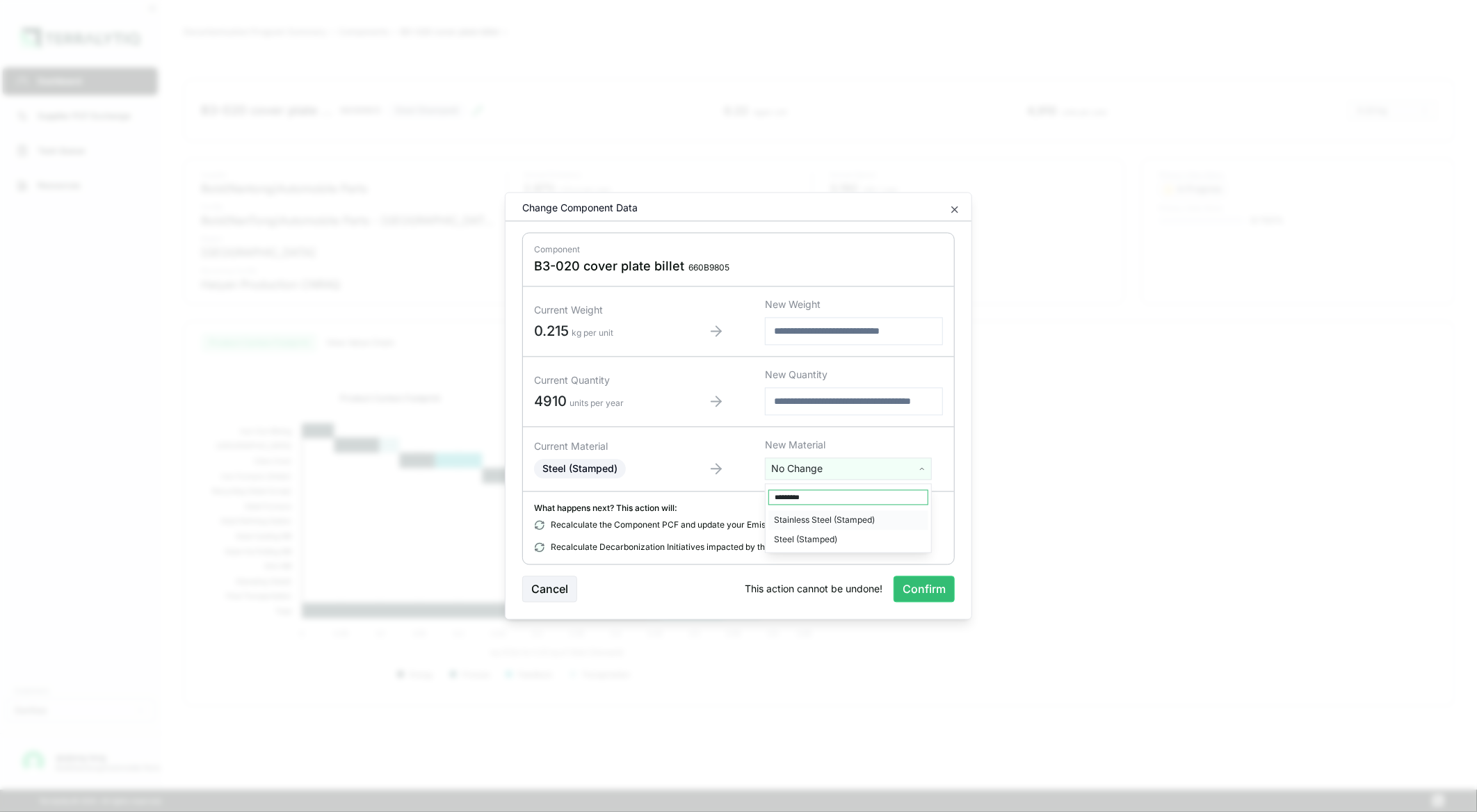
click at [790, 518] on div "Stainless Steel (Stamped)" at bounding box center [848, 520] width 160 height 19
click at [818, 469] on html "Dashboard Supplier PCF Exchange Task Queue Resources Customers Danfoss qiujiang…" at bounding box center [738, 406] width 1477 height 812
click at [806, 538] on div "Steel (Stamped)" at bounding box center [848, 540] width 160 height 19
click at [827, 466] on html "Dashboard Supplier PCF Exchange Task Queue Resources Customers Danfoss qiujiang…" at bounding box center [738, 406] width 1477 height 812
click at [810, 501] on input "*********" at bounding box center [848, 497] width 160 height 15
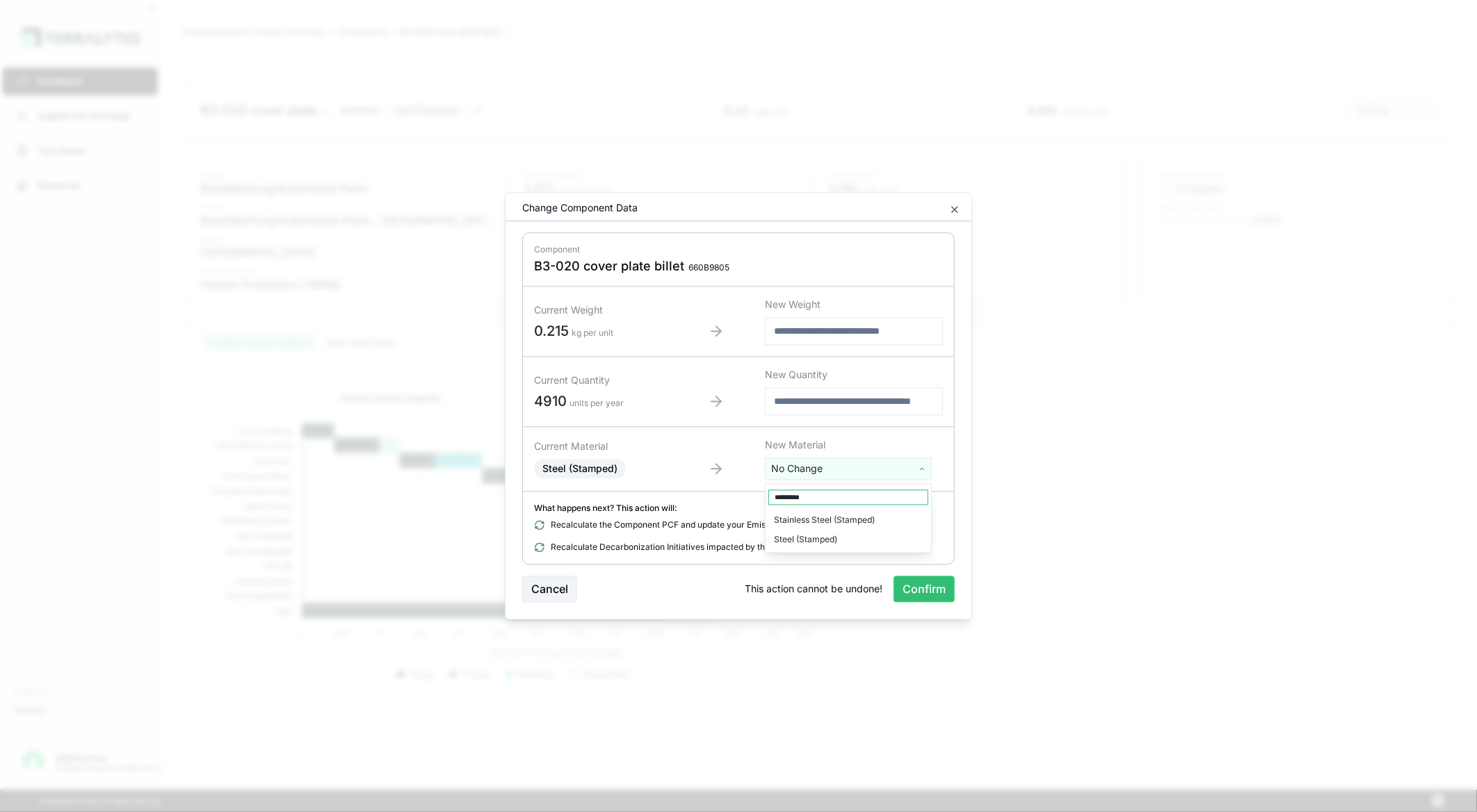
click at [795, 494] on input "*********" at bounding box center [848, 497] width 160 height 15
drag, startPoint x: 805, startPoint y: 497, endPoint x: 741, endPoint y: 497, distance: 64.0
click at [741, 497] on html "Dashboard Supplier PCF Exchange Task Queue Resources Customers Danfoss qiujiang…" at bounding box center [738, 406] width 1477 height 812
drag, startPoint x: 810, startPoint y: 494, endPoint x: 740, endPoint y: 502, distance: 70.5
click at [740, 502] on html "Dashboard Supplier PCF Exchange Task Queue Resources Customers Danfoss qiujiang…" at bounding box center [738, 406] width 1477 height 812
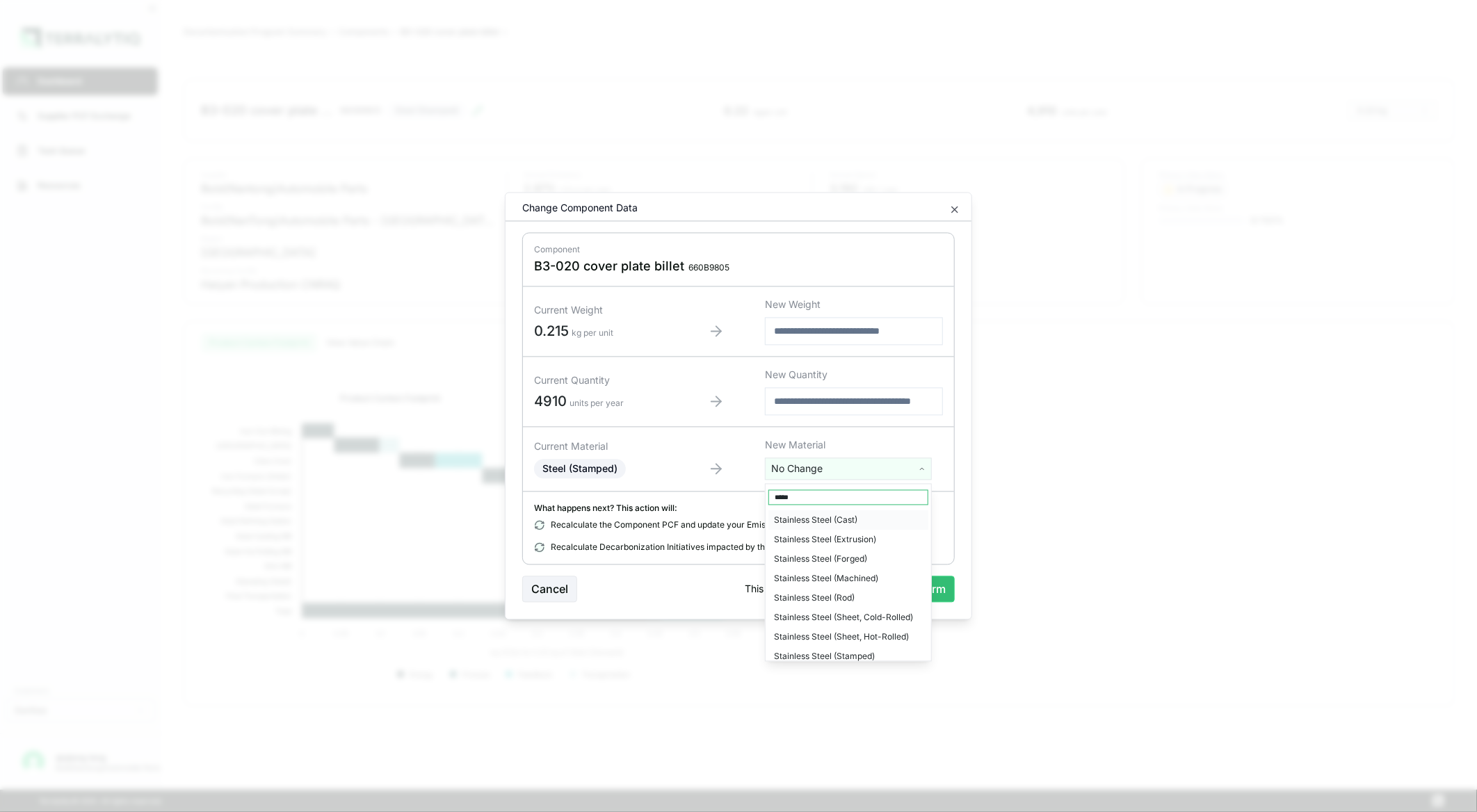
type input "*****"
click at [821, 517] on div "Stainless Steel (Cast)" at bounding box center [848, 520] width 160 height 19
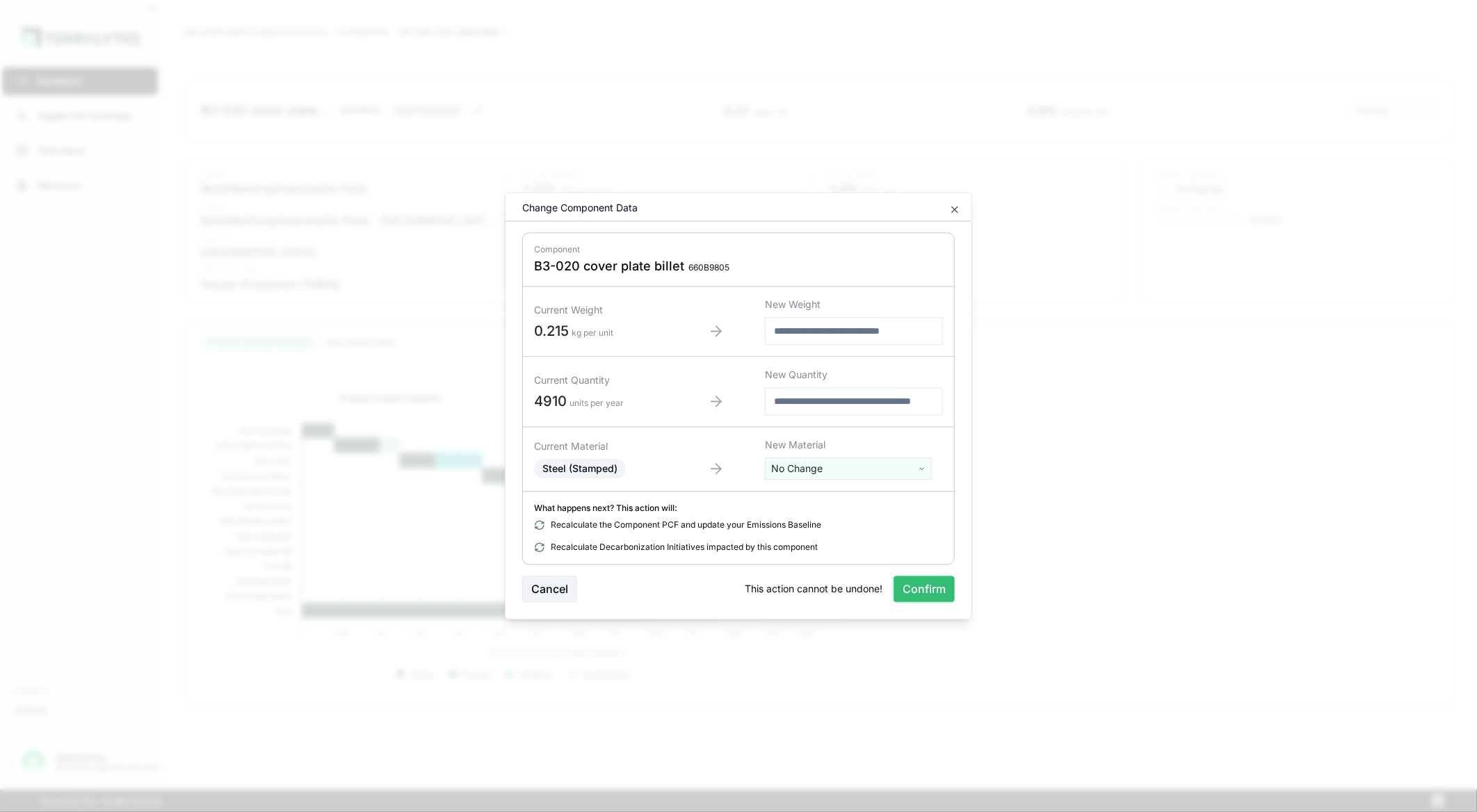
drag, startPoint x: 563, startPoint y: 585, endPoint x: 578, endPoint y: 587, distance: 15.1
click at [562, 586] on button "Cancel" at bounding box center [549, 589] width 55 height 26
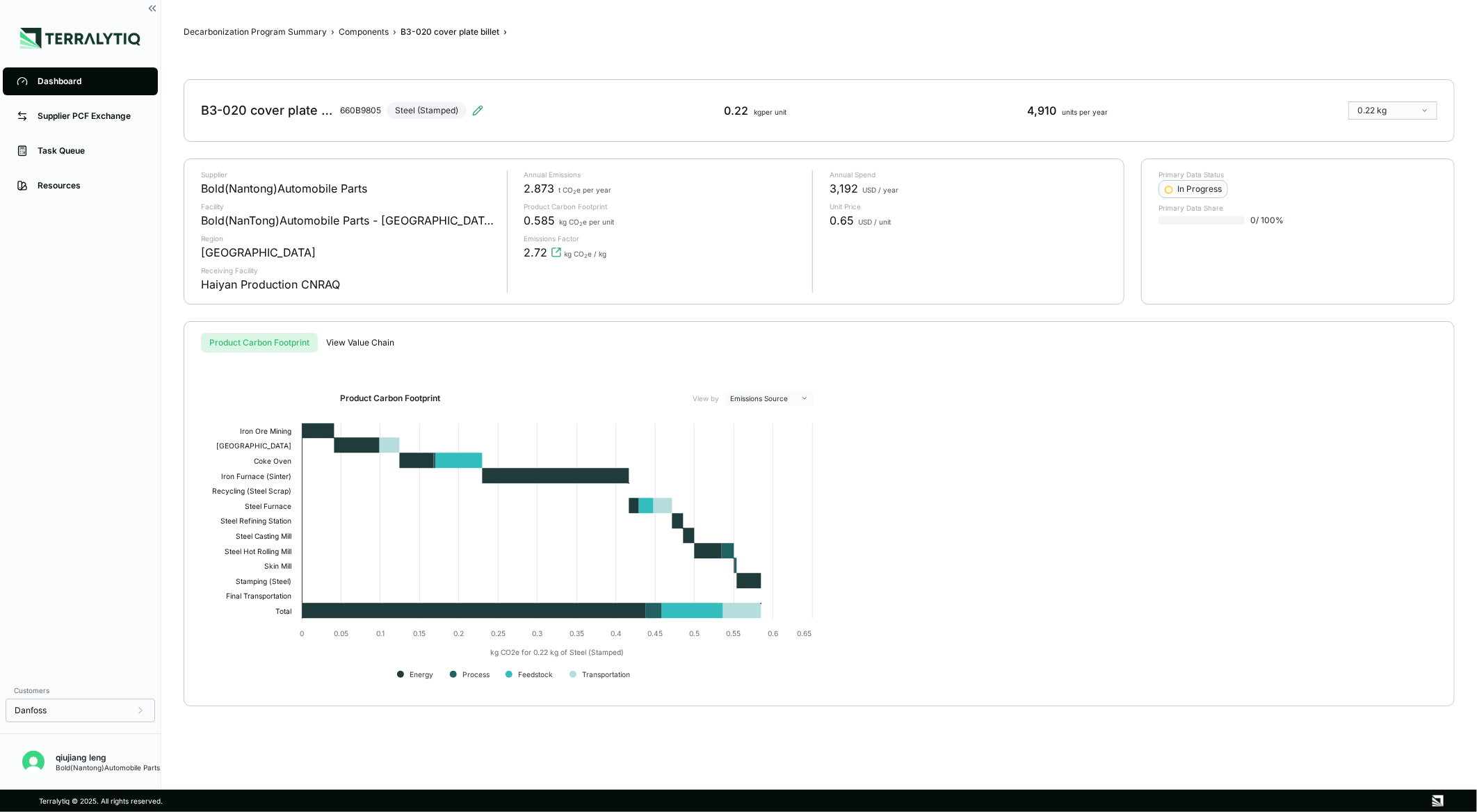
click at [452, 107] on div "B3-020 cover plate billet 660B9805 Steel (Stamped)" at bounding box center [343, 111] width 283 height 39
click at [475, 113] on icon at bounding box center [477, 110] width 9 height 9
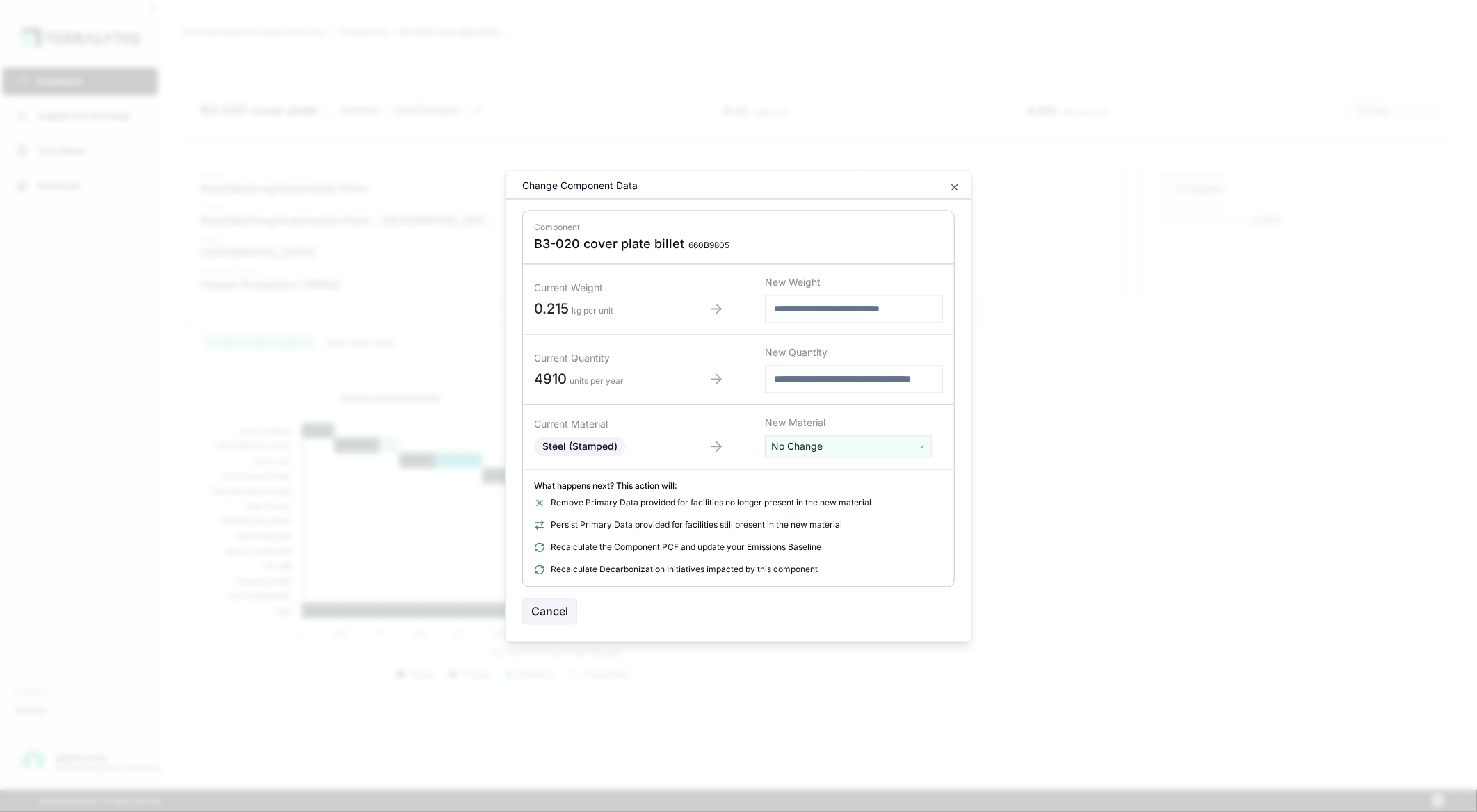
click at [824, 442] on html "Dashboard Supplier PCF Exchange Task Queue Resources Customers Danfoss qiujiang…" at bounding box center [738, 406] width 1477 height 812
click at [798, 510] on div "[MEDICAL_DATA] (Coal)" at bounding box center [848, 518] width 160 height 19
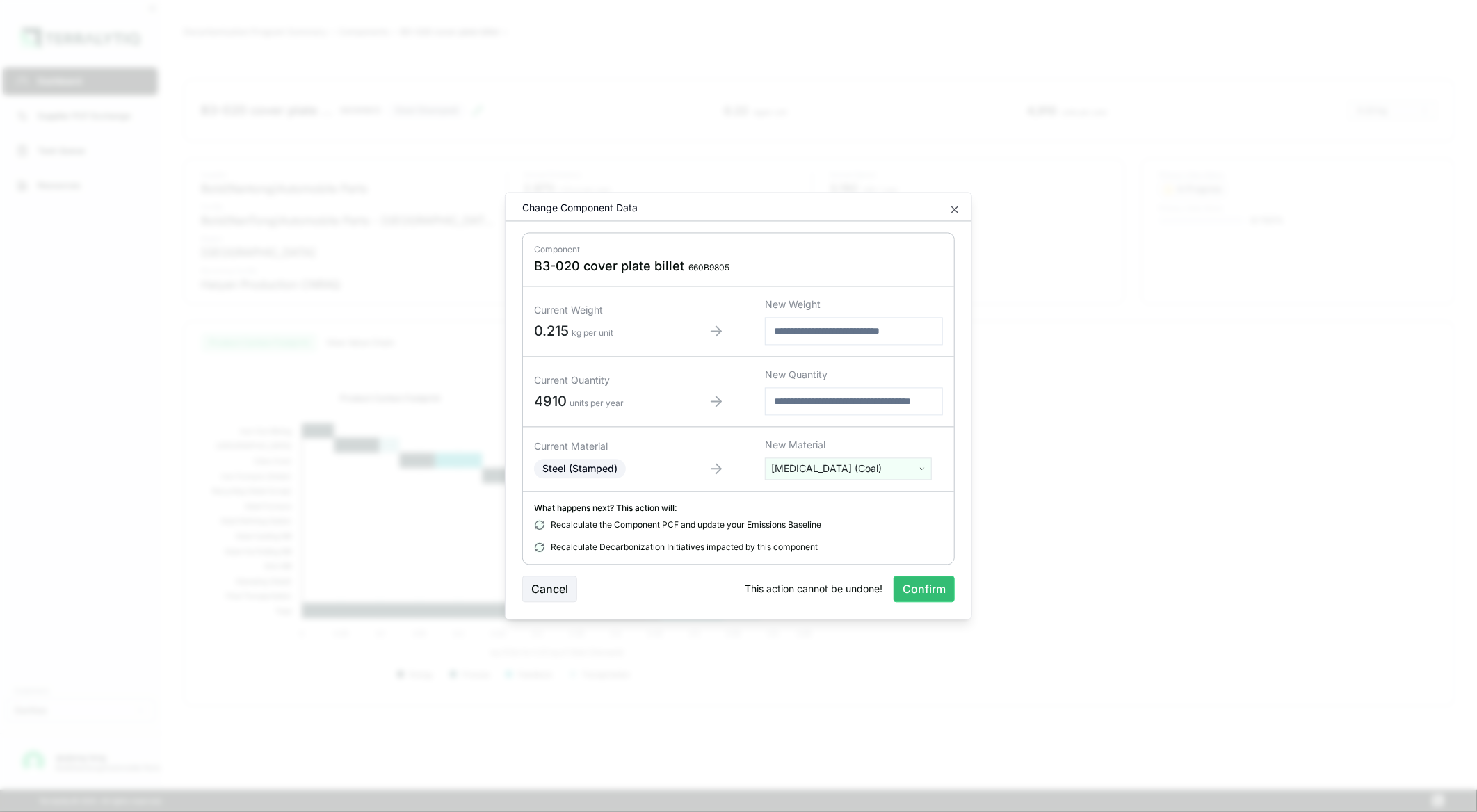
click at [818, 470] on html "Dashboard Supplier PCF Exchange Task Queue Resources Customers Danfoss qiujiang…" at bounding box center [738, 406] width 1477 height 812
click at [817, 495] on input "text" at bounding box center [848, 497] width 160 height 15
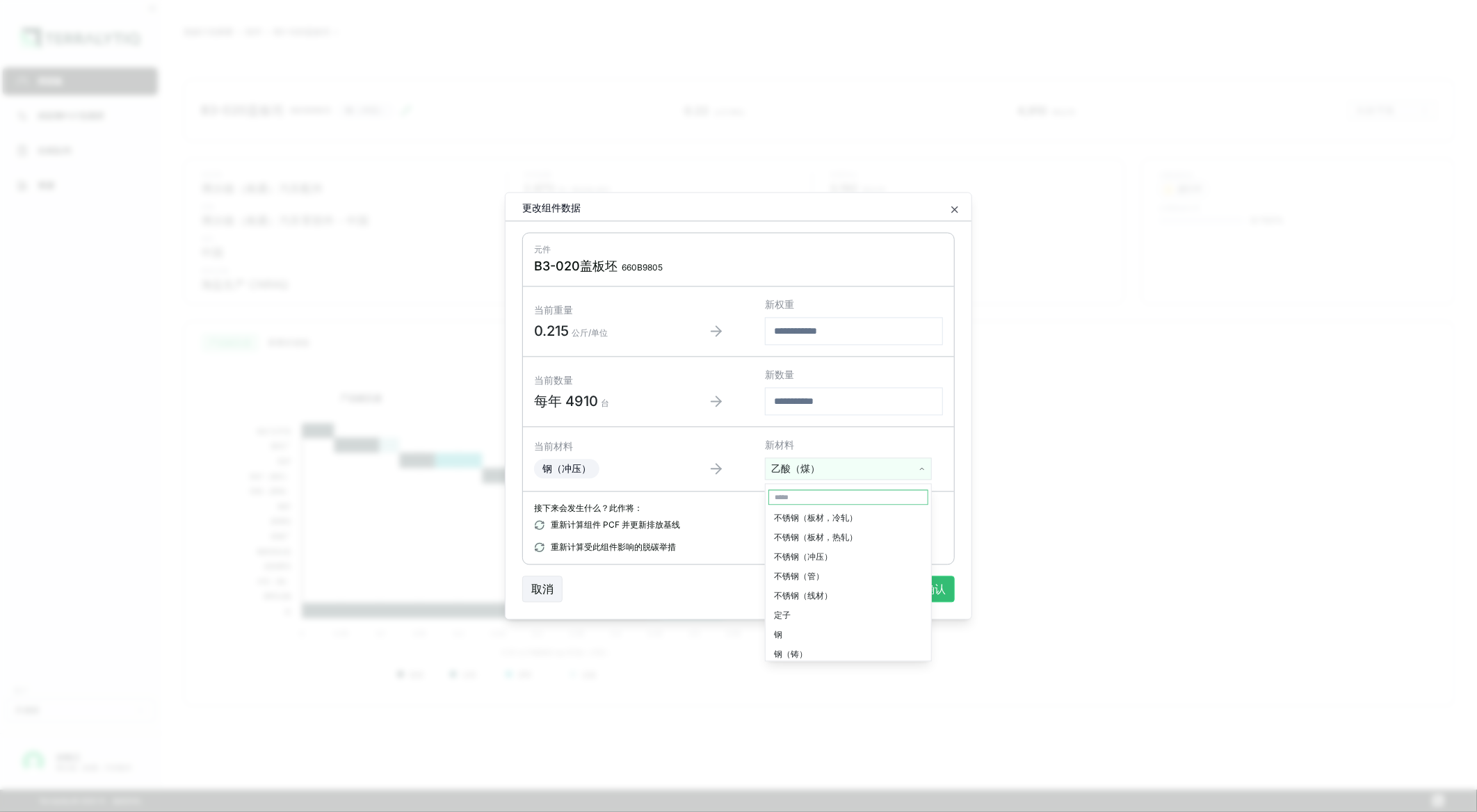
scroll to position [3243, 0]
click at [810, 541] on div "不锈钢（冲压）" at bounding box center [848, 551] width 160 height 19
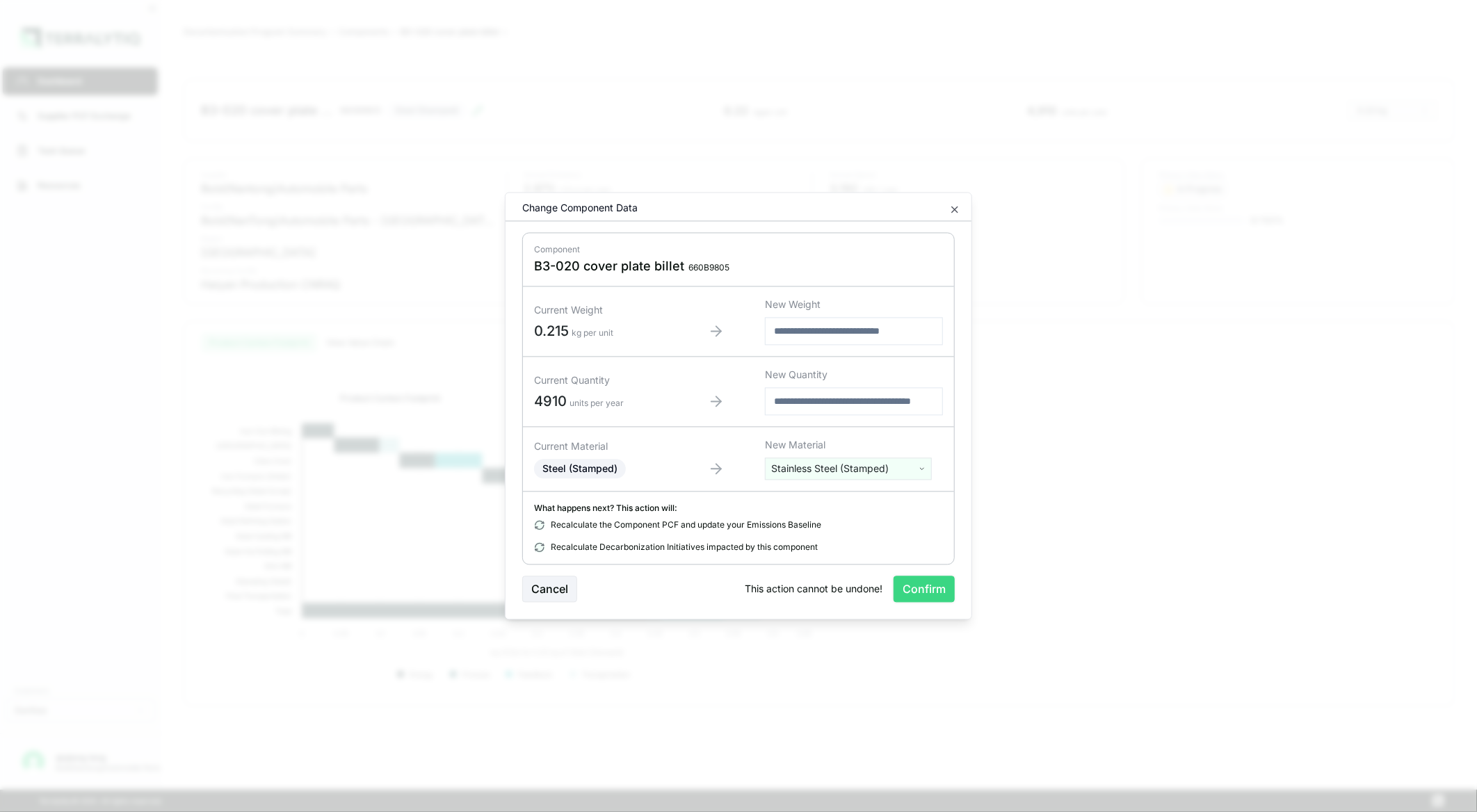
click at [916, 588] on button "Confirm" at bounding box center [924, 589] width 61 height 26
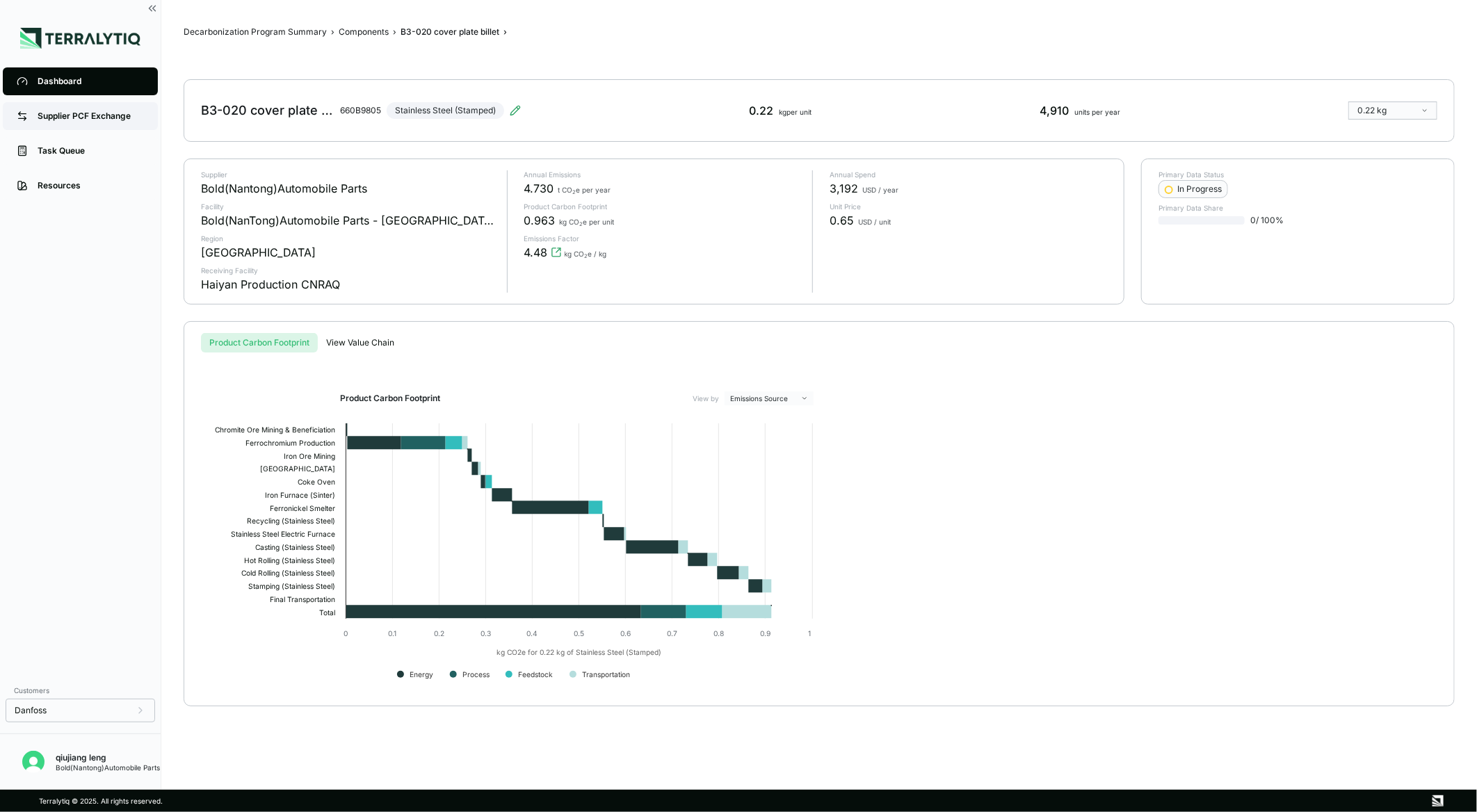
click at [80, 113] on div "Supplier PCF Exchange" at bounding box center [91, 116] width 107 height 11
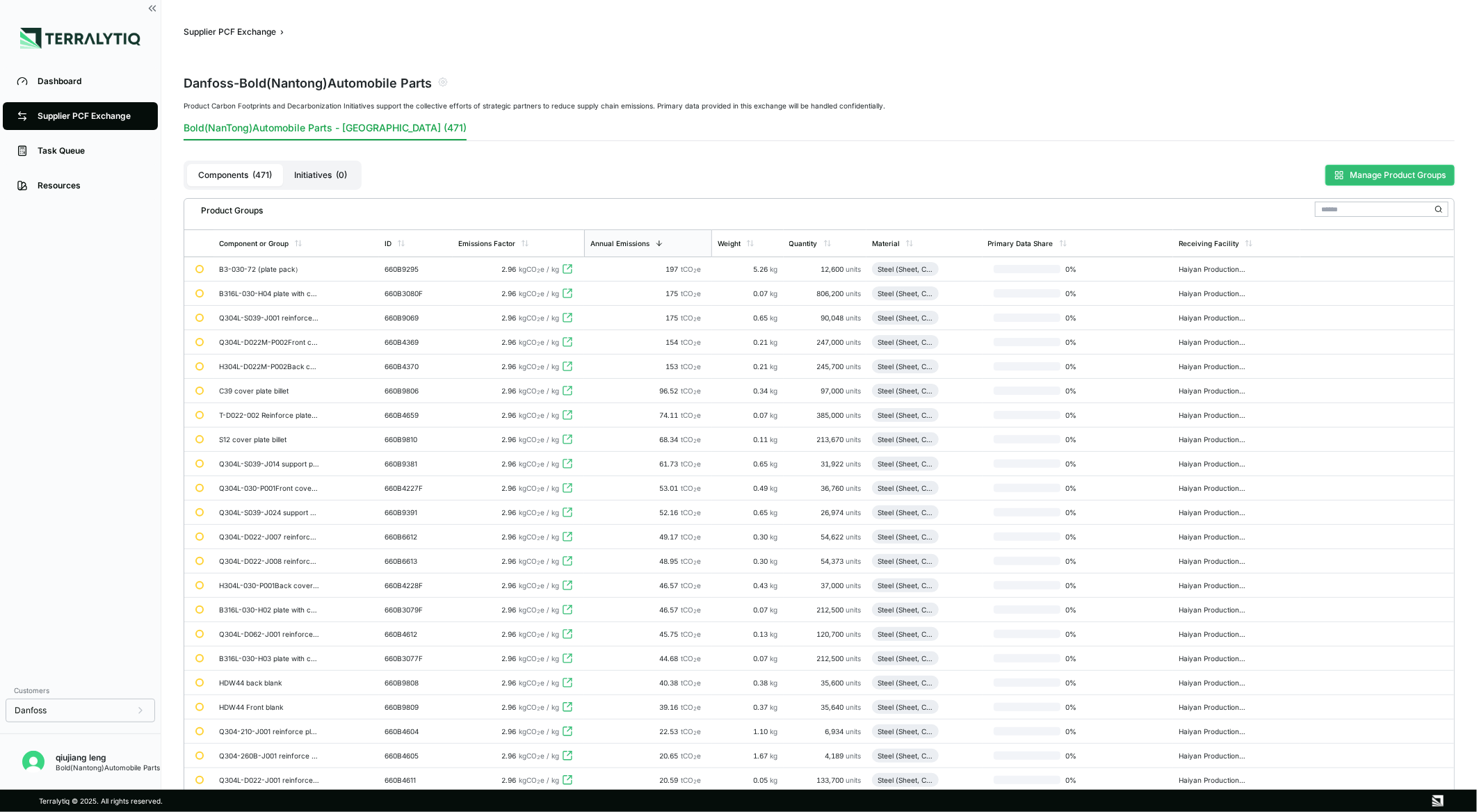
click at [1372, 168] on button "Manage Product Groups" at bounding box center [1390, 175] width 129 height 21
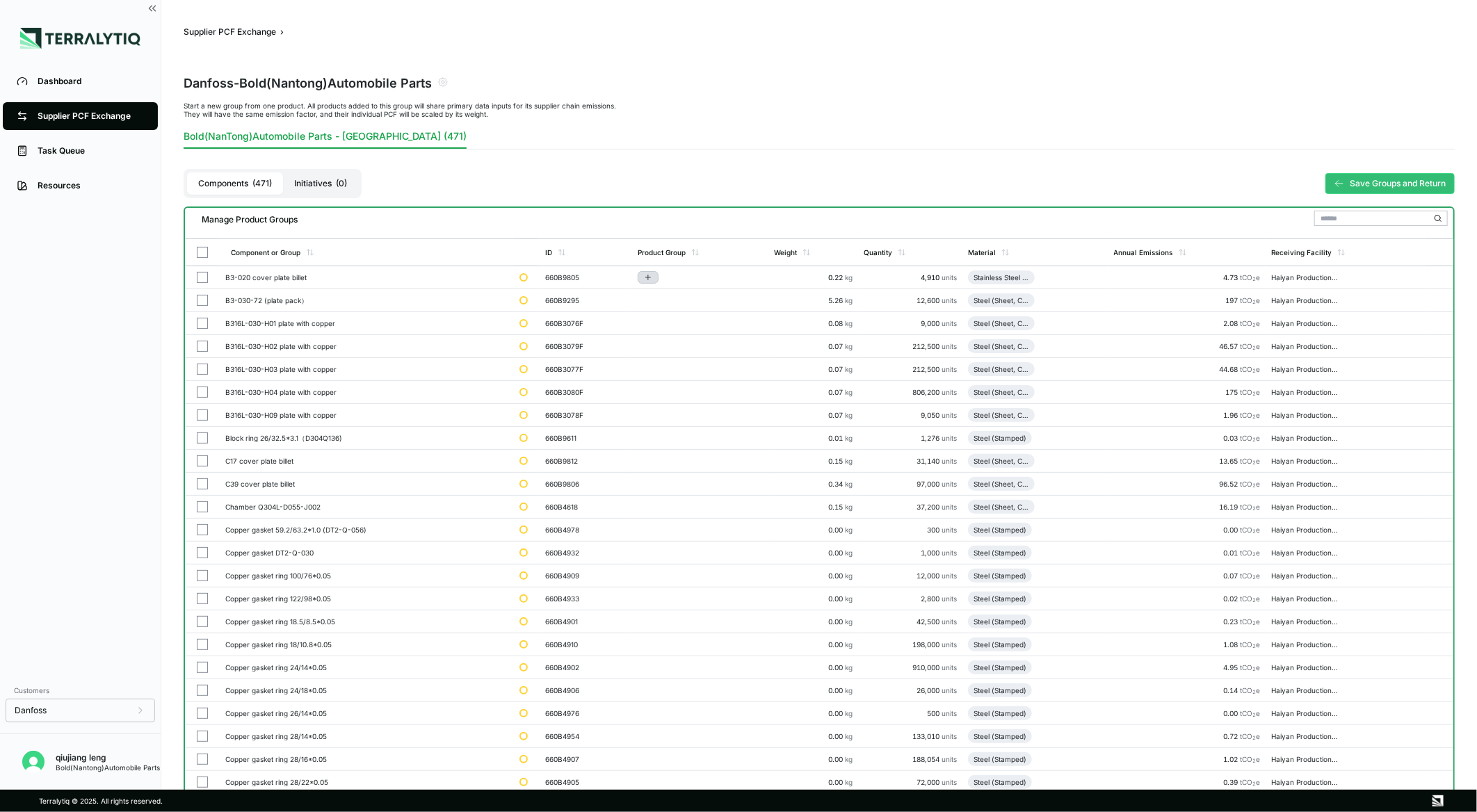
click at [651, 274] on icon "Add to group" at bounding box center [648, 277] width 8 height 8
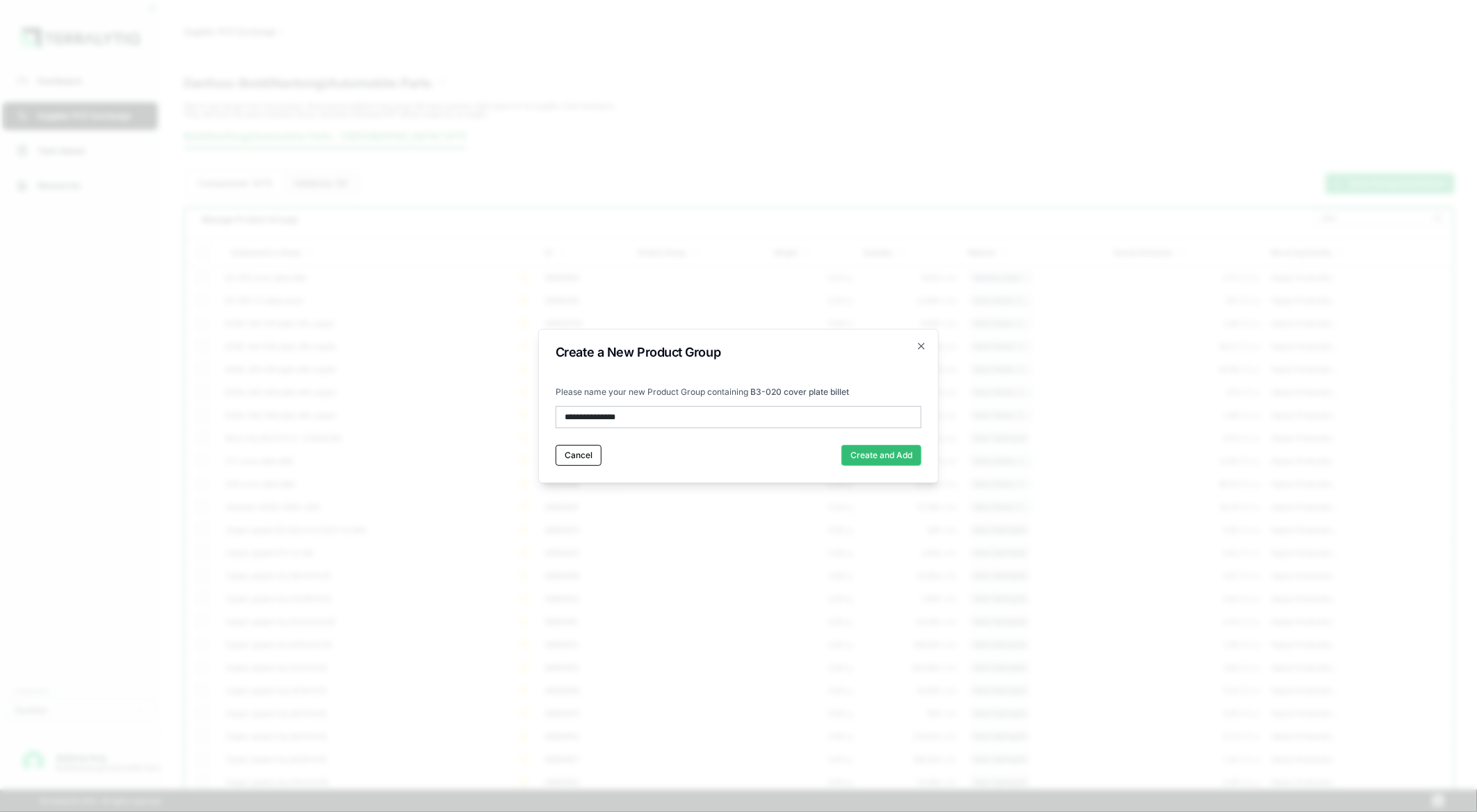
click at [654, 420] on input "**********" at bounding box center [738, 417] width 365 height 22
drag, startPoint x: 678, startPoint y: 418, endPoint x: 406, endPoint y: 421, distance: 272.0
click at [406, 421] on body "Dashboard Supplier PCF Exchange Task Queue Resources Customers Danfoss qiujiang…" at bounding box center [738, 406] width 1477 height 812
click at [633, 414] on input "**********" at bounding box center [738, 417] width 365 height 22
drag, startPoint x: 649, startPoint y: 414, endPoint x: 473, endPoint y: 420, distance: 176.1
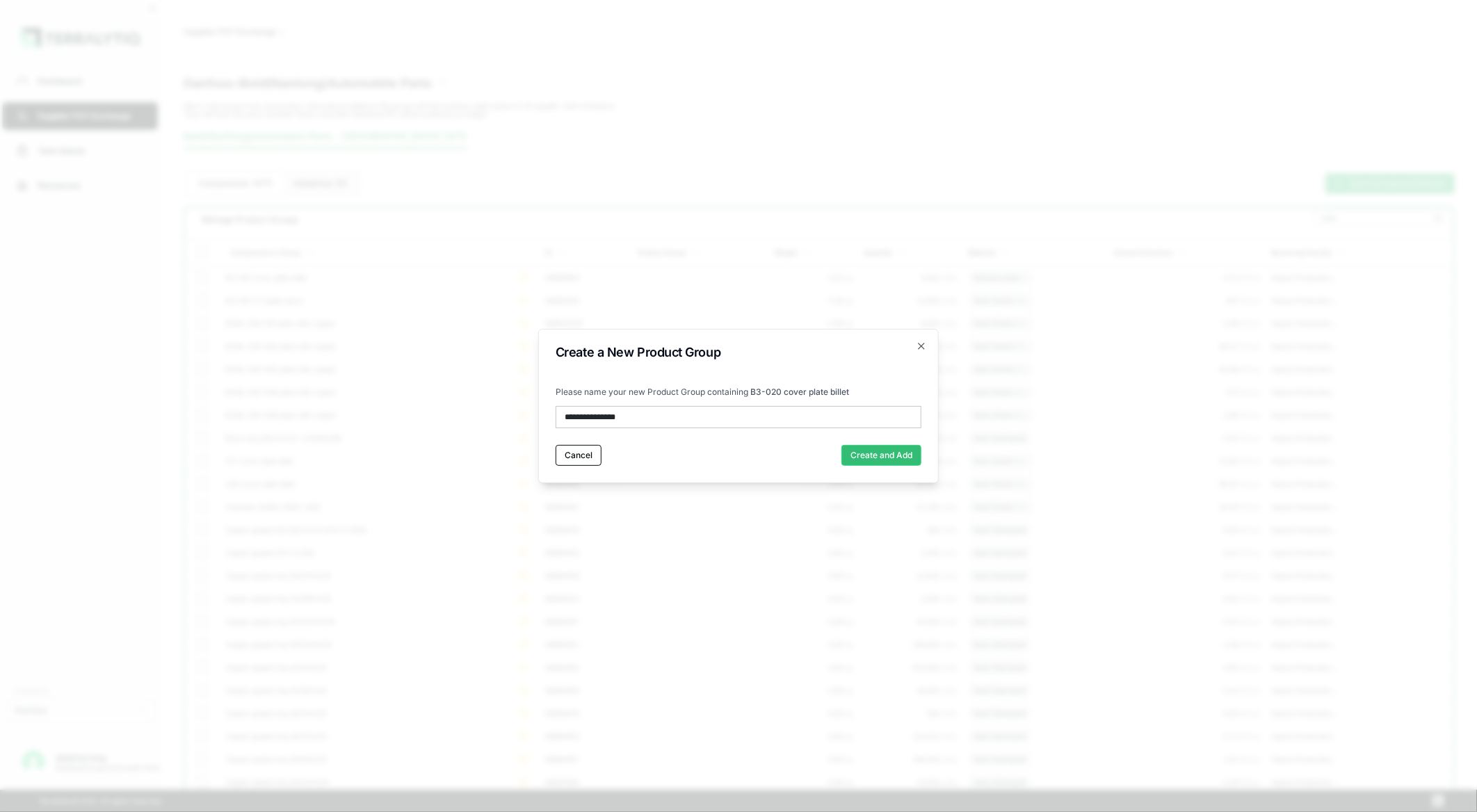
click at [473, 420] on body "Dashboard Supplier PCF Exchange Task Queue Resources Customers Danfoss qiujiang…" at bounding box center [738, 406] width 1477 height 812
click at [661, 417] on input "**********" at bounding box center [738, 417] width 365 height 22
click at [627, 415] on input "**********" at bounding box center [738, 417] width 365 height 22
drag, startPoint x: 633, startPoint y: 415, endPoint x: 805, endPoint y: 452, distance: 175.9
click at [497, 415] on body "Dashboard Supplier PCF Exchange Task Queue Resources Customers Danfoss qiujiang…" at bounding box center [738, 406] width 1477 height 812
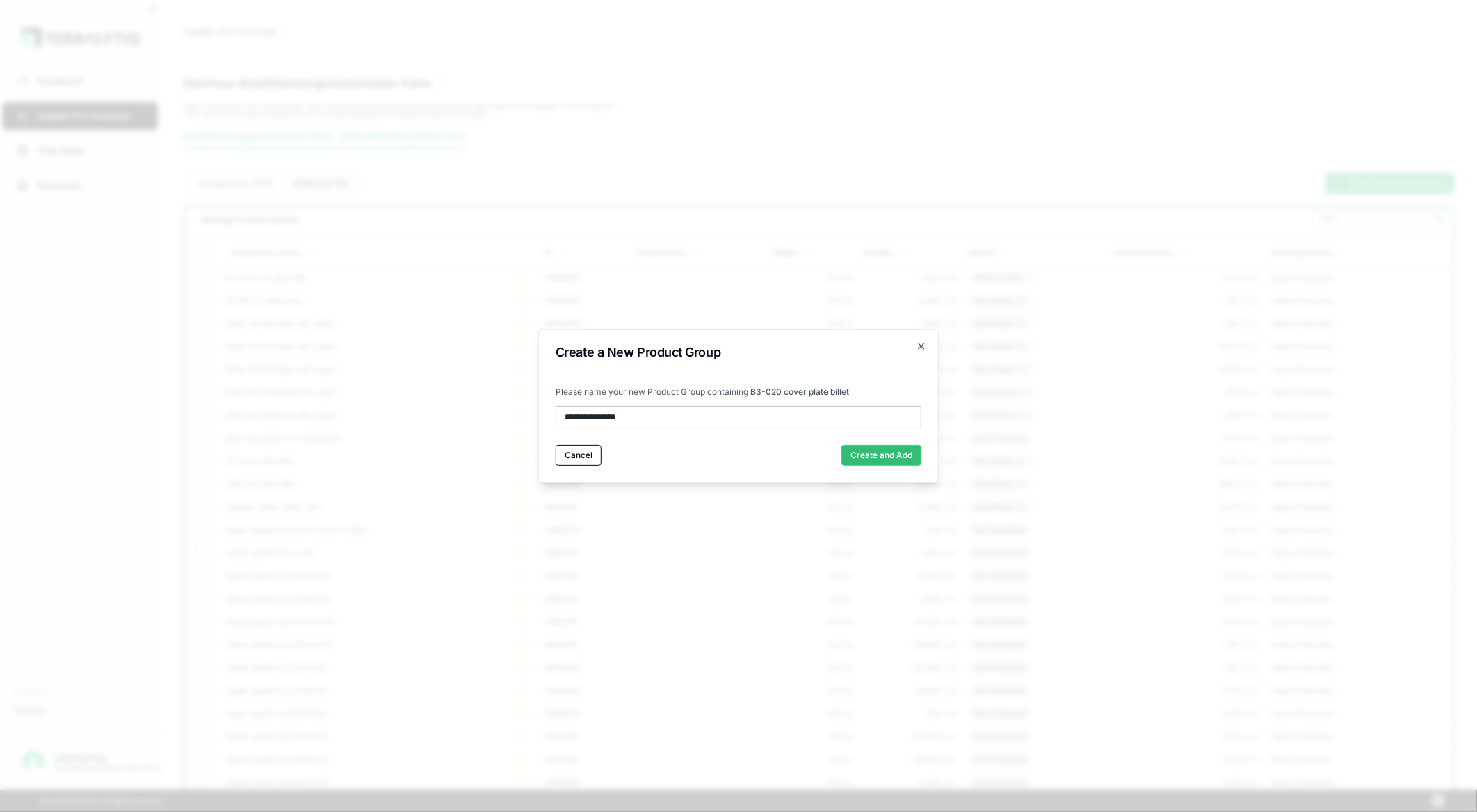
paste input "****"
type input "**********"
click at [876, 455] on button "Create and Add" at bounding box center [881, 455] width 80 height 21
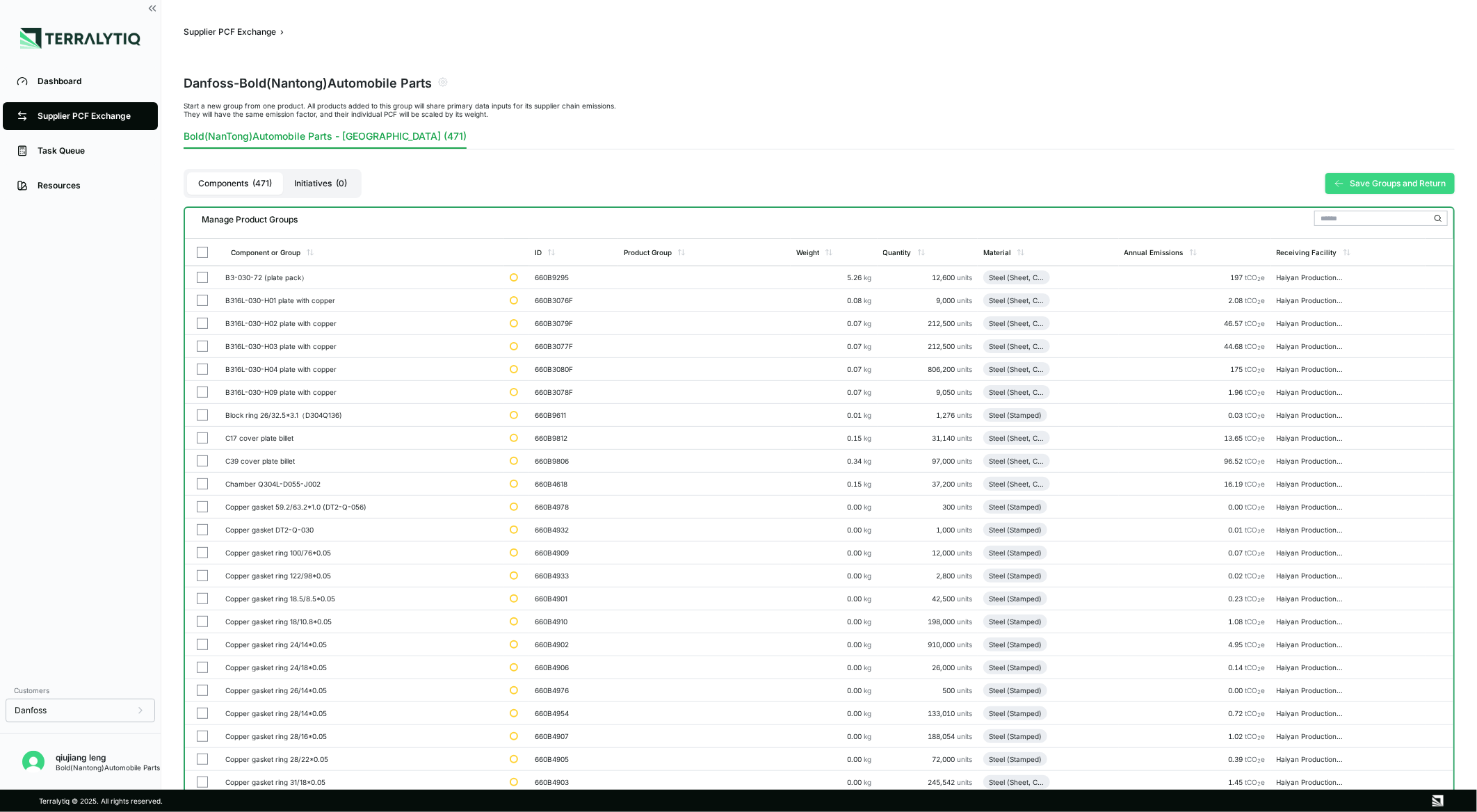
click at [1372, 183] on button "Save Groups and Return" at bounding box center [1390, 184] width 129 height 21
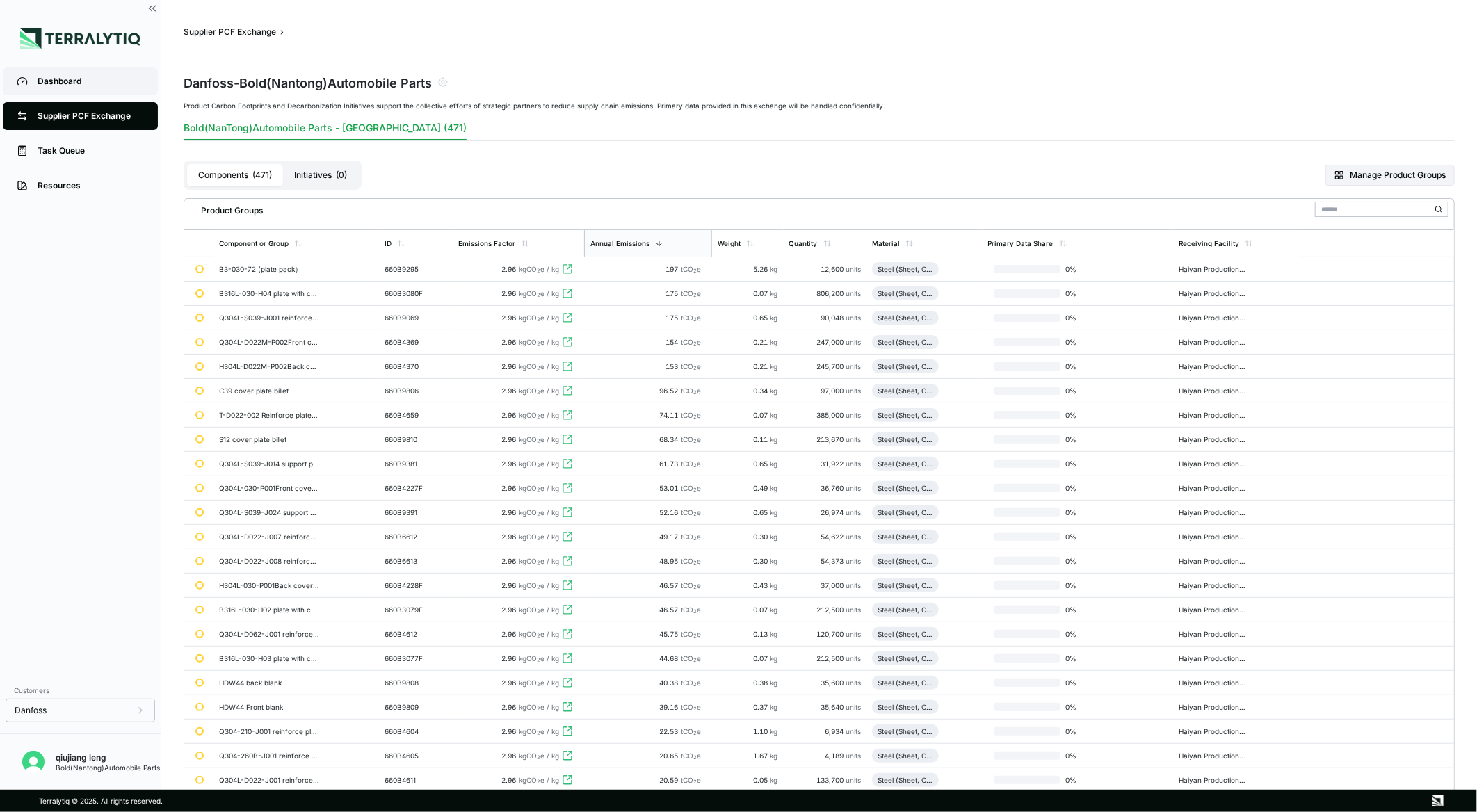
click at [44, 76] on div "Dashboard" at bounding box center [91, 81] width 107 height 11
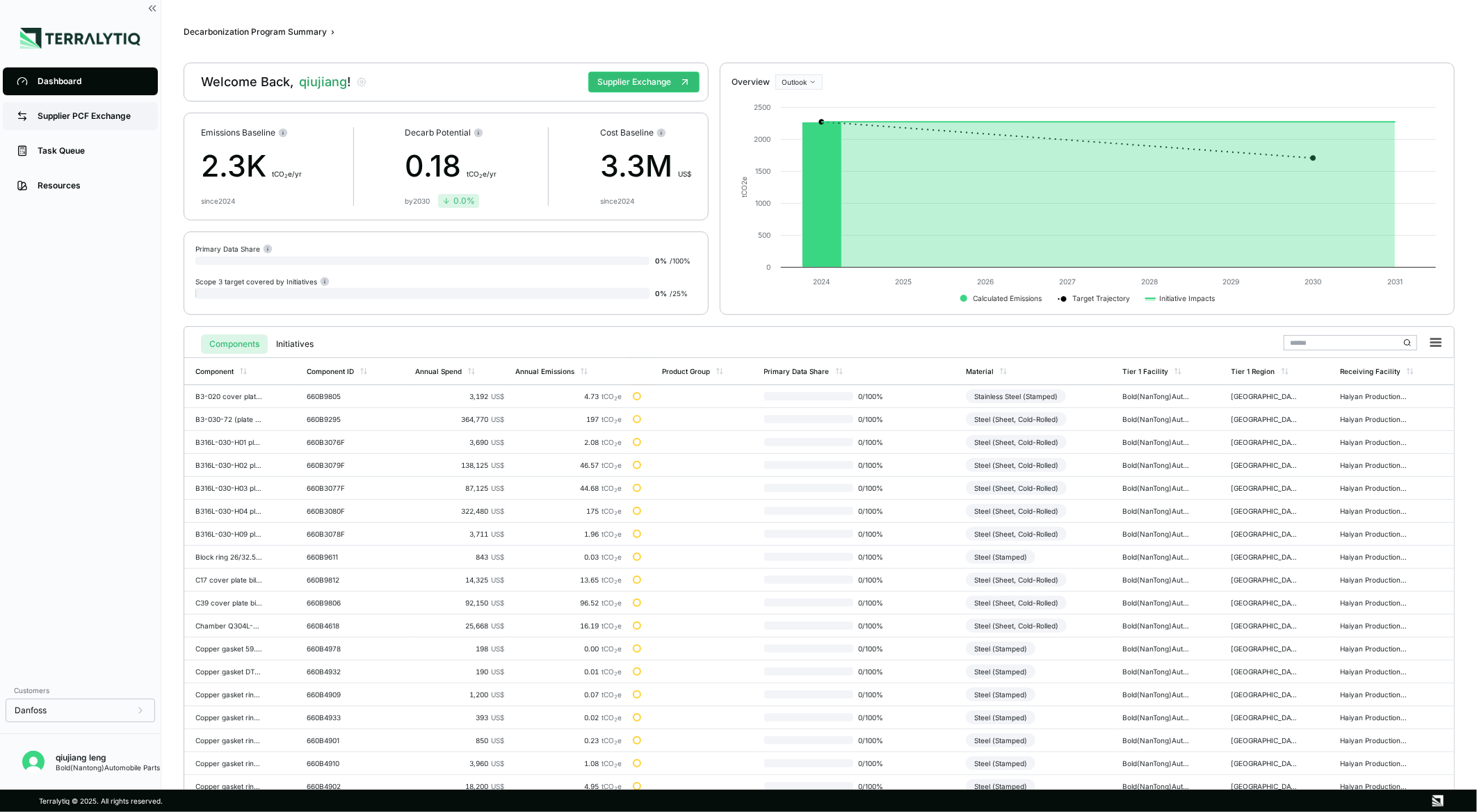
click at [88, 112] on div "Supplier PCF Exchange" at bounding box center [91, 116] width 107 height 11
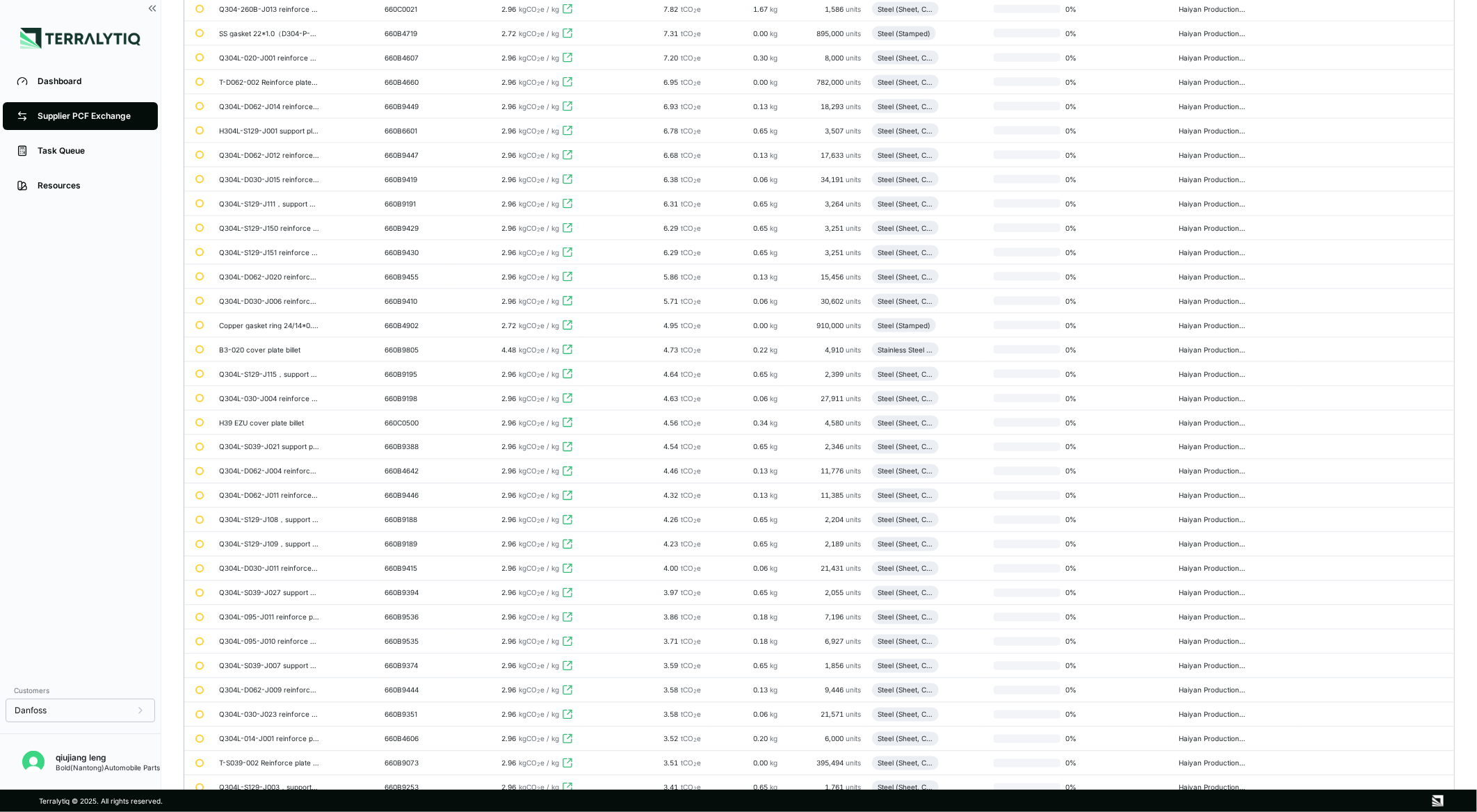
scroll to position [244, 0]
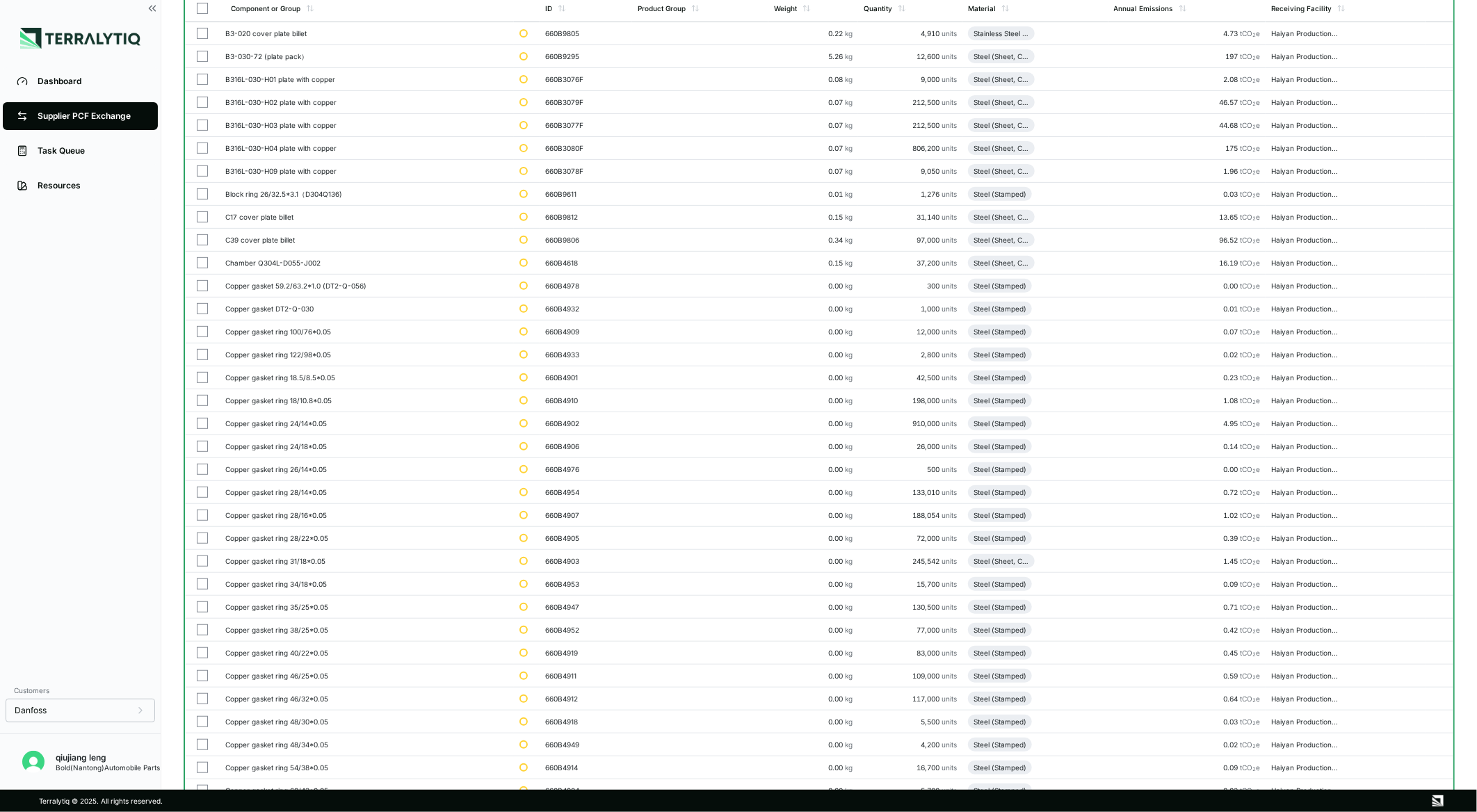
scroll to position [0, 0]
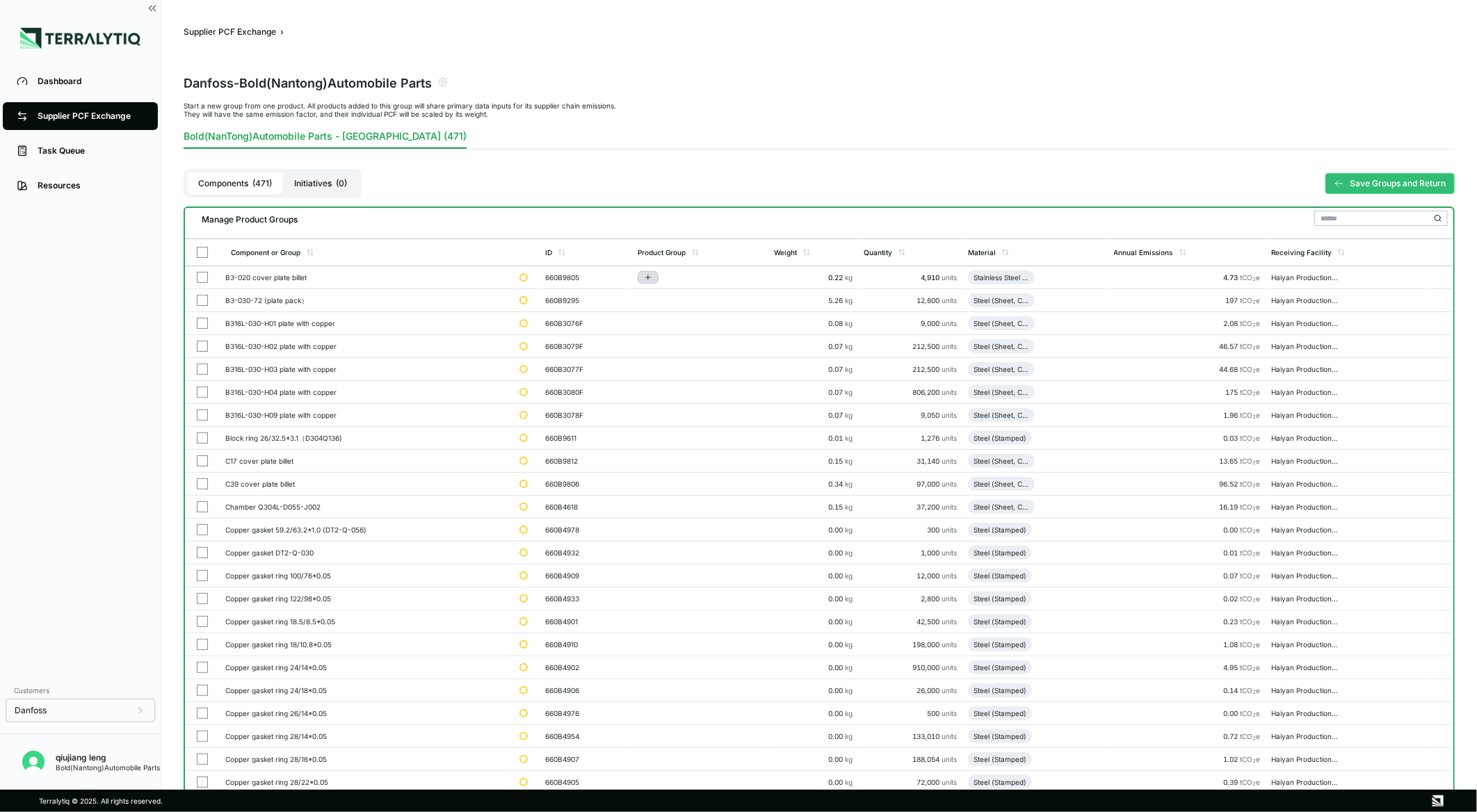
click at [646, 274] on button "Add to group" at bounding box center [648, 277] width 21 height 13
click at [682, 293] on button "Add to New Group" at bounding box center [708, 299] width 132 height 24
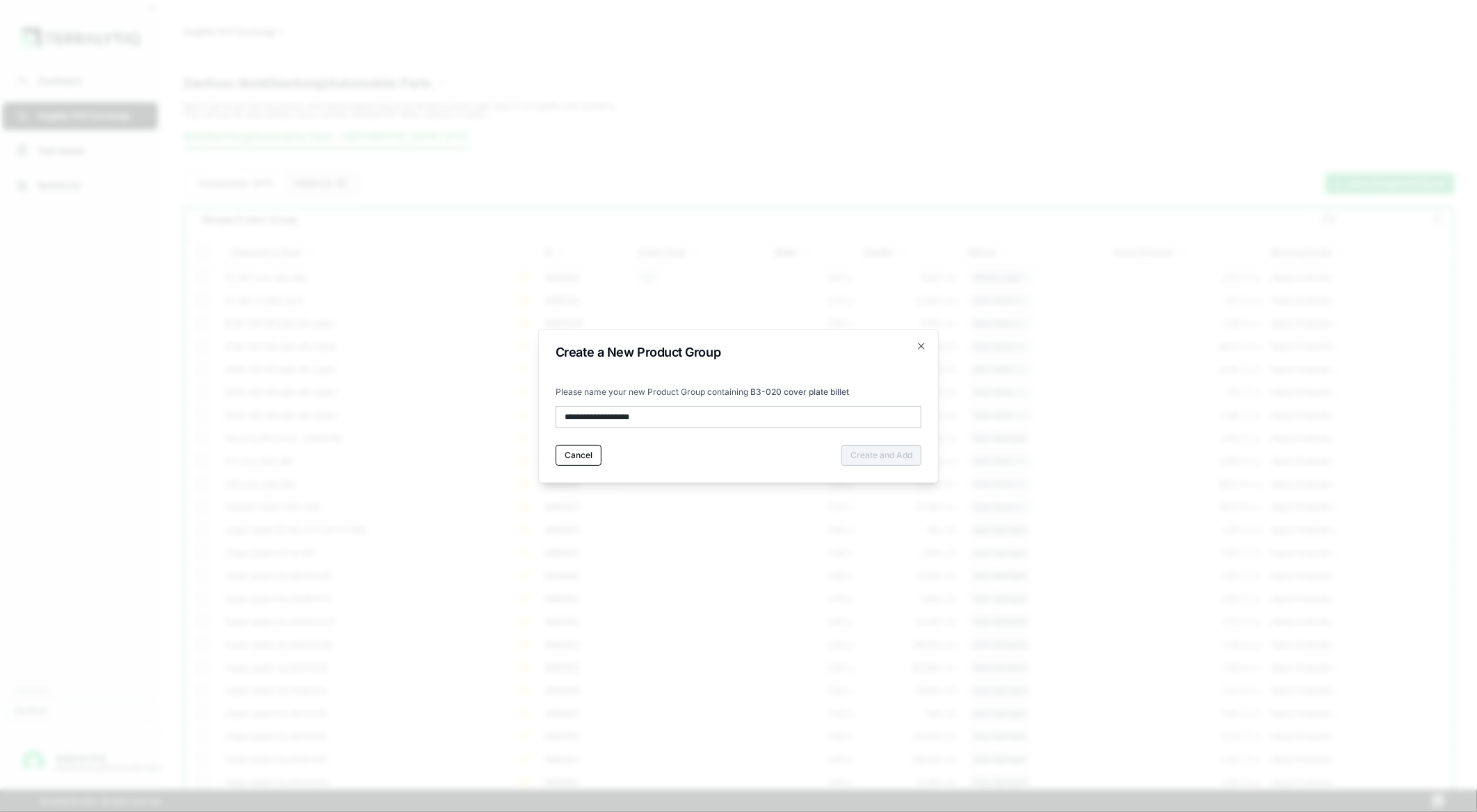
click at [679, 419] on input "**********" at bounding box center [738, 417] width 365 height 22
drag, startPoint x: 616, startPoint y: 416, endPoint x: 463, endPoint y: 414, distance: 153.0
click at [463, 414] on body "Dashboard Supplier PCF Exchange Task Queue Resources Customers Danfoss qiujiang…" at bounding box center [738, 406] width 1477 height 812
type input "******"
click at [878, 448] on button "Create and Add" at bounding box center [881, 455] width 80 height 21
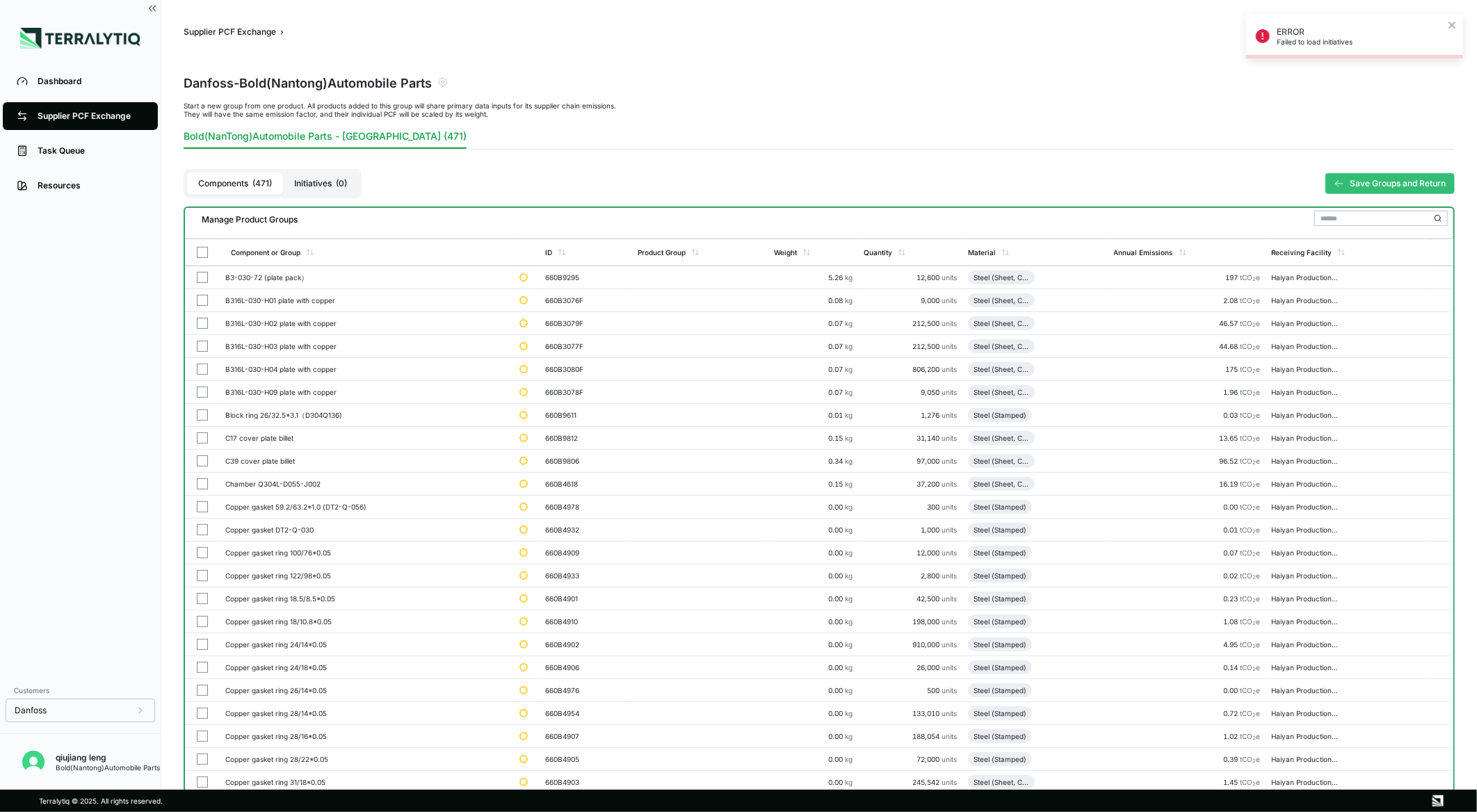
click at [1447, 22] on div "ERROR Failed to load initiatives" at bounding box center [1350, 36] width 196 height 28
click at [1343, 178] on icon at bounding box center [1339, 184] width 10 height 10
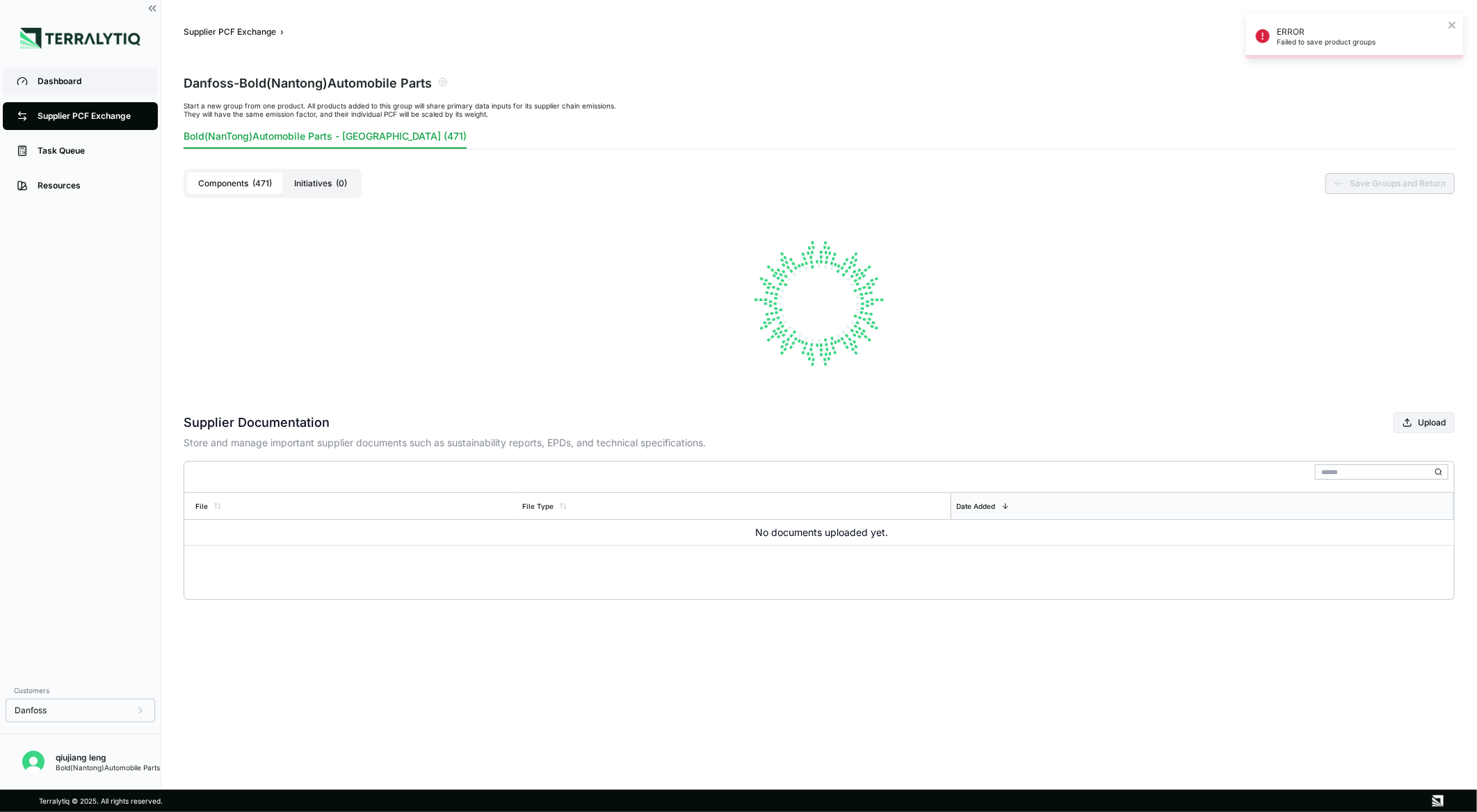
click at [74, 79] on div "Dashboard" at bounding box center [91, 81] width 107 height 11
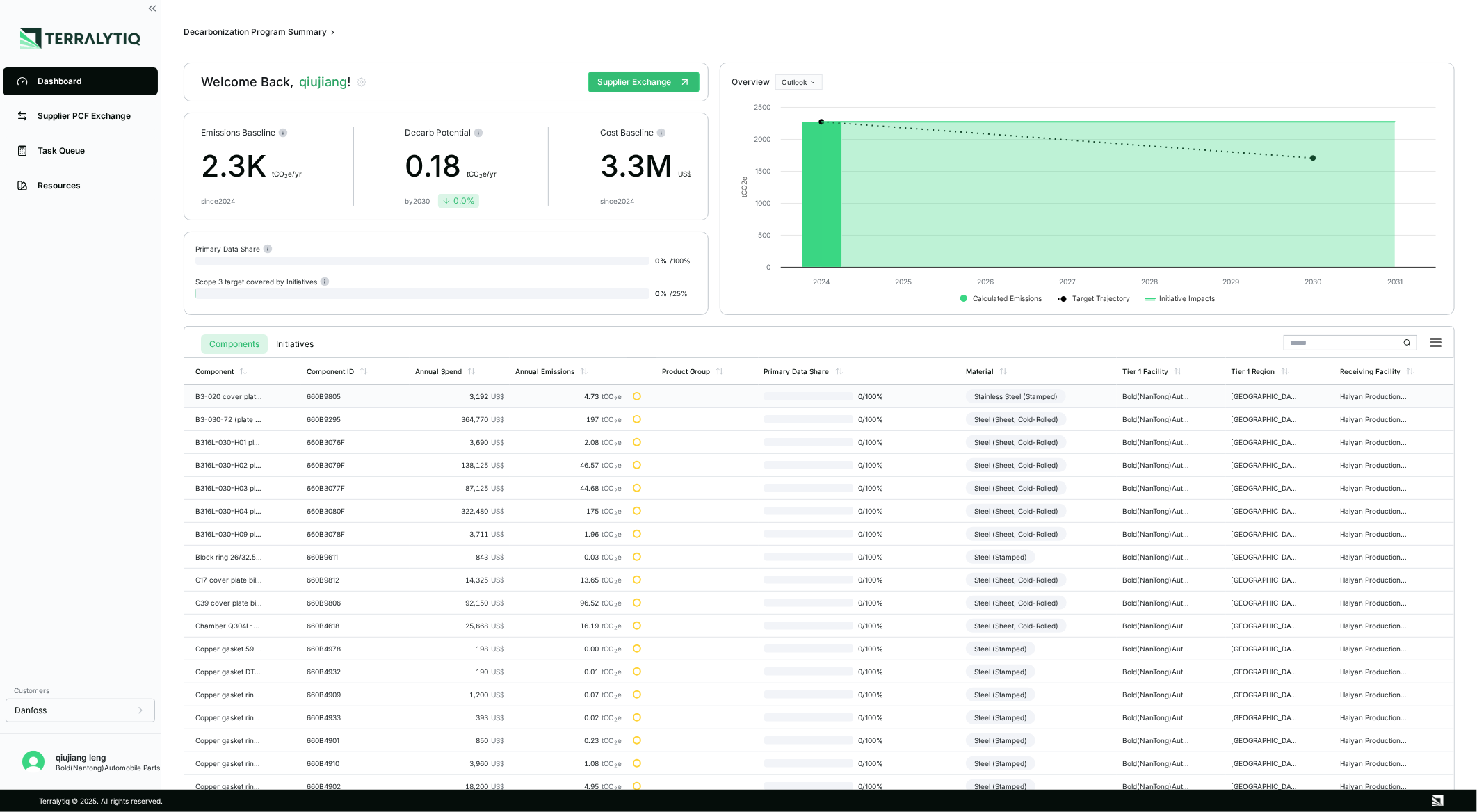
click at [539, 394] on div "4.73 tCO 2 e" at bounding box center [568, 397] width 107 height 8
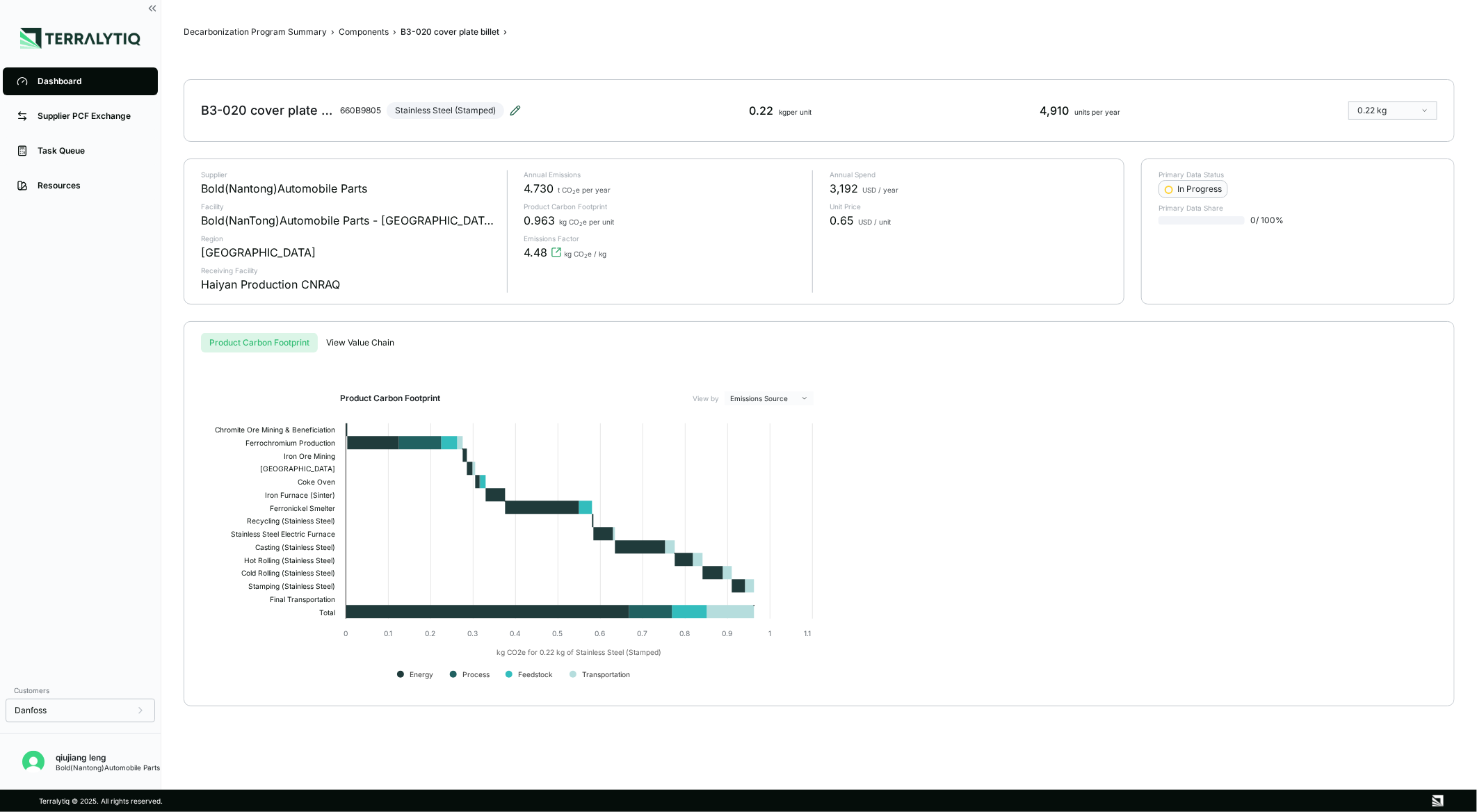
click at [513, 107] on icon at bounding box center [515, 110] width 11 height 11
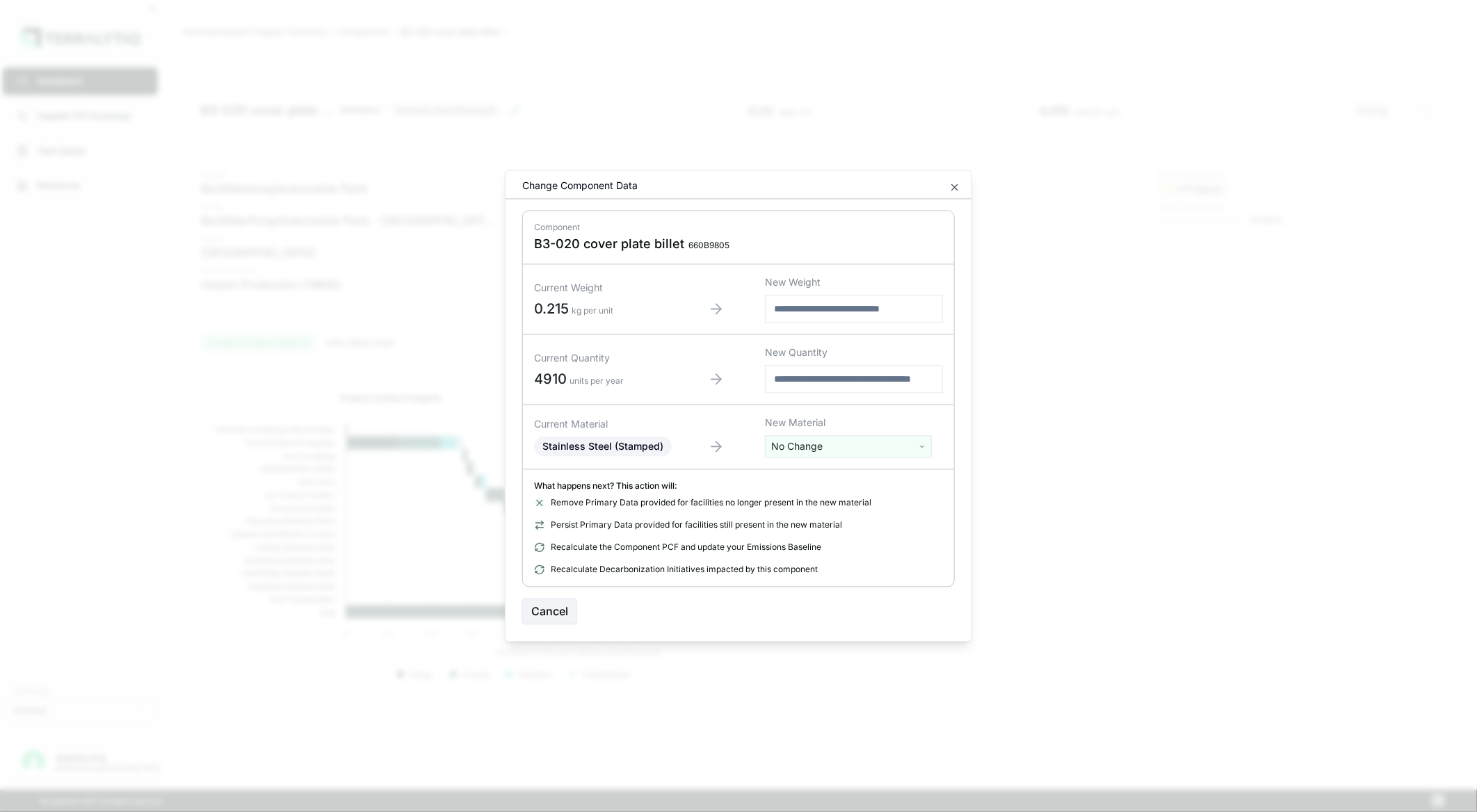
click at [852, 449] on html "Dashboard Supplier PCF Exchange Task Queue Resources Customers Danfoss qiujiang…" at bounding box center [738, 406] width 1477 height 812
click at [827, 475] on input "text" at bounding box center [848, 475] width 160 height 15
type input "*"
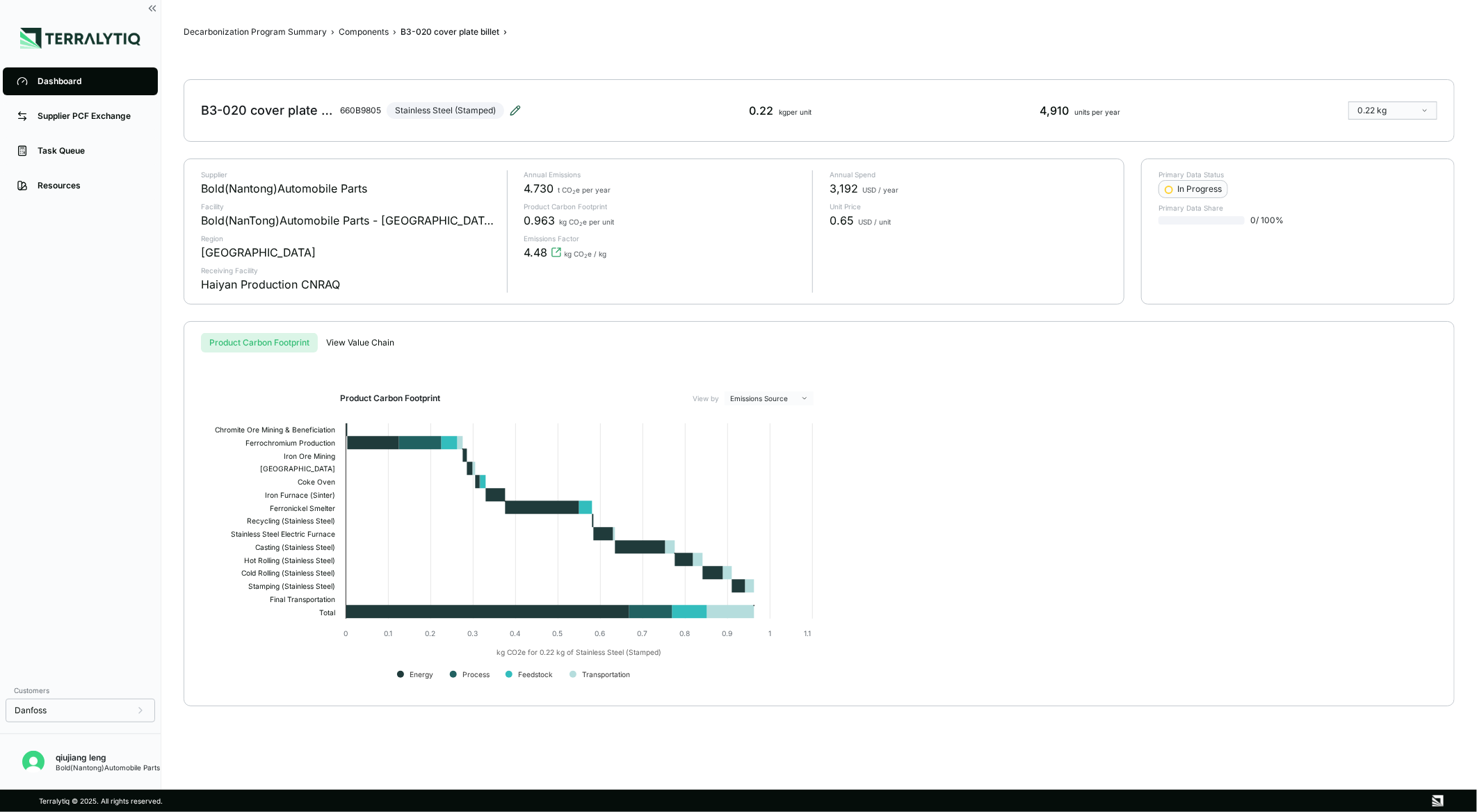
click at [515, 107] on icon at bounding box center [515, 110] width 11 height 11
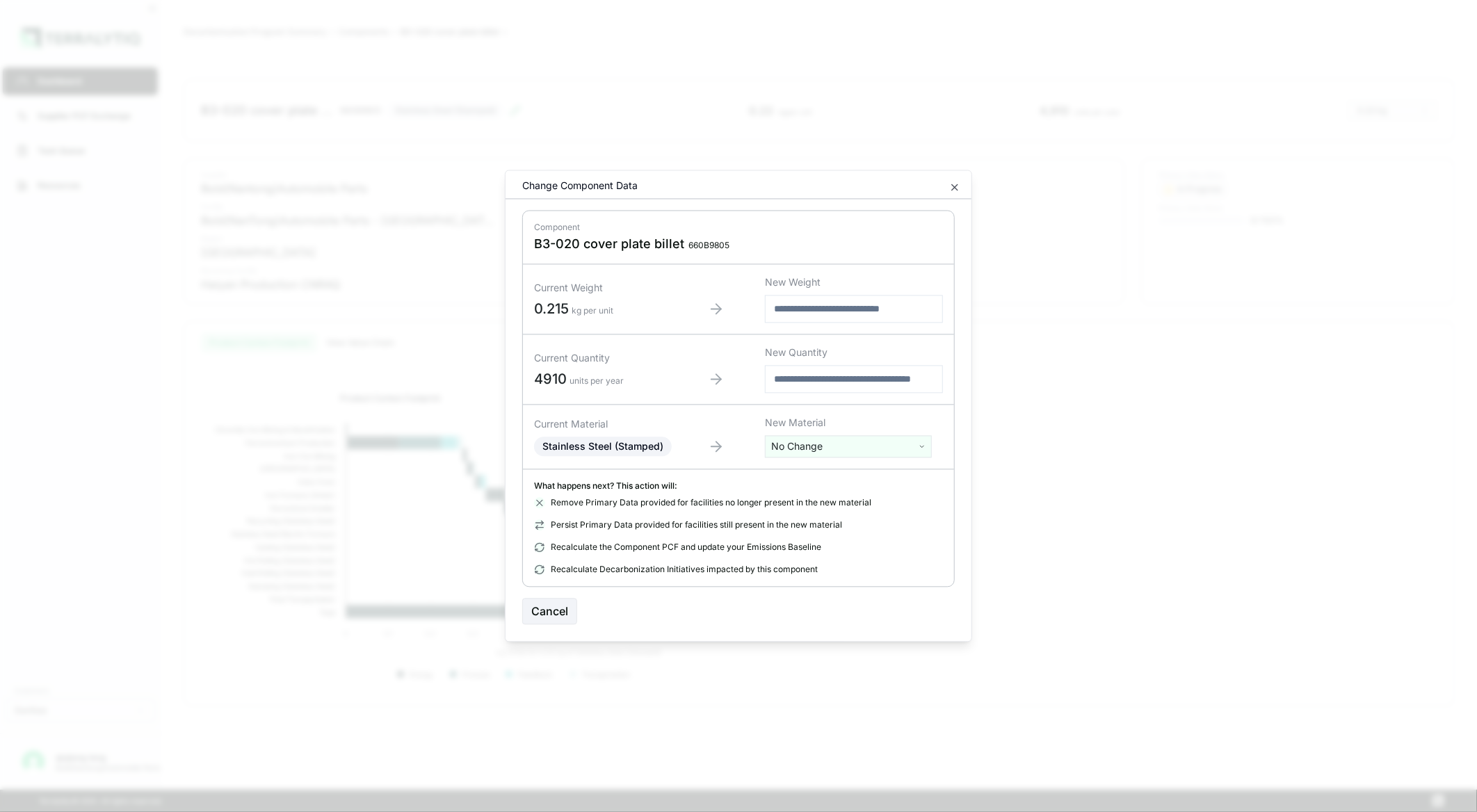
click at [848, 442] on html "Dashboard Supplier PCF Exchange Task Queue Resources Customers Danfoss qiujiang…" at bounding box center [738, 406] width 1477 height 812
type input "*********"
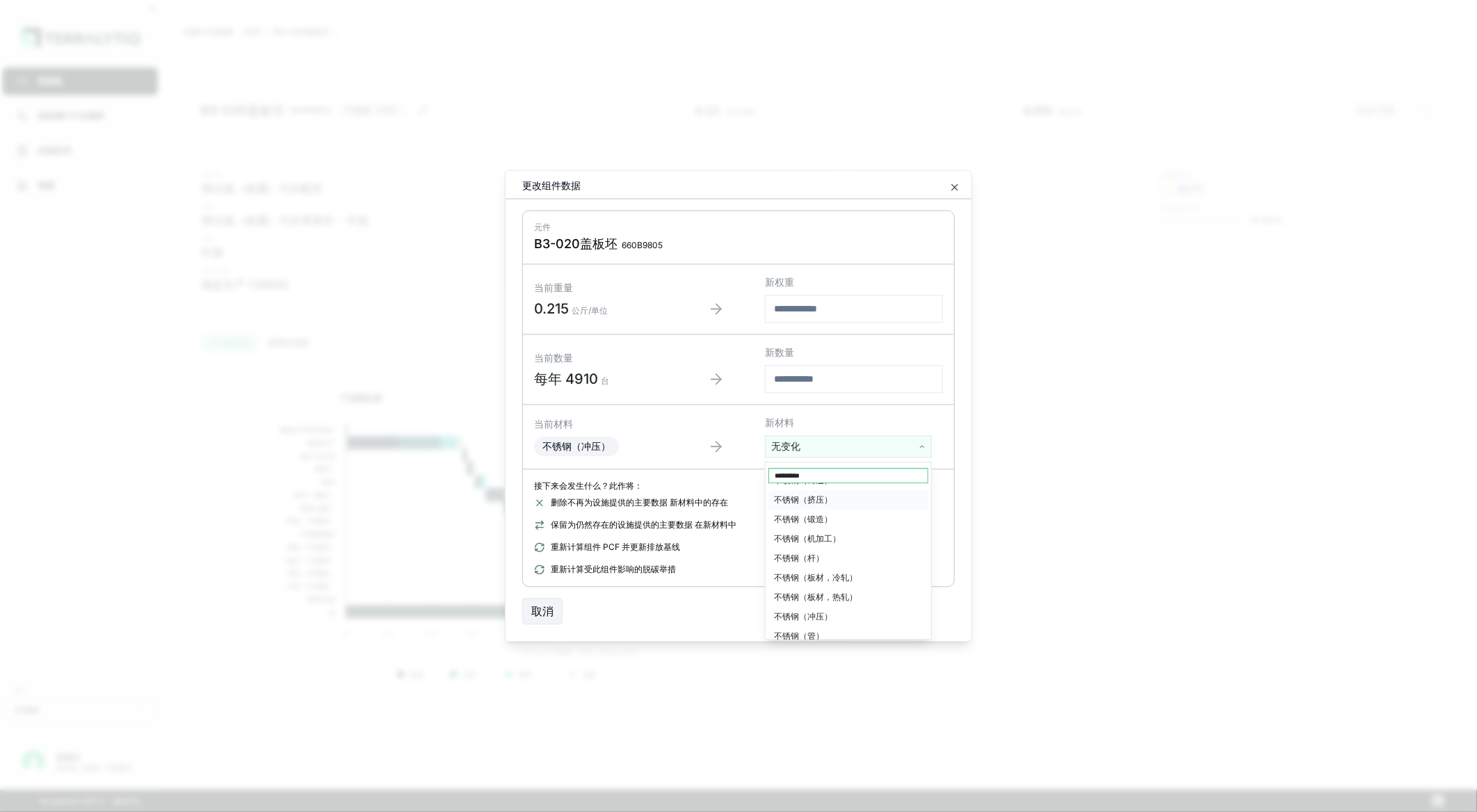
scroll to position [22, 0]
click at [851, 572] on div "不锈钢（板材，冷轧）" at bounding box center [848, 573] width 160 height 19
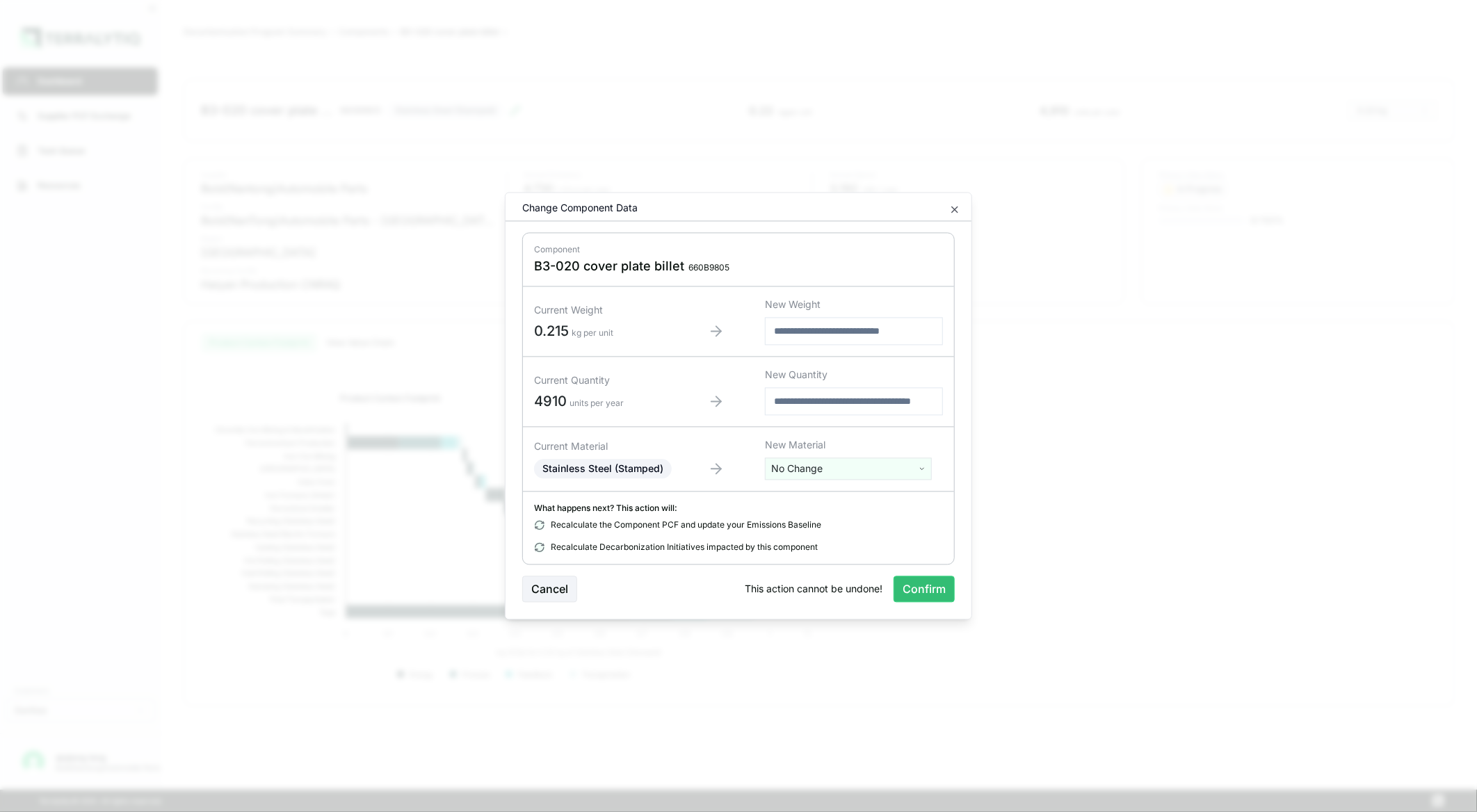
click at [928, 457] on div "New Material No Change" at bounding box center [854, 459] width 178 height 41
click at [909, 475] on html "Dashboard Supplier PCF Exchange Task Queue Resources Customers Danfoss qiujiang…" at bounding box center [738, 406] width 1477 height 812
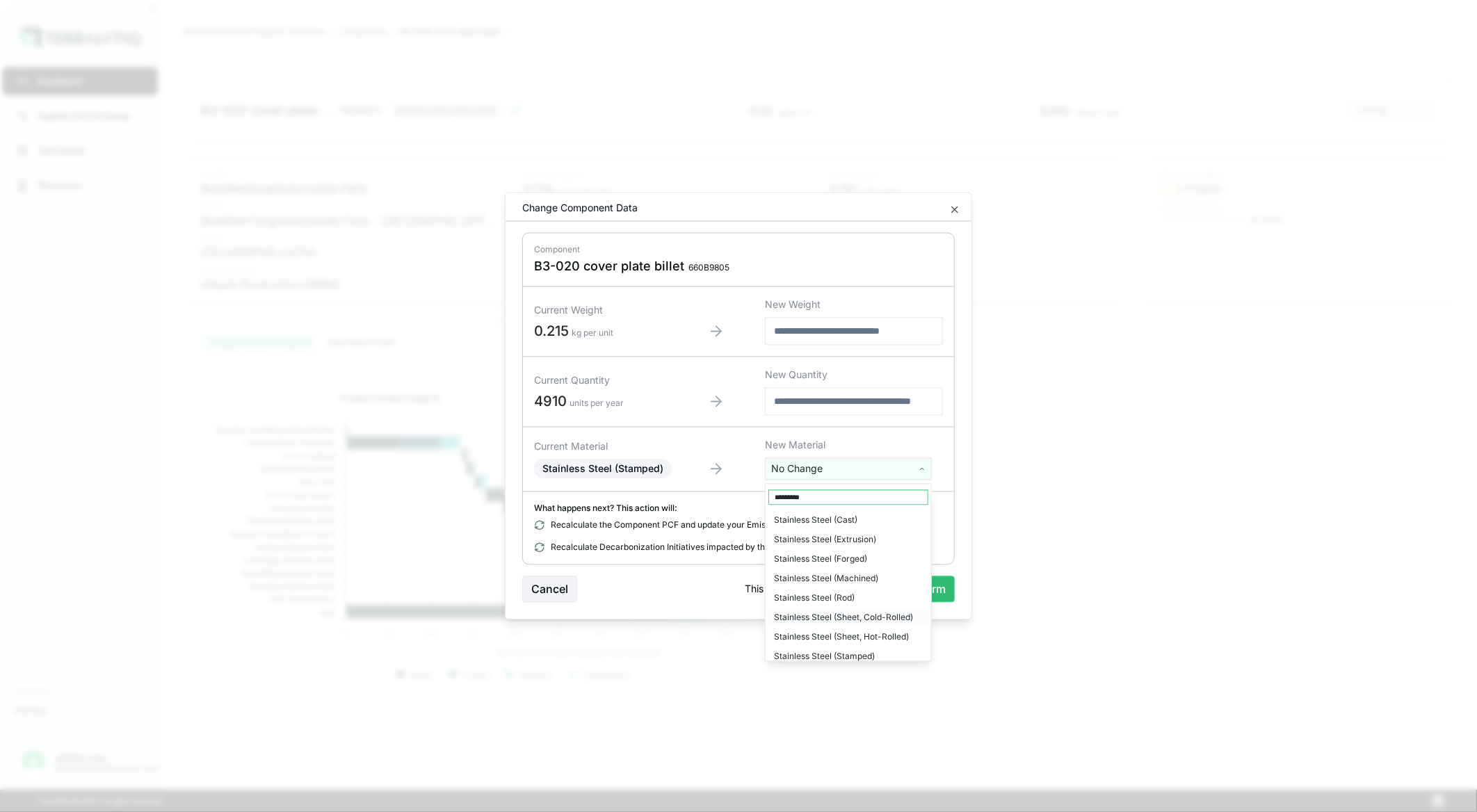
click at [874, 615] on div "Stainless Steel (Sheet, Cold-Rolled)" at bounding box center [848, 617] width 160 height 19
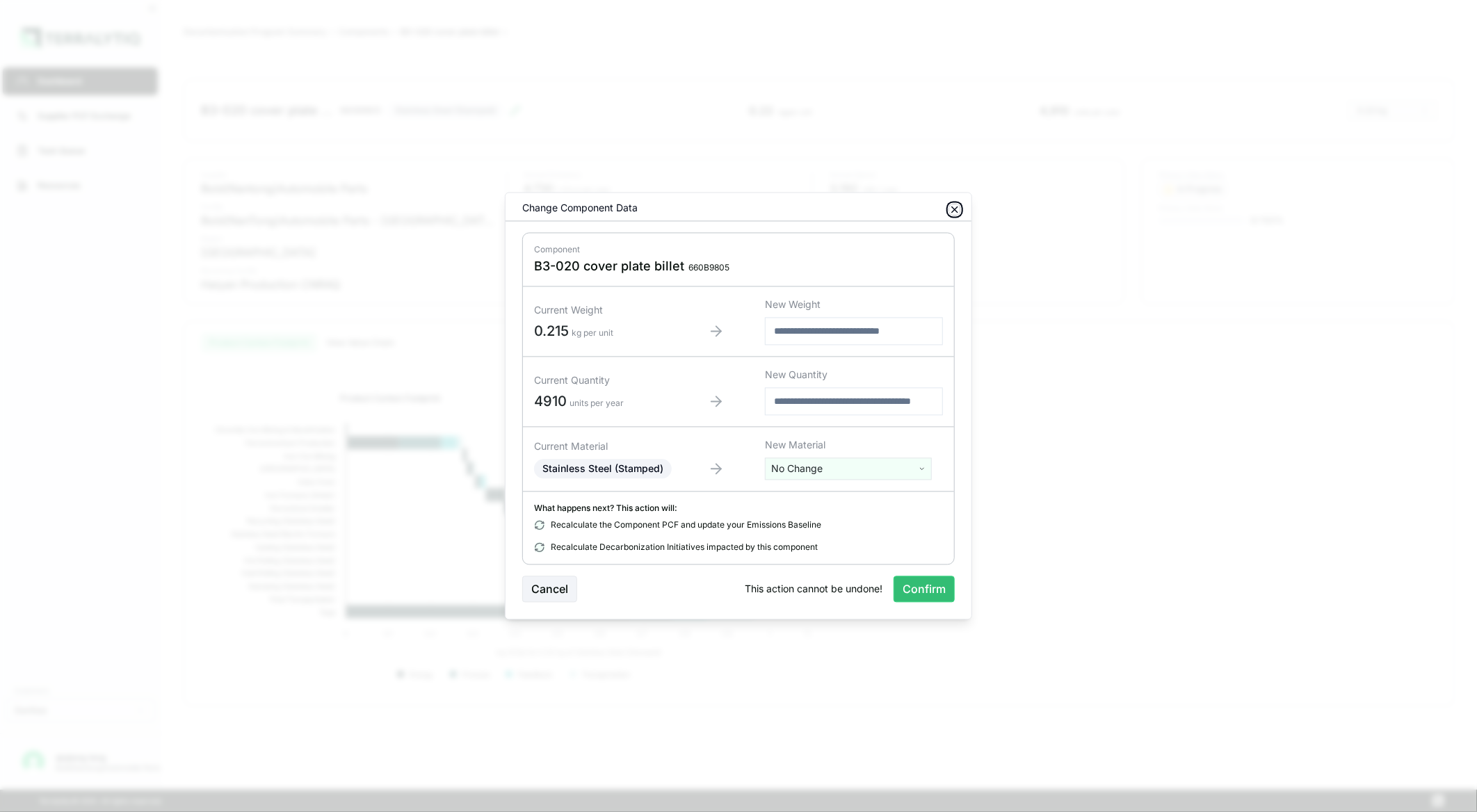
click at [958, 205] on icon "button" at bounding box center [954, 210] width 11 height 11
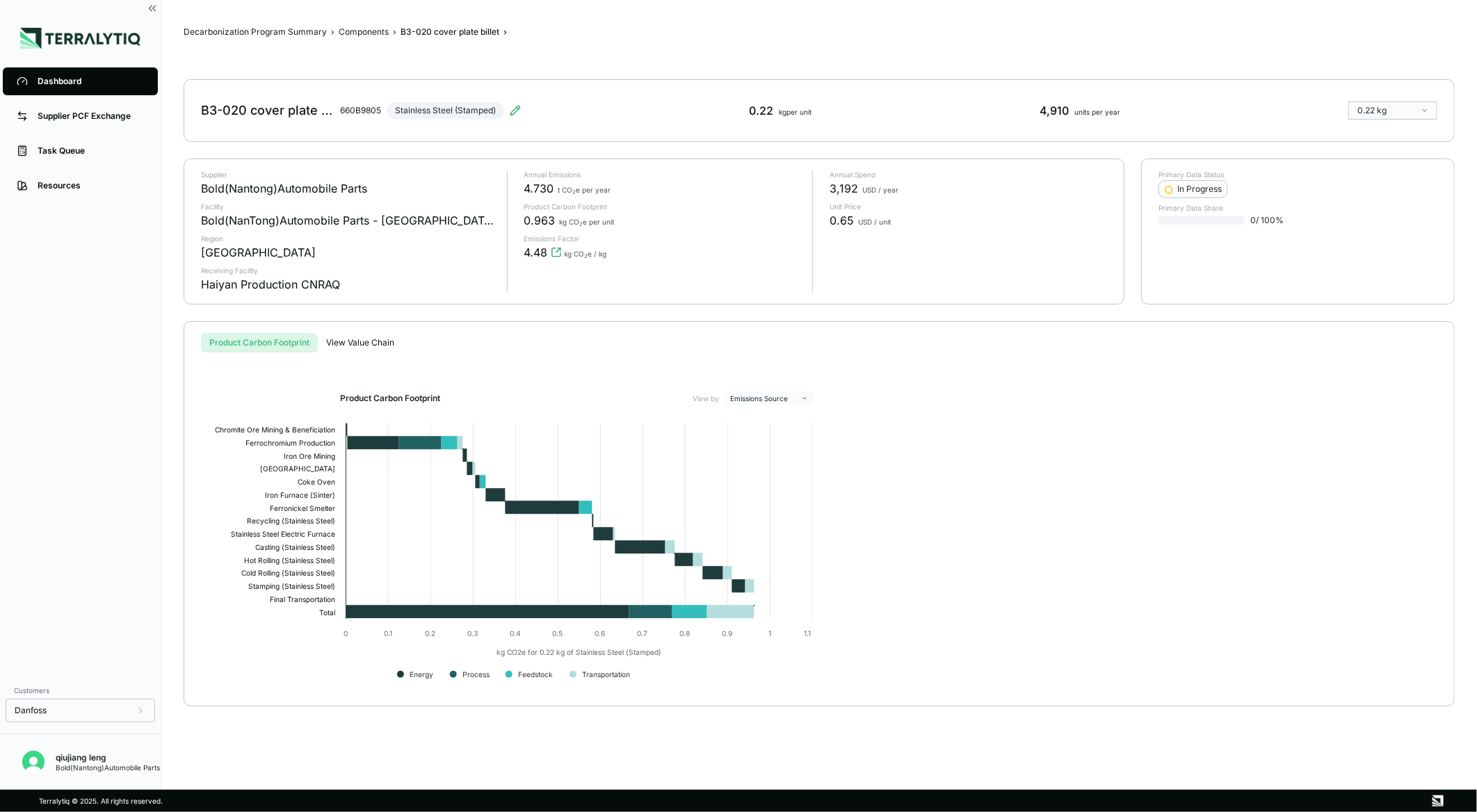
click at [508, 107] on div "B3-020 cover plate billet 660B9805 Stainless Steel (Stamped)" at bounding box center [361, 111] width 320 height 39
click at [514, 107] on icon at bounding box center [515, 110] width 11 height 11
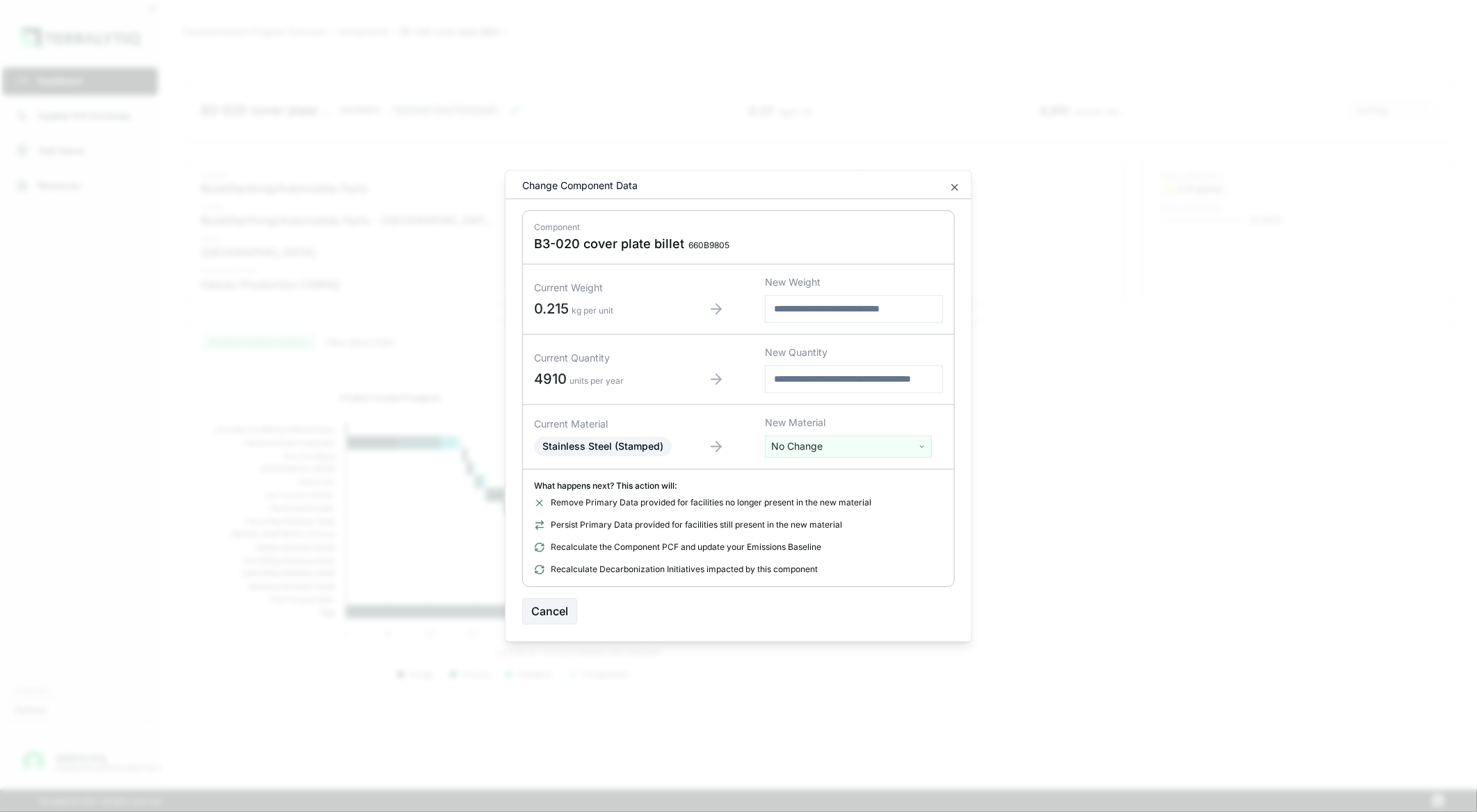
click at [924, 439] on html "Dashboard Supplier PCF Exchange Task Queue Resources Customers Danfoss qiujiang…" at bounding box center [738, 406] width 1477 height 812
click at [878, 568] on div "Stainless Steel (Sheet, Cold-Rolled)" at bounding box center [848, 577] width 160 height 19
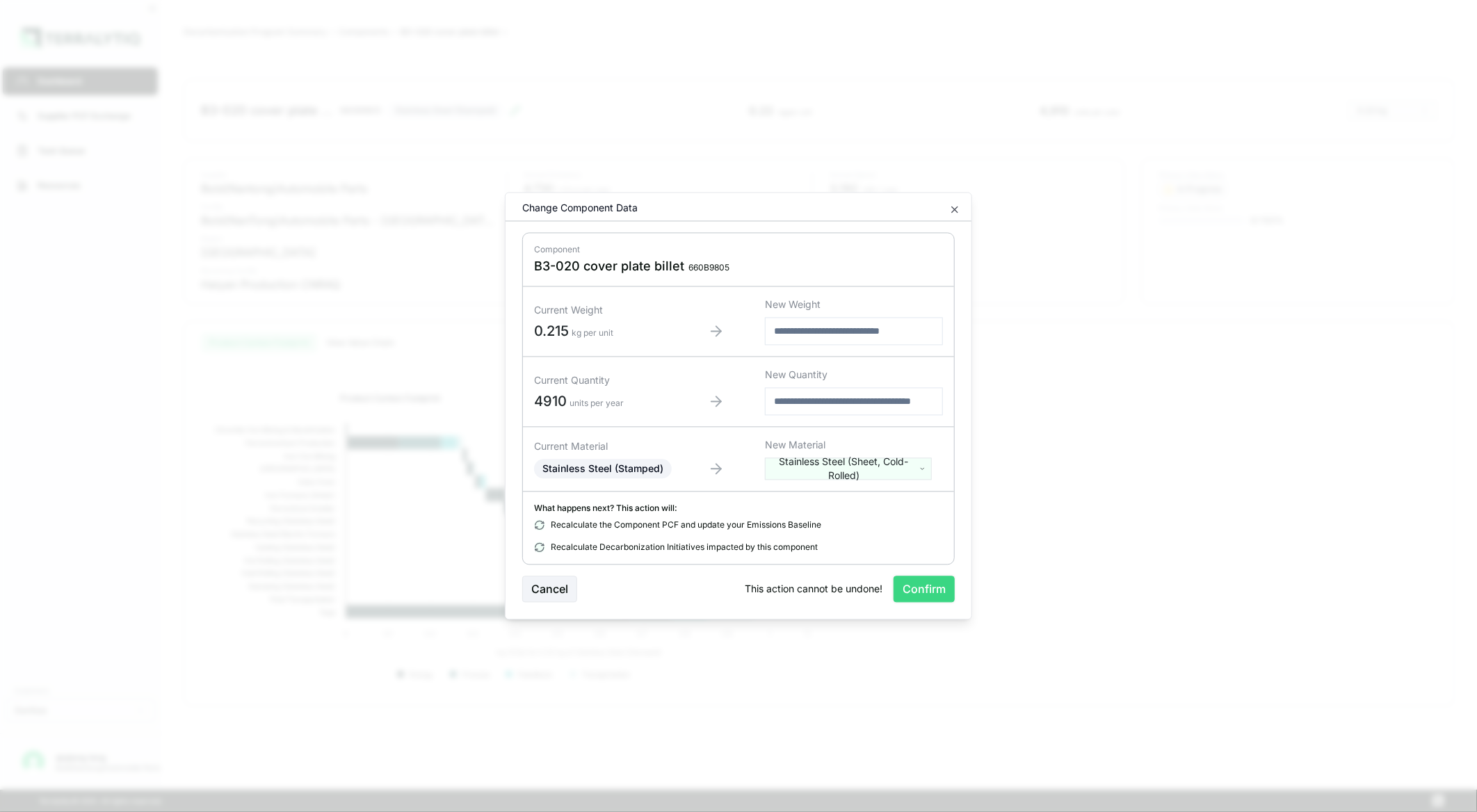
click at [916, 588] on button "Confirm" at bounding box center [924, 589] width 61 height 26
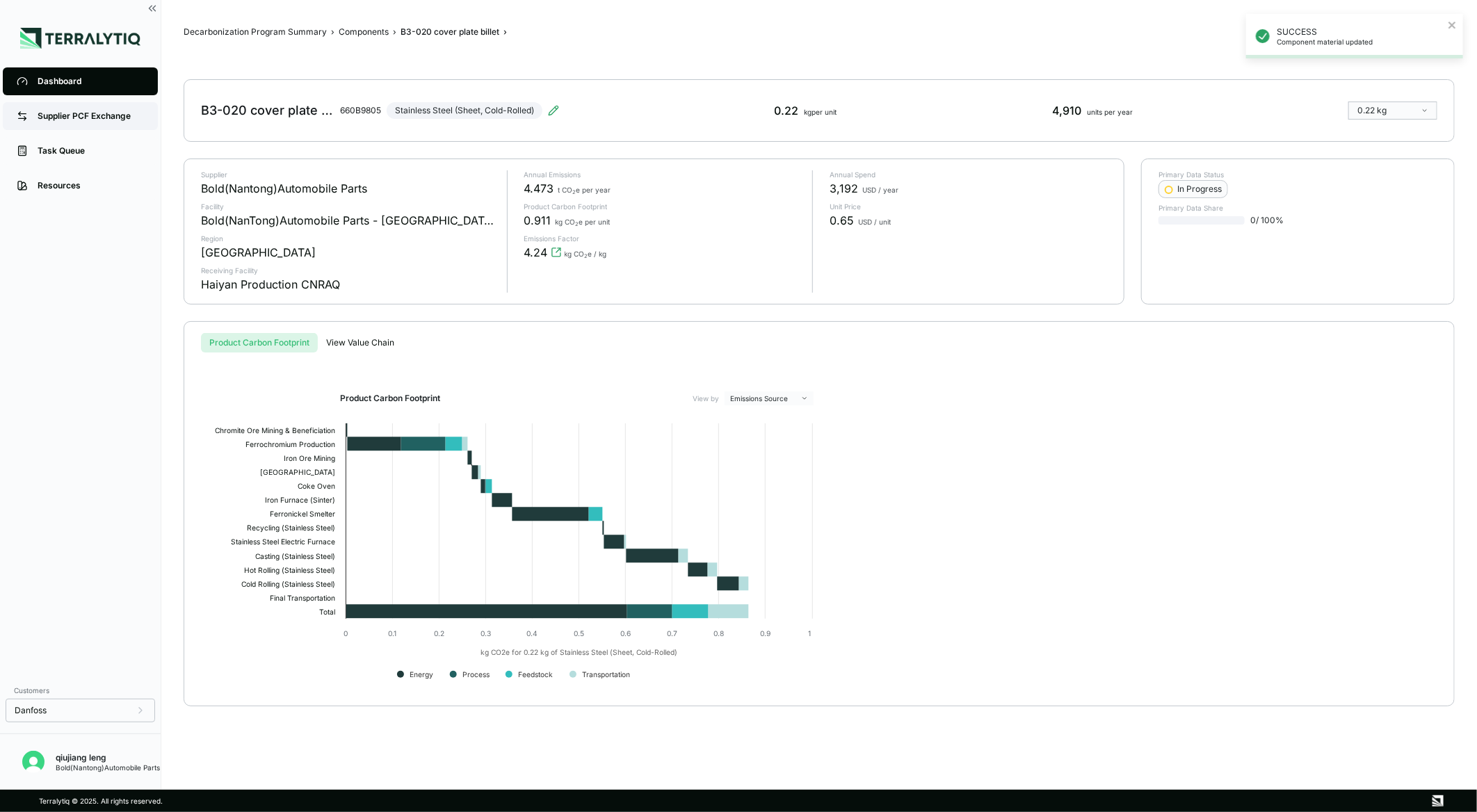
click at [99, 119] on div "Supplier PCF Exchange" at bounding box center [91, 116] width 107 height 11
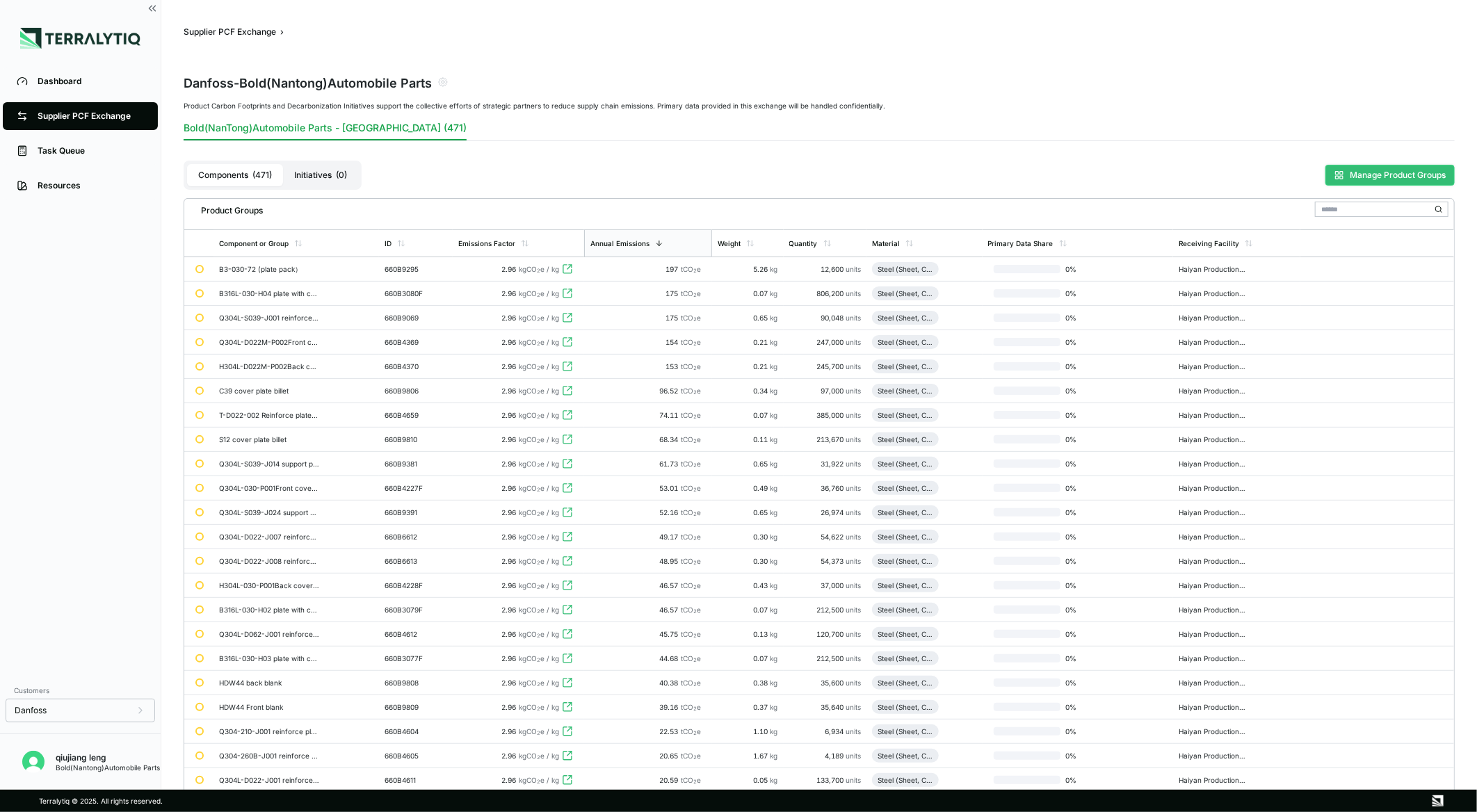
click at [1378, 176] on button "Manage Product Groups" at bounding box center [1390, 175] width 129 height 21
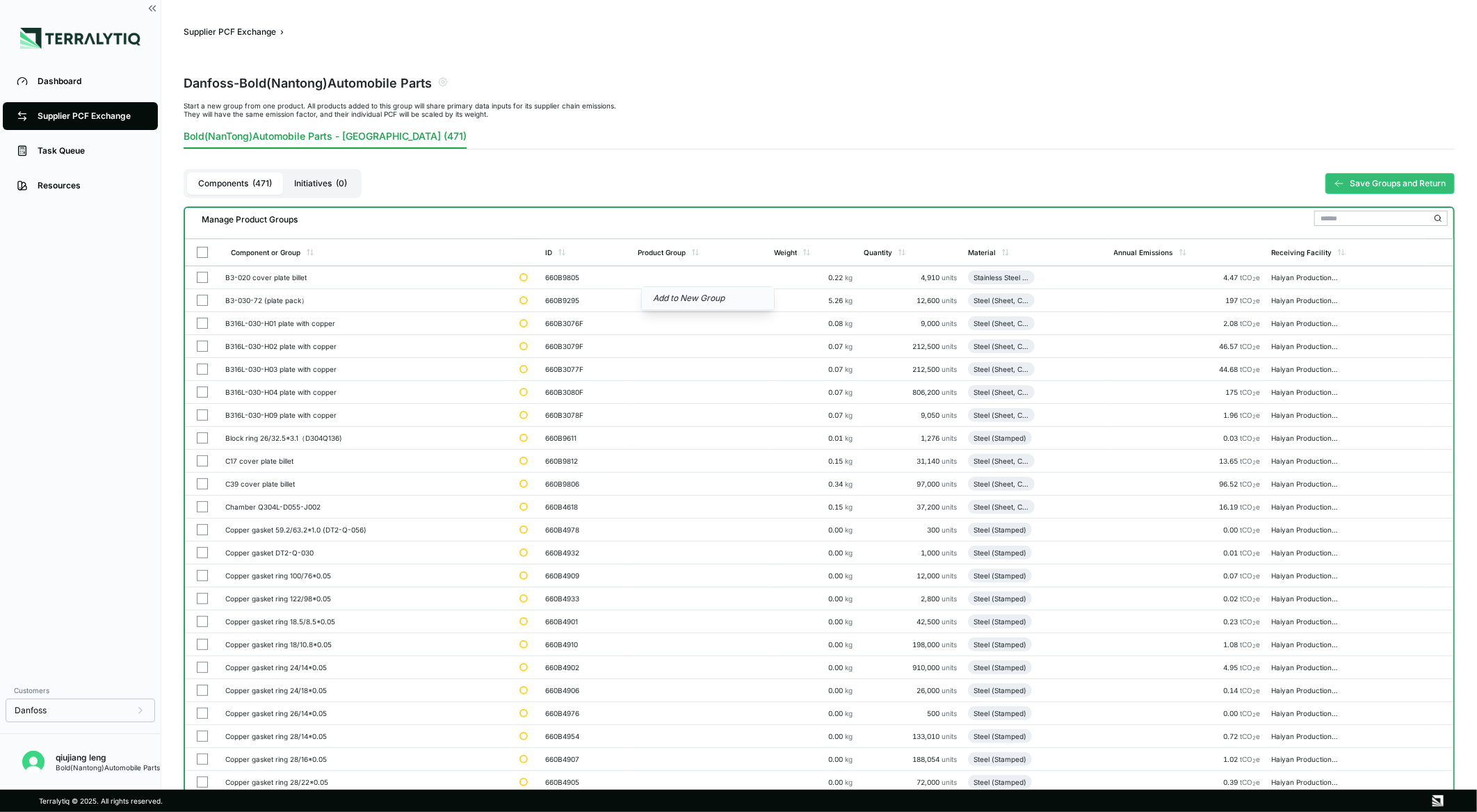
click at [661, 298] on button "Add to New Group" at bounding box center [708, 299] width 132 height 24
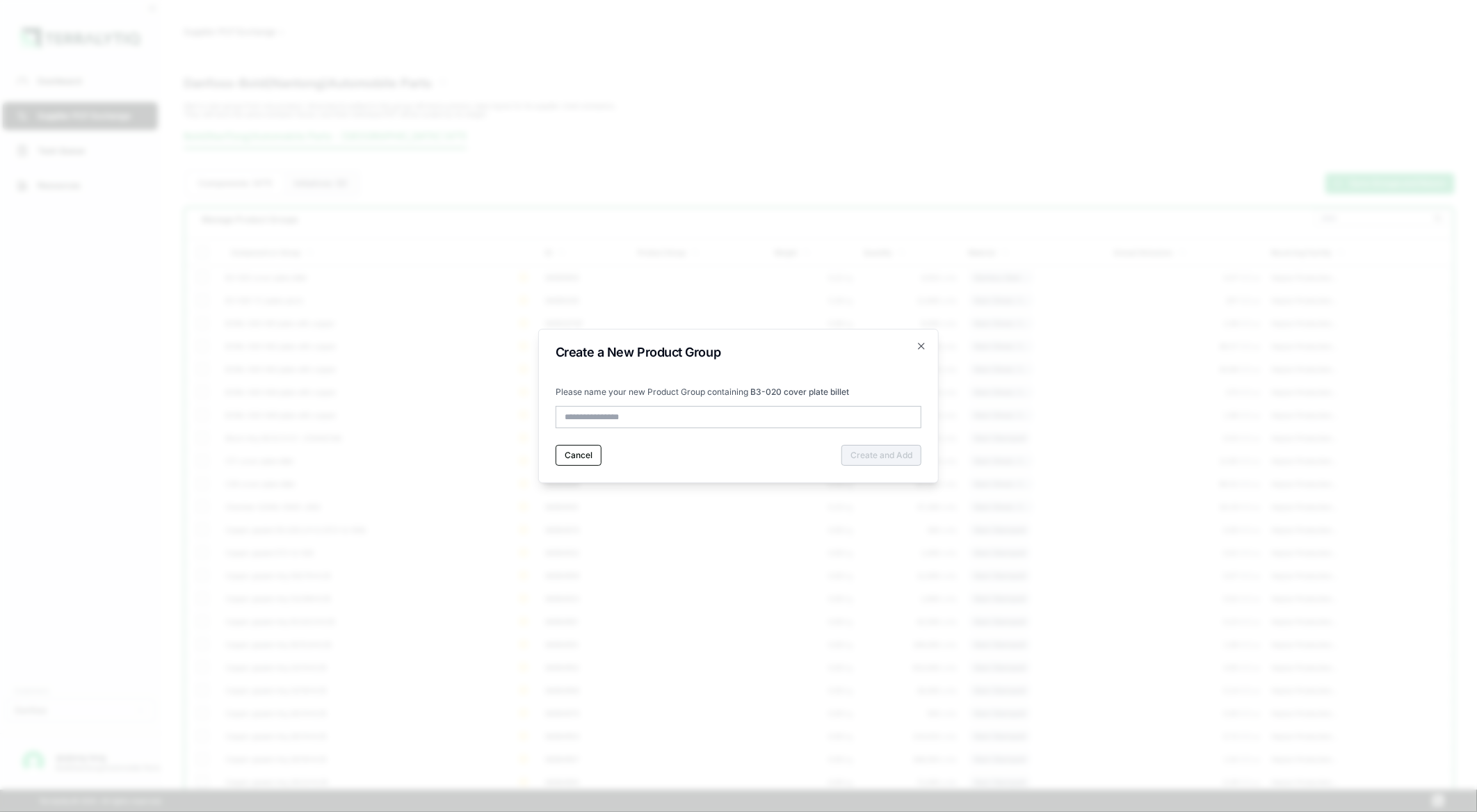
click at [646, 416] on input "text" at bounding box center [738, 417] width 365 height 22
type input "*********"
click at [869, 450] on button "Create and Add" at bounding box center [881, 455] width 80 height 21
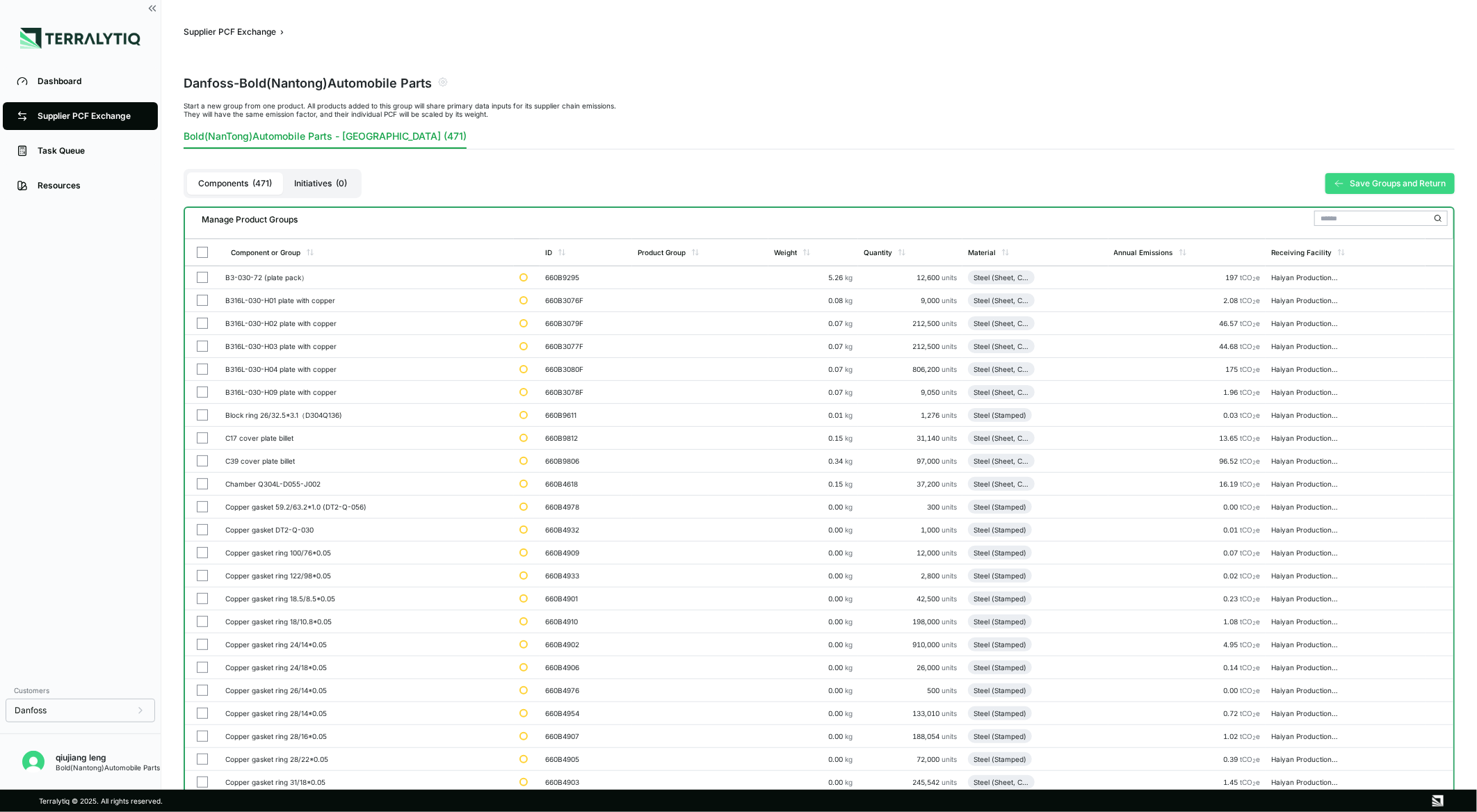
click at [1358, 185] on button "Save Groups and Return" at bounding box center [1390, 184] width 129 height 21
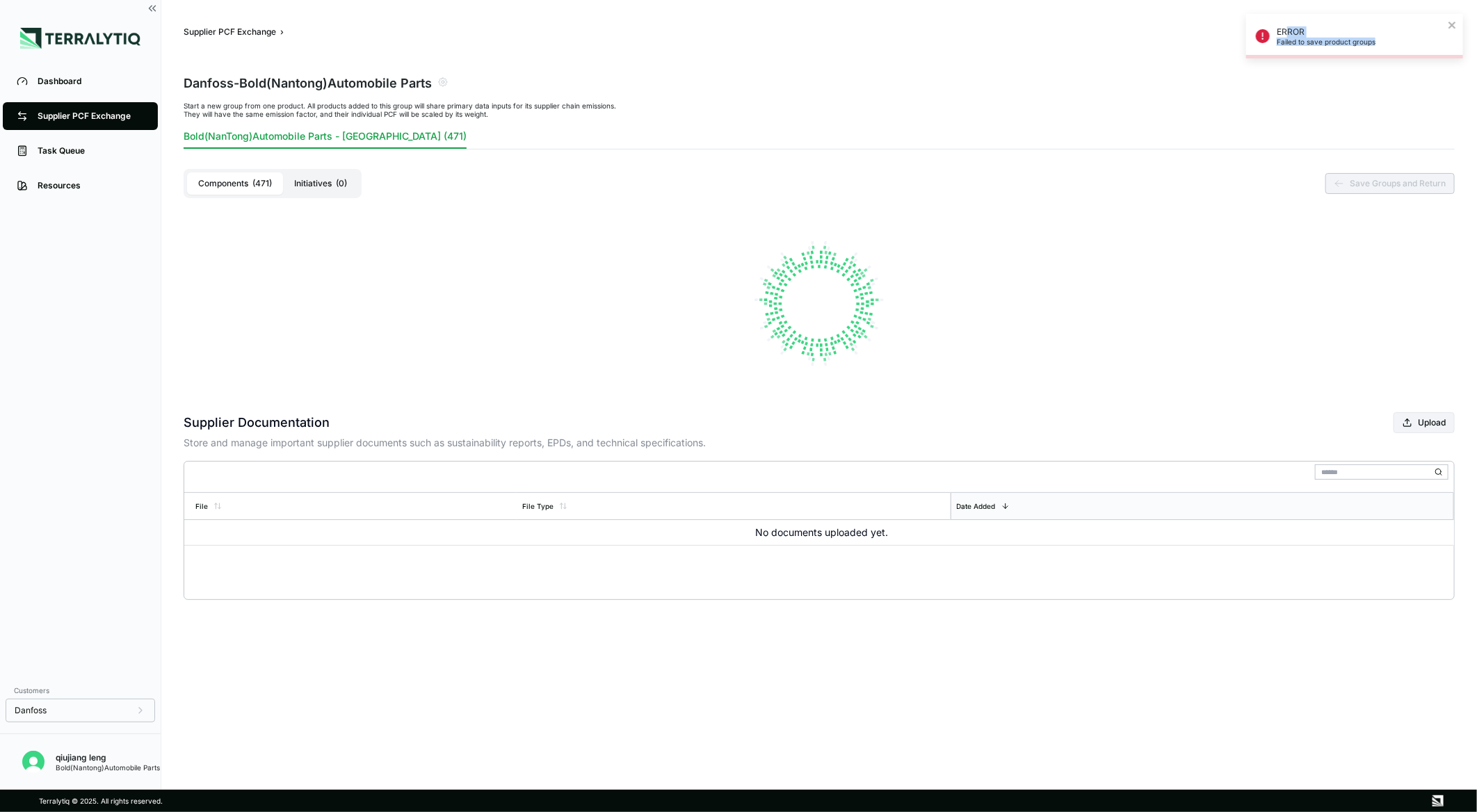
drag, startPoint x: 1381, startPoint y: 40, endPoint x: 1262, endPoint y: 26, distance: 119.8
click at [1262, 26] on div "ERROR Failed to save product groups" at bounding box center [1350, 36] width 196 height 28
drag, startPoint x: 1262, startPoint y: 26, endPoint x: 1028, endPoint y: 214, distance: 300.2
click at [1128, 207] on div at bounding box center [819, 304] width 1271 height 195
click at [71, 78] on div "Dashboard" at bounding box center [91, 81] width 107 height 11
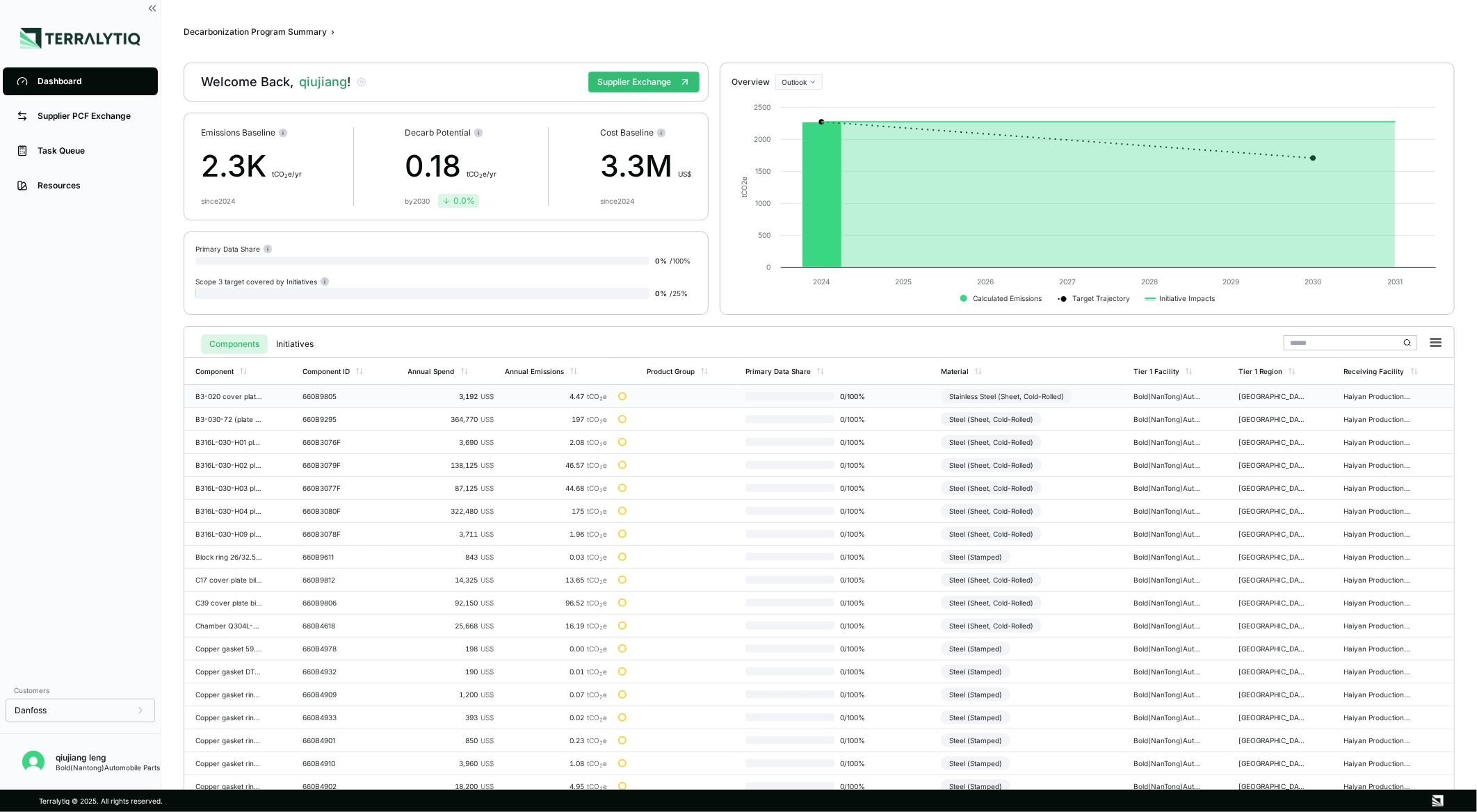
click at [666, 398] on td at bounding box center [690, 396] width 99 height 23
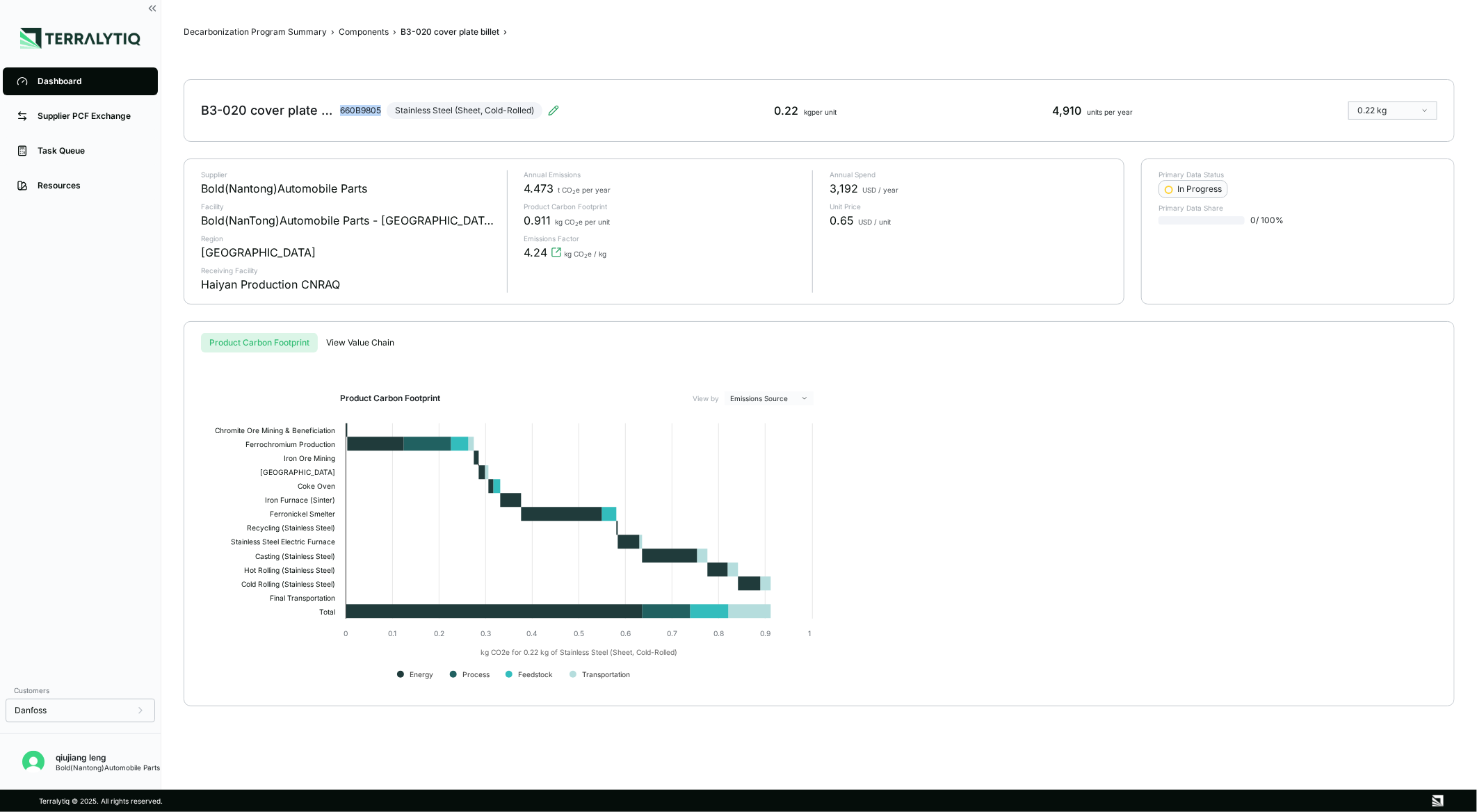
drag, startPoint x: 338, startPoint y: 110, endPoint x: 380, endPoint y: 112, distance: 42.0
click at [380, 112] on div "B3-020 cover plate billet 660B9805 Stainless Steel (Sheet, Cold-Rolled)" at bounding box center [380, 111] width 358 height 39
click at [98, 115] on div "Supplier PCF Exchange" at bounding box center [91, 116] width 107 height 11
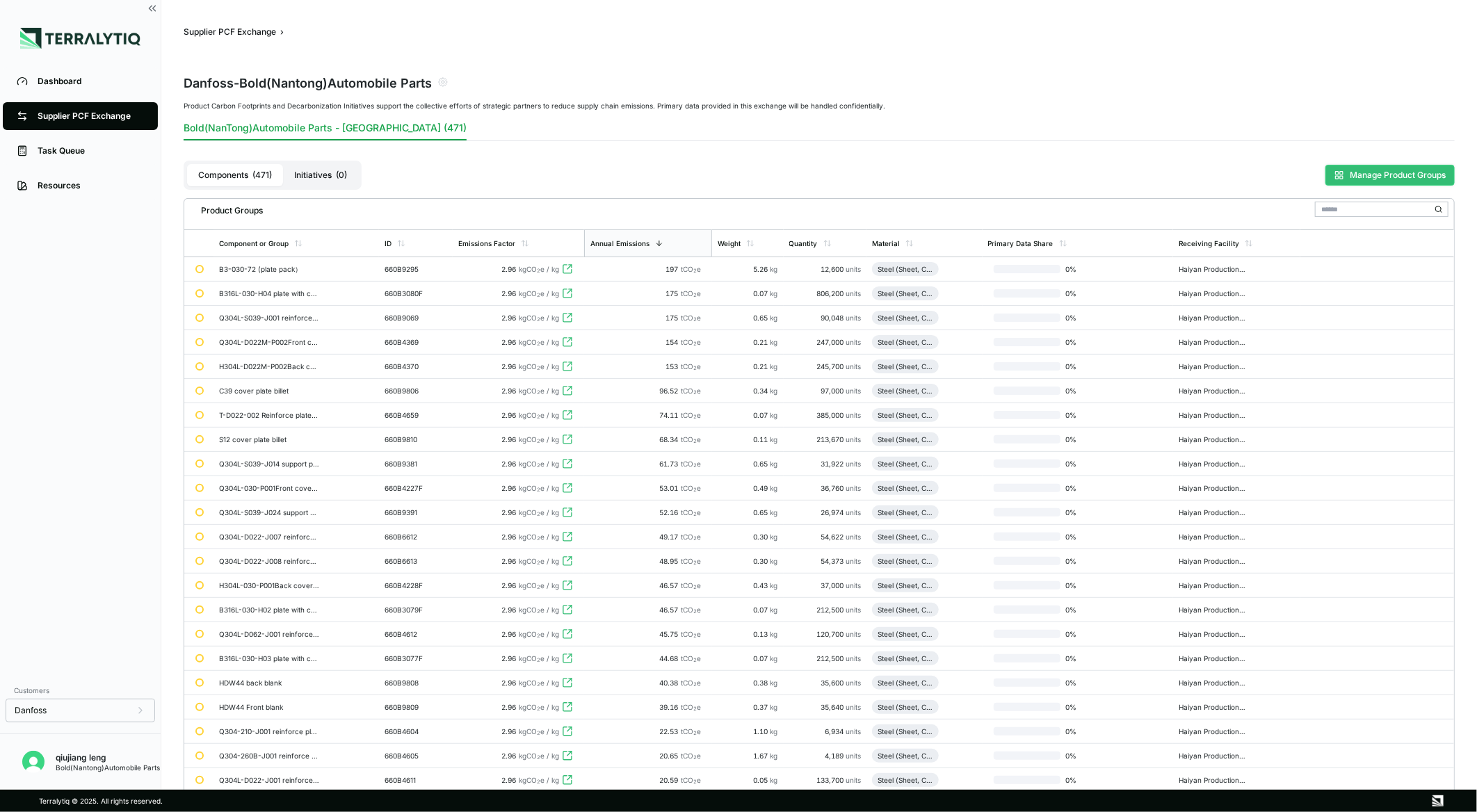
click at [1426, 175] on button "Manage Product Groups" at bounding box center [1390, 175] width 129 height 21
click at [1353, 169] on button "Manage Product Groups" at bounding box center [1390, 175] width 129 height 21
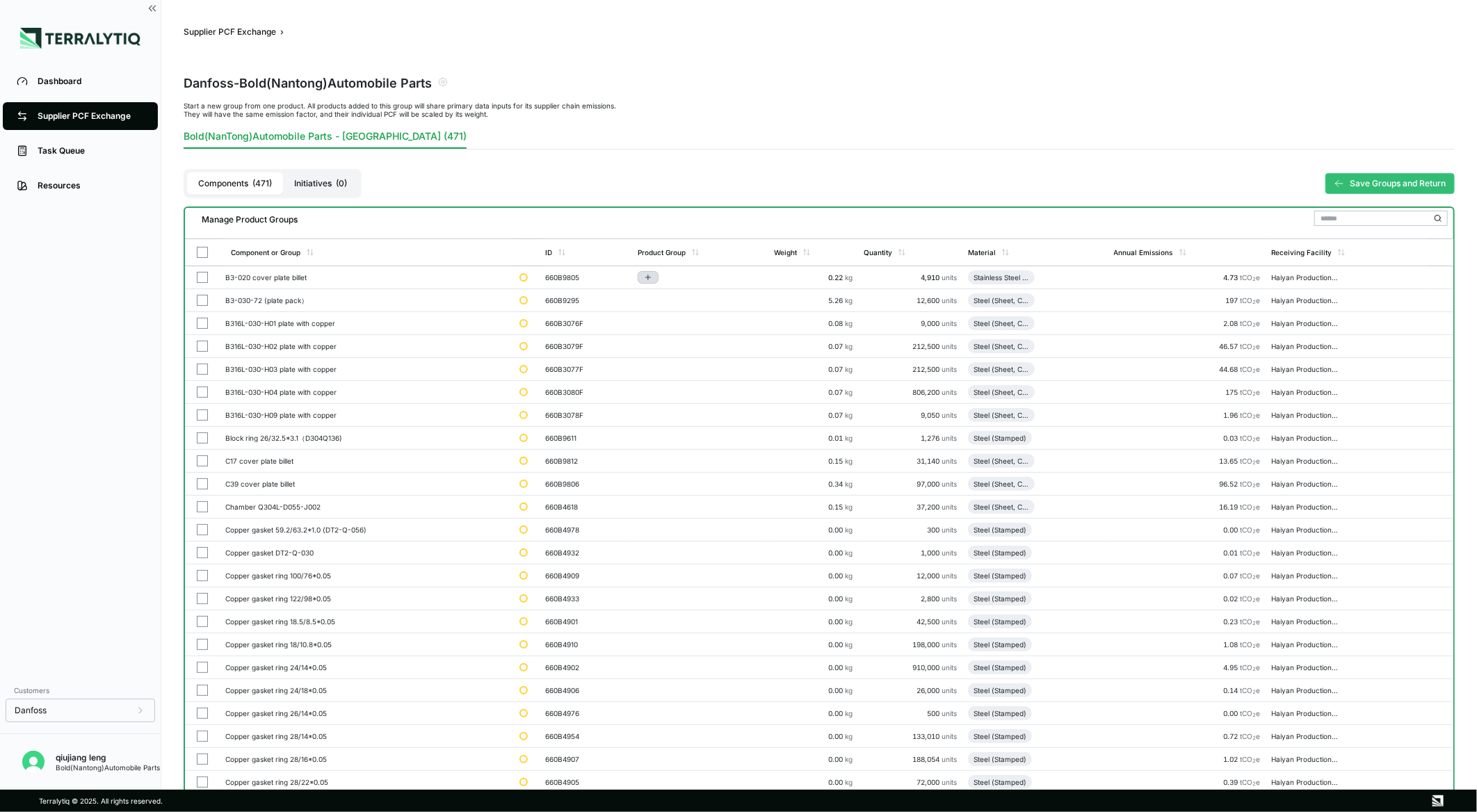
click at [651, 274] on icon "Add to group" at bounding box center [648, 277] width 8 height 8
click at [680, 299] on button "Add to New Group" at bounding box center [708, 299] width 132 height 24
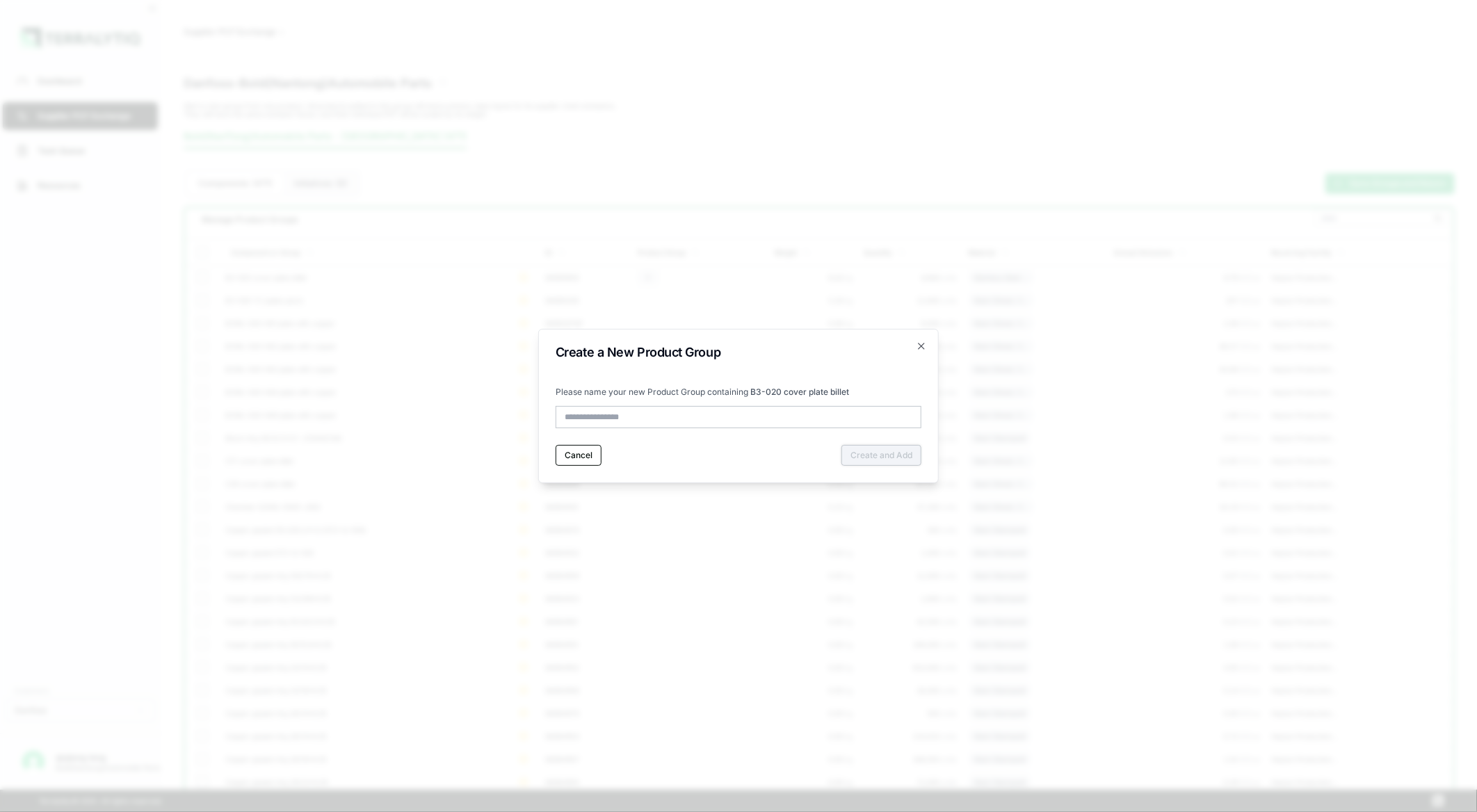
click at [623, 414] on input "text" at bounding box center [738, 417] width 365 height 22
type input "*"
click at [866, 455] on button "Create and Add" at bounding box center [881, 455] width 80 height 21
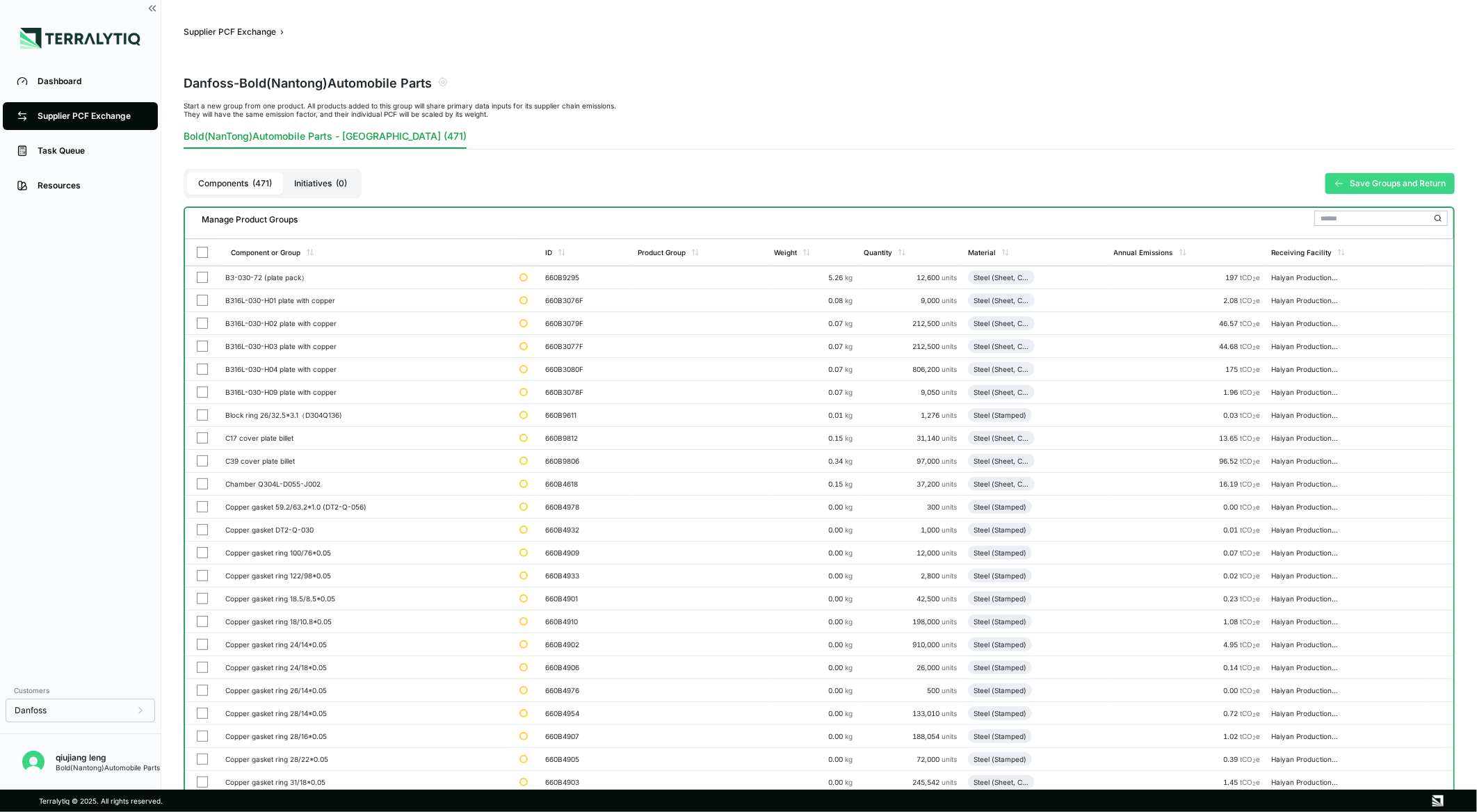
click at [1403, 182] on button "Save Groups and Return" at bounding box center [1390, 184] width 129 height 21
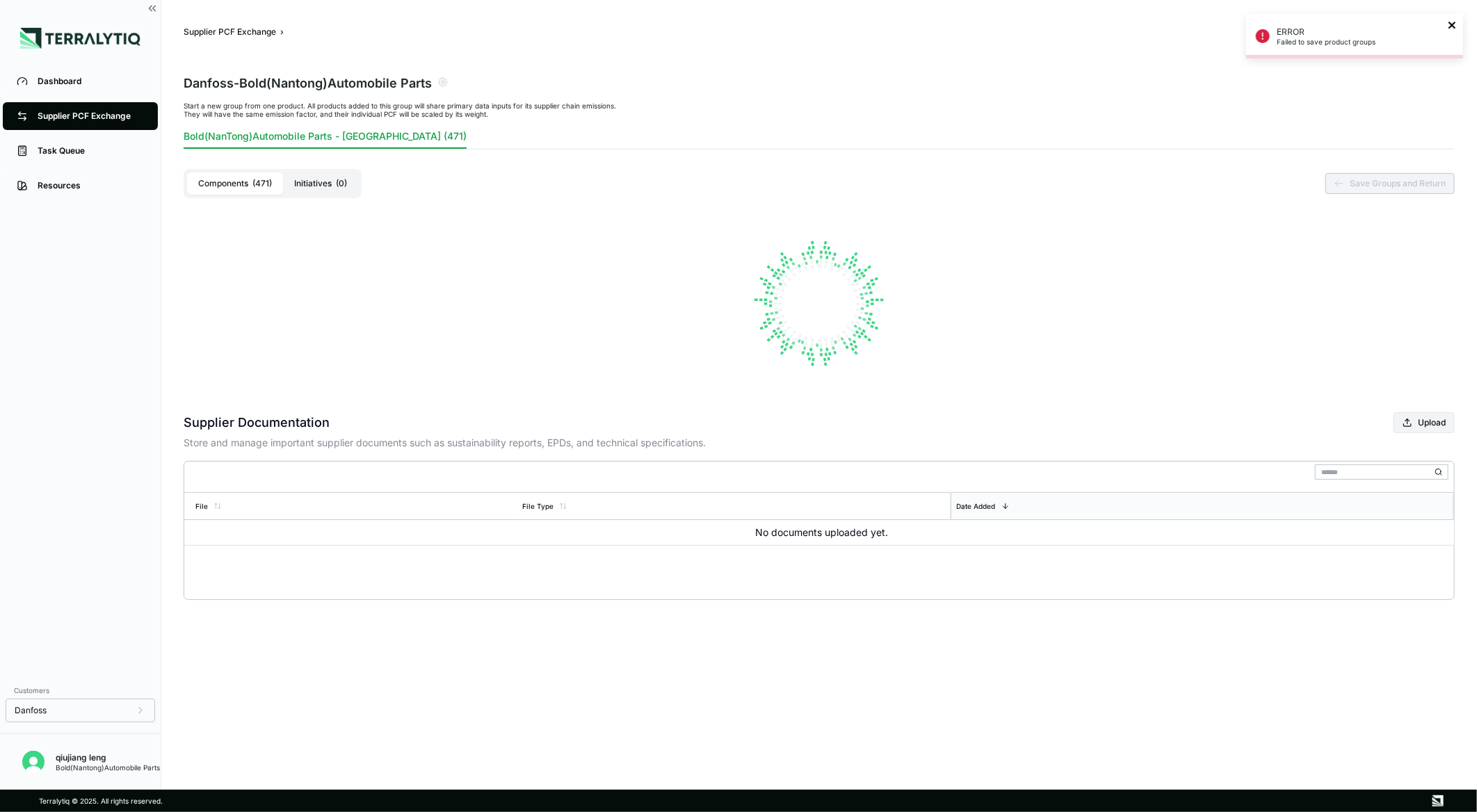
click at [1452, 24] on icon "close" at bounding box center [1452, 25] width 10 height 11
click at [42, 68] on link "Dashboard" at bounding box center [80, 81] width 155 height 28
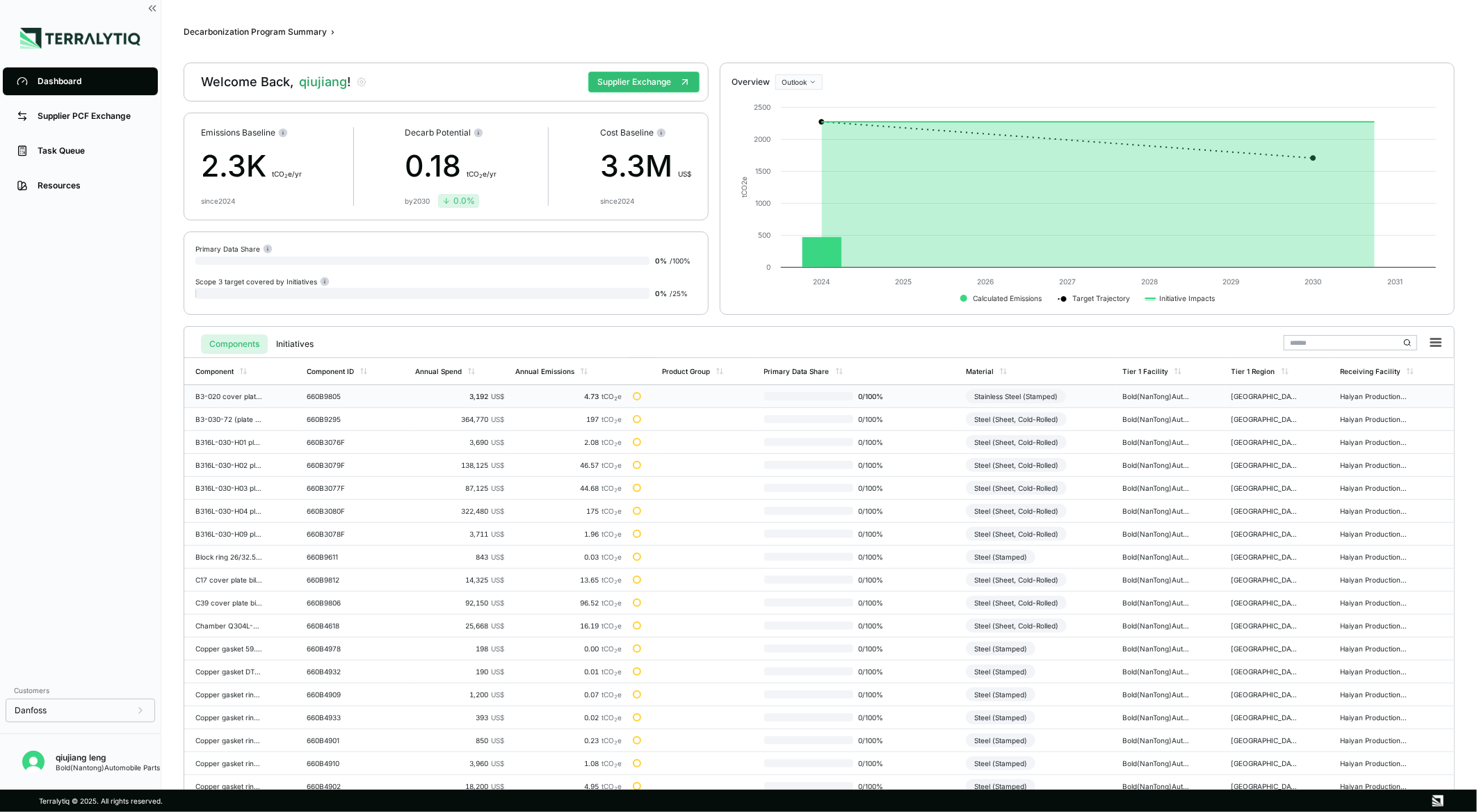
click at [670, 392] on td at bounding box center [707, 396] width 102 height 23
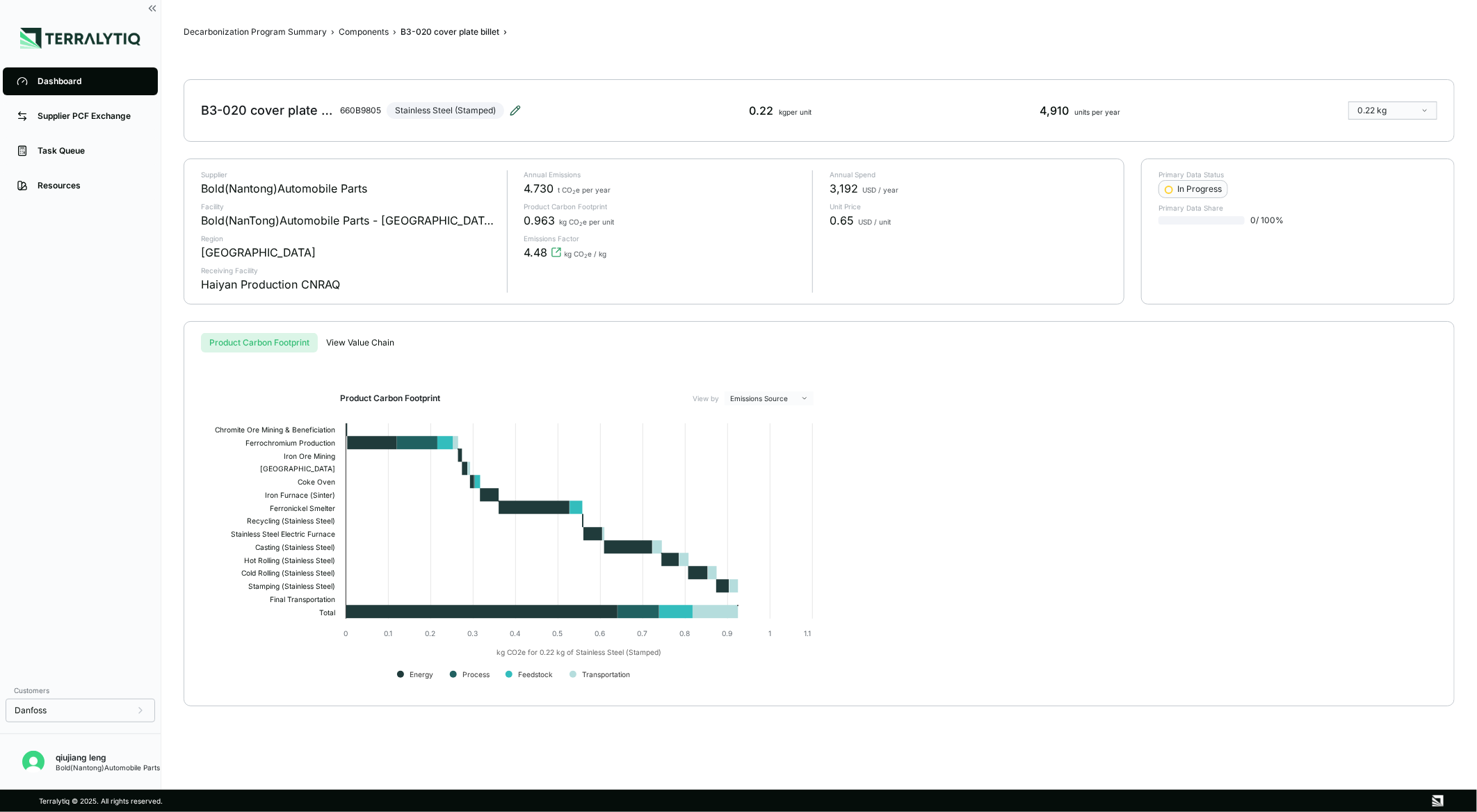
click at [513, 112] on icon at bounding box center [515, 110] width 11 height 11
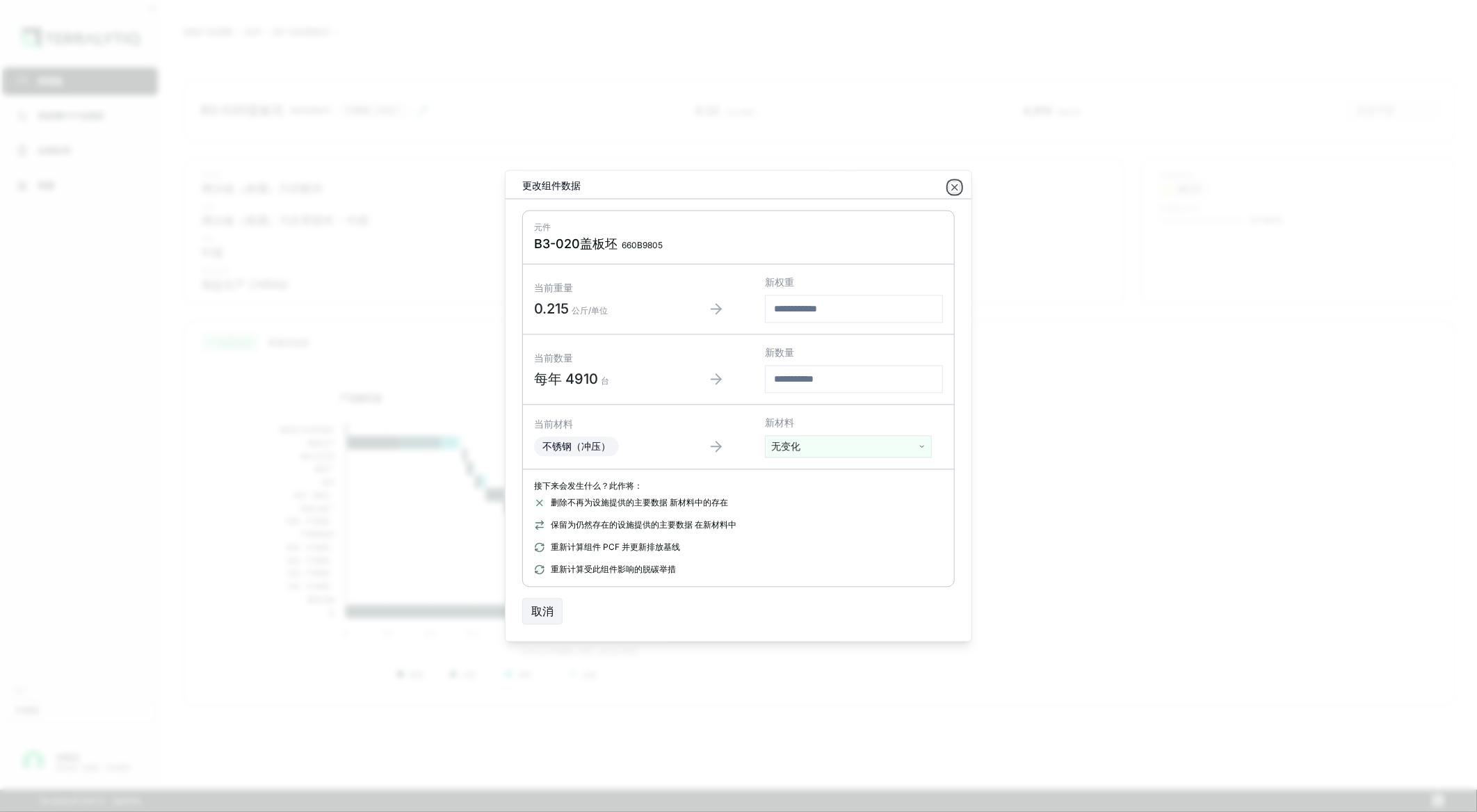
drag, startPoint x: 953, startPoint y: 189, endPoint x: 929, endPoint y: 199, distance: 26.0
click at [953, 189] on icon "button" at bounding box center [954, 188] width 6 height 6
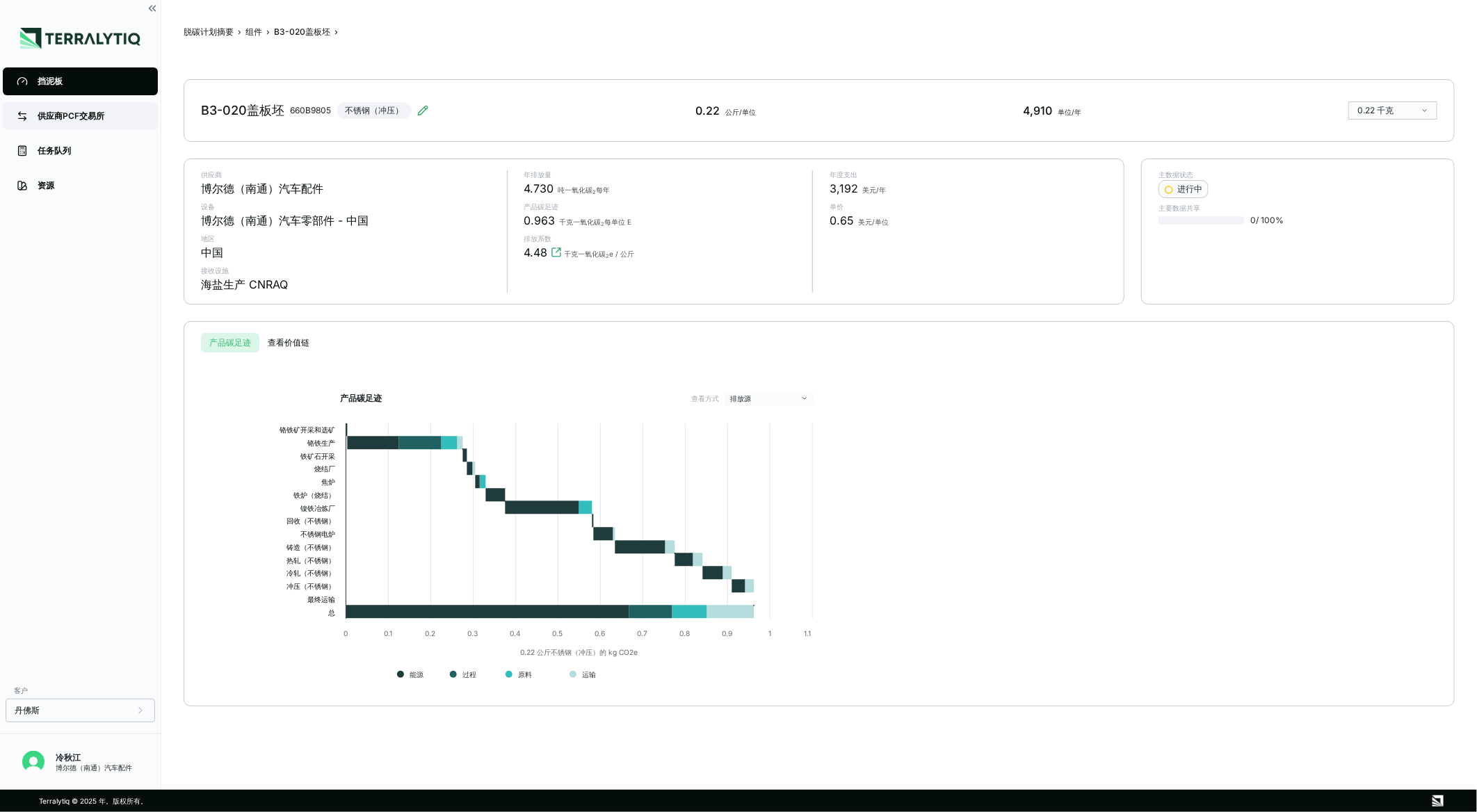
click at [59, 113] on div "供应商PCF交易所" at bounding box center [91, 116] width 107 height 11
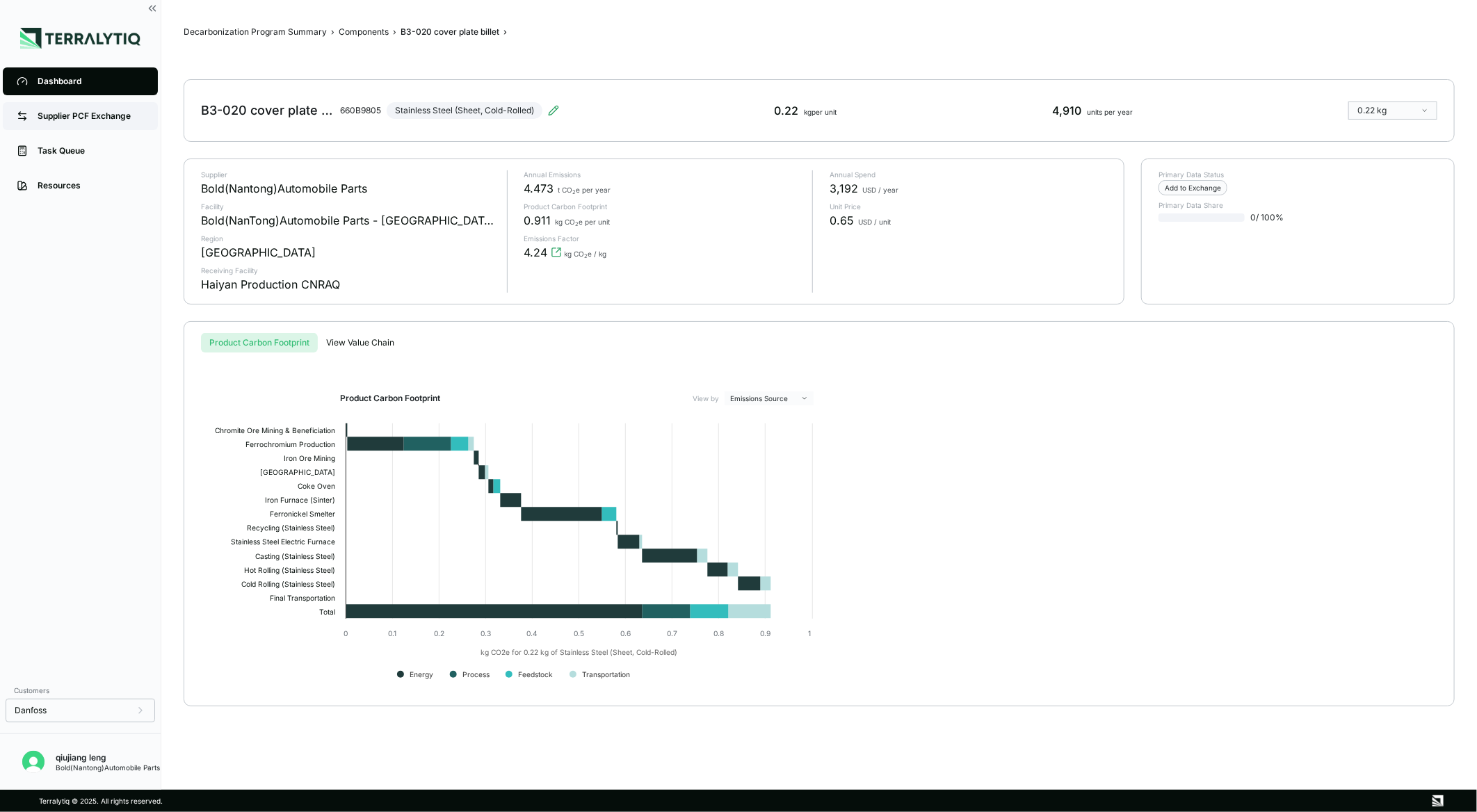
click at [120, 117] on div "Supplier PCF Exchange" at bounding box center [91, 116] width 107 height 11
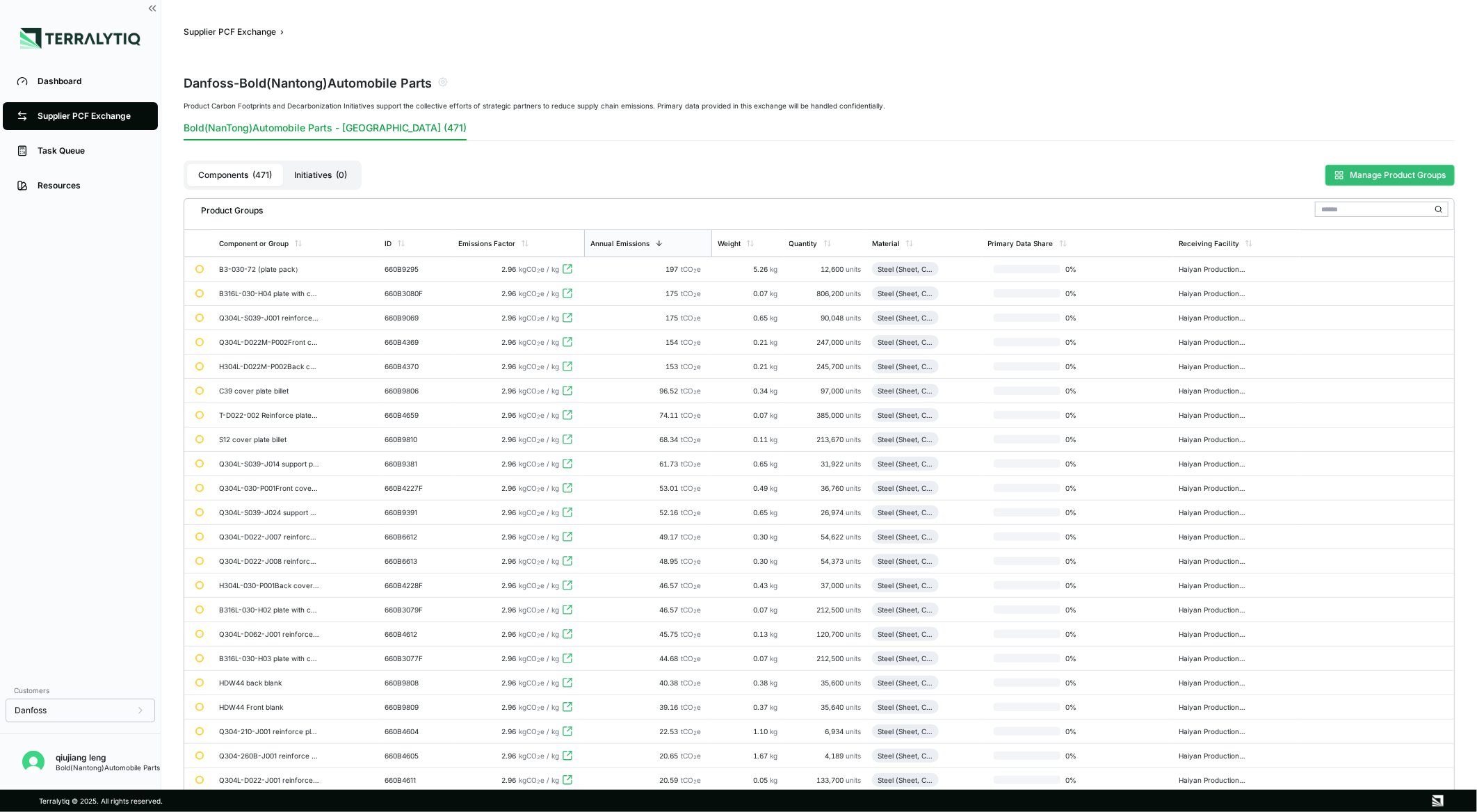
click at [1379, 170] on button "Manage Product Groups" at bounding box center [1390, 175] width 129 height 21
click at [1356, 175] on button "Manage Product Groups" at bounding box center [1390, 175] width 129 height 21
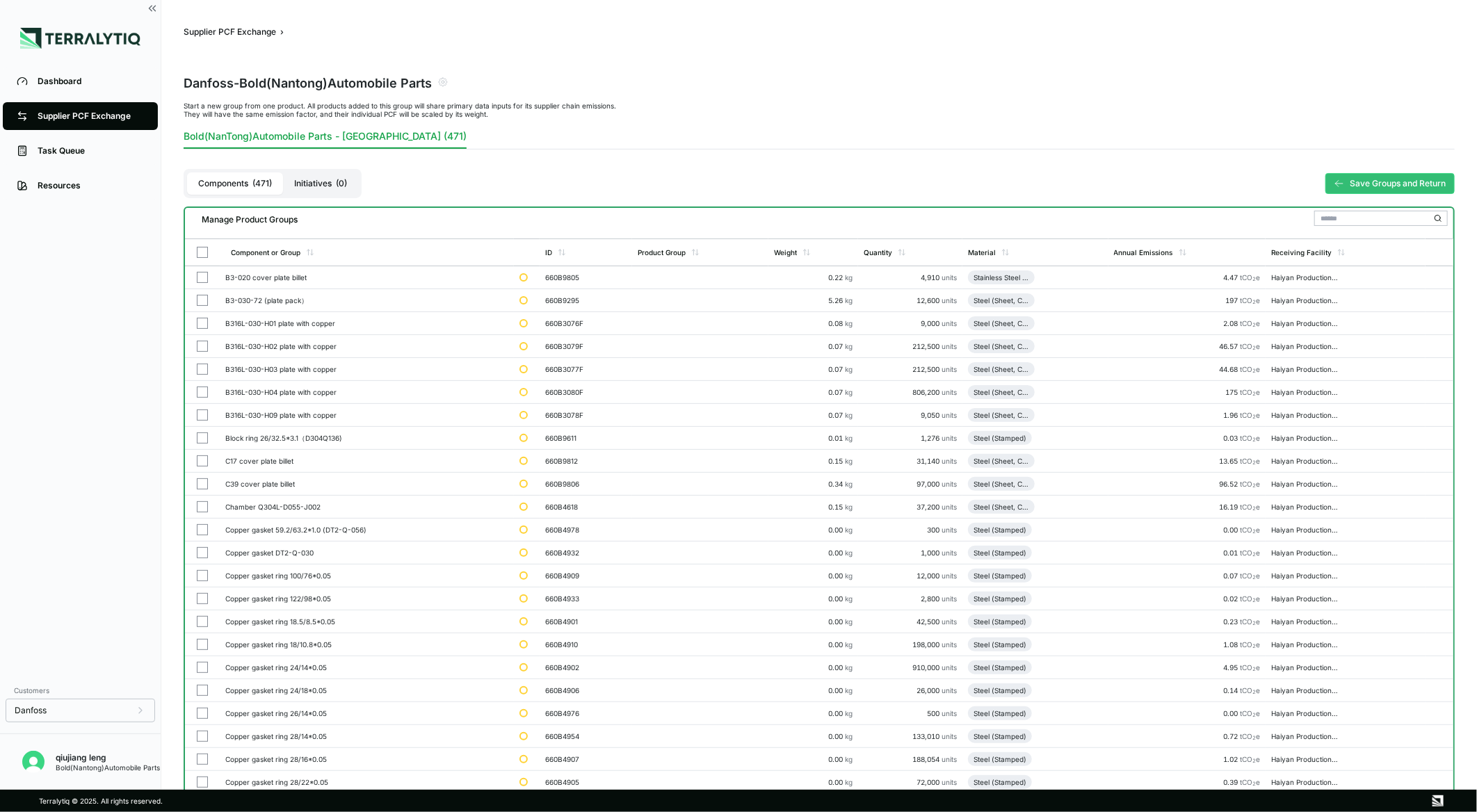
click at [327, 181] on button "Initiatives ( 0 )" at bounding box center [321, 184] width 75 height 22
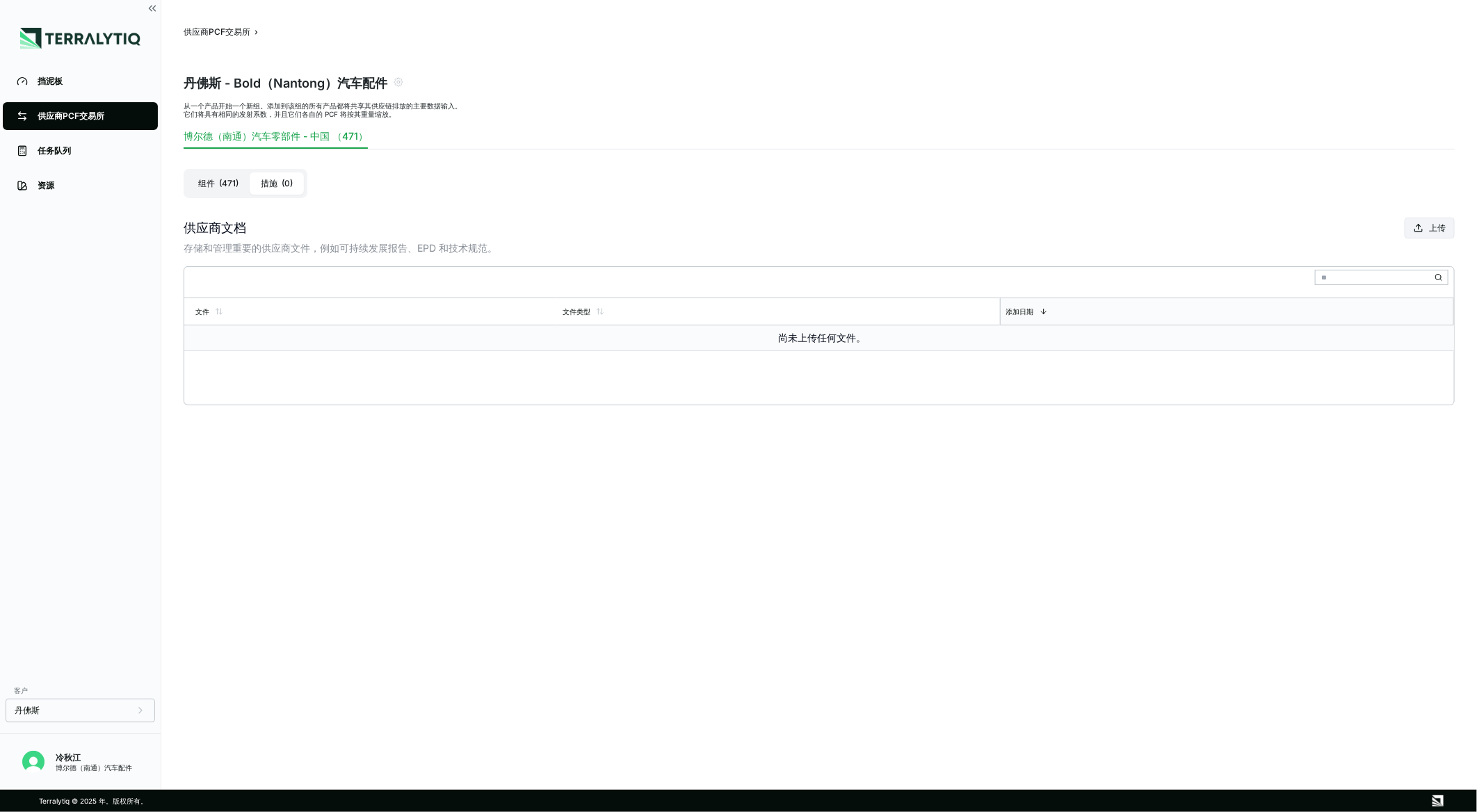
click at [803, 339] on td "尚未上传任何文件。" at bounding box center [819, 338] width 1270 height 25
click at [1431, 232] on font "上传" at bounding box center [1437, 228] width 17 height 11
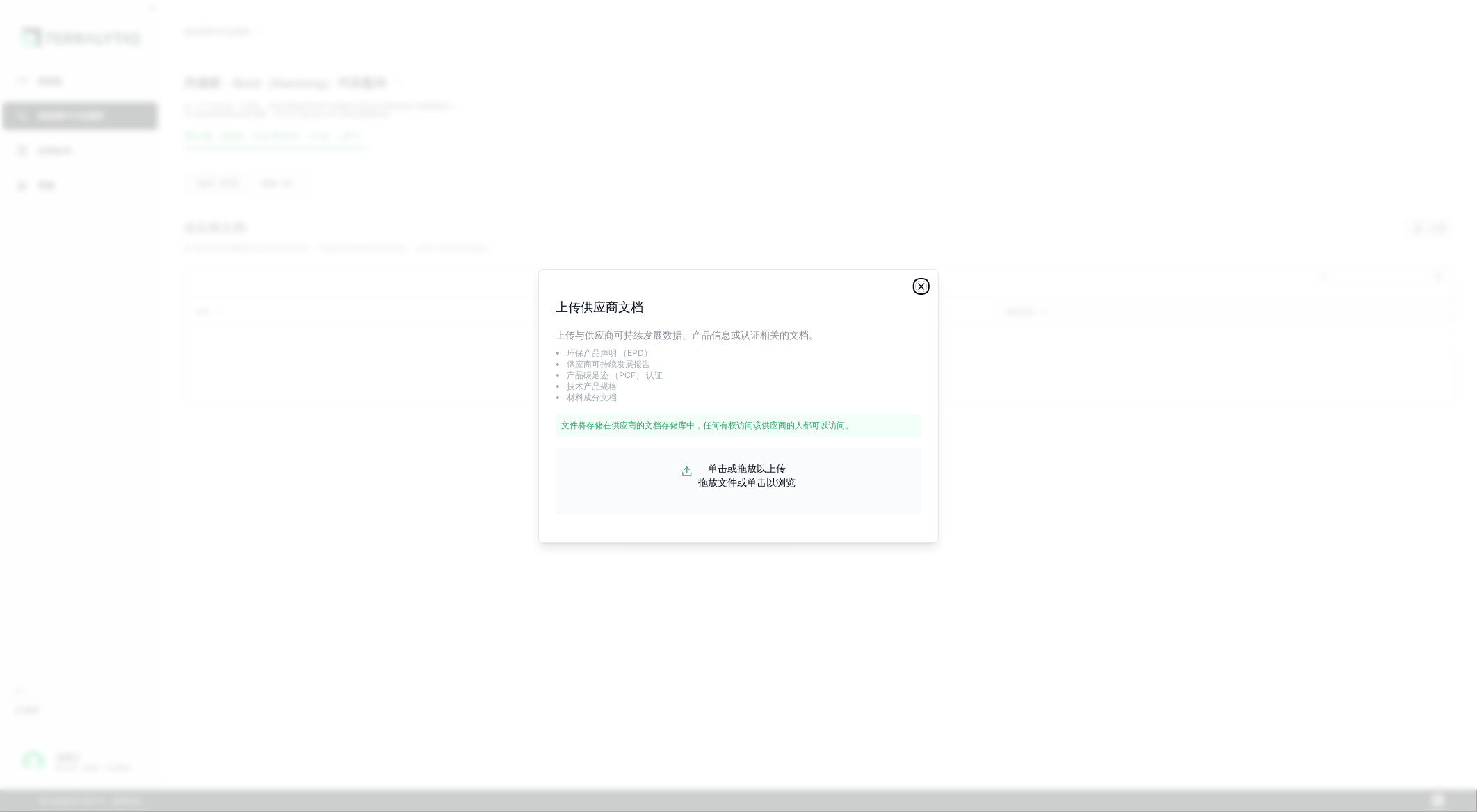
click at [923, 288] on icon "button" at bounding box center [921, 286] width 6 height 6
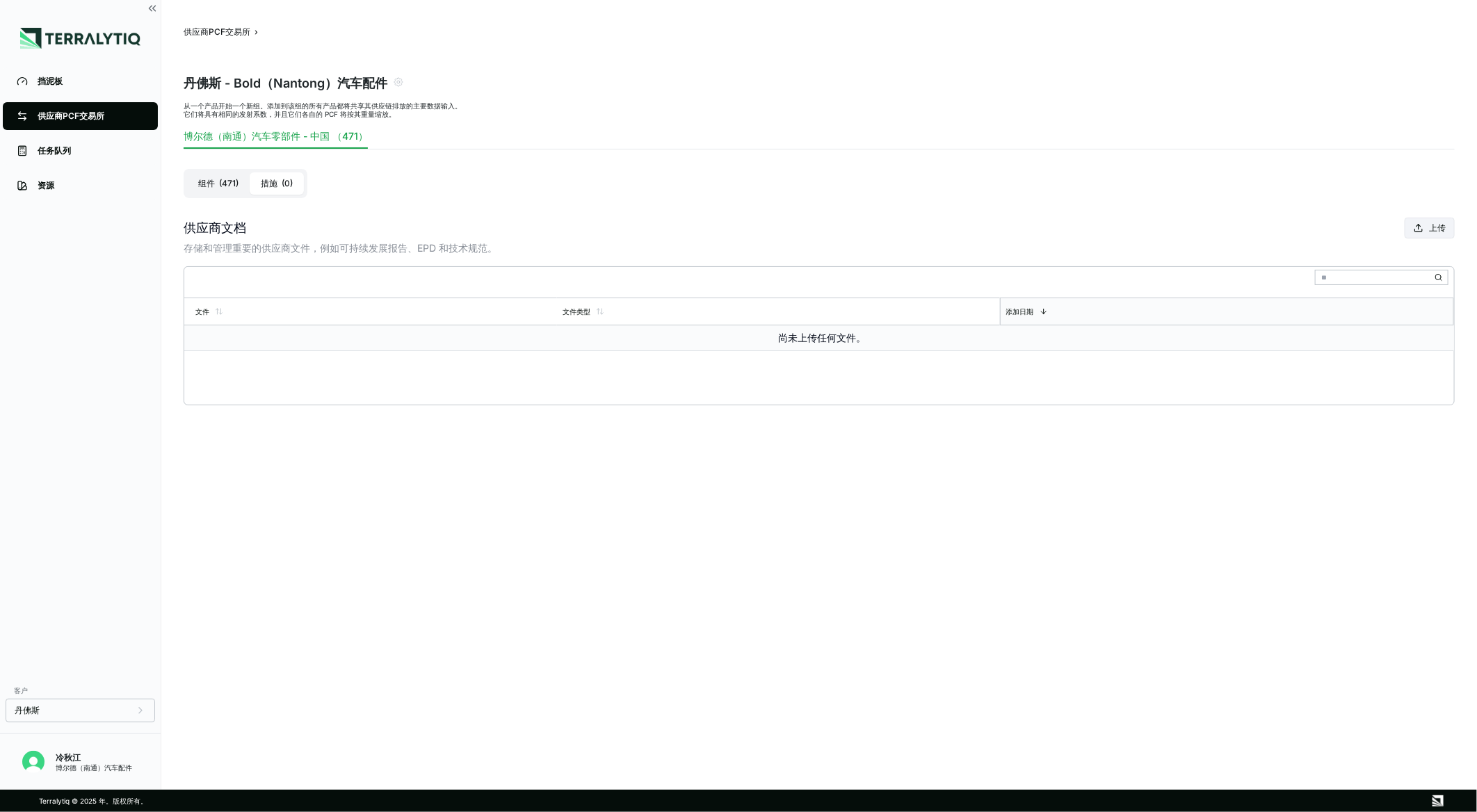
click at [797, 343] on td "尚未上传任何文件。" at bounding box center [819, 338] width 1270 height 25
click at [726, 342] on td "尚未上传任何文件。" at bounding box center [819, 338] width 1270 height 25
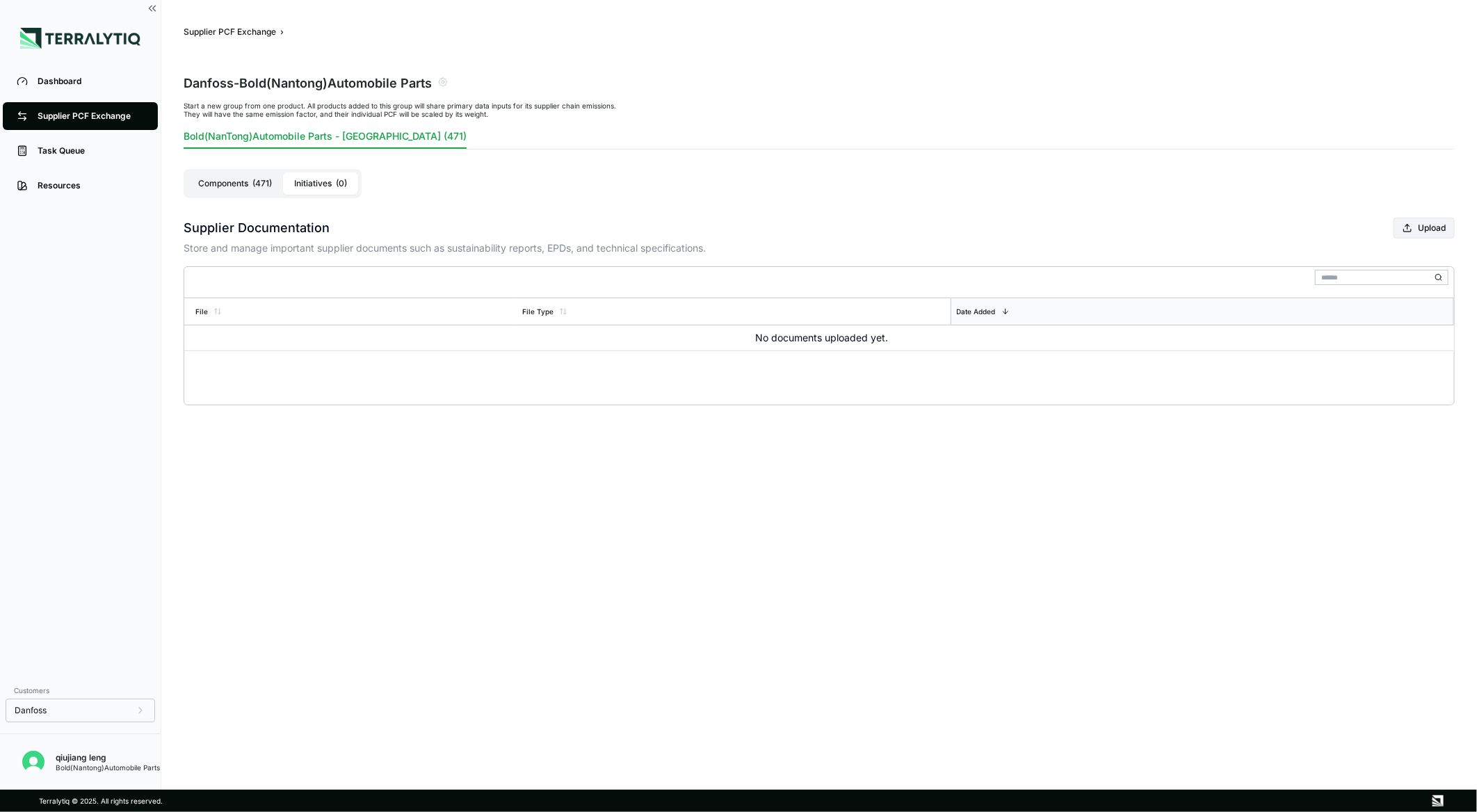
click at [252, 184] on span "( 471 )" at bounding box center [261, 183] width 19 height 11
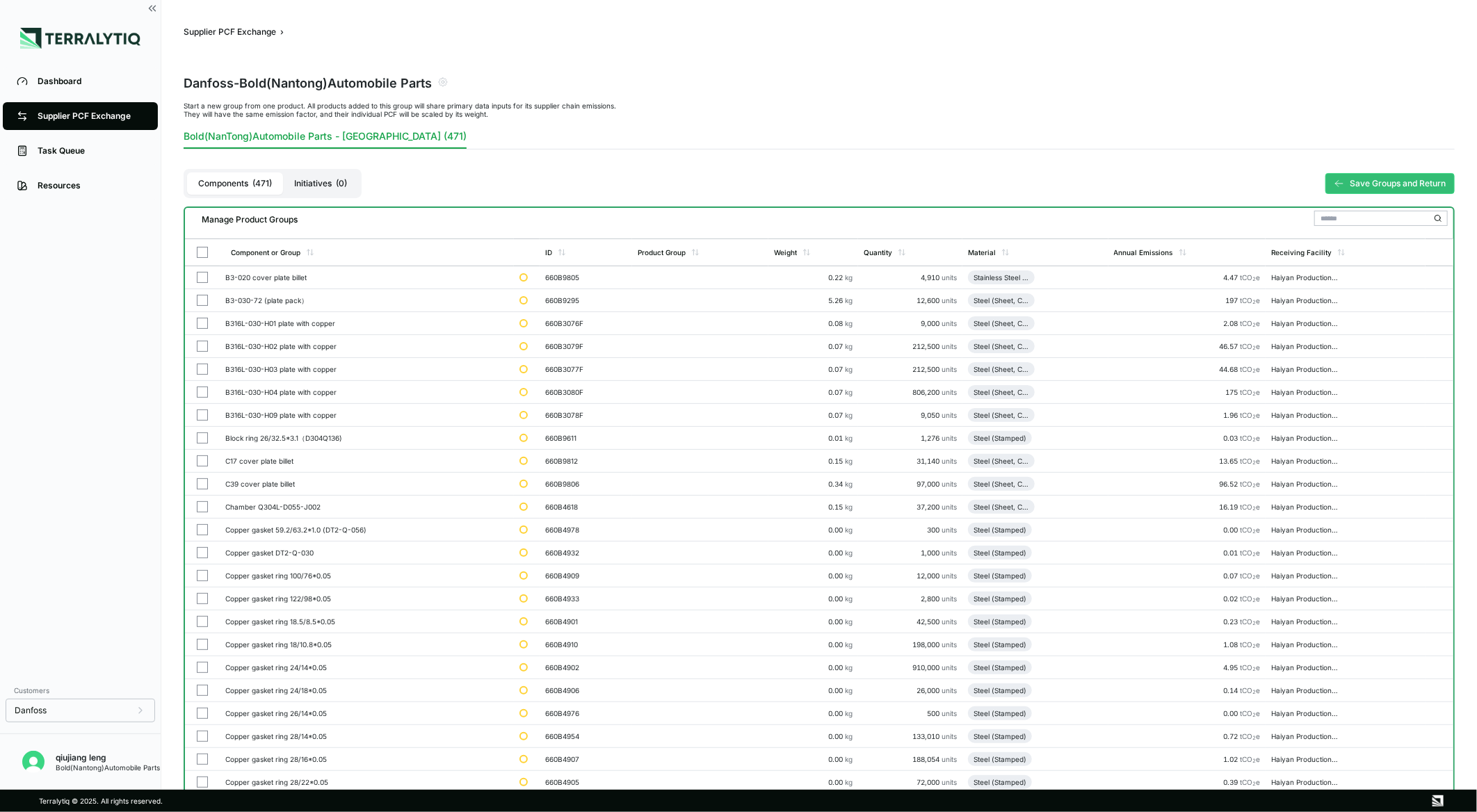
click at [329, 179] on font "Initiatives" at bounding box center [313, 183] width 37 height 11
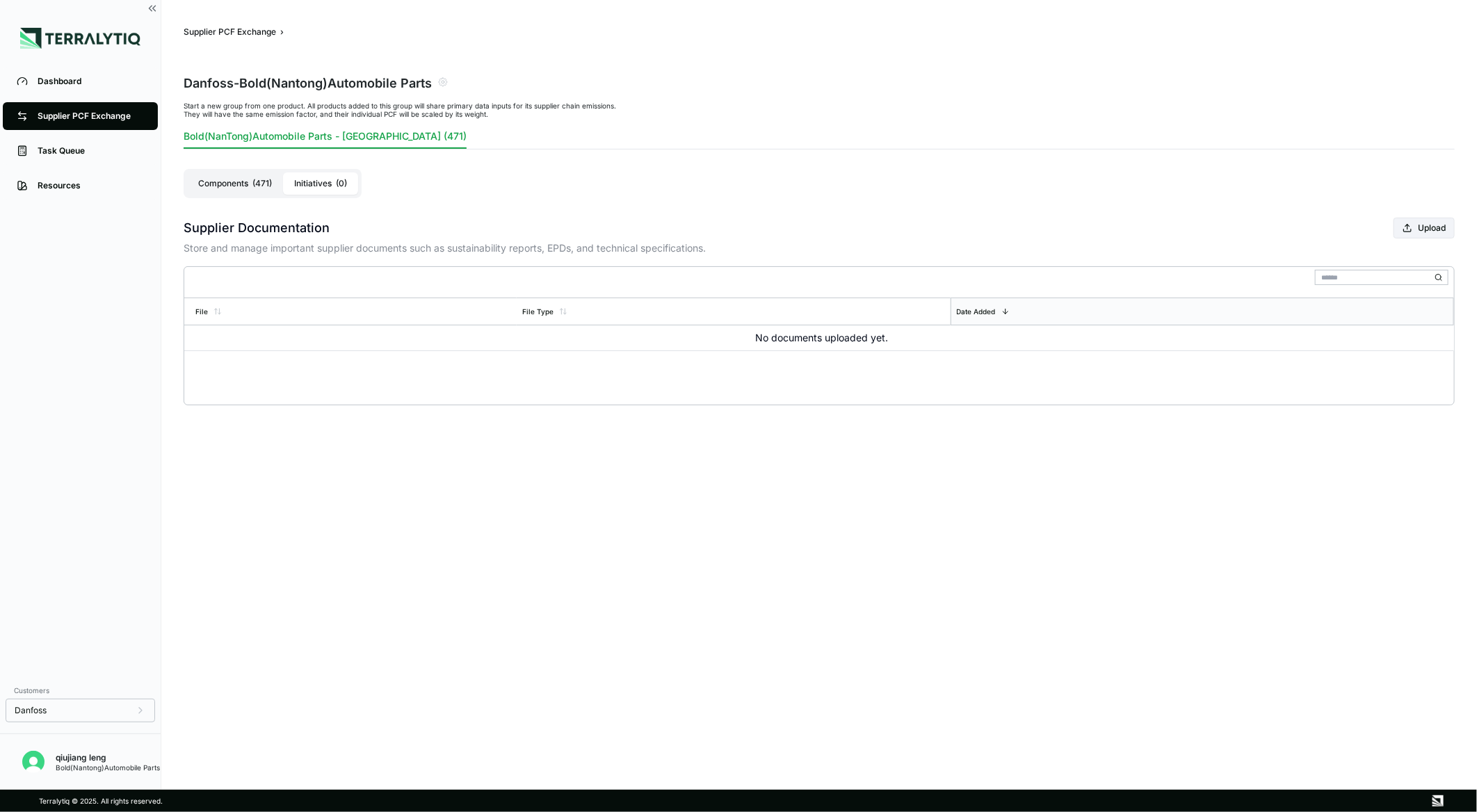
click at [240, 181] on font "Components" at bounding box center [222, 183] width 50 height 11
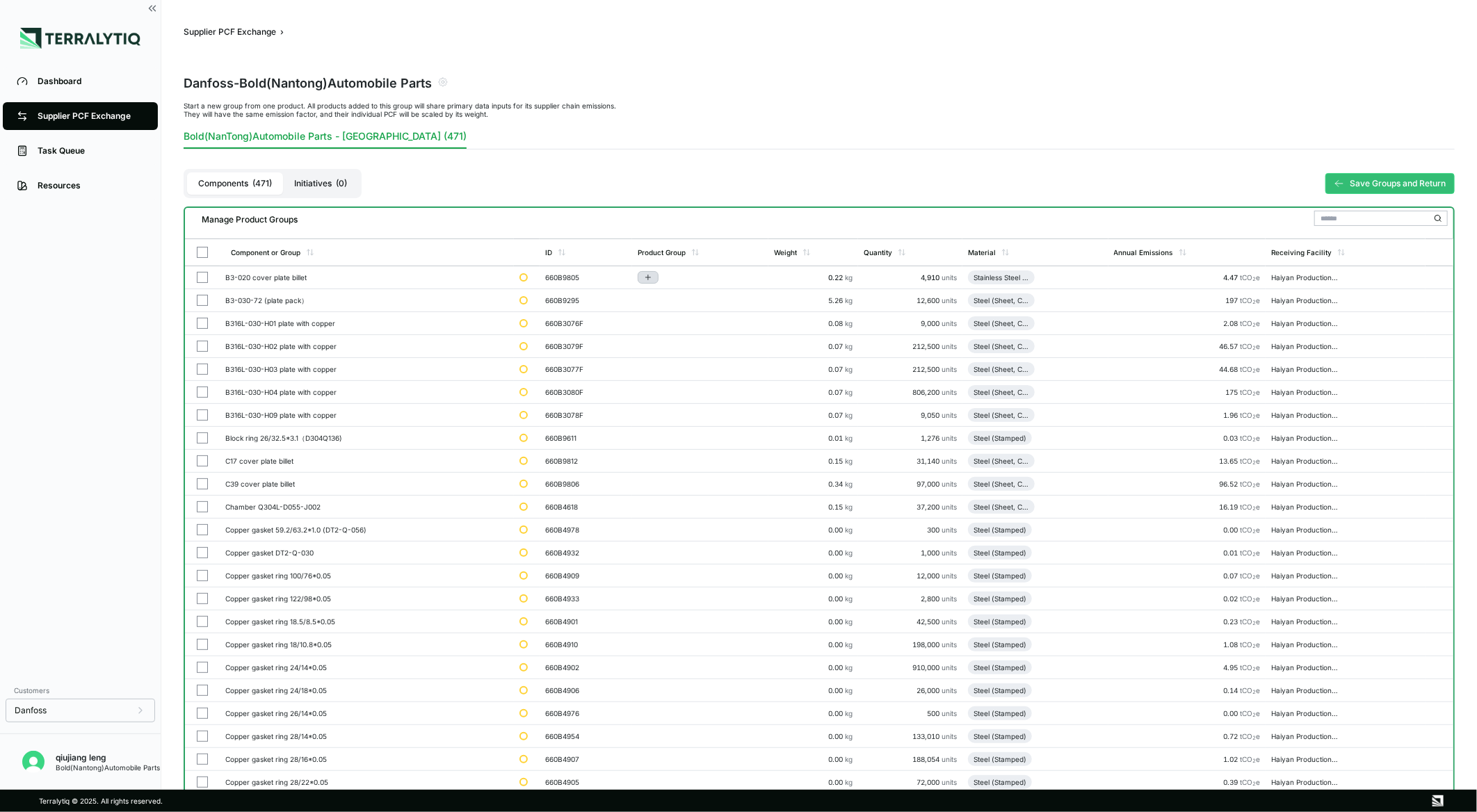
click at [652, 275] on icon "Add to group" at bounding box center [648, 277] width 8 height 8
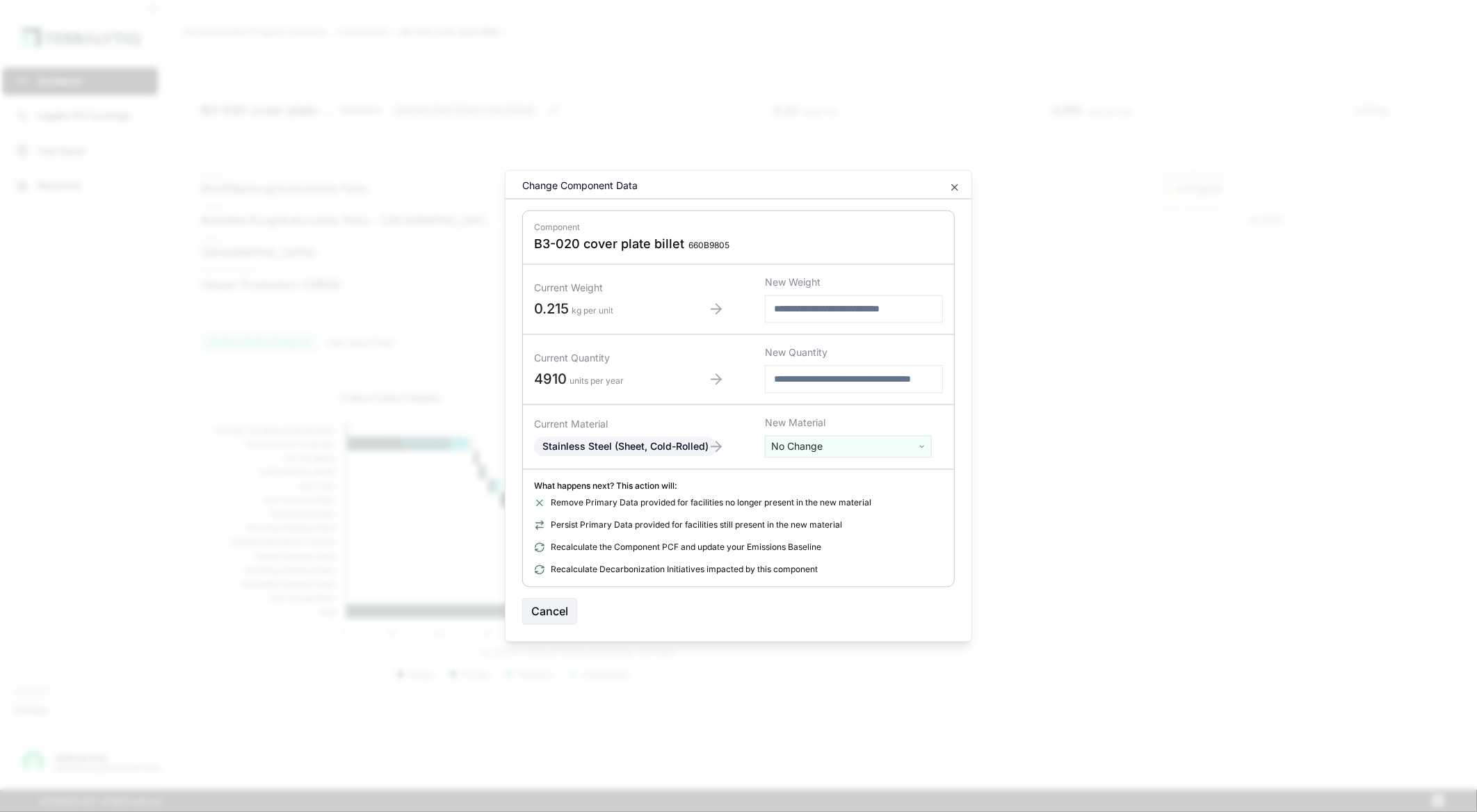
click at [1100, 496] on html "Dashboard Supplier PCF Exchange Task Queue Resources Customers Danfoss qiujiang…" at bounding box center [738, 406] width 1477 height 812
click at [955, 184] on icon "button" at bounding box center [954, 187] width 11 height 11
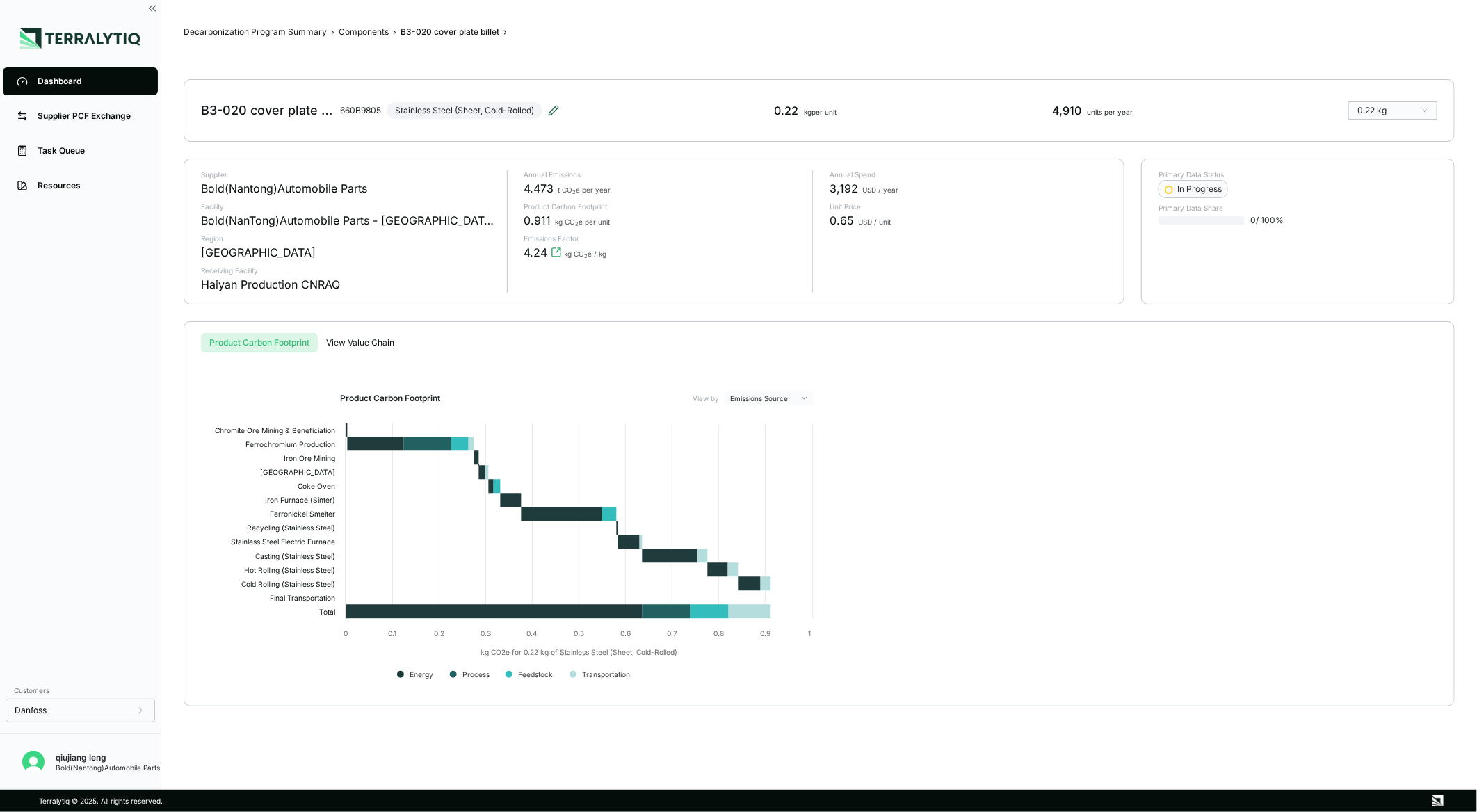
click at [557, 107] on icon at bounding box center [556, 108] width 2 height 2
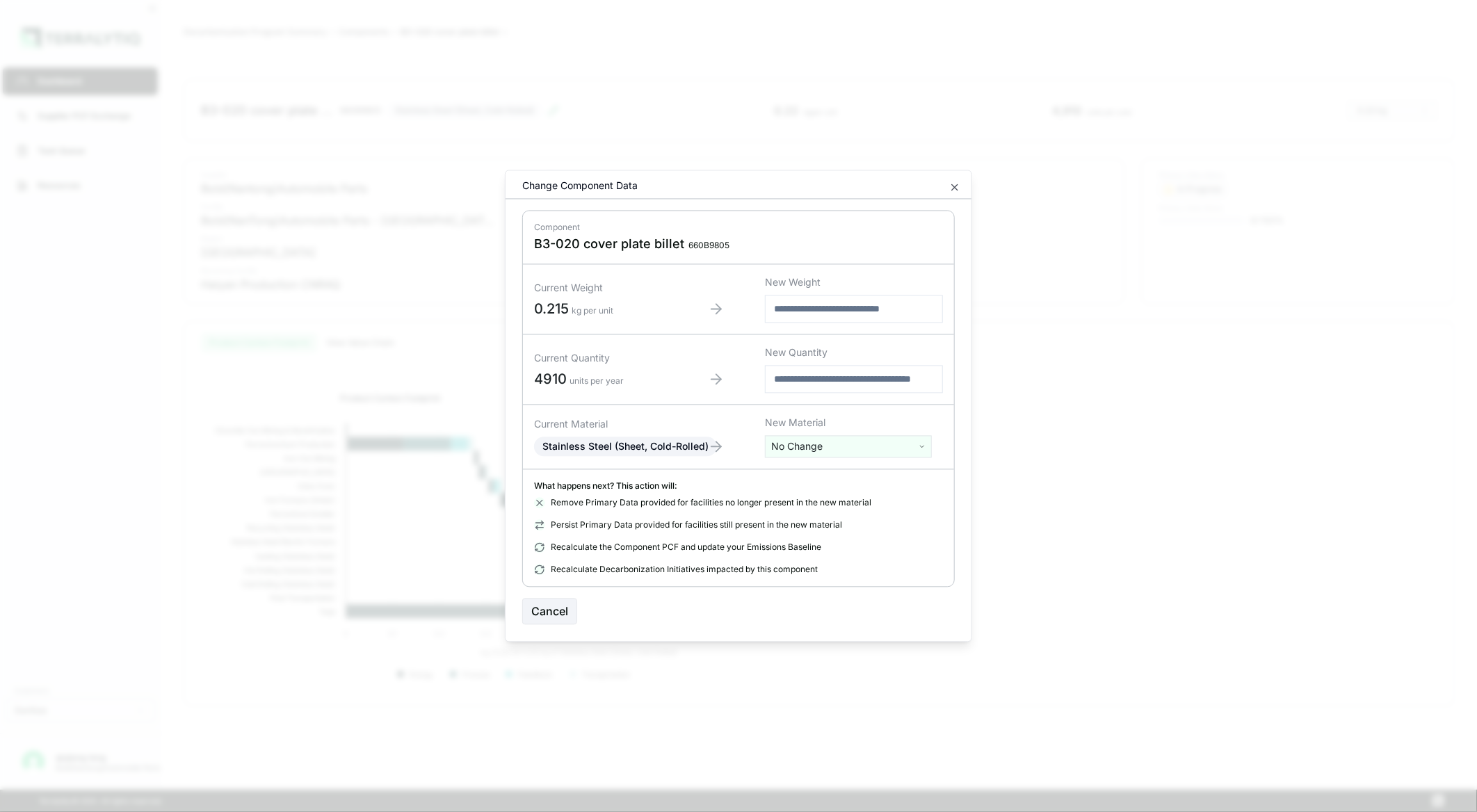
click at [872, 458] on div "Current Material Stainless Steel (Sheet, Cold-Rolled) New Material No Change" at bounding box center [738, 437] width 431 height 64
click at [871, 448] on html "Dashboard Supplier PCF Exchange Task Queue Resources Customers Danfoss qiujiang…" at bounding box center [738, 406] width 1477 height 812
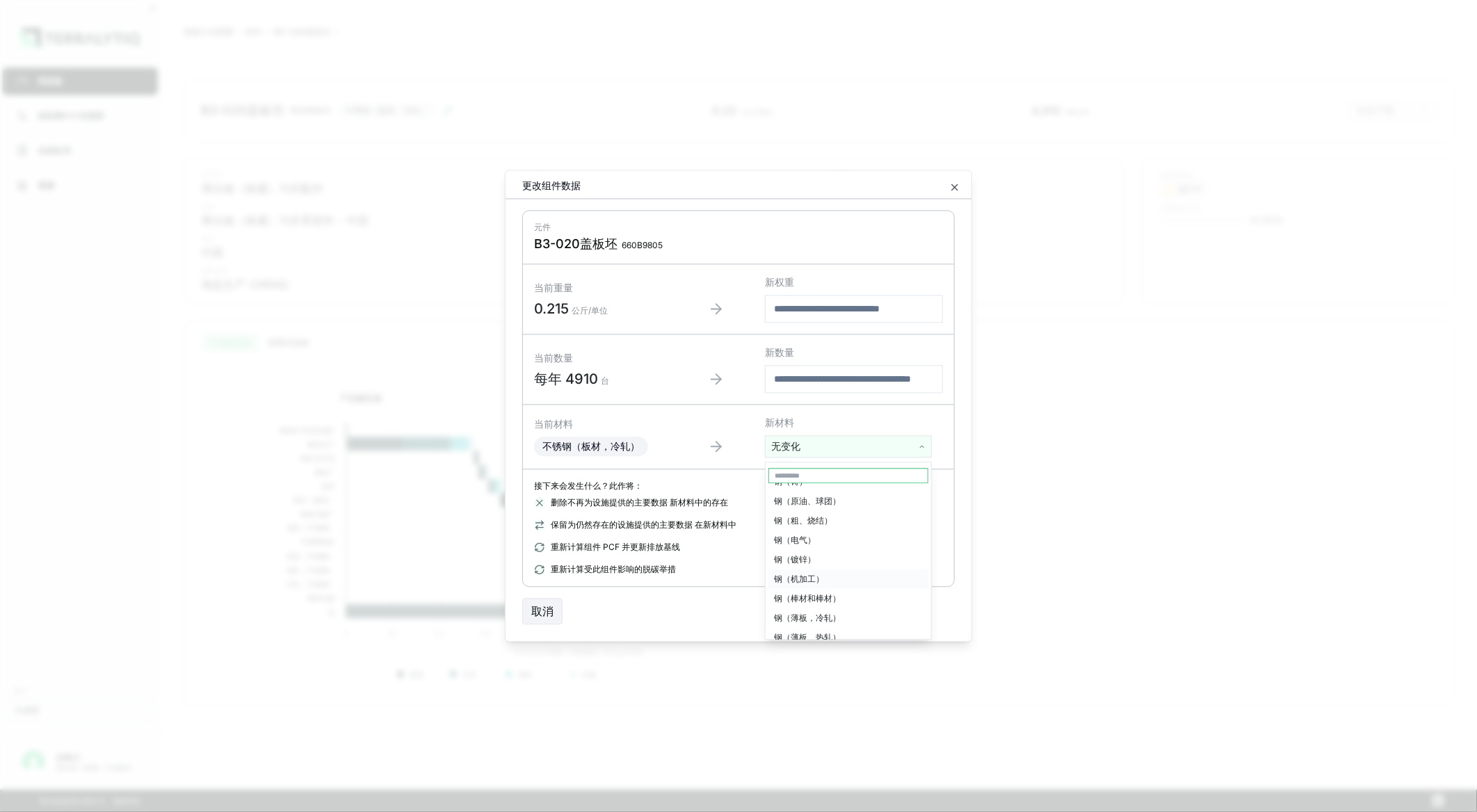
scroll to position [3474, 0]
